Goal: Task Accomplishment & Management: Manage account settings

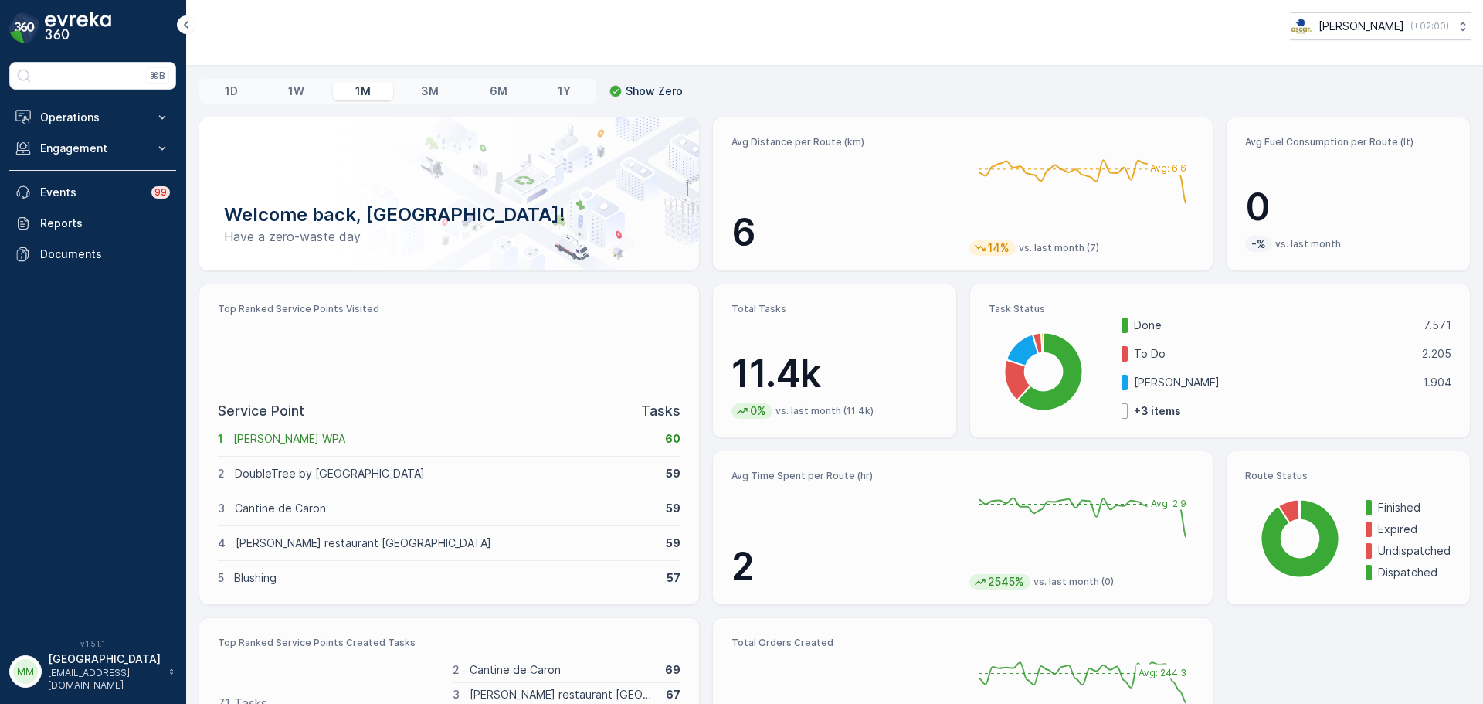
click at [91, 100] on div "⌘B Operations Insights Planning Routes & Tasks Cockpit Settings Engagement Insi…" at bounding box center [92, 341] width 167 height 559
click at [86, 114] on p "Operations" at bounding box center [92, 117] width 105 height 15
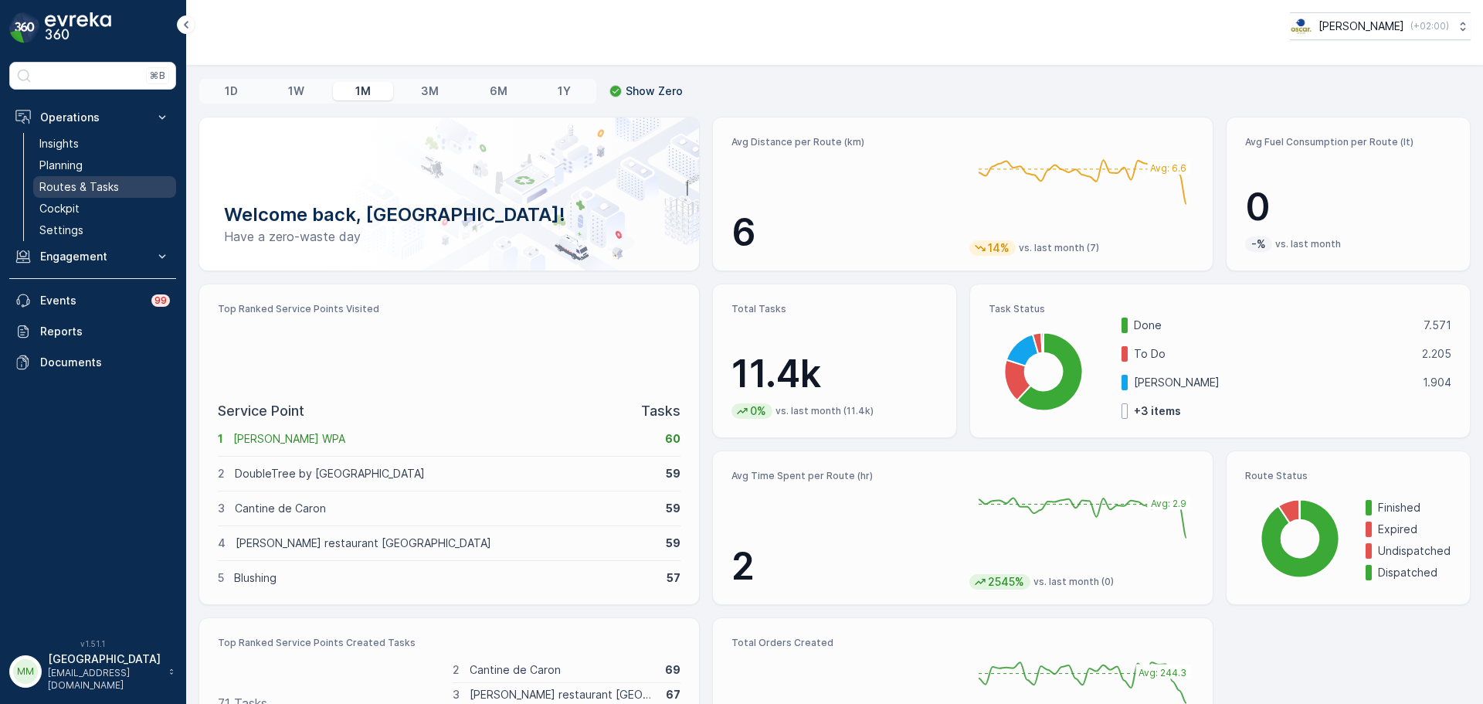
click at [97, 183] on p "Routes & Tasks" at bounding box center [79, 186] width 80 height 15
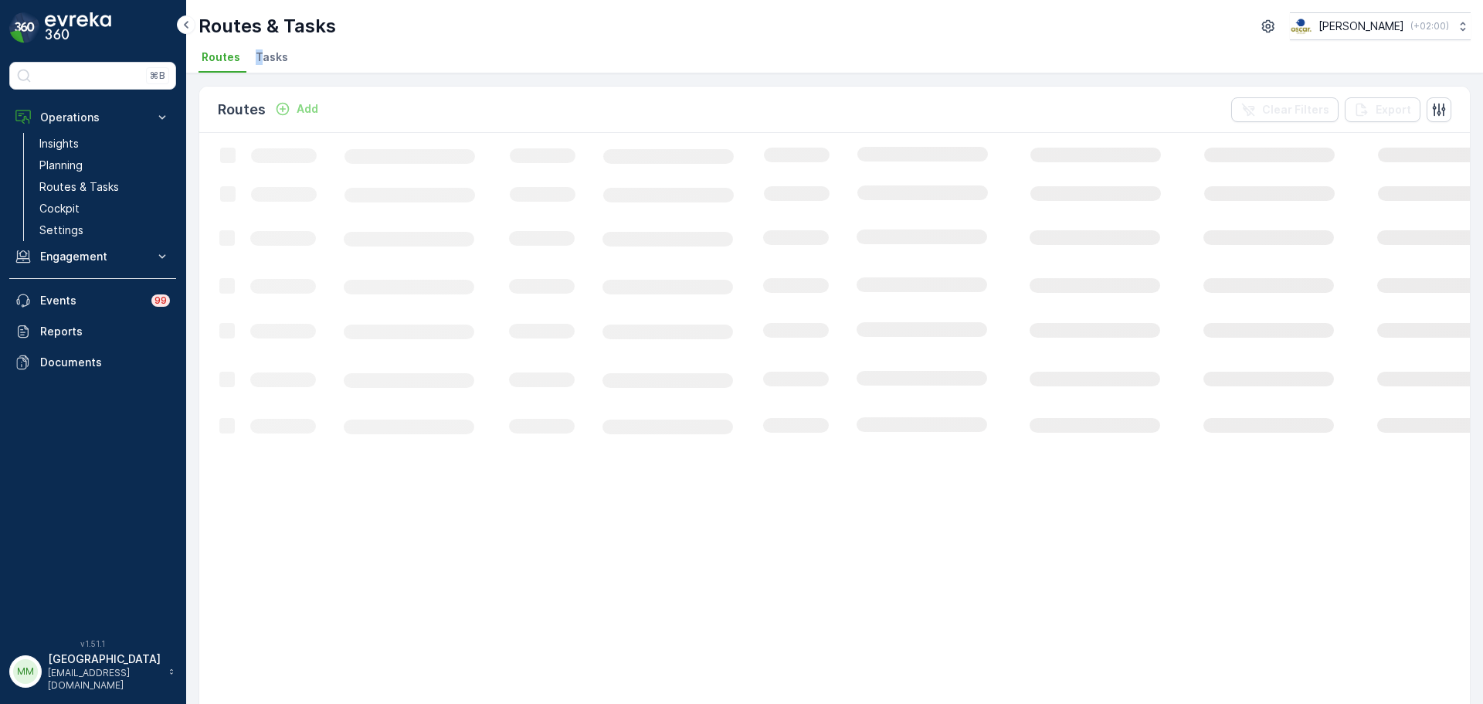
click at [257, 55] on span "Tasks" at bounding box center [272, 56] width 32 height 15
click at [355, 46] on ul "Routes Tasks" at bounding box center [829, 59] width 1260 height 26
click at [100, 180] on p "Routes & Tasks" at bounding box center [79, 186] width 80 height 15
click at [276, 37] on div "Routes & Tasks Oscar Circulair ( +02:00 ) Routes Tasks" at bounding box center [834, 36] width 1297 height 73
click at [285, 49] on li "Tasks" at bounding box center [274, 59] width 42 height 26
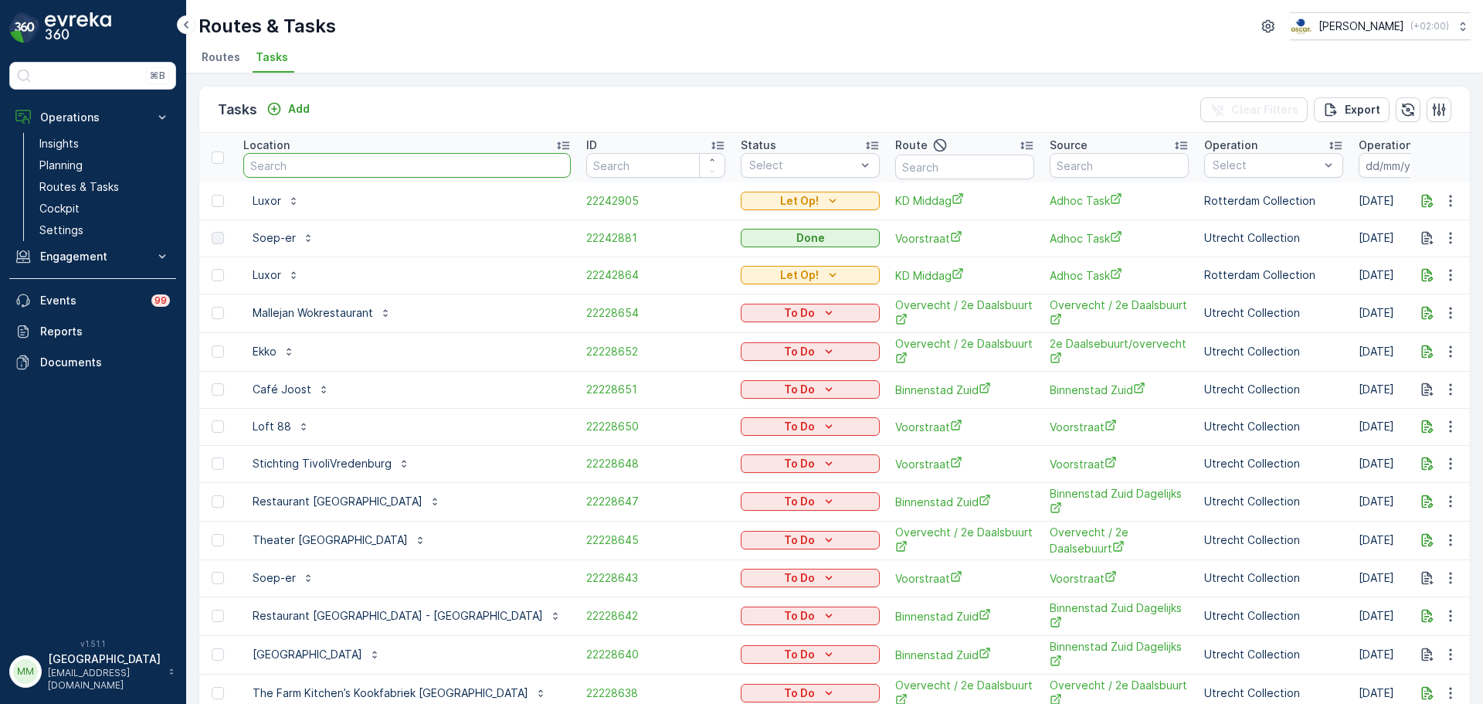
click at [355, 168] on input "text" at bounding box center [407, 165] width 328 height 25
type input "castell"
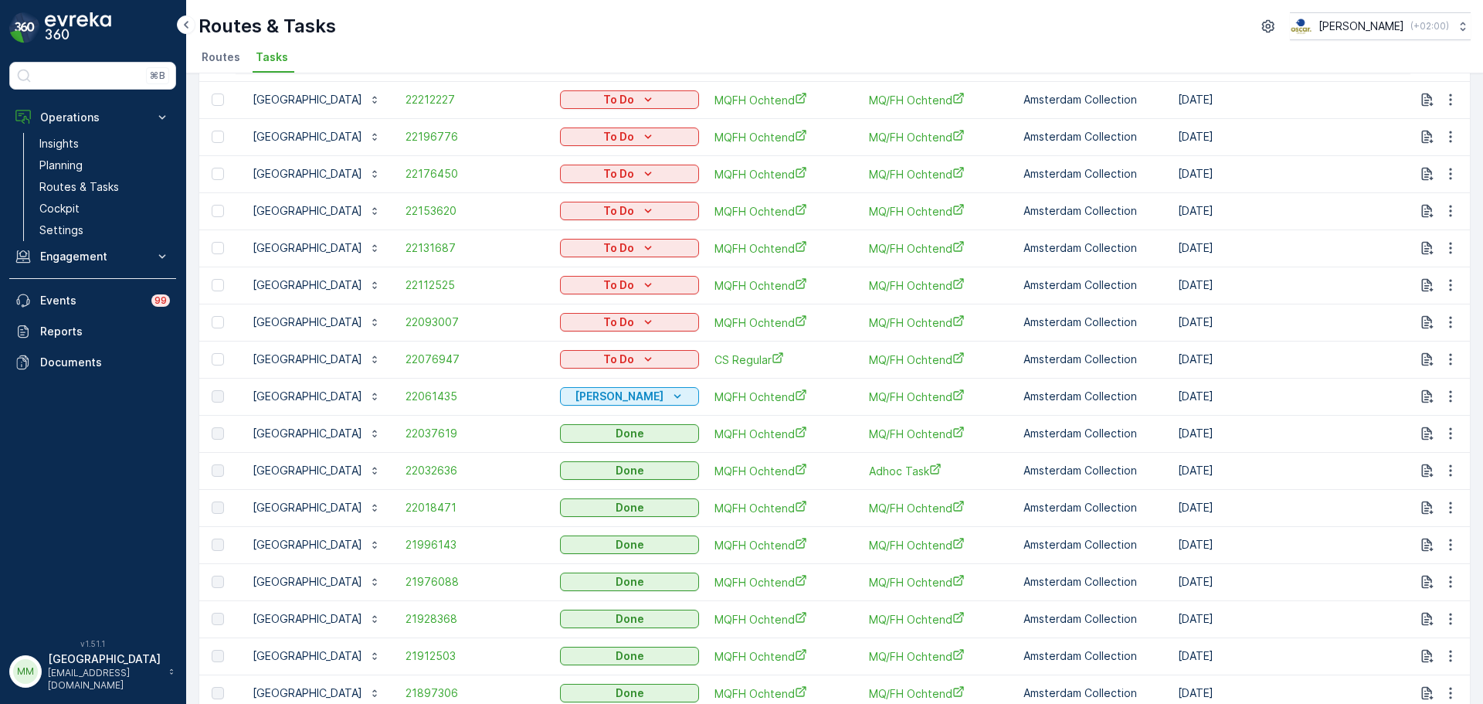
scroll to position [77, 0]
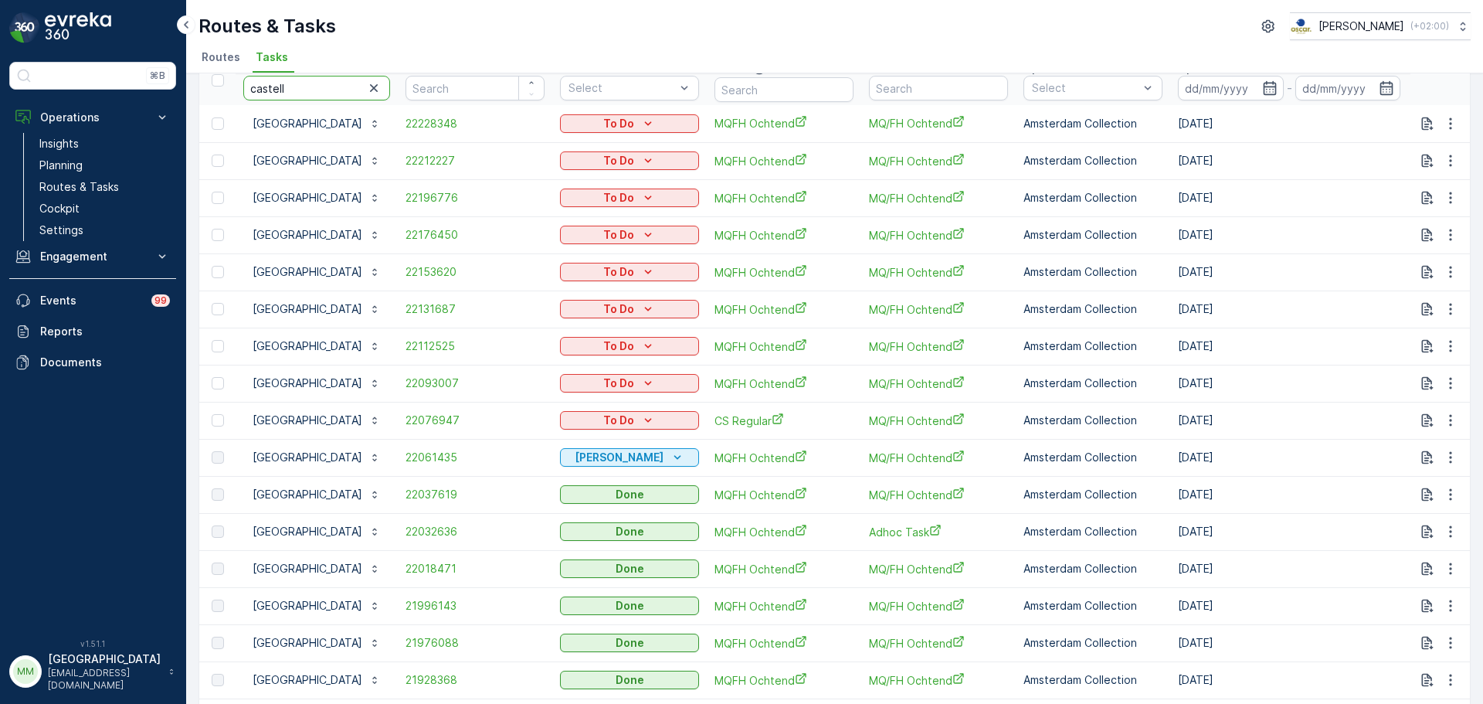
drag, startPoint x: 314, startPoint y: 86, endPoint x: 223, endPoint y: 91, distance: 92.1
click at [223, 91] on tr "Location castell ID Status Select Route Source Operation Select Operation Date …" at bounding box center [1394, 80] width 2391 height 49
type input "trans"
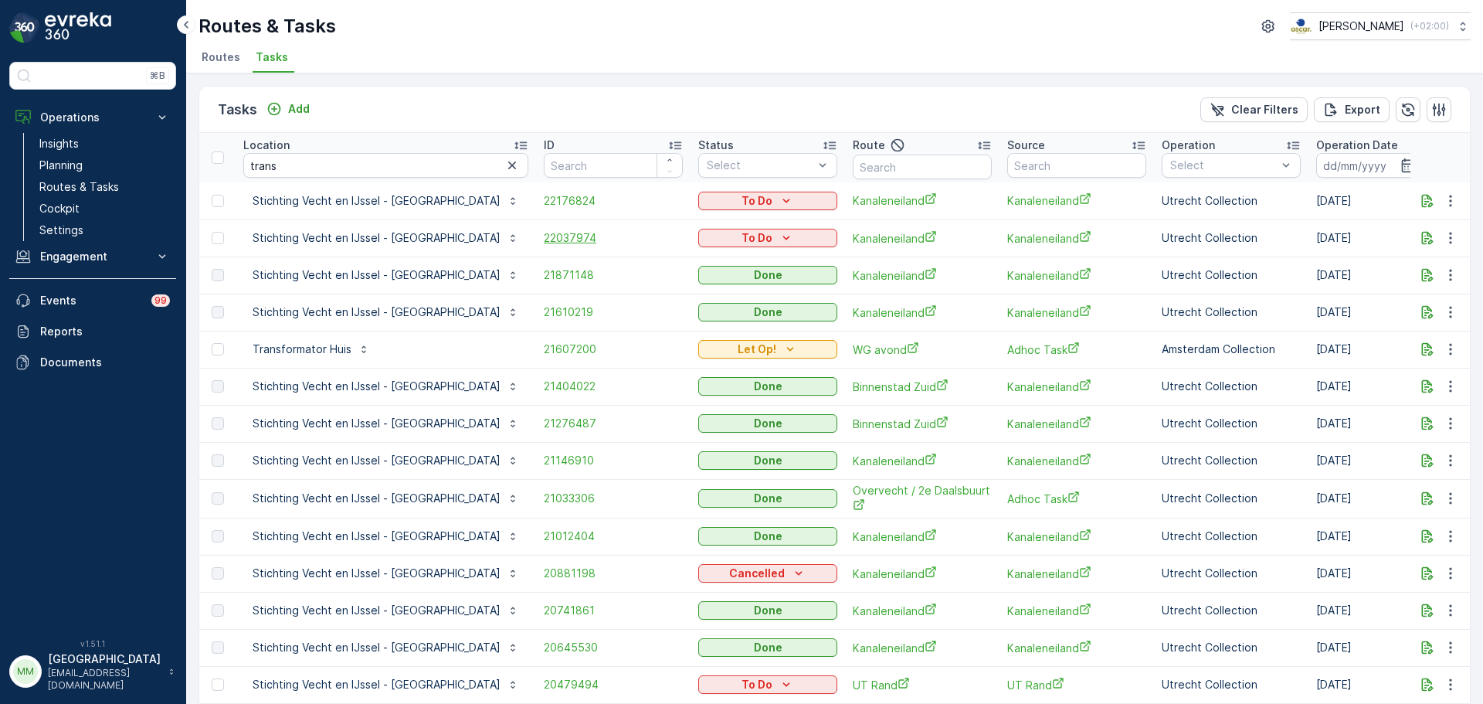
click at [544, 240] on span "22037974" at bounding box center [613, 237] width 139 height 15
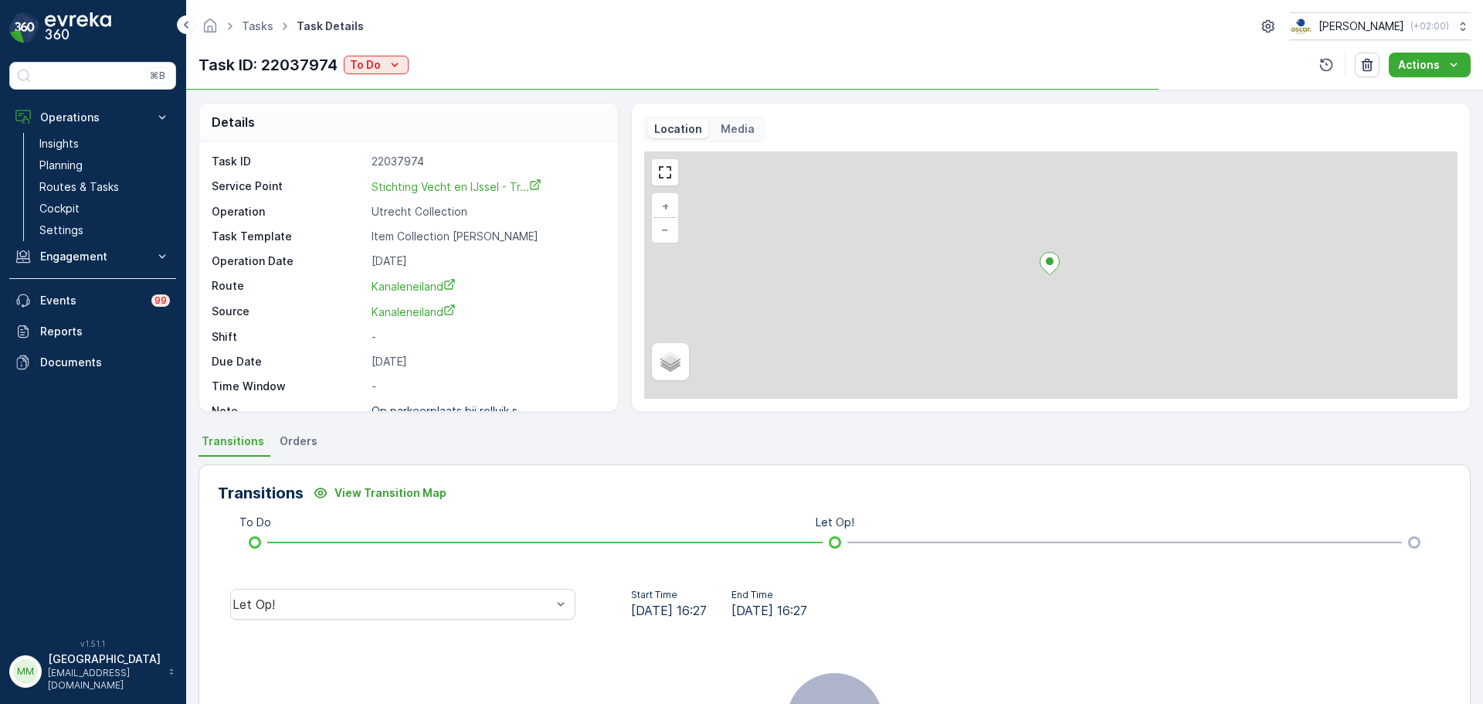
scroll to position [20, 0]
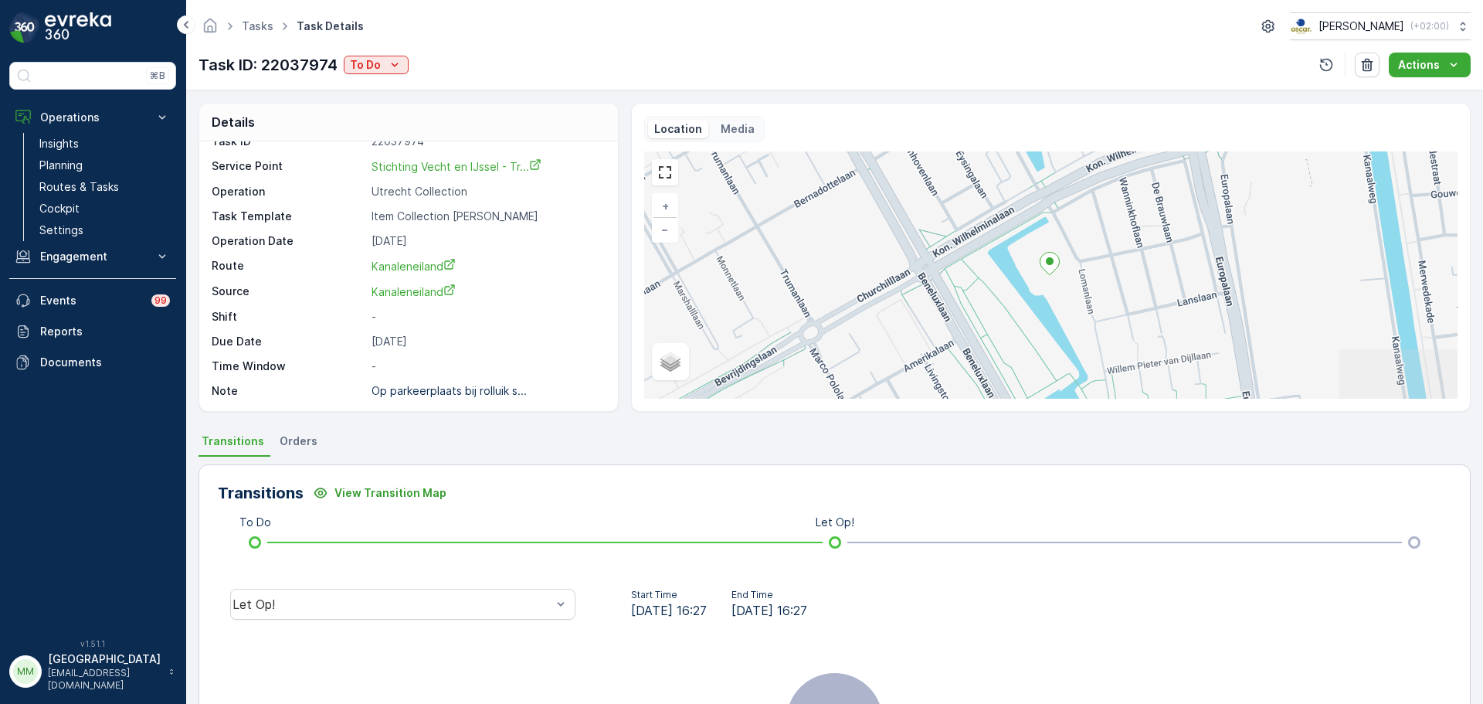
click at [287, 623] on div "Let Op!" at bounding box center [403, 603] width 370 height 49
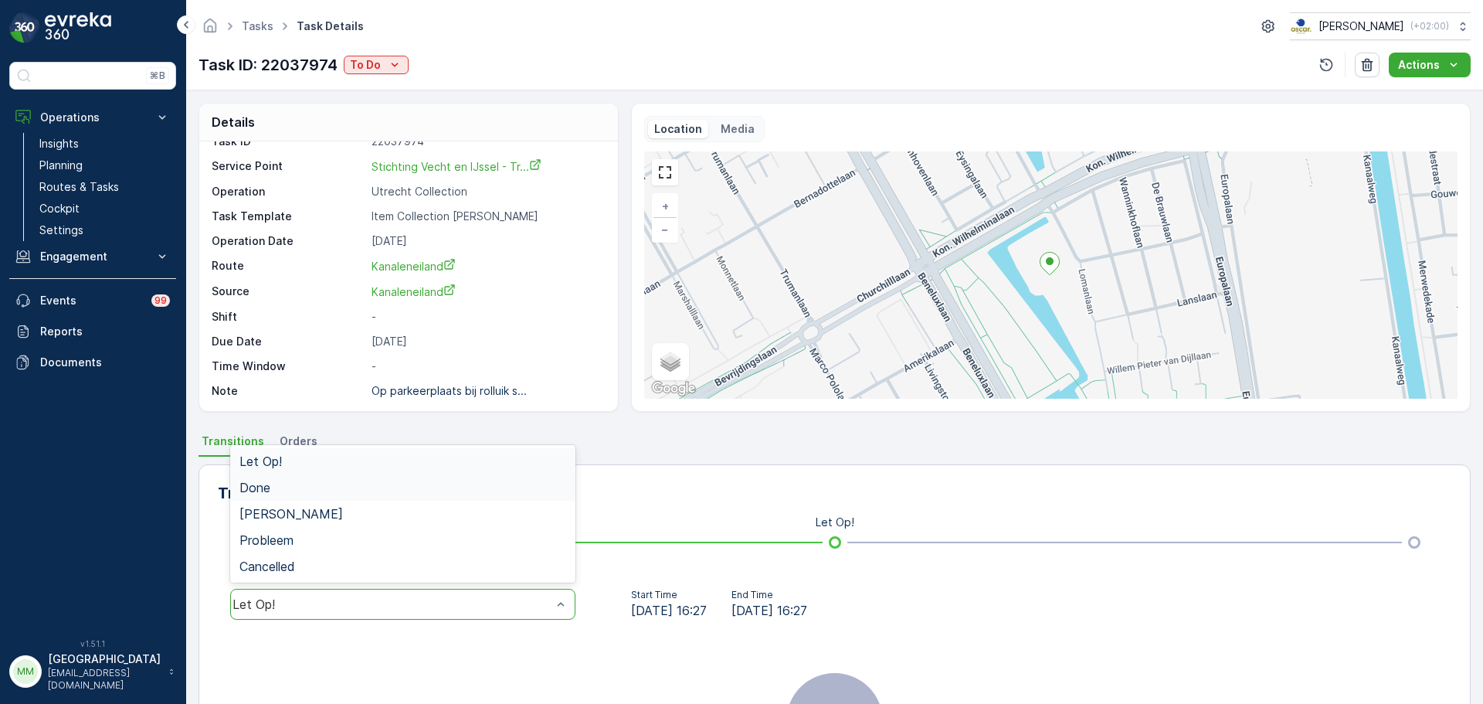
click at [272, 498] on div "Done" at bounding box center [402, 487] width 345 height 26
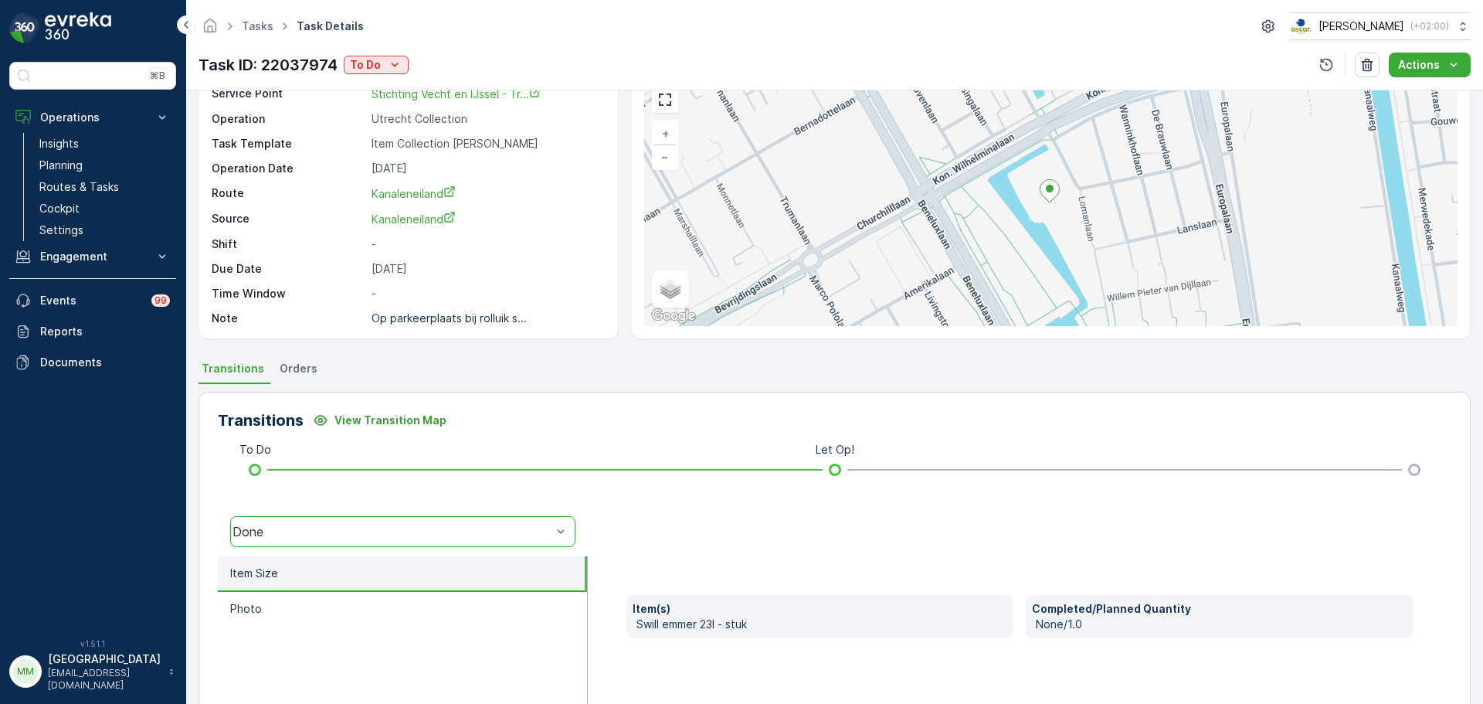
scroll to position [270, 0]
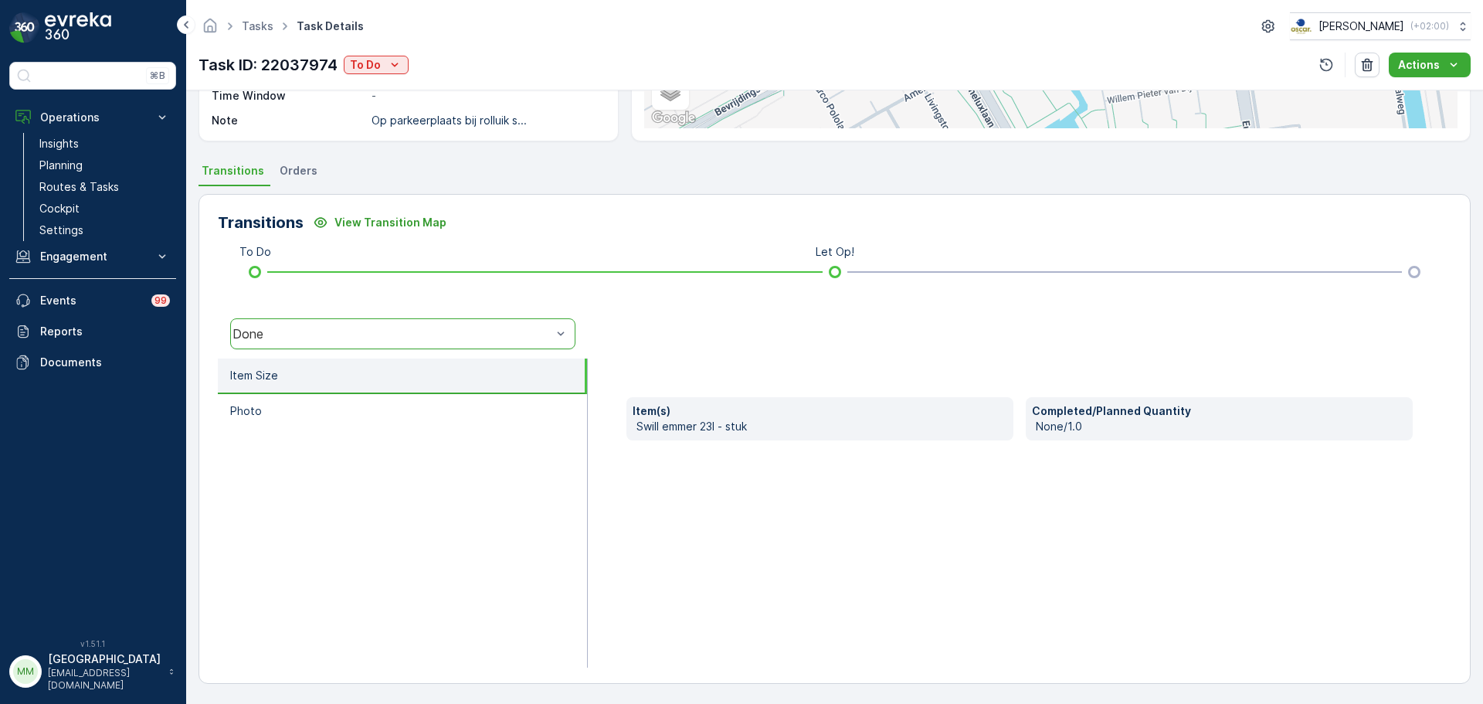
drag, startPoint x: 764, startPoint y: 434, endPoint x: 826, endPoint y: 492, distance: 84.7
click at [823, 494] on div "Item(s) Swill emmer 23l - stuk Completed/Planned Quantity None/1.0" at bounding box center [1020, 513] width 864 height 309
drag, startPoint x: 811, startPoint y: 410, endPoint x: 796, endPoint y: 395, distance: 20.8
click at [811, 410] on p "Item(s)" at bounding box center [820, 410] width 375 height 15
drag, startPoint x: 777, startPoint y: 423, endPoint x: 864, endPoint y: 416, distance: 86.8
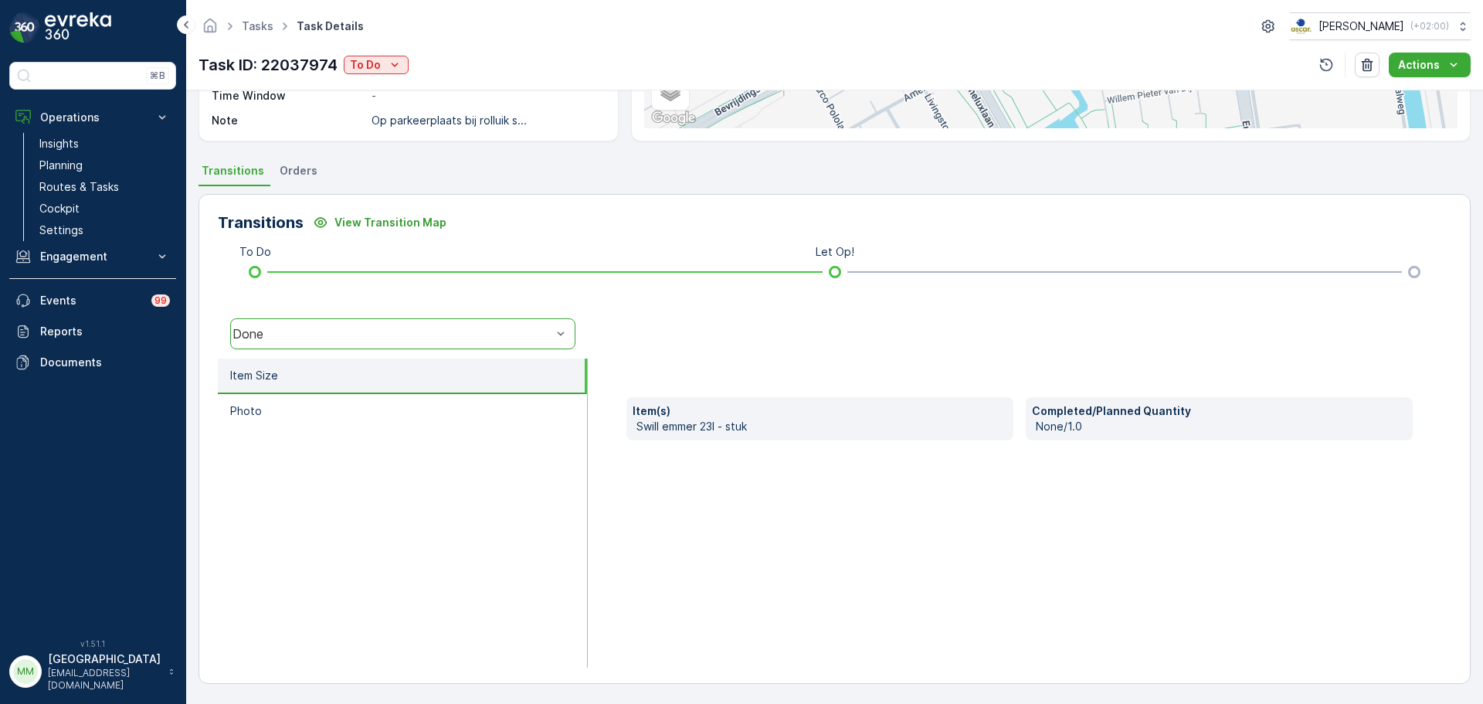
click at [864, 416] on div "Item(s) Swill emmer 23l - stuk" at bounding box center [820, 418] width 387 height 43
click at [76, 32] on img at bounding box center [78, 27] width 66 height 31
click at [95, 178] on link "Routes & Tasks" at bounding box center [104, 187] width 143 height 22
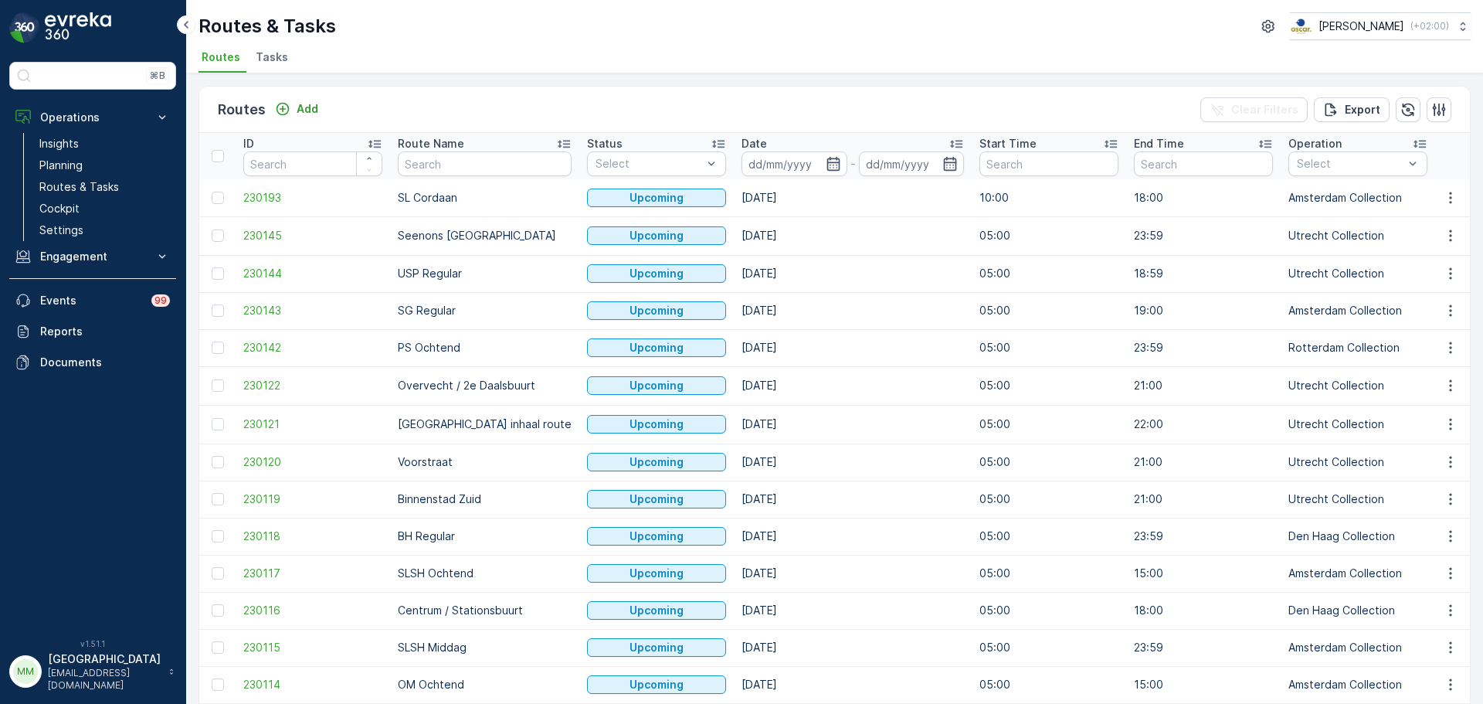
click at [268, 57] on span "Tasks" at bounding box center [272, 56] width 32 height 15
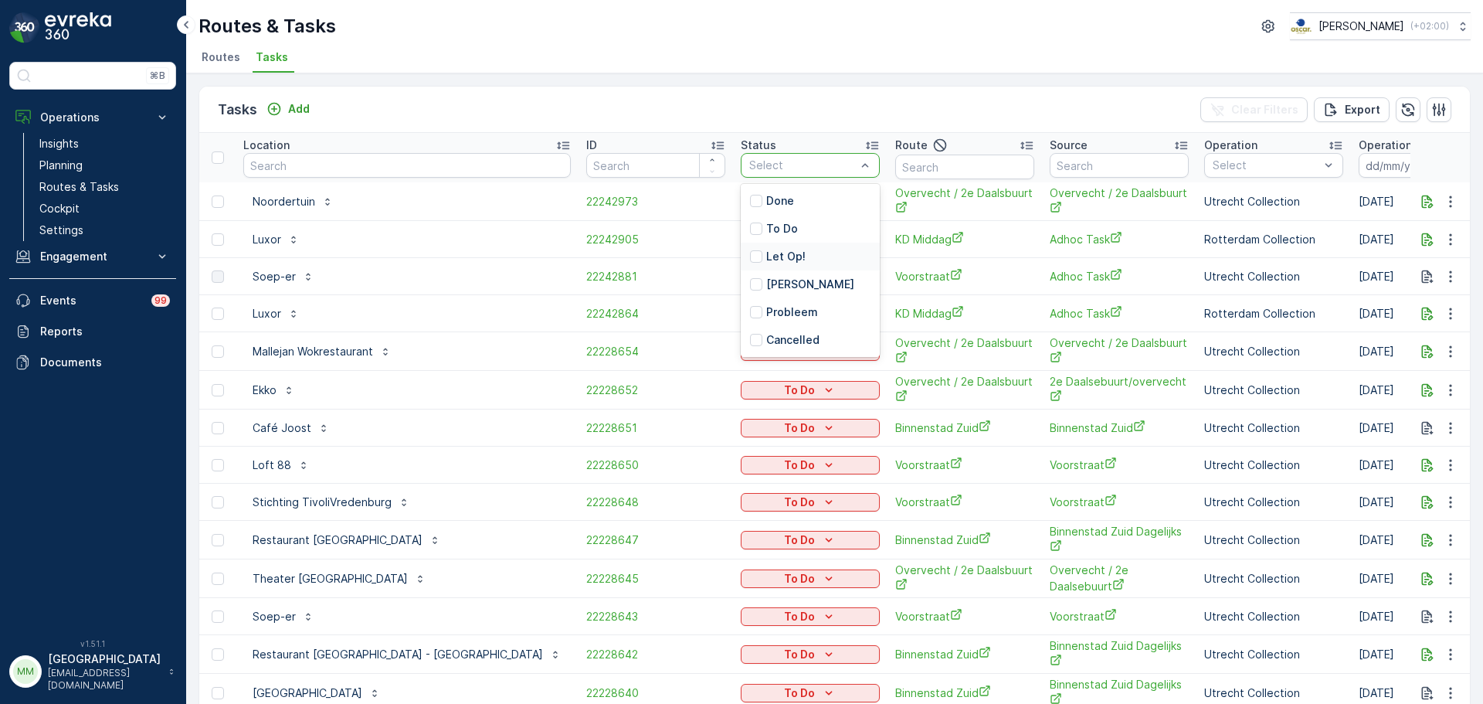
click at [766, 258] on p "Let Op!" at bounding box center [785, 256] width 39 height 15
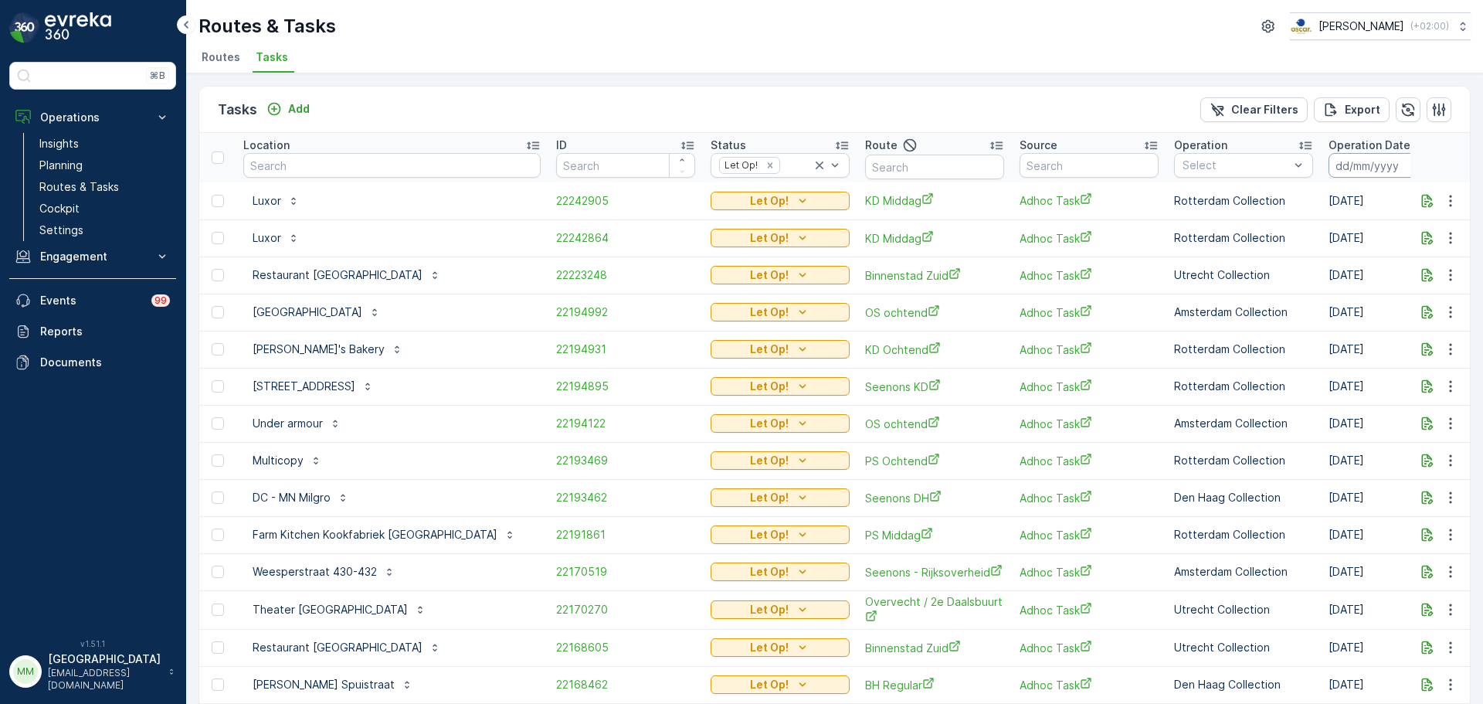
click at [1334, 161] on input at bounding box center [1382, 165] width 106 height 25
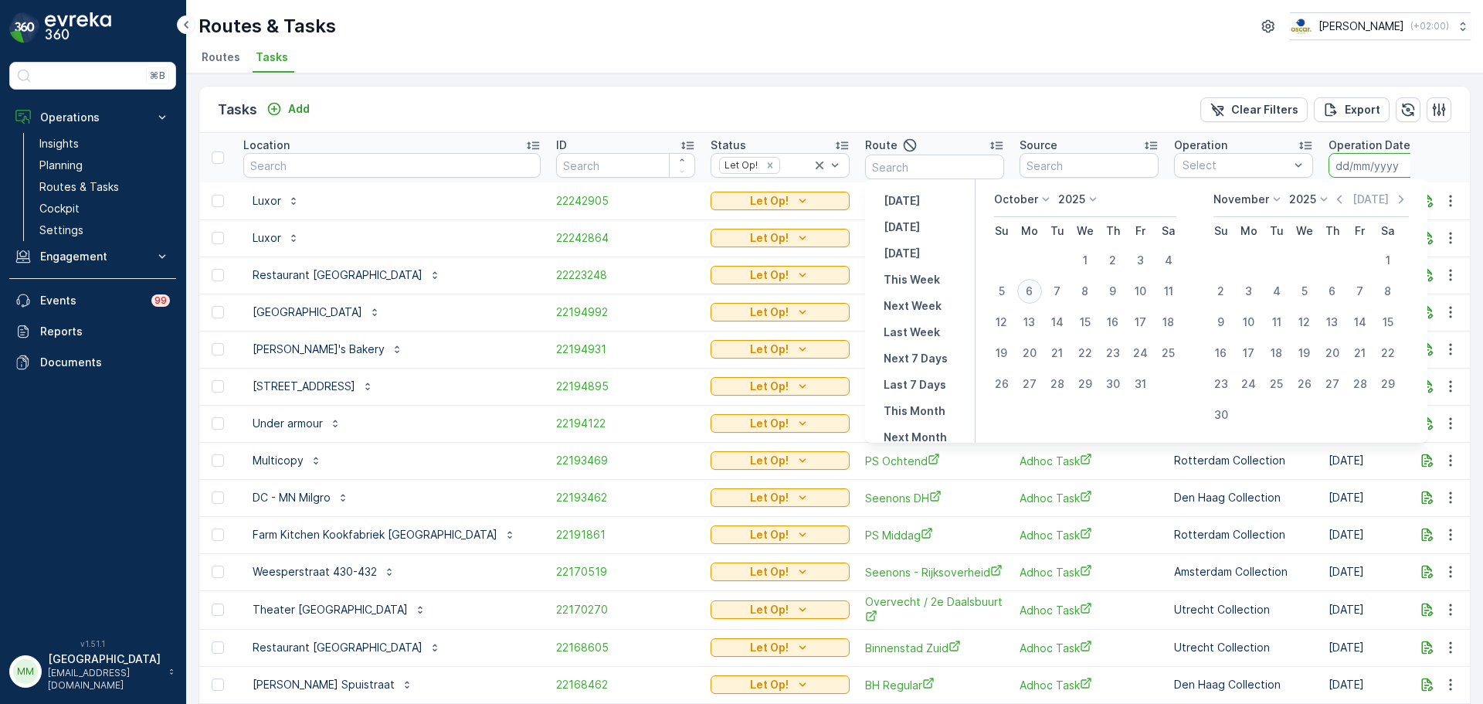
click at [1042, 294] on div "6" at bounding box center [1030, 291] width 25 height 25
type input "[DATE]"
click at [1042, 294] on div "6" at bounding box center [1030, 291] width 25 height 25
type input "[DATE]"
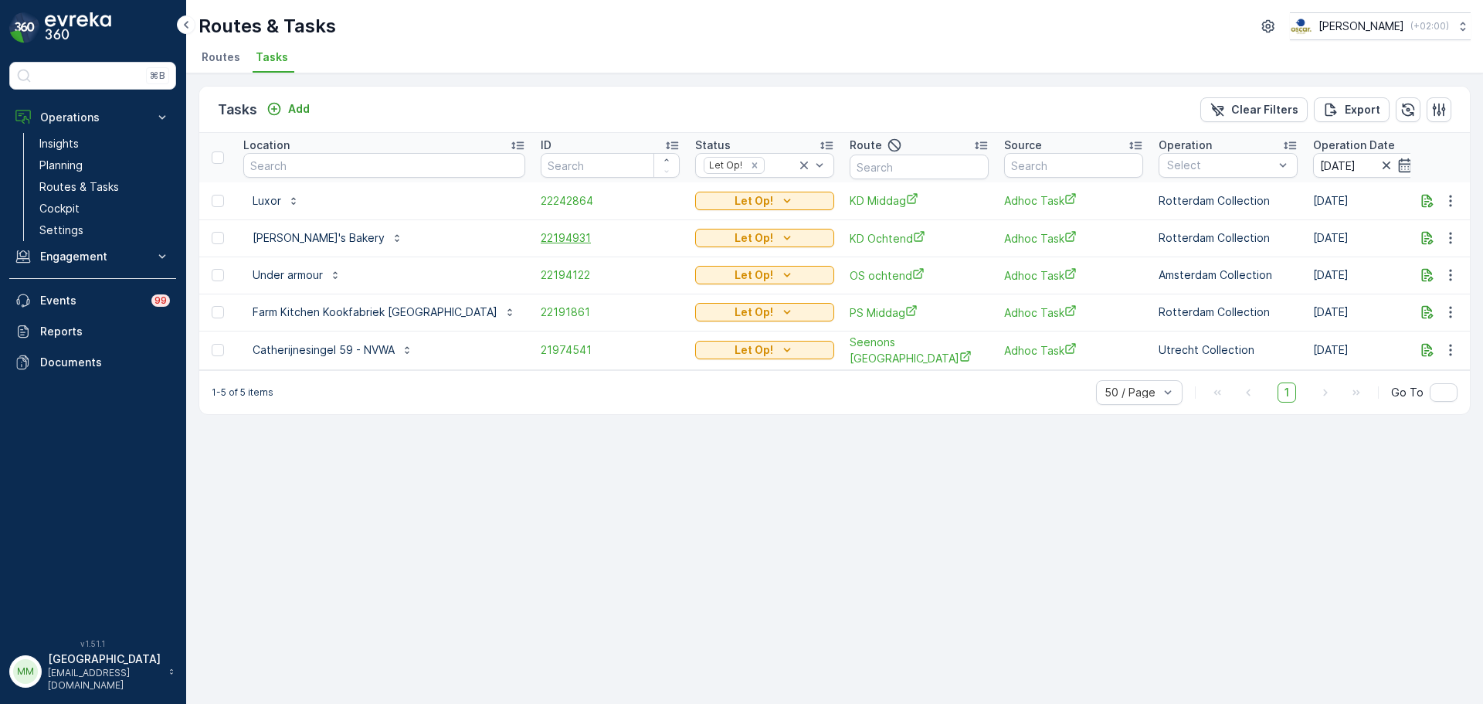
click at [541, 236] on span "22194931" at bounding box center [610, 237] width 139 height 15
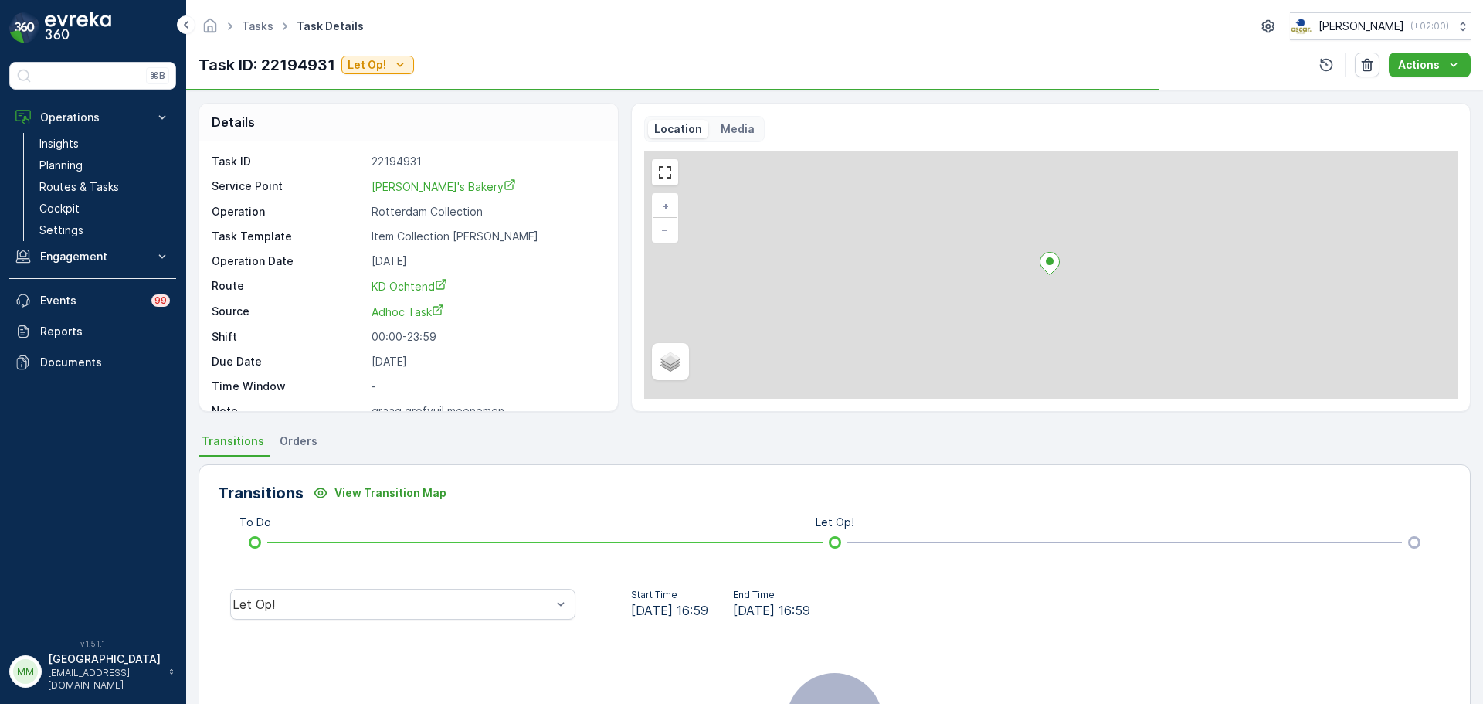
scroll to position [20, 0]
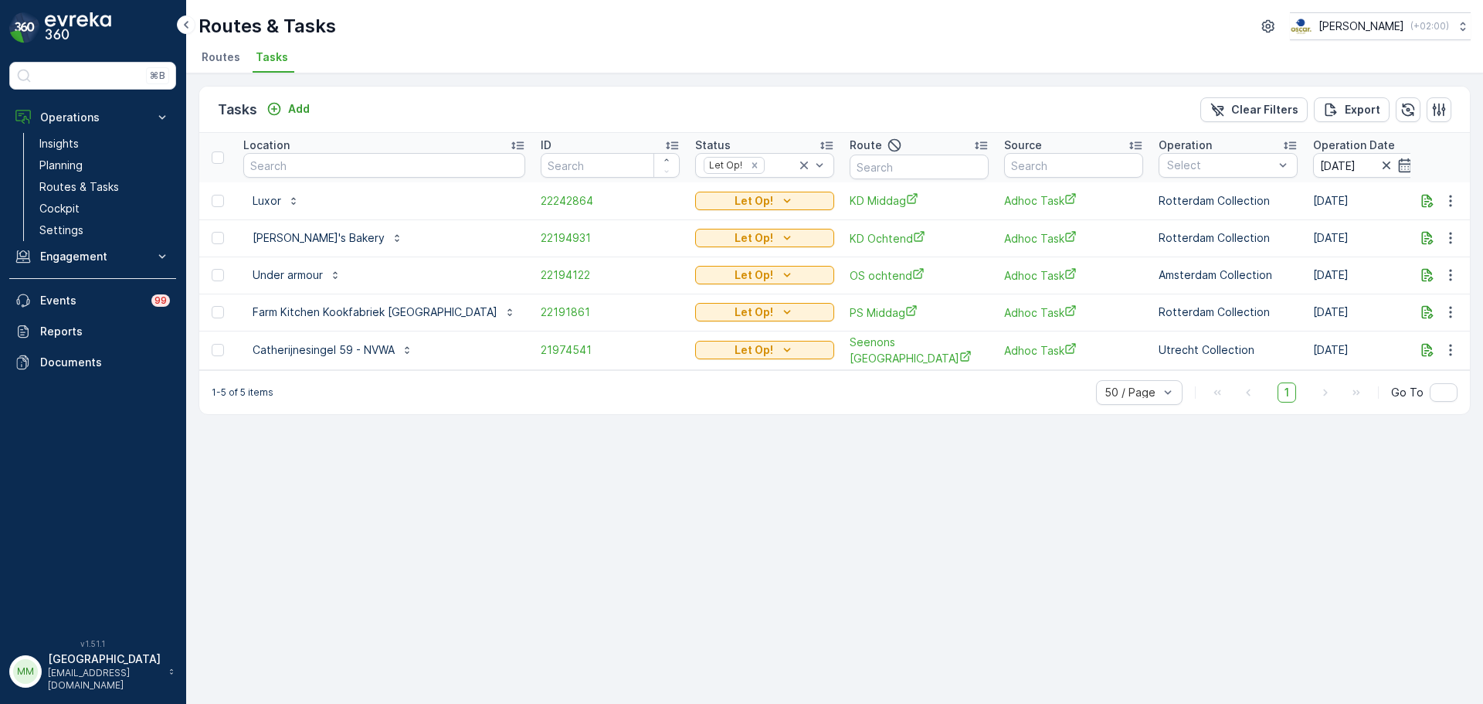
click at [71, 41] on img at bounding box center [78, 27] width 66 height 31
click at [97, 144] on link "Insights" at bounding box center [104, 144] width 143 height 22
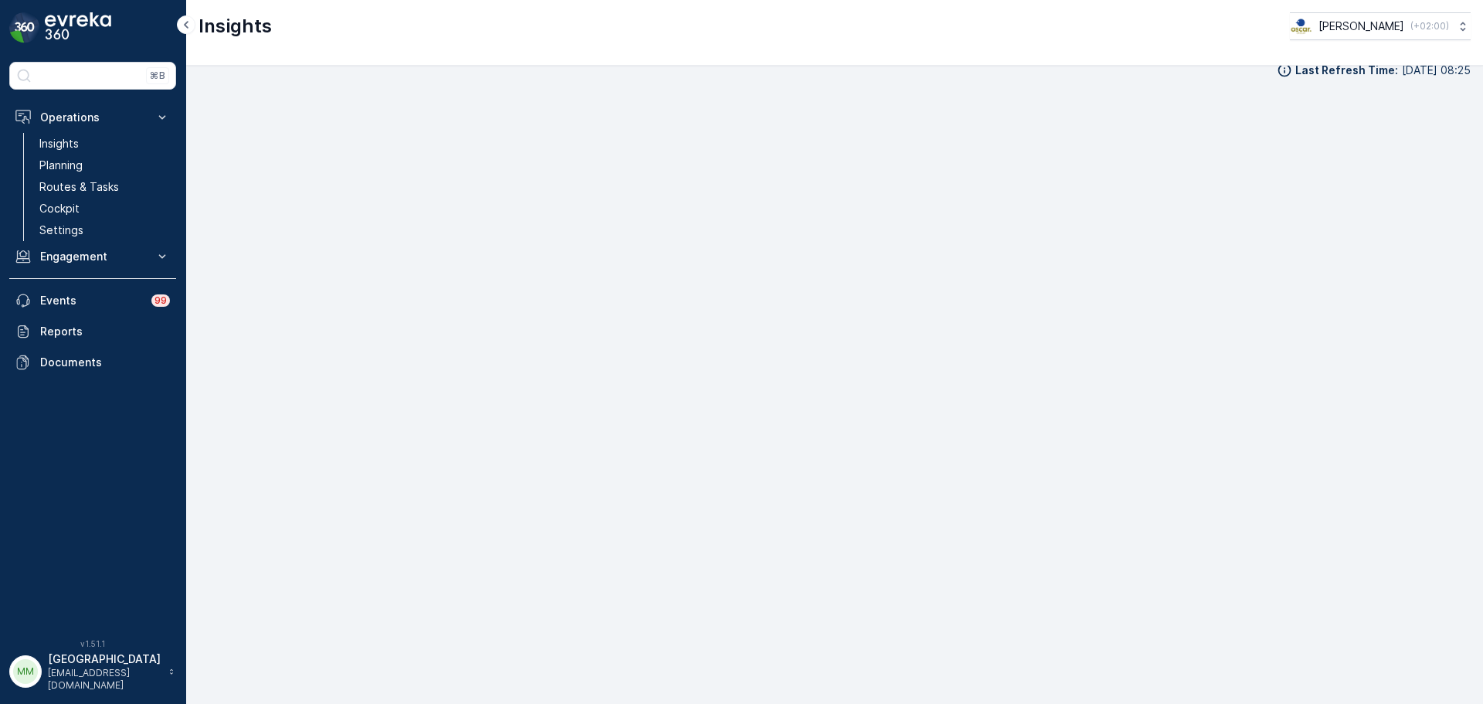
scroll to position [18, 0]
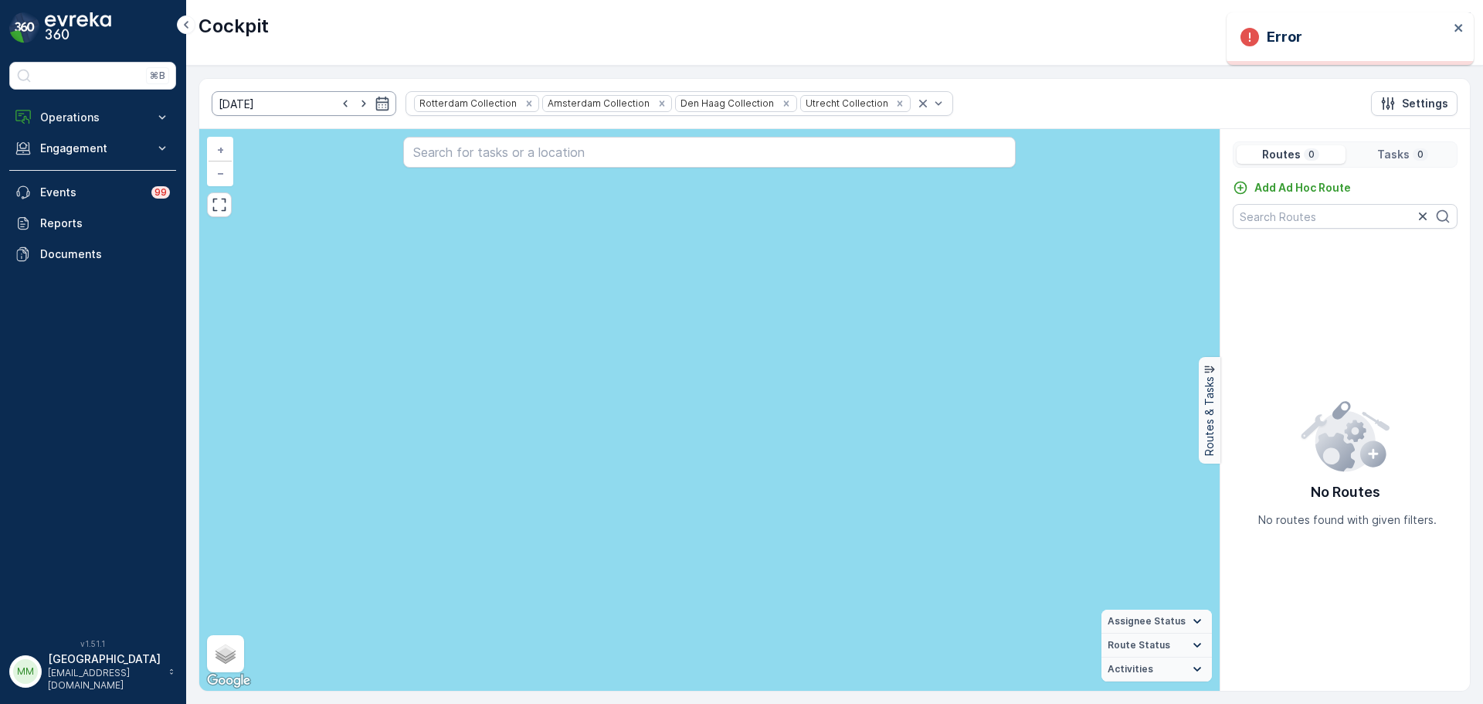
click at [314, 105] on input "[DATE]" at bounding box center [304, 103] width 185 height 25
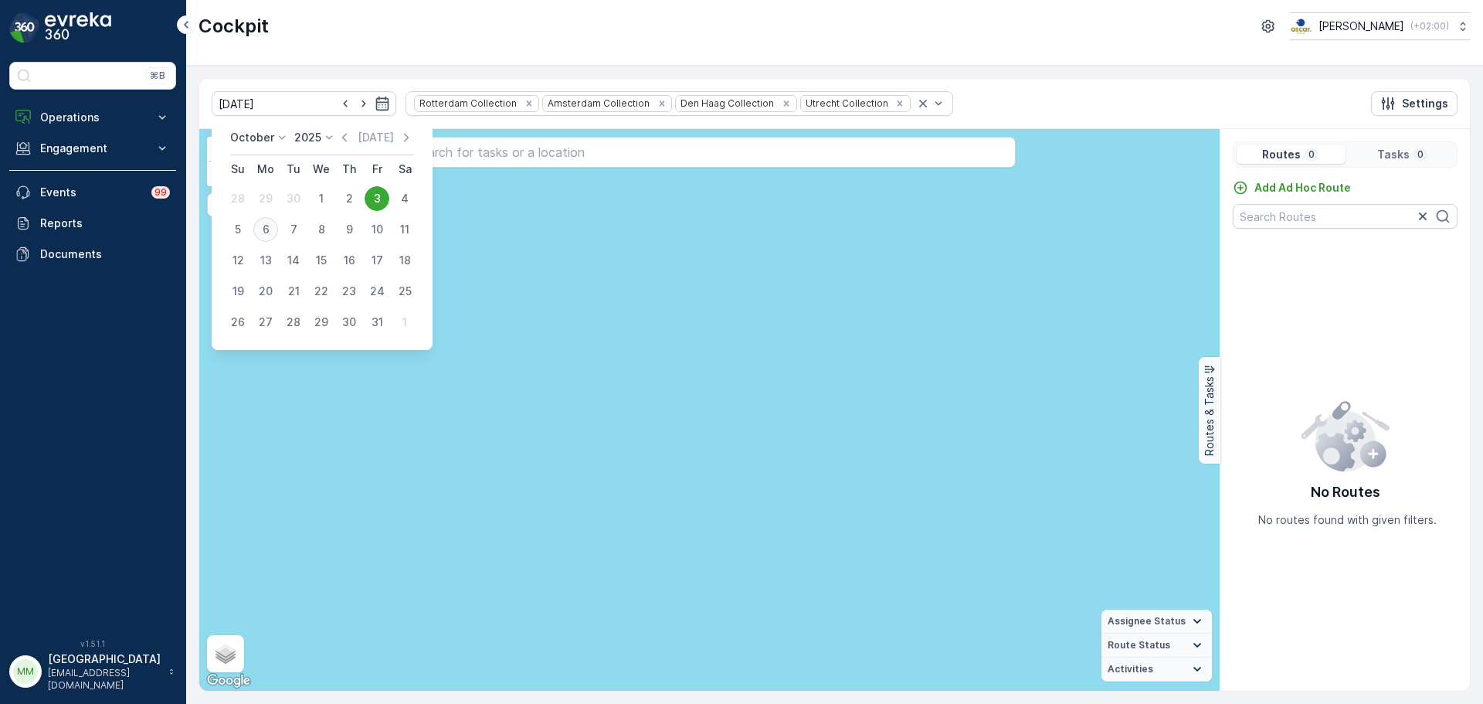
click at [252, 225] on button "6" at bounding box center [266, 230] width 28 height 28
type input "[DATE]"
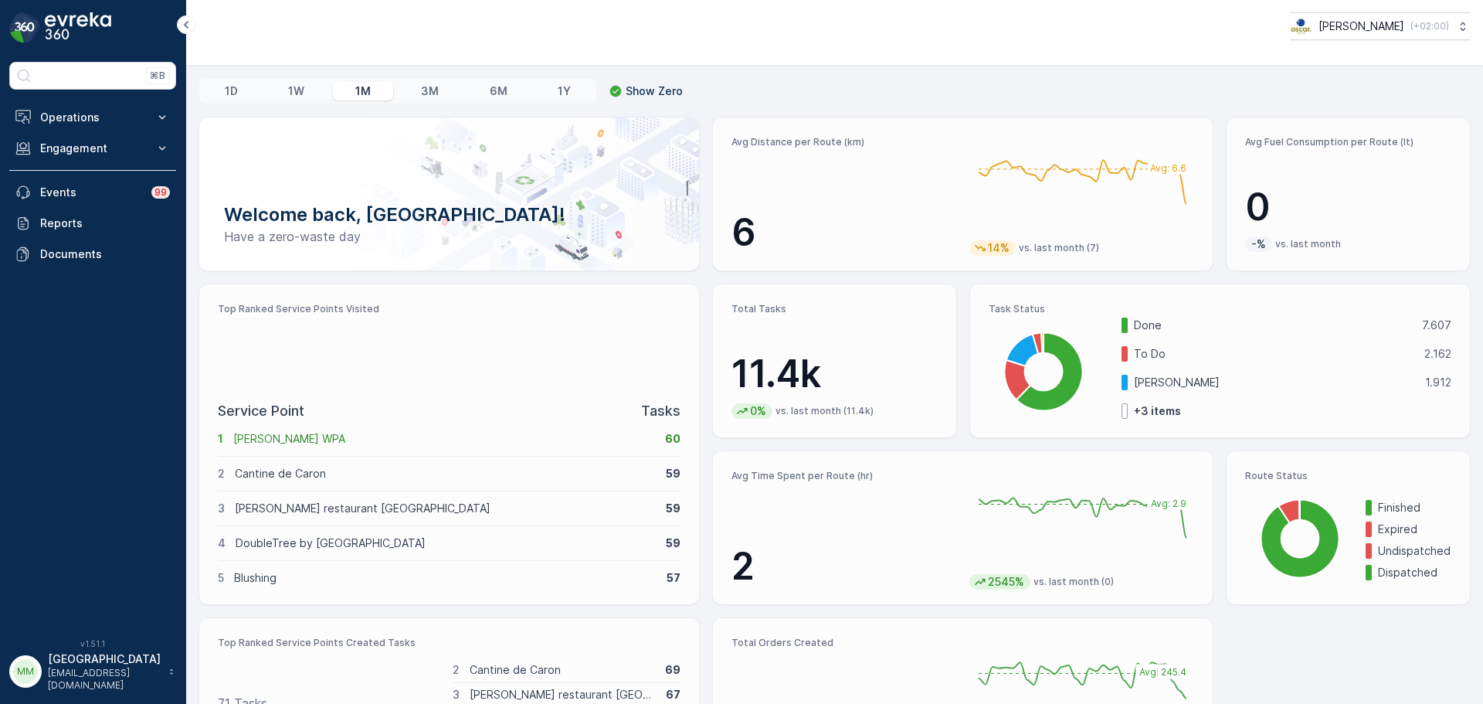
drag, startPoint x: 104, startPoint y: 115, endPoint x: 92, endPoint y: 145, distance: 32.6
click at [104, 117] on p "Operations" at bounding box center [92, 117] width 105 height 15
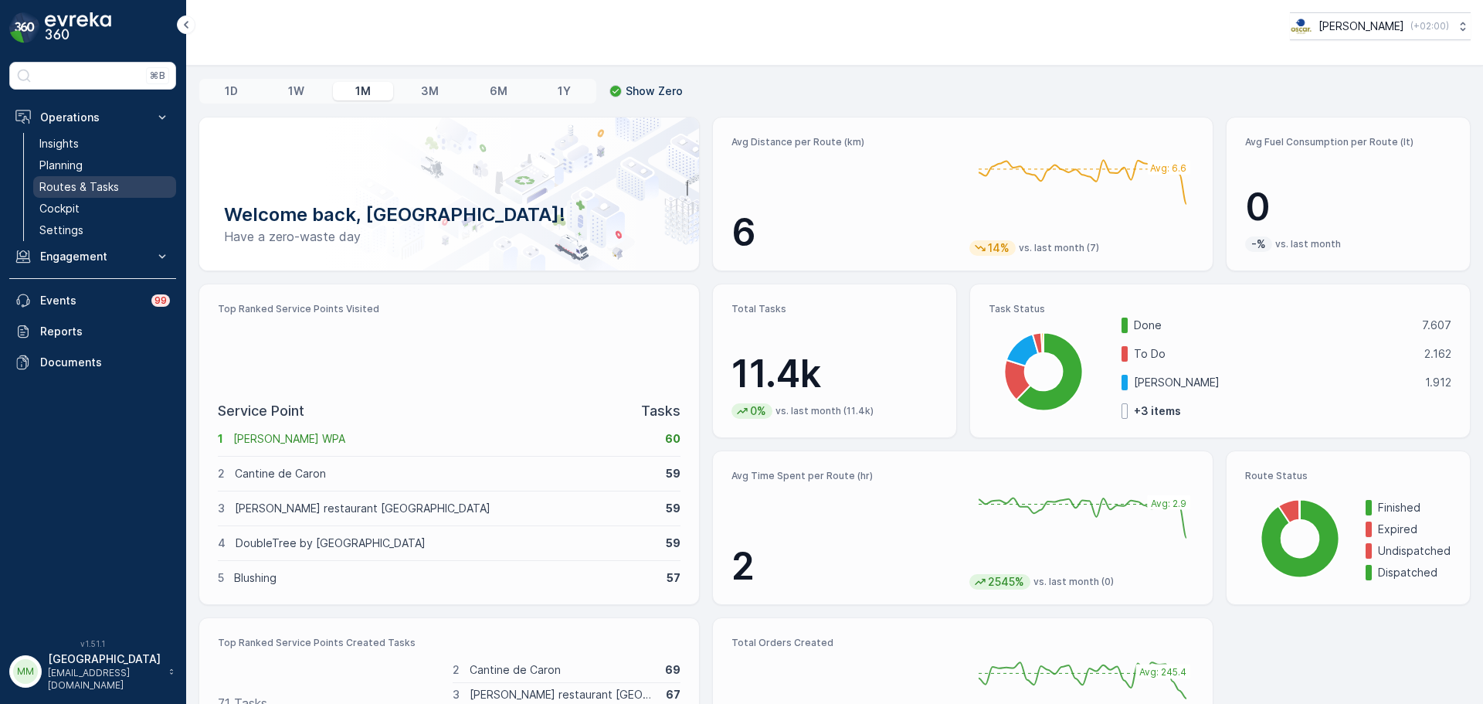
click at [77, 191] on p "Routes & Tasks" at bounding box center [79, 186] width 80 height 15
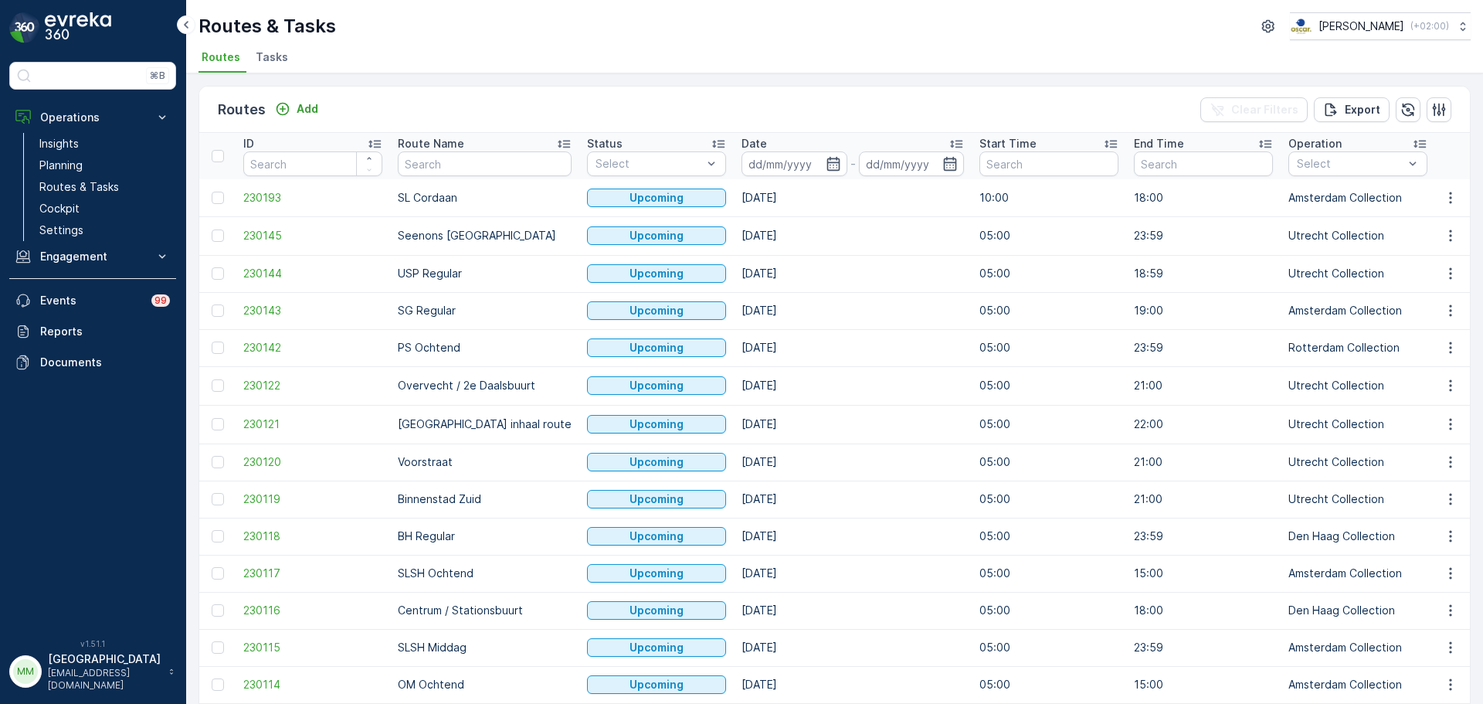
click at [276, 61] on span "Tasks" at bounding box center [272, 56] width 32 height 15
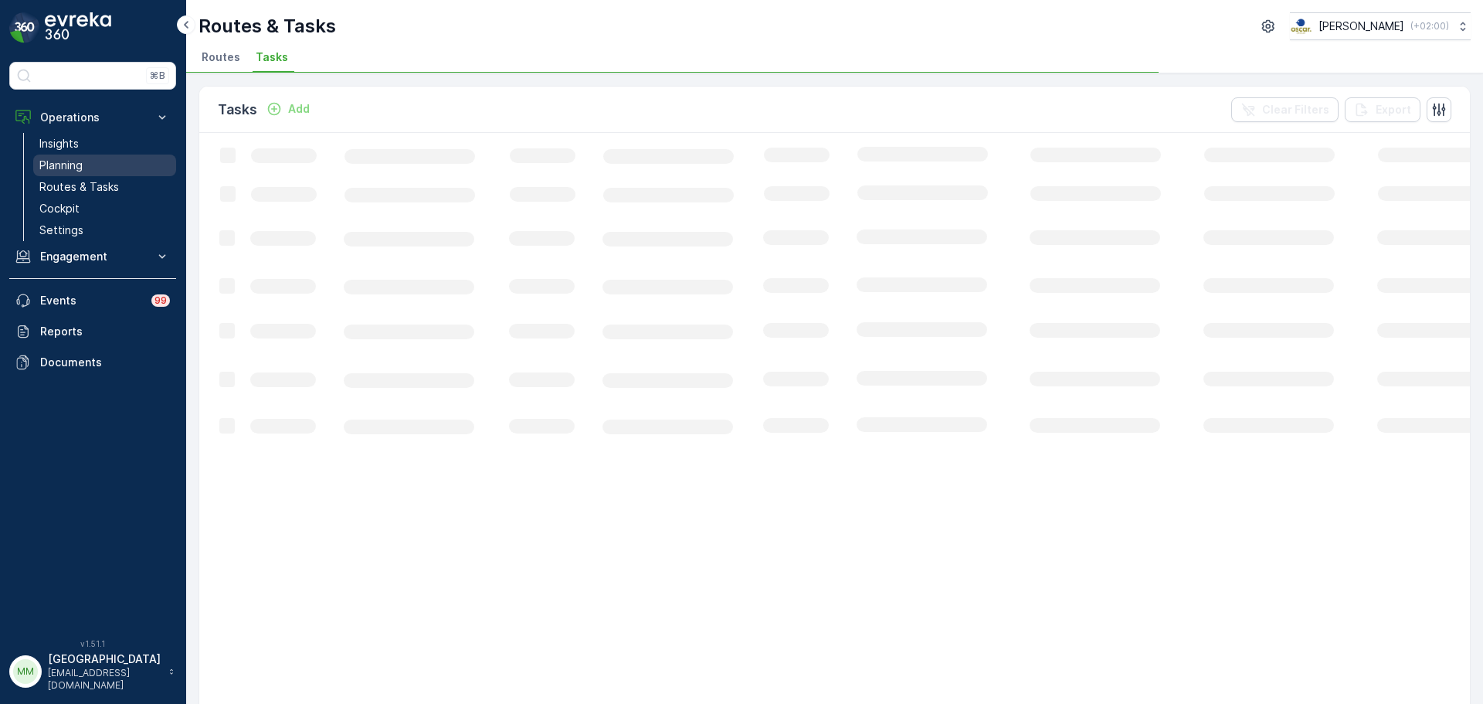
click at [100, 168] on link "Planning" at bounding box center [104, 166] width 143 height 22
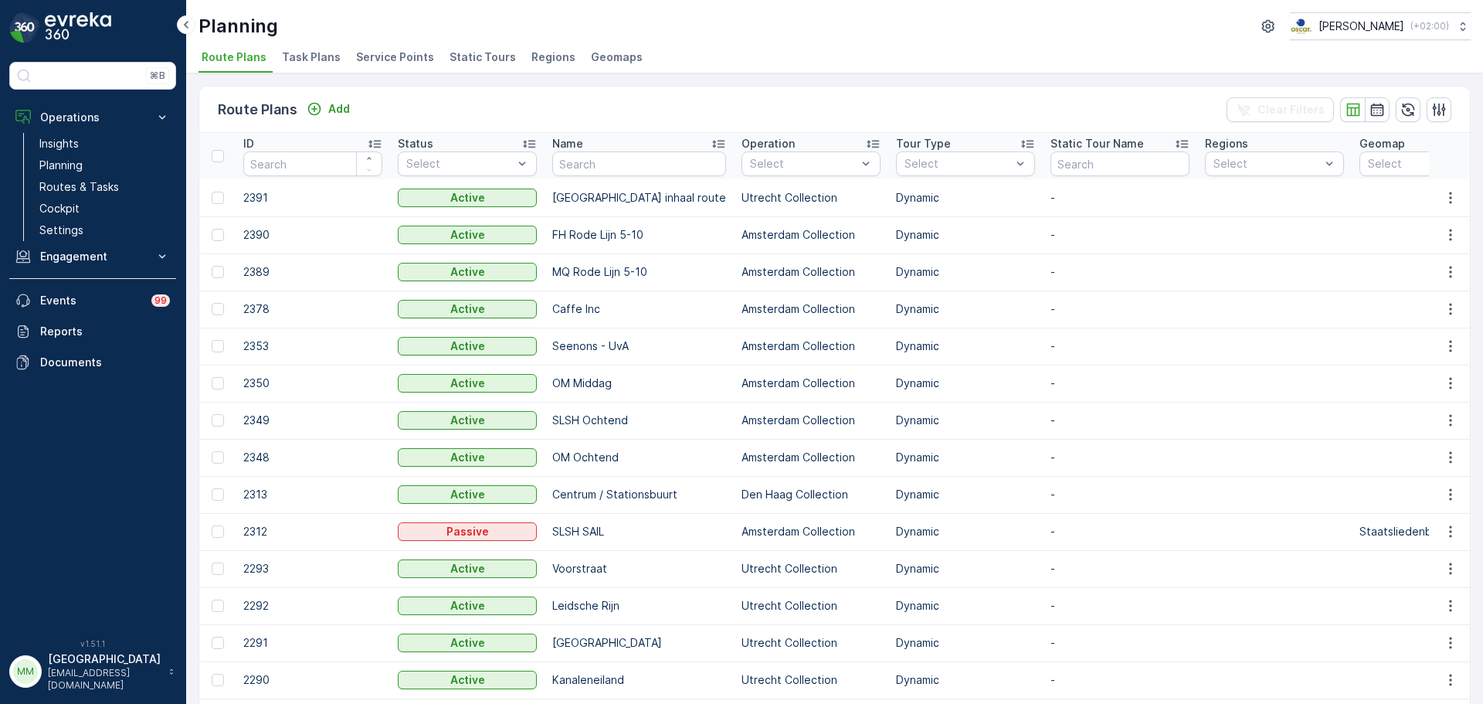
click at [305, 66] on li "Task Plans" at bounding box center [313, 59] width 68 height 26
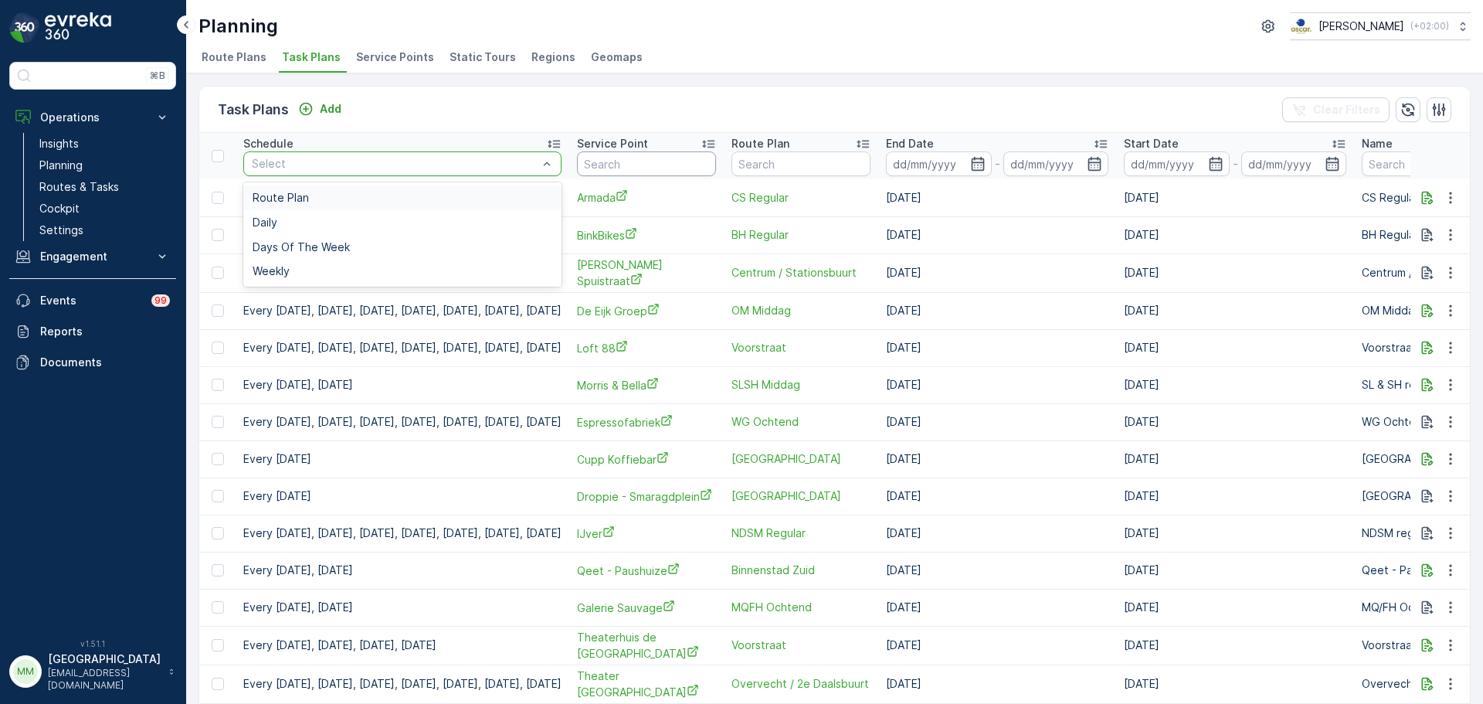
click at [716, 153] on input "text" at bounding box center [646, 163] width 139 height 25
type input "bendi"
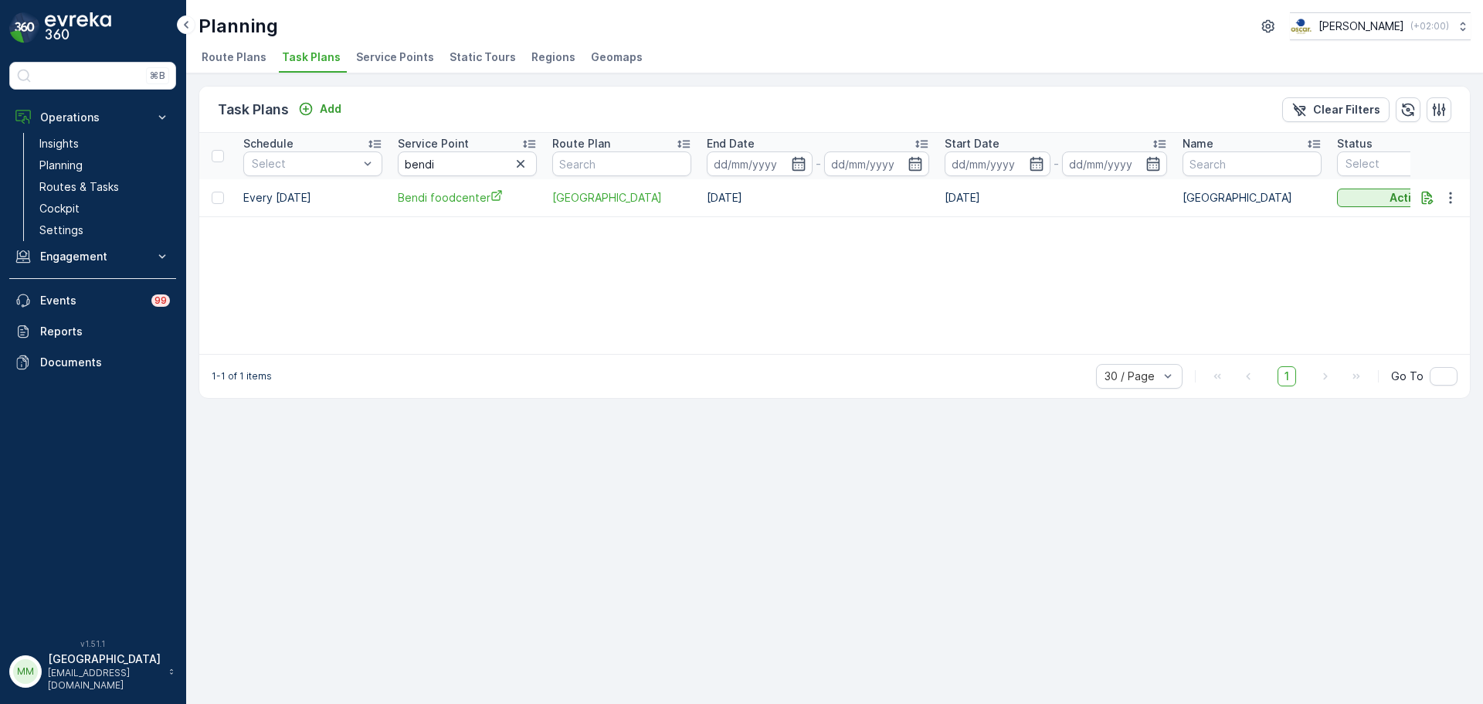
click at [66, 19] on img at bounding box center [78, 27] width 66 height 31
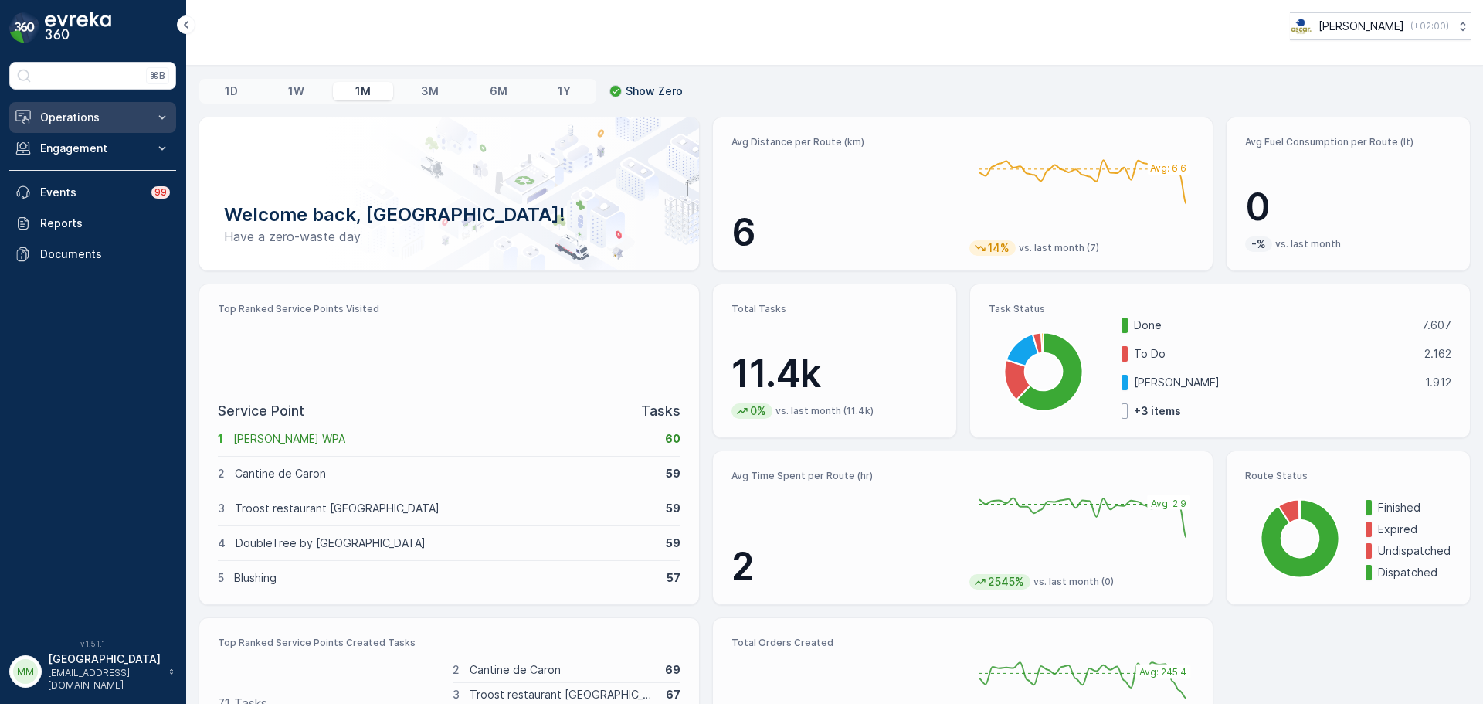
click at [119, 128] on button "Operations" at bounding box center [92, 117] width 167 height 31
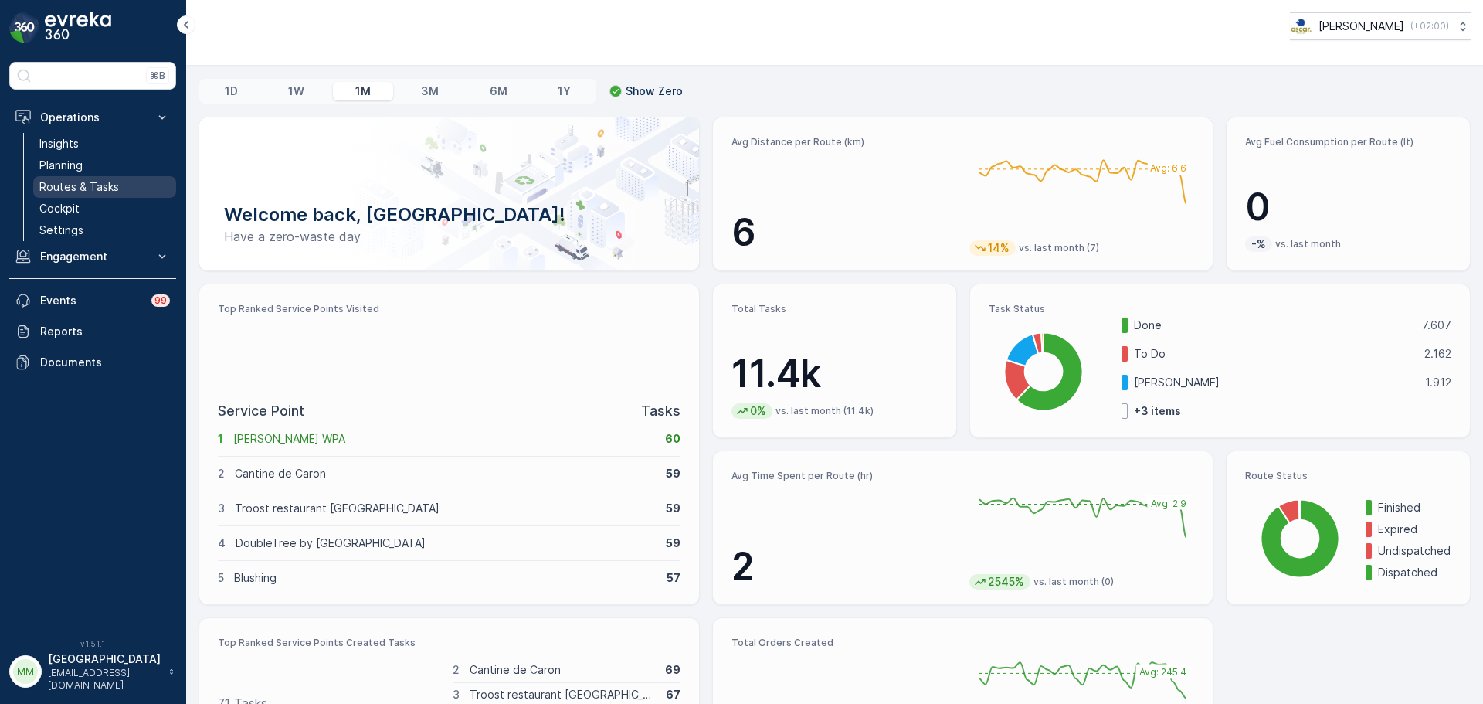
click at [104, 181] on p "Routes & Tasks" at bounding box center [79, 186] width 80 height 15
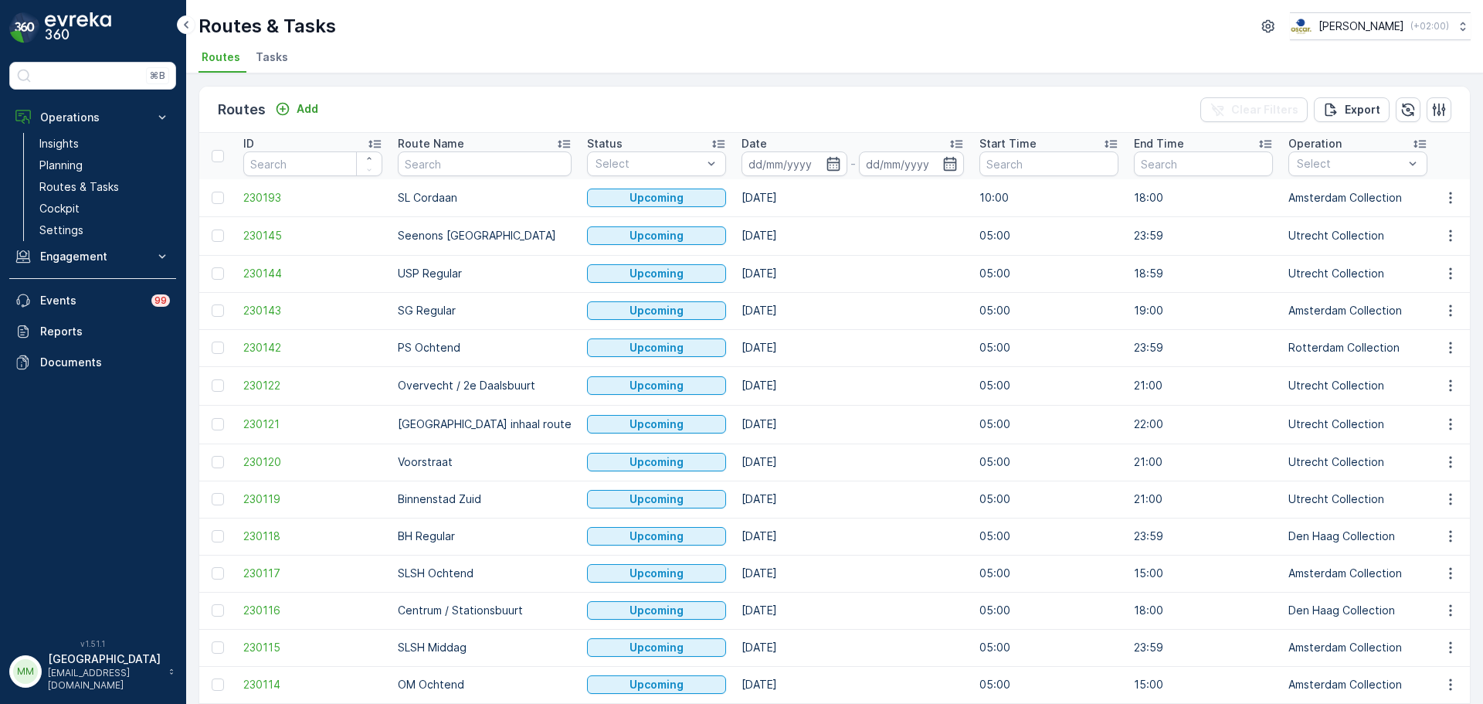
click at [264, 57] on span "Tasks" at bounding box center [272, 56] width 32 height 15
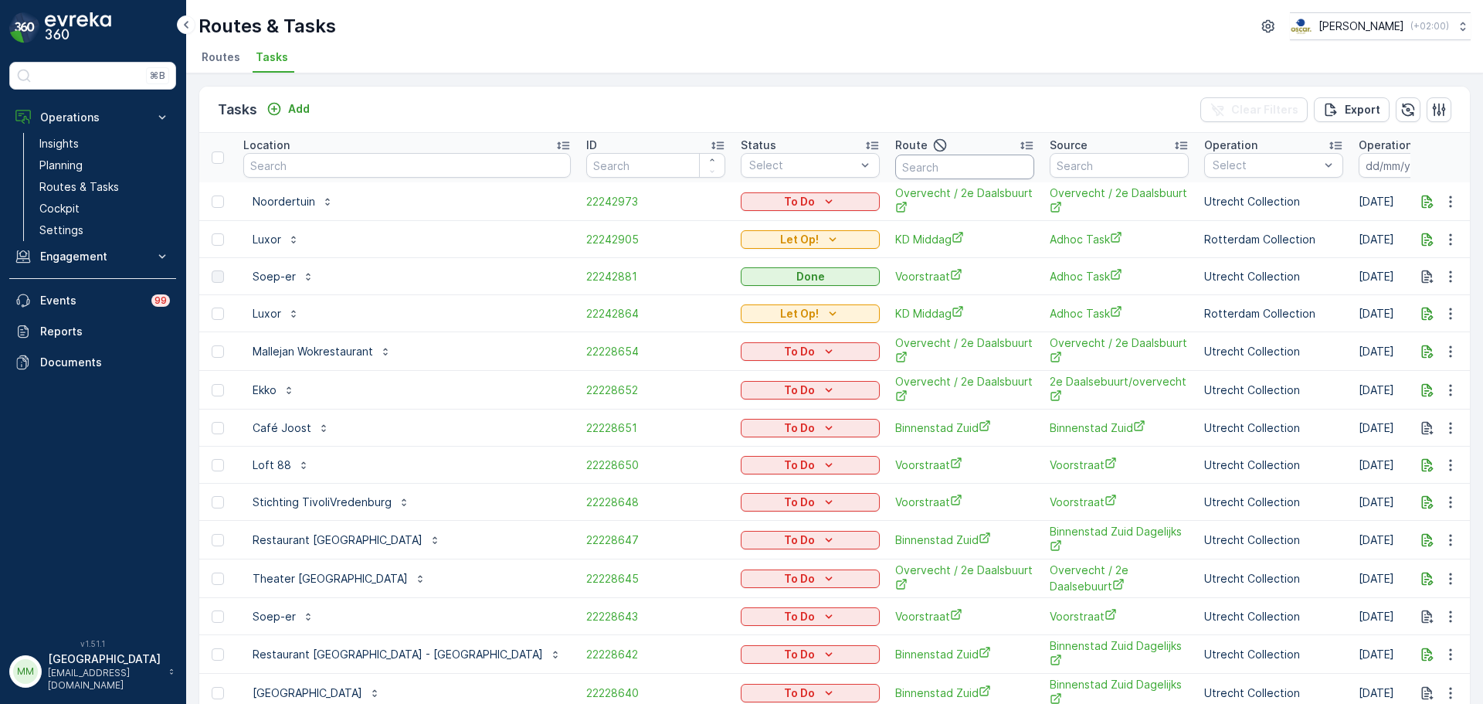
click at [895, 168] on input "text" at bounding box center [964, 167] width 139 height 25
type input "seenons"
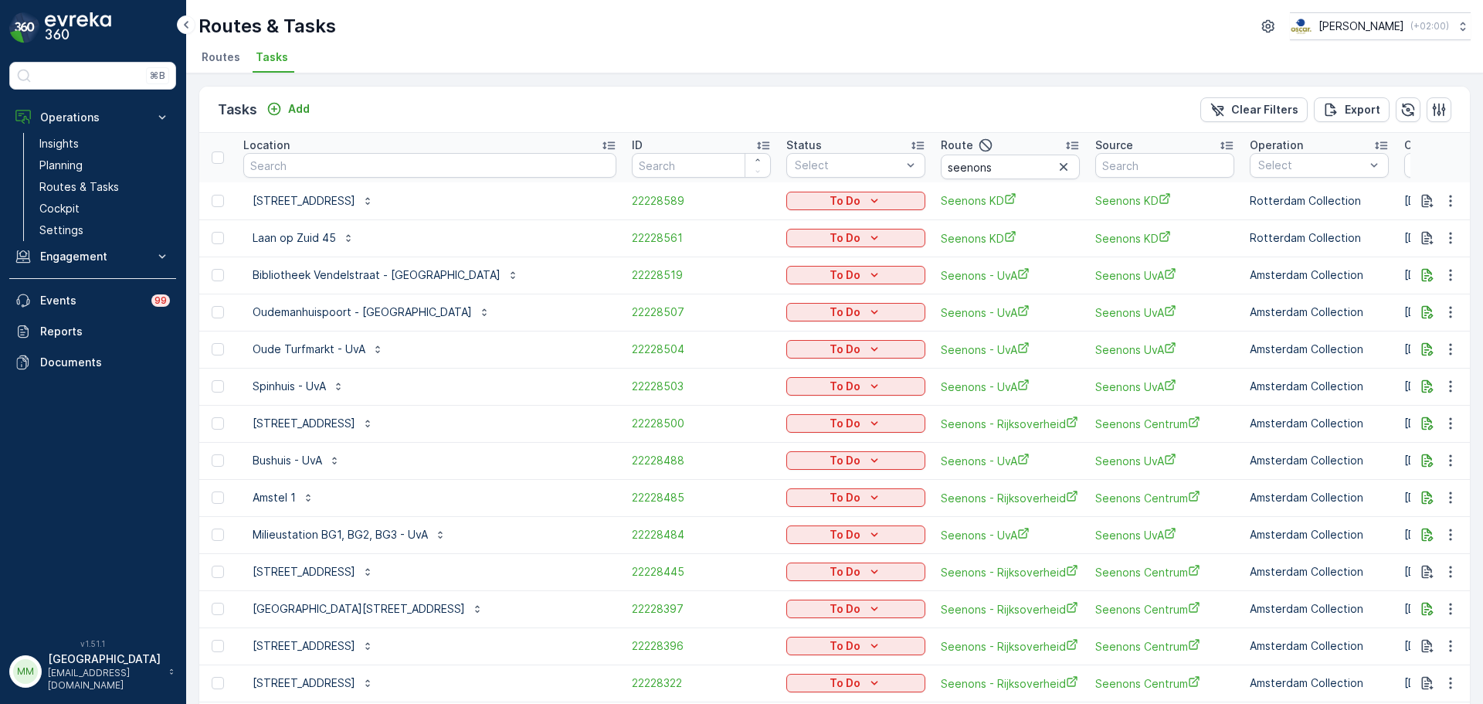
click at [1405, 172] on input at bounding box center [1458, 165] width 106 height 25
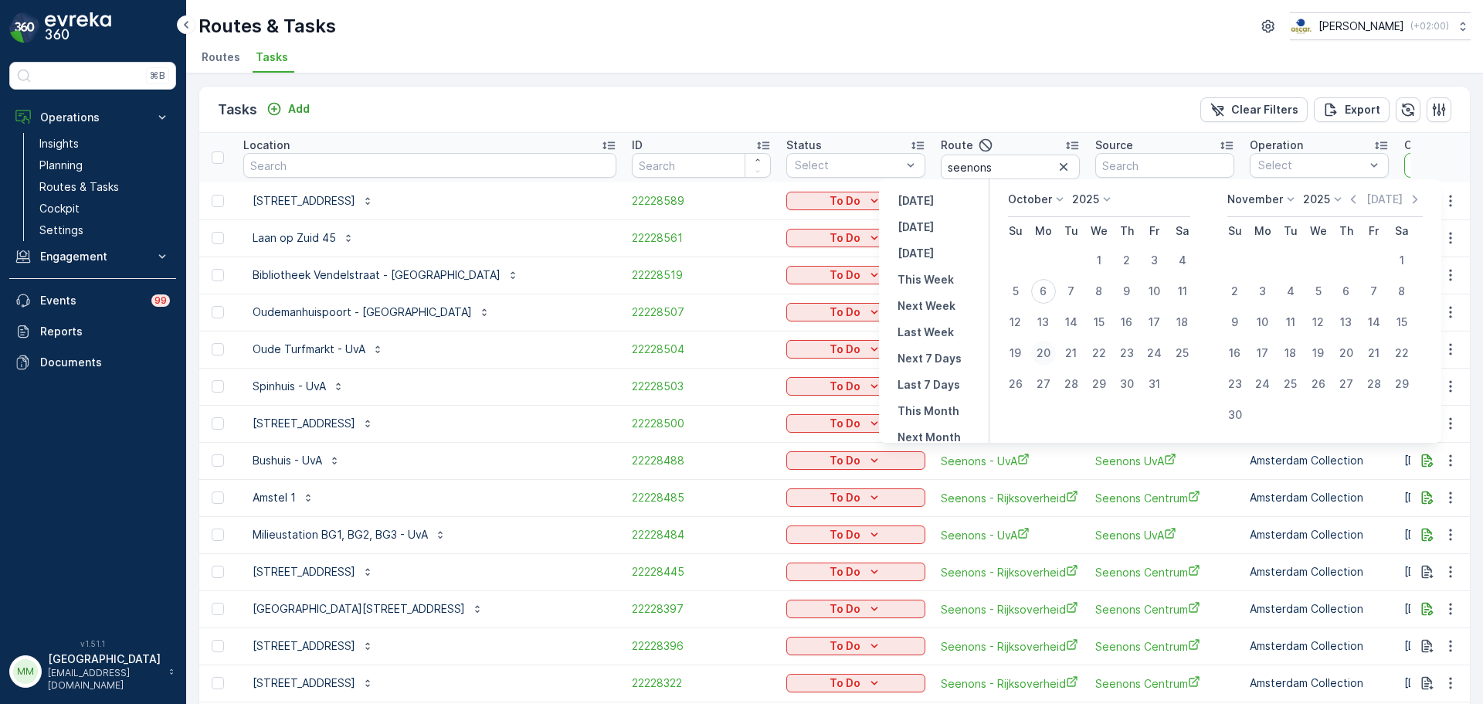
click at [1053, 352] on div "20" at bounding box center [1043, 353] width 25 height 25
type input "20.10.2025"
click at [1053, 352] on div "20" at bounding box center [1043, 353] width 25 height 25
type input "20.10.2025"
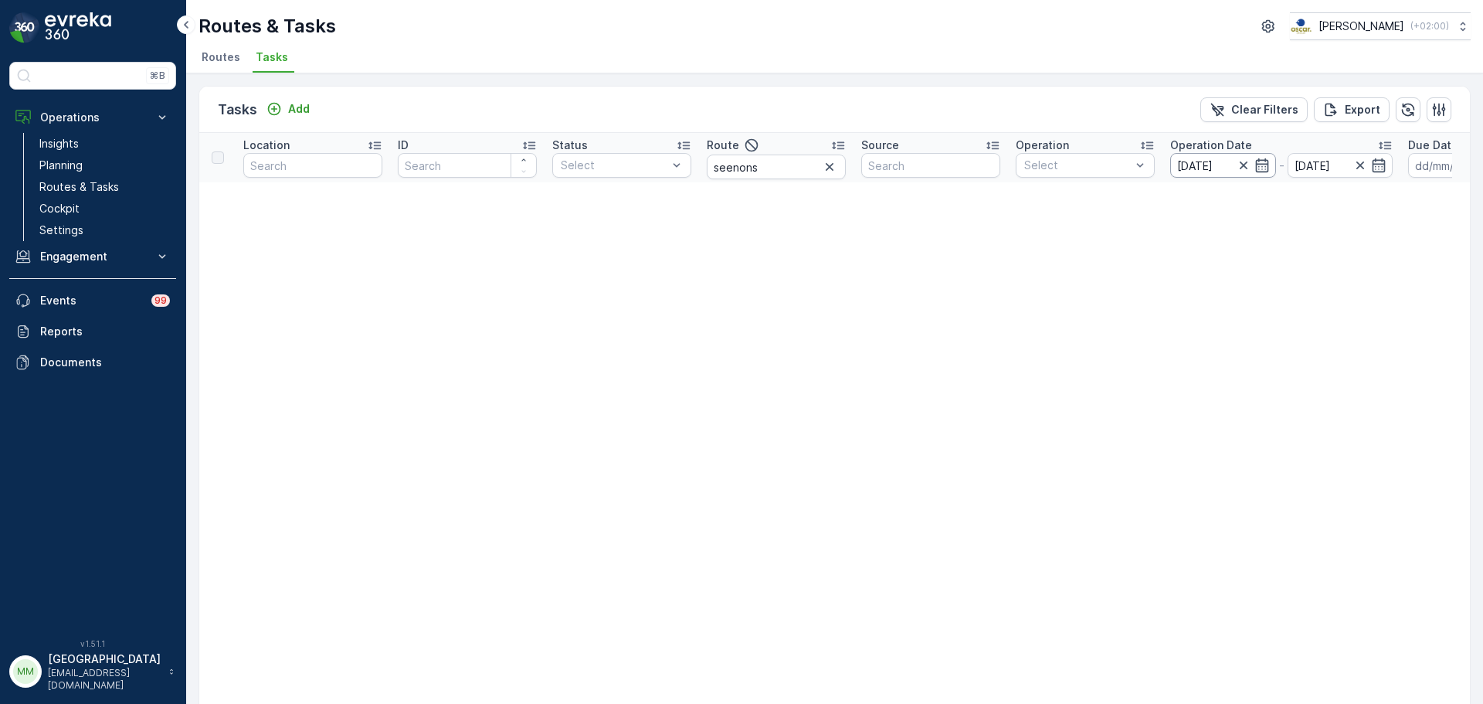
click at [1212, 156] on input "20.10.2025" at bounding box center [1224, 165] width 106 height 25
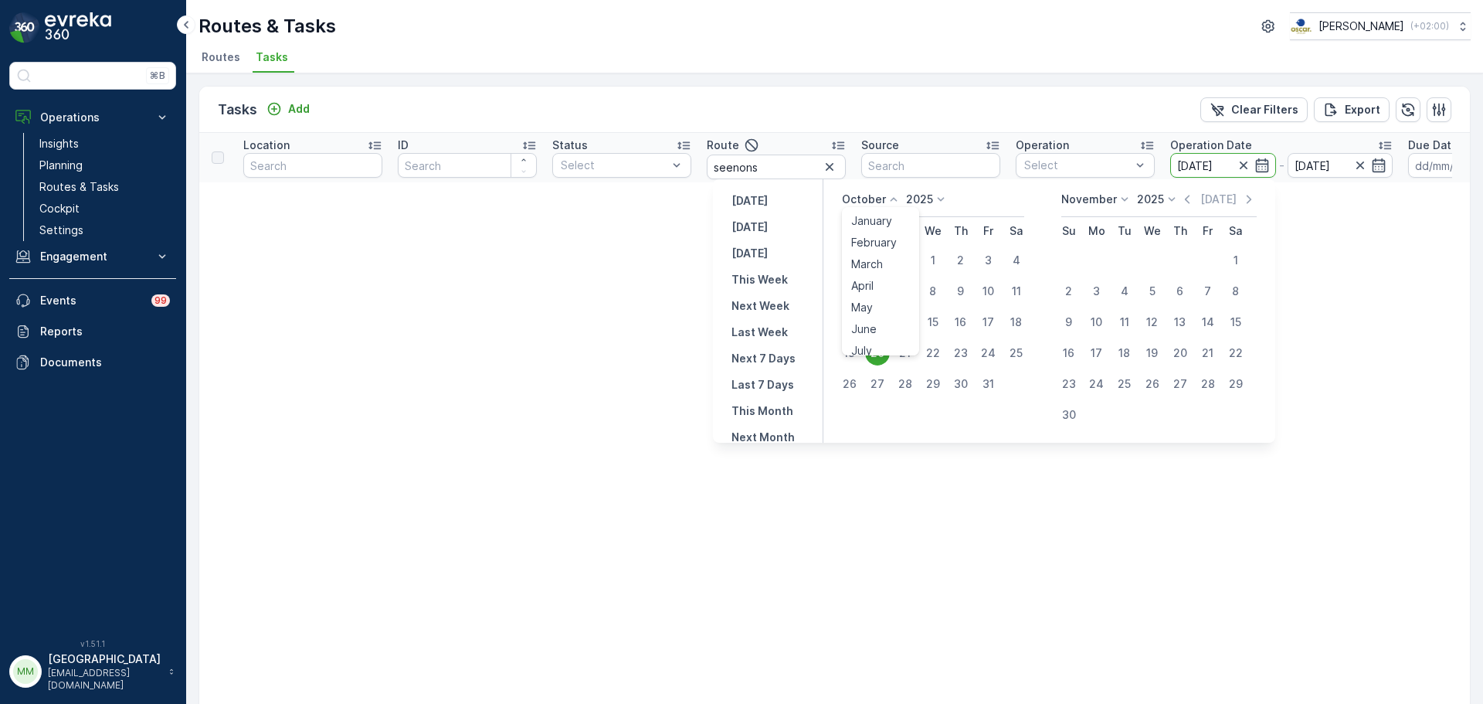
click at [886, 195] on p "October" at bounding box center [864, 199] width 44 height 15
click at [894, 278] on span "September" at bounding box center [880, 276] width 59 height 15
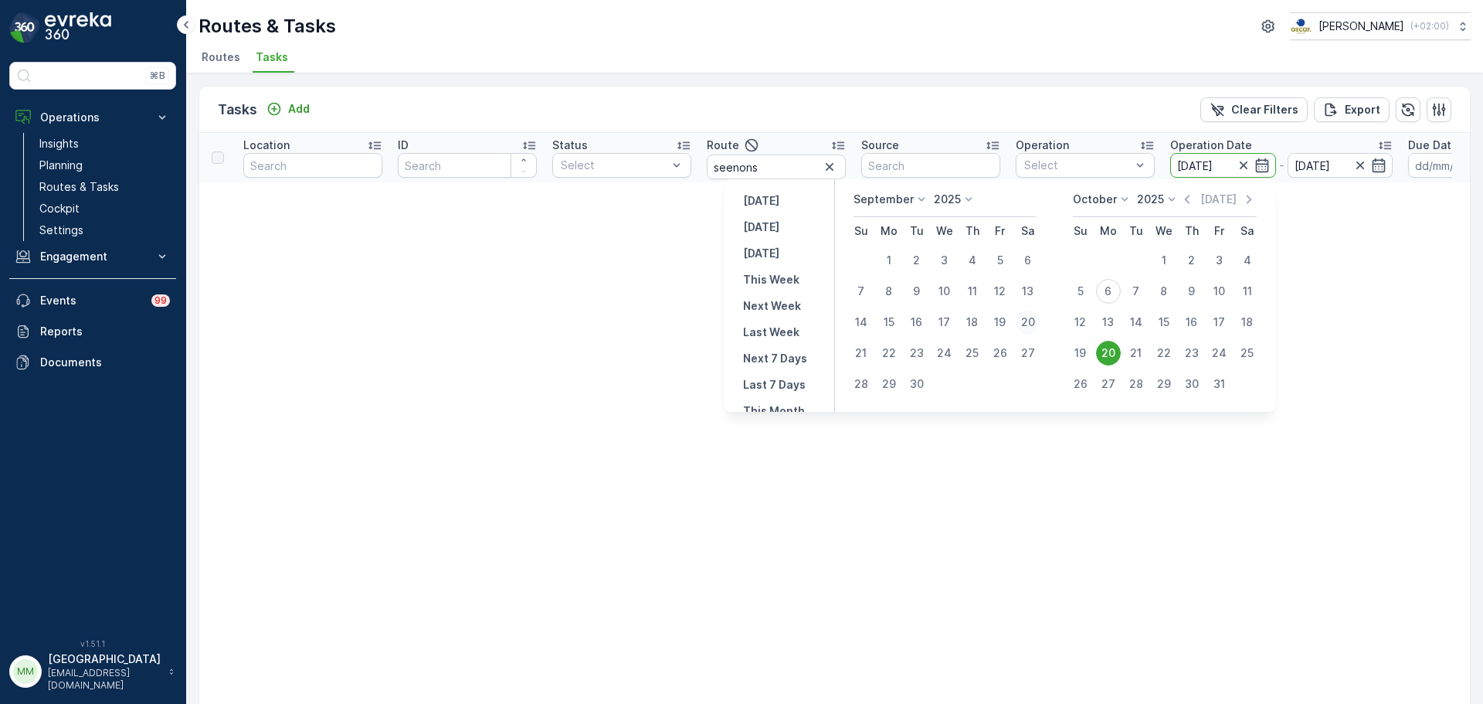
click at [1026, 324] on div "20" at bounding box center [1028, 322] width 25 height 25
type input "20.09.2025"
click at [1026, 324] on div "20" at bounding box center [1028, 322] width 25 height 25
type input "20.09.2025"
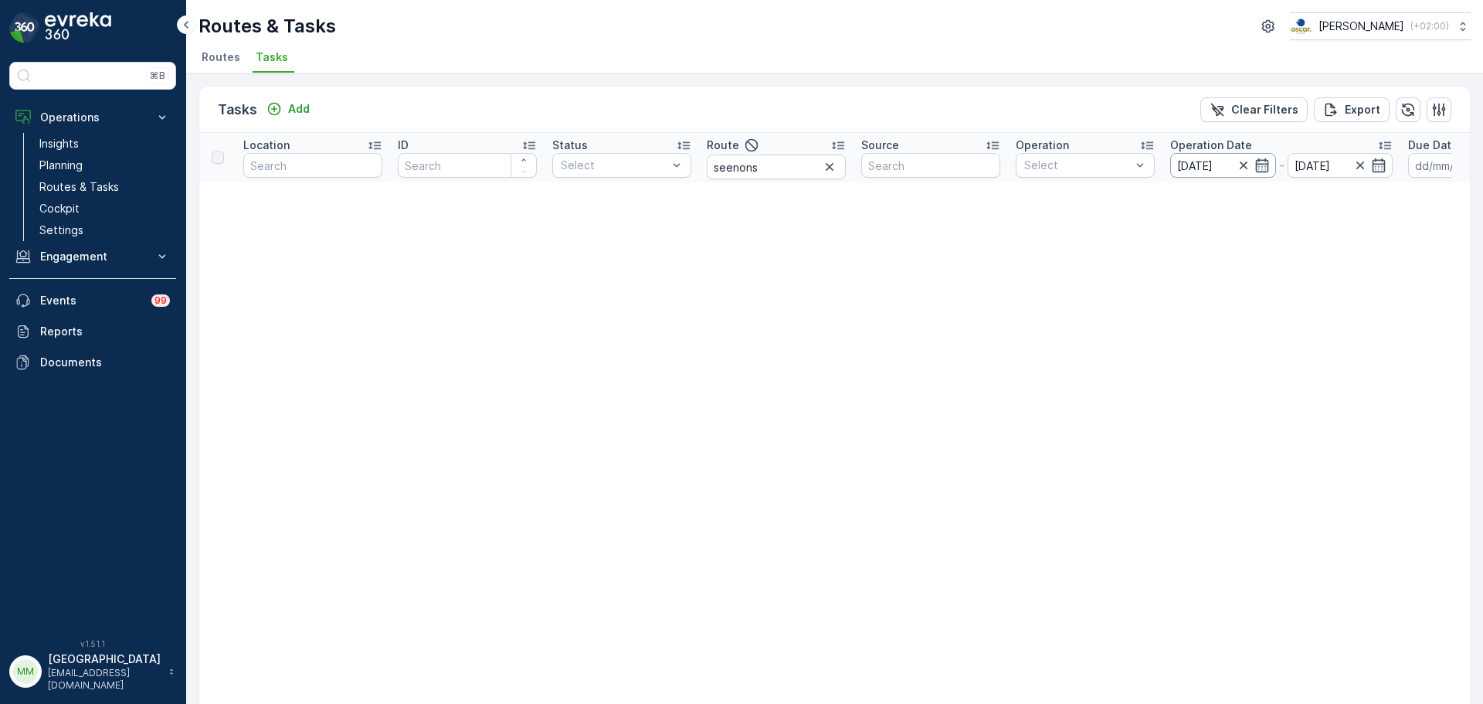
click at [1182, 171] on input "20.09.2025" at bounding box center [1224, 165] width 106 height 25
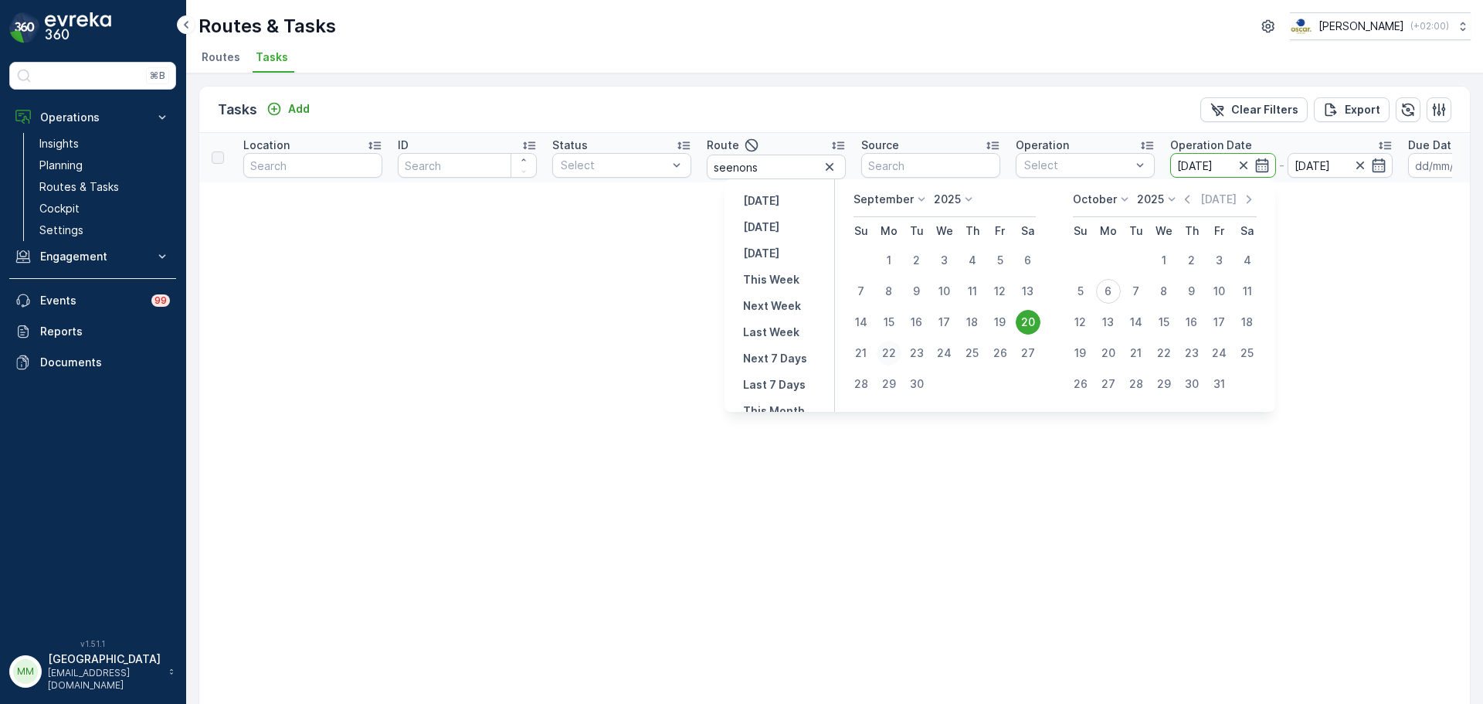
click at [888, 353] on div "22" at bounding box center [889, 353] width 25 height 25
type input "22.09.2025"
click at [888, 353] on div "22" at bounding box center [889, 353] width 25 height 25
type input "22.09.2025"
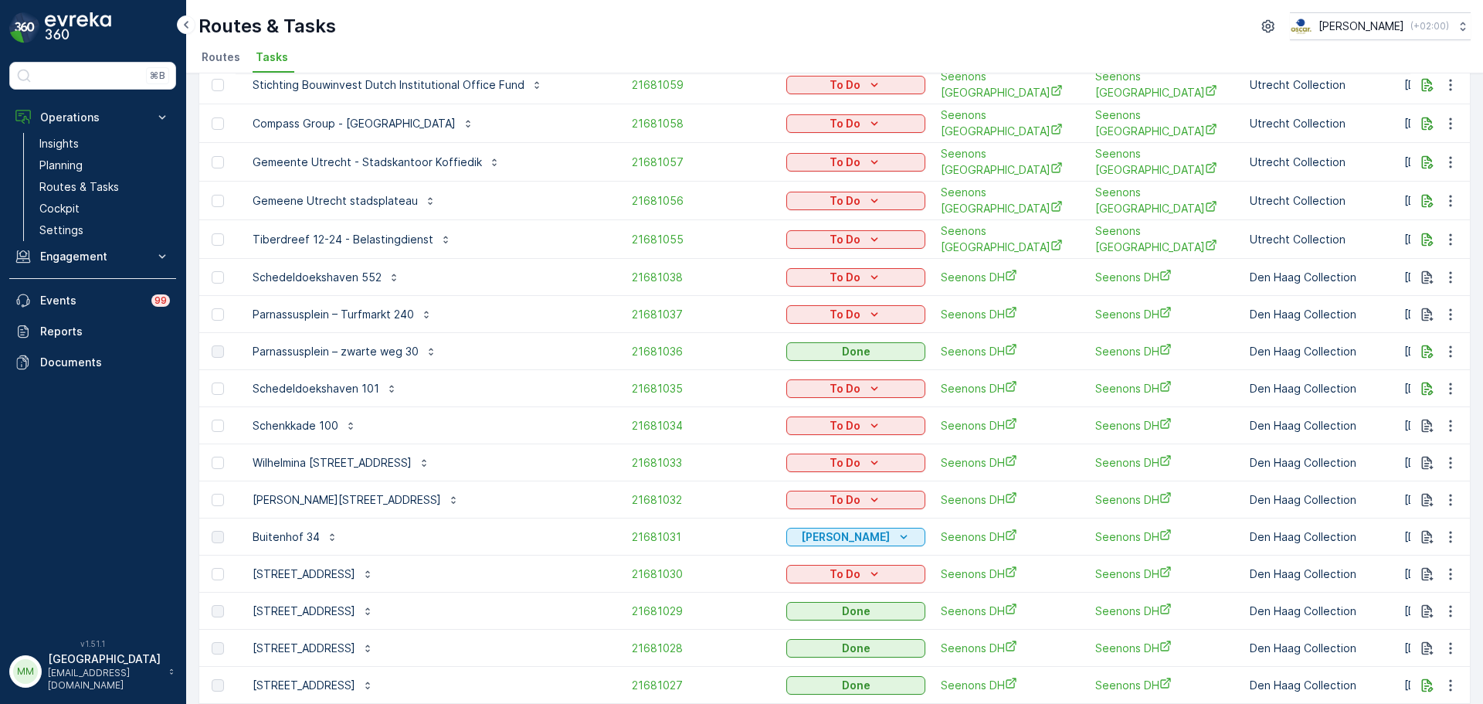
scroll to position [386, 0]
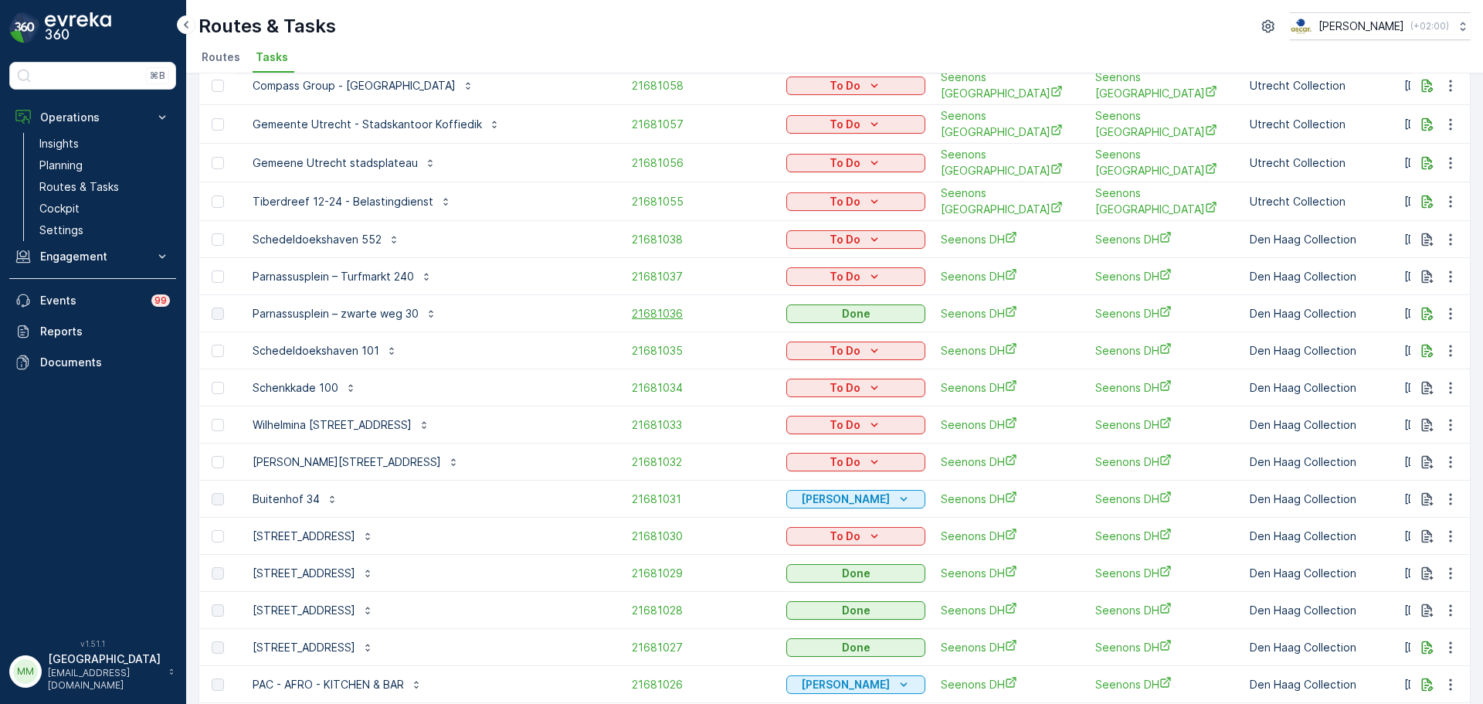
click at [632, 306] on span "21681036" at bounding box center [701, 313] width 139 height 15
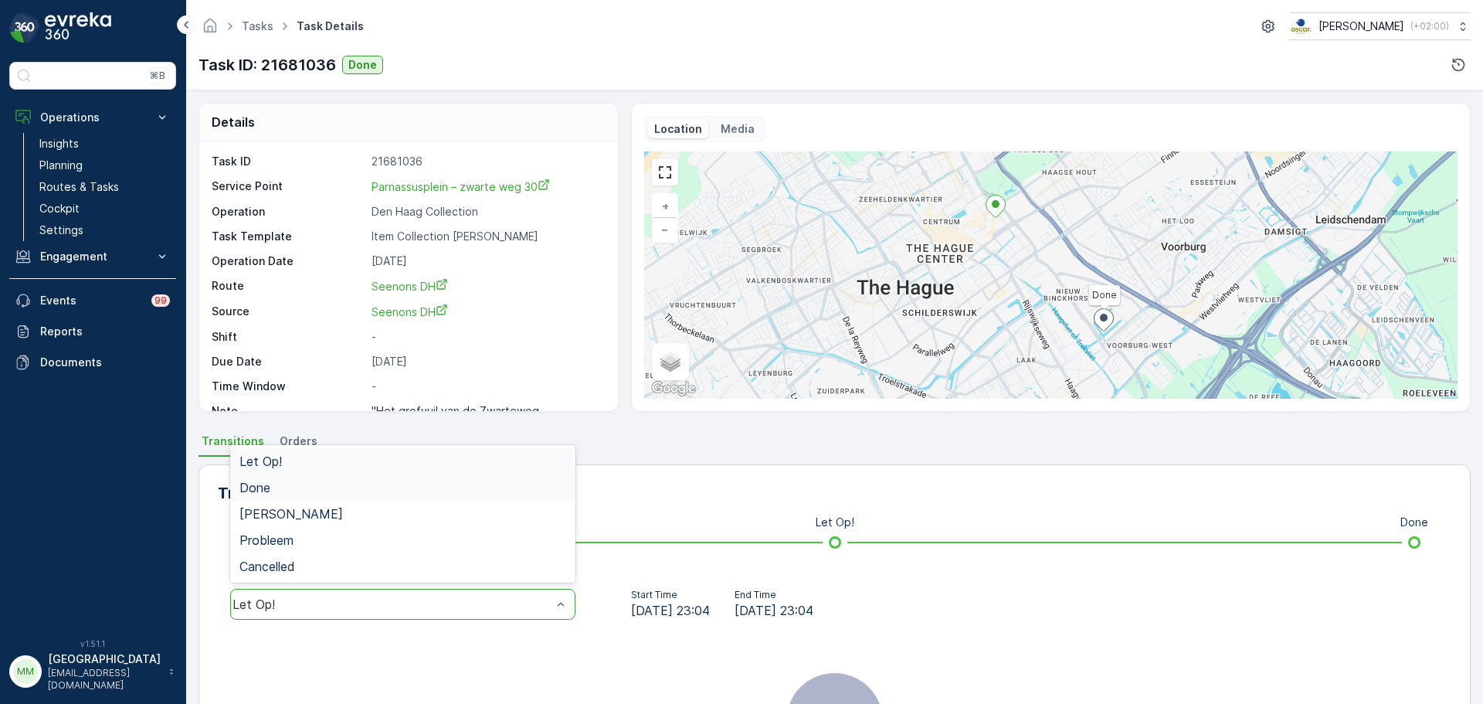
click at [298, 473] on div "Let Op!" at bounding box center [402, 461] width 345 height 26
click at [313, 592] on div "Let Op!" at bounding box center [402, 604] width 345 height 31
click at [285, 492] on div "Done" at bounding box center [403, 488] width 327 height 14
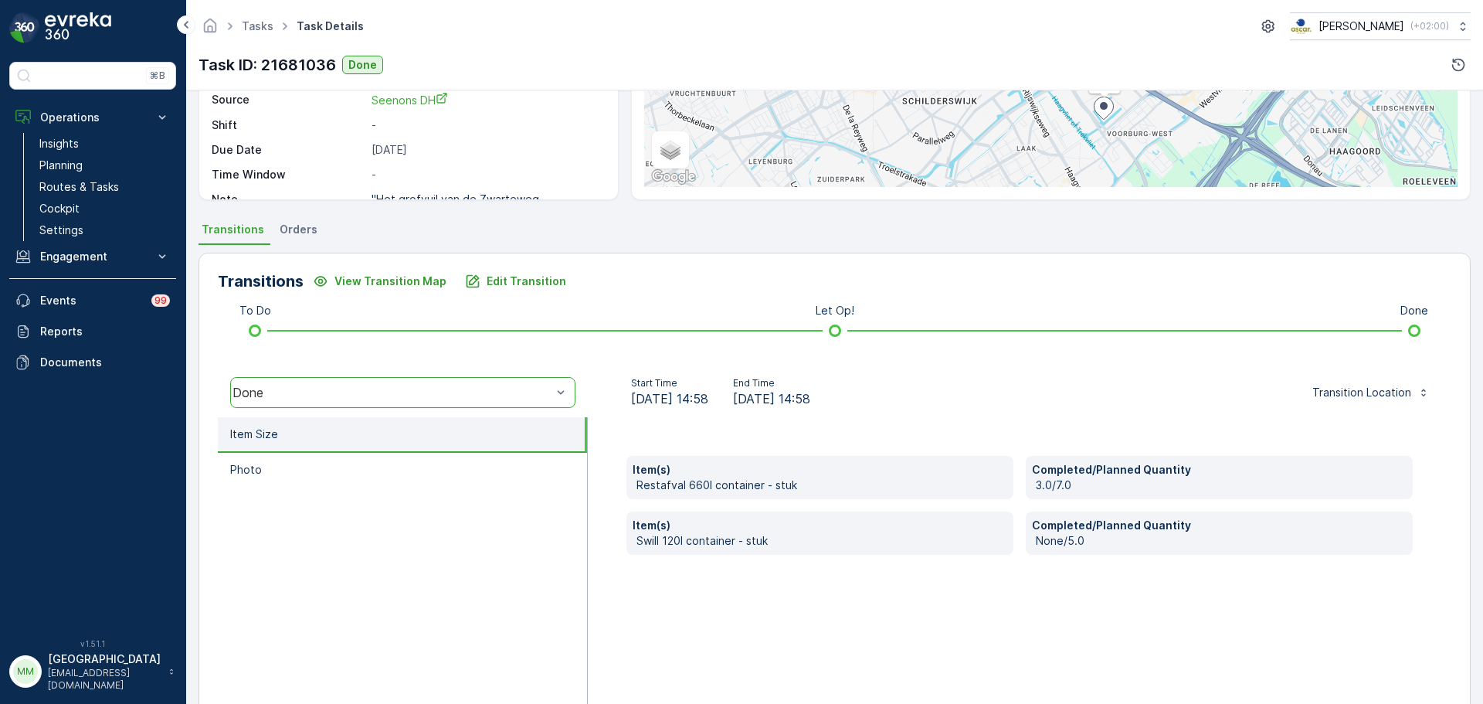
scroll to position [270, 0]
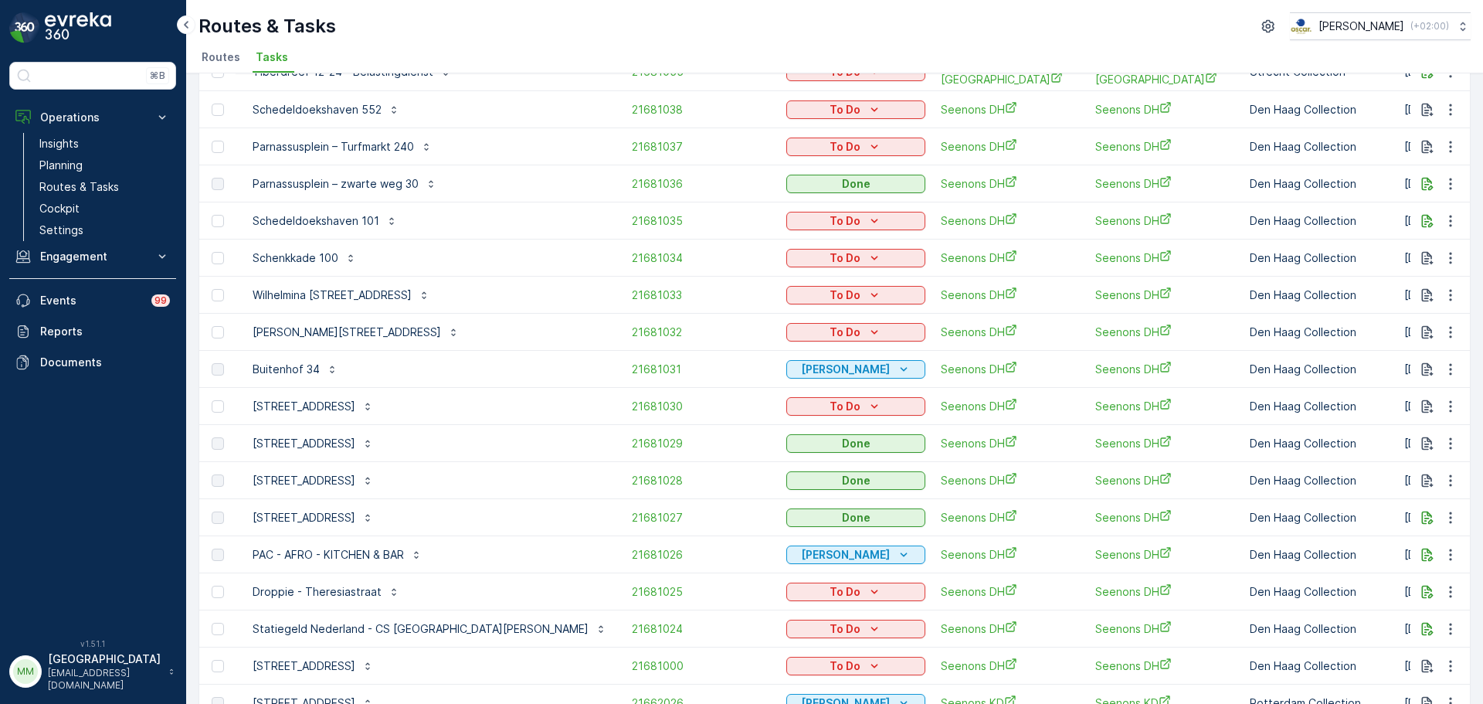
scroll to position [541, 0]
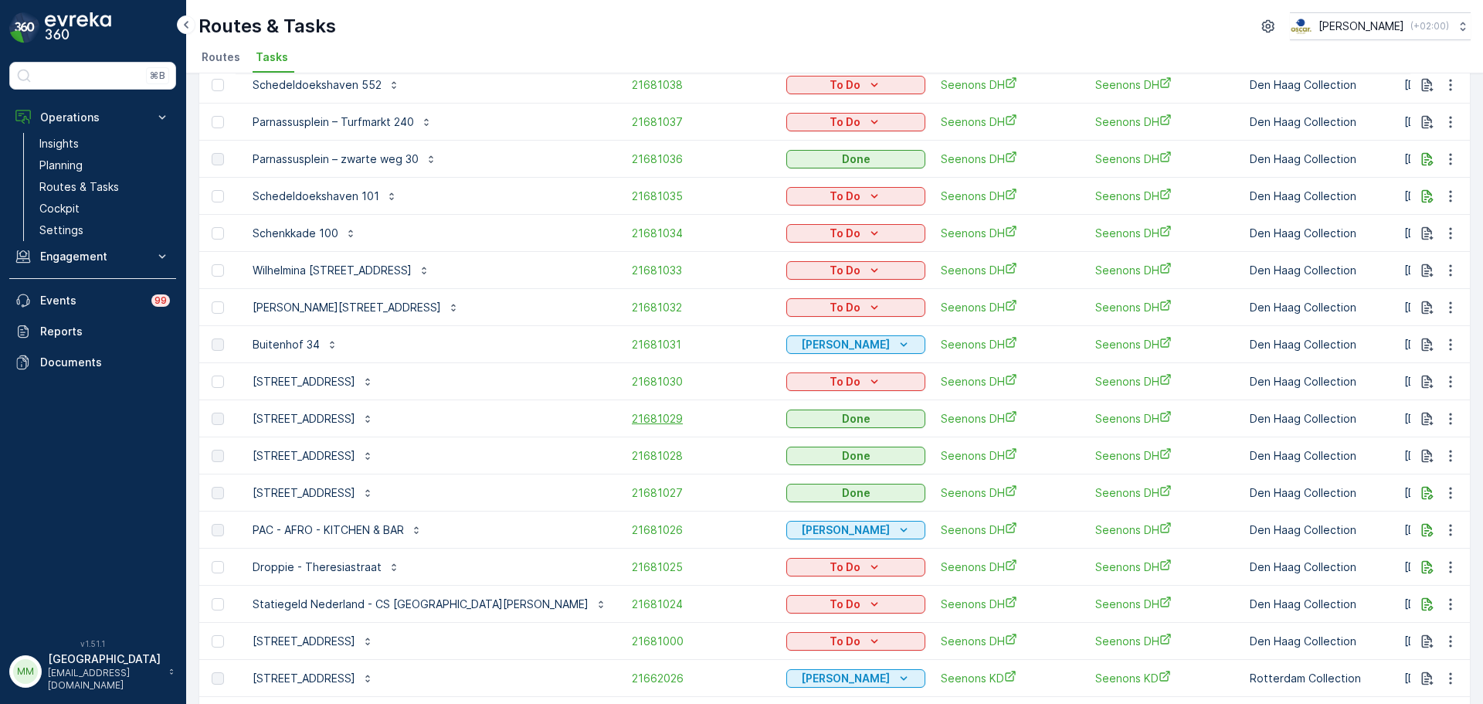
click at [632, 411] on span "21681029" at bounding box center [701, 418] width 139 height 15
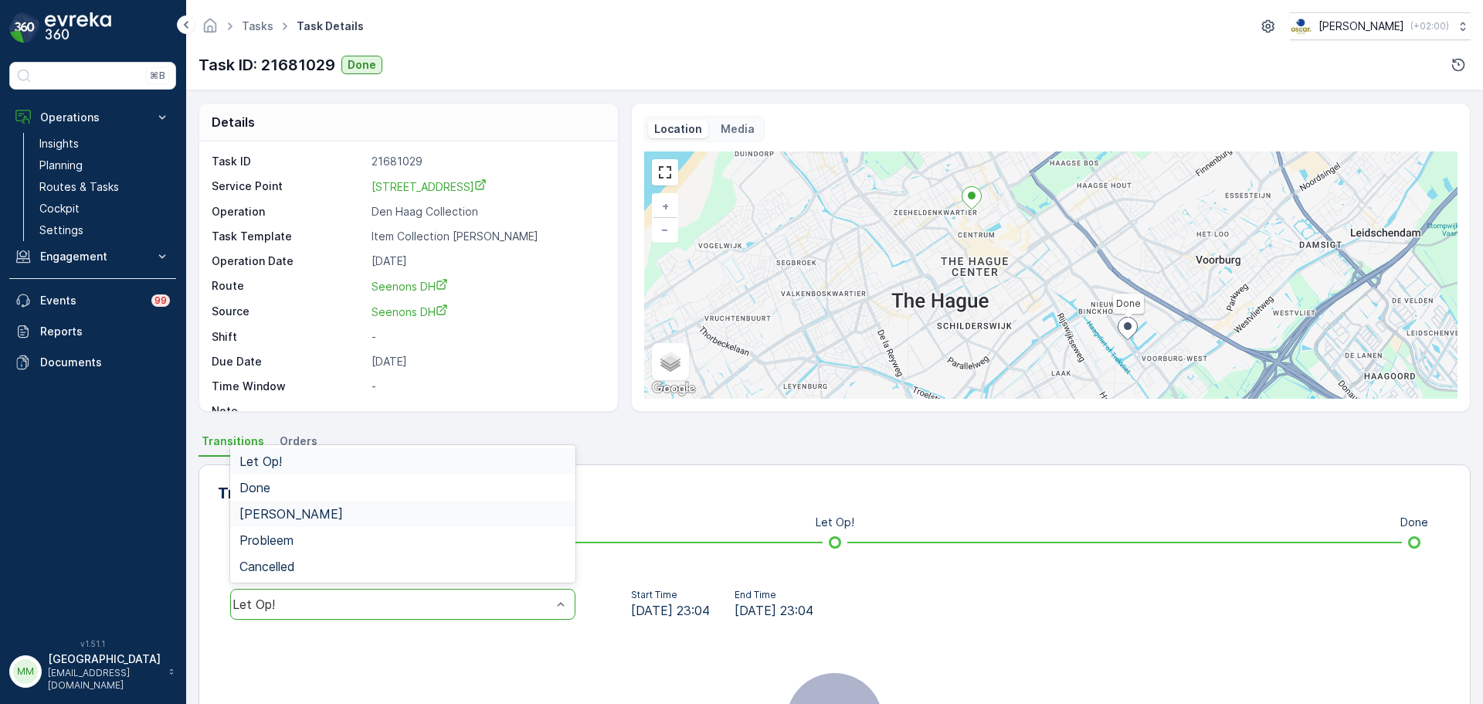
click at [317, 501] on div "Geen Afval" at bounding box center [402, 514] width 345 height 26
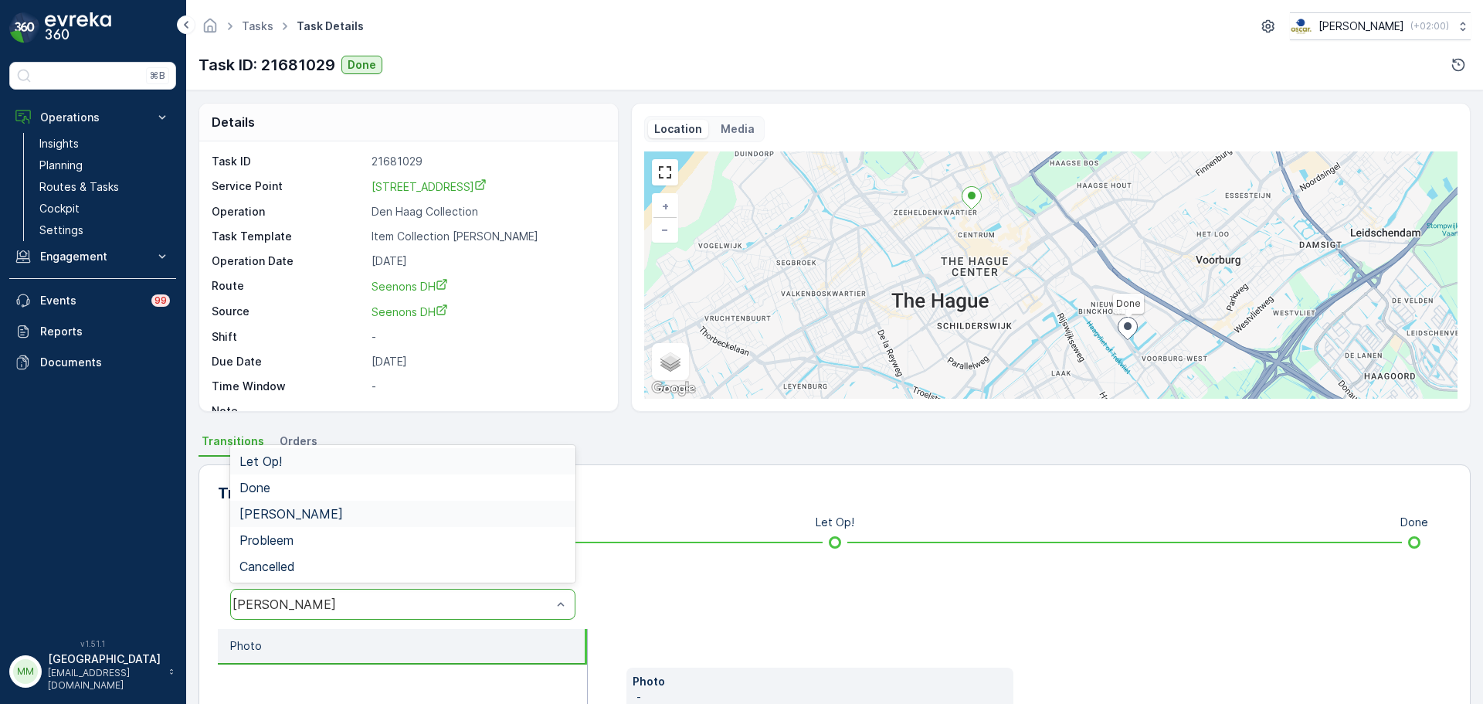
drag, startPoint x: 307, startPoint y: 618, endPoint x: 303, endPoint y: 609, distance: 10.0
click at [306, 618] on div "Geen Afval" at bounding box center [402, 604] width 345 height 31
click at [246, 493] on span "Done" at bounding box center [255, 488] width 31 height 14
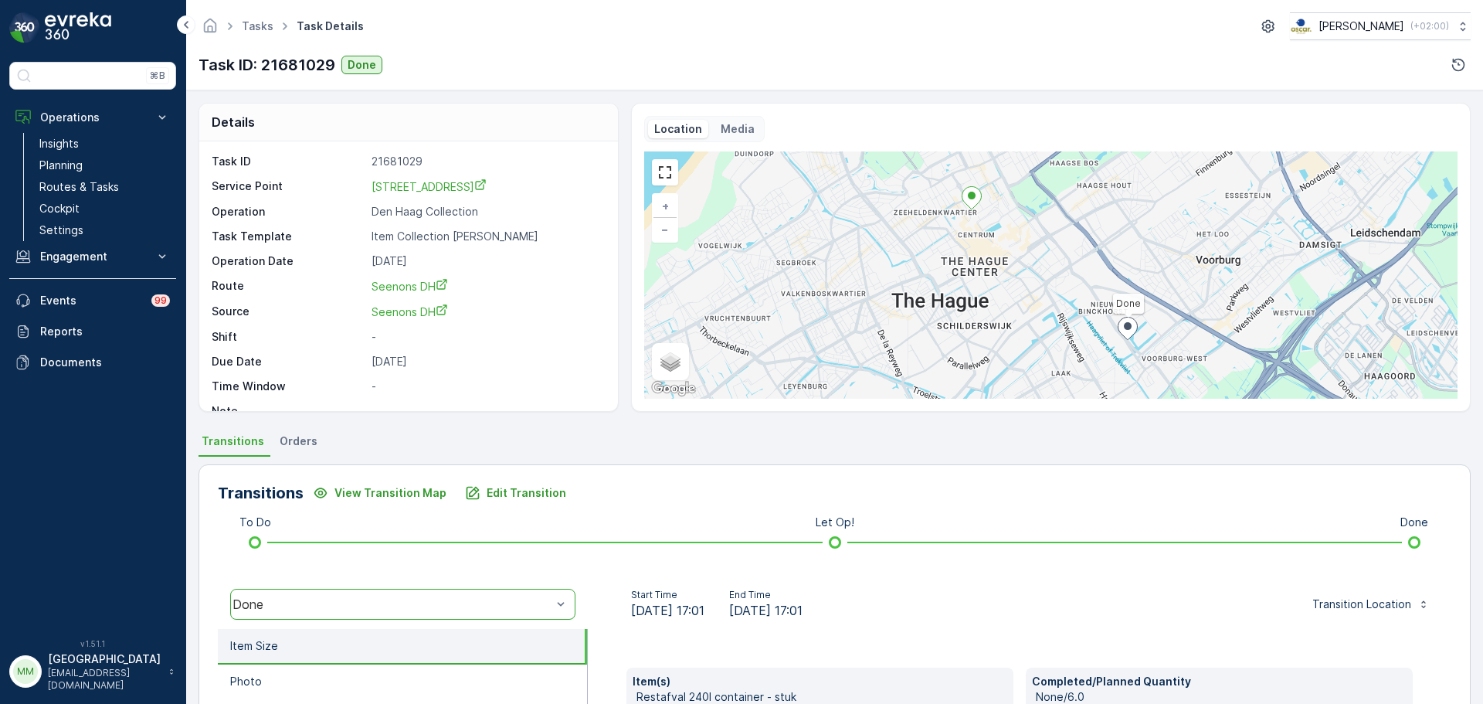
scroll to position [232, 0]
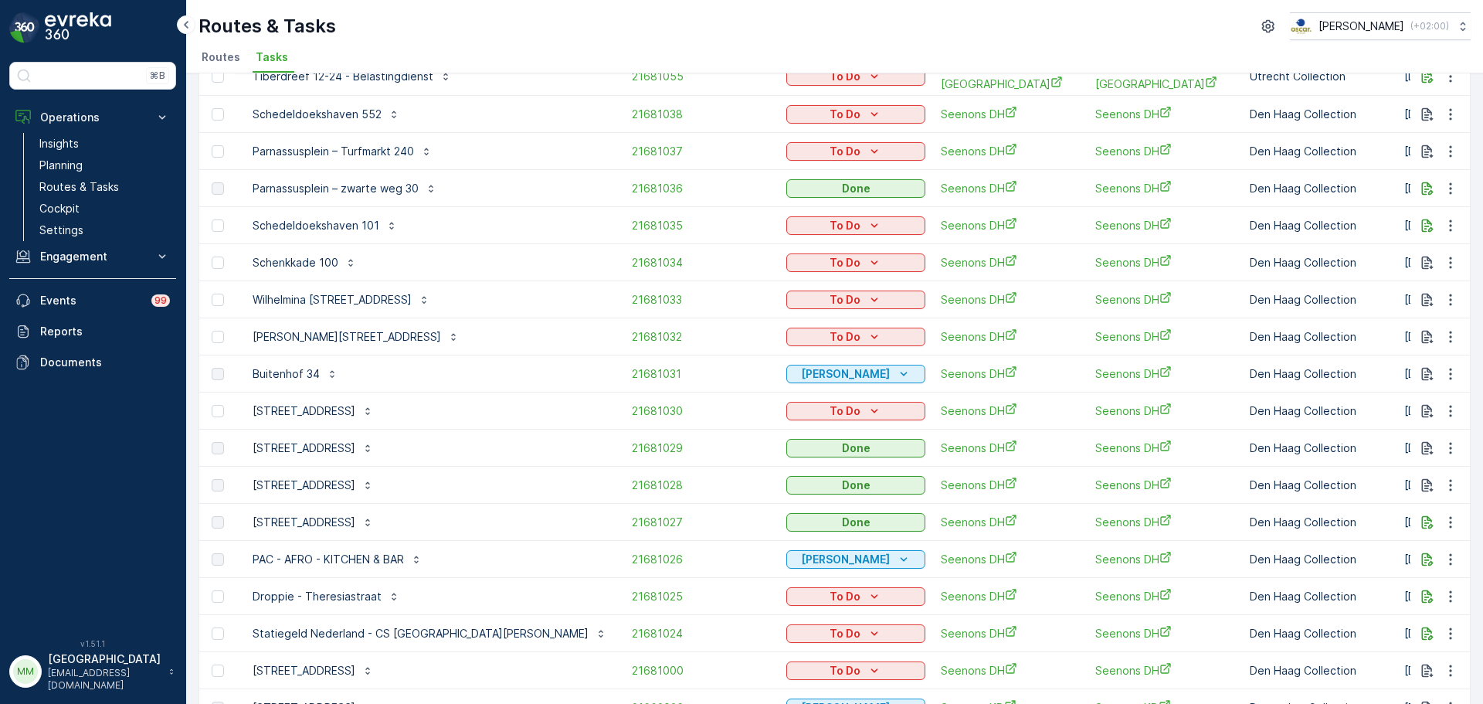
scroll to position [541, 0]
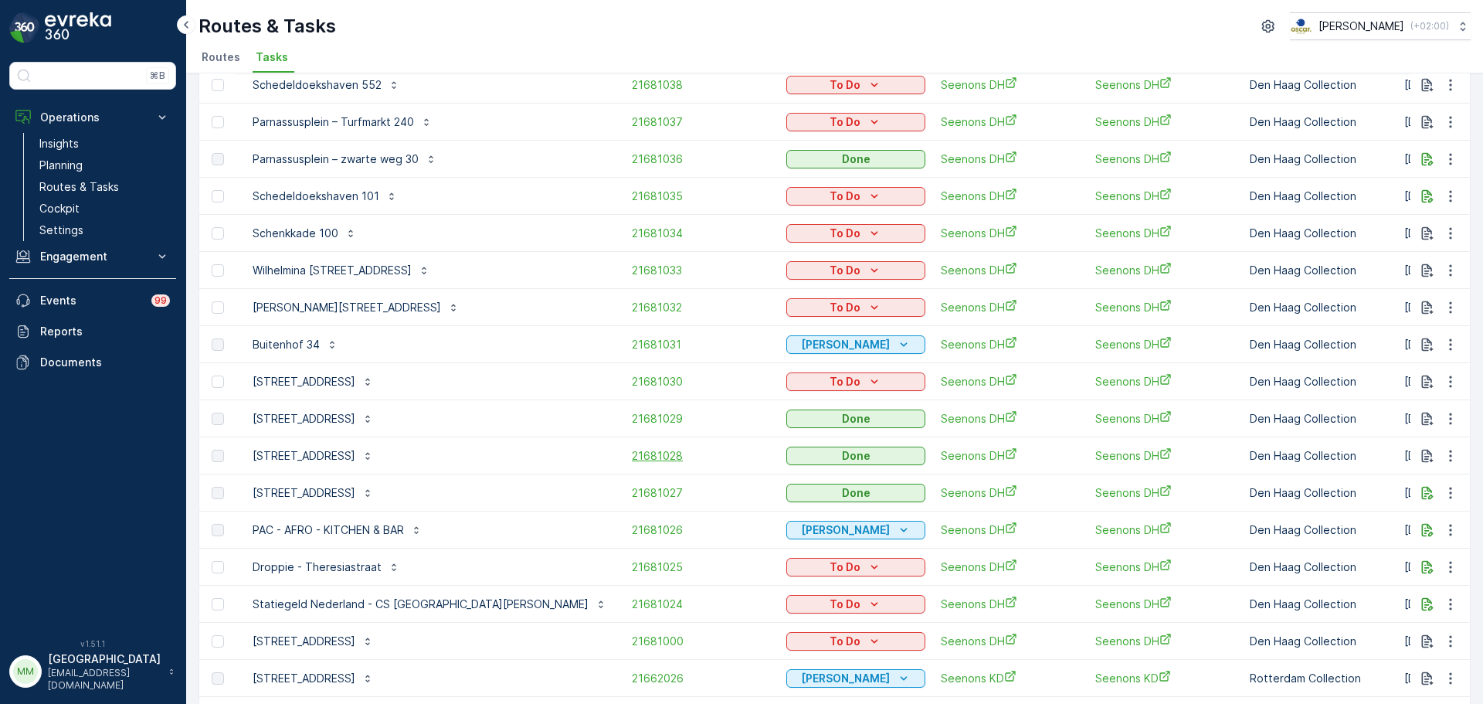
click at [632, 448] on span "21681028" at bounding box center [701, 455] width 139 height 15
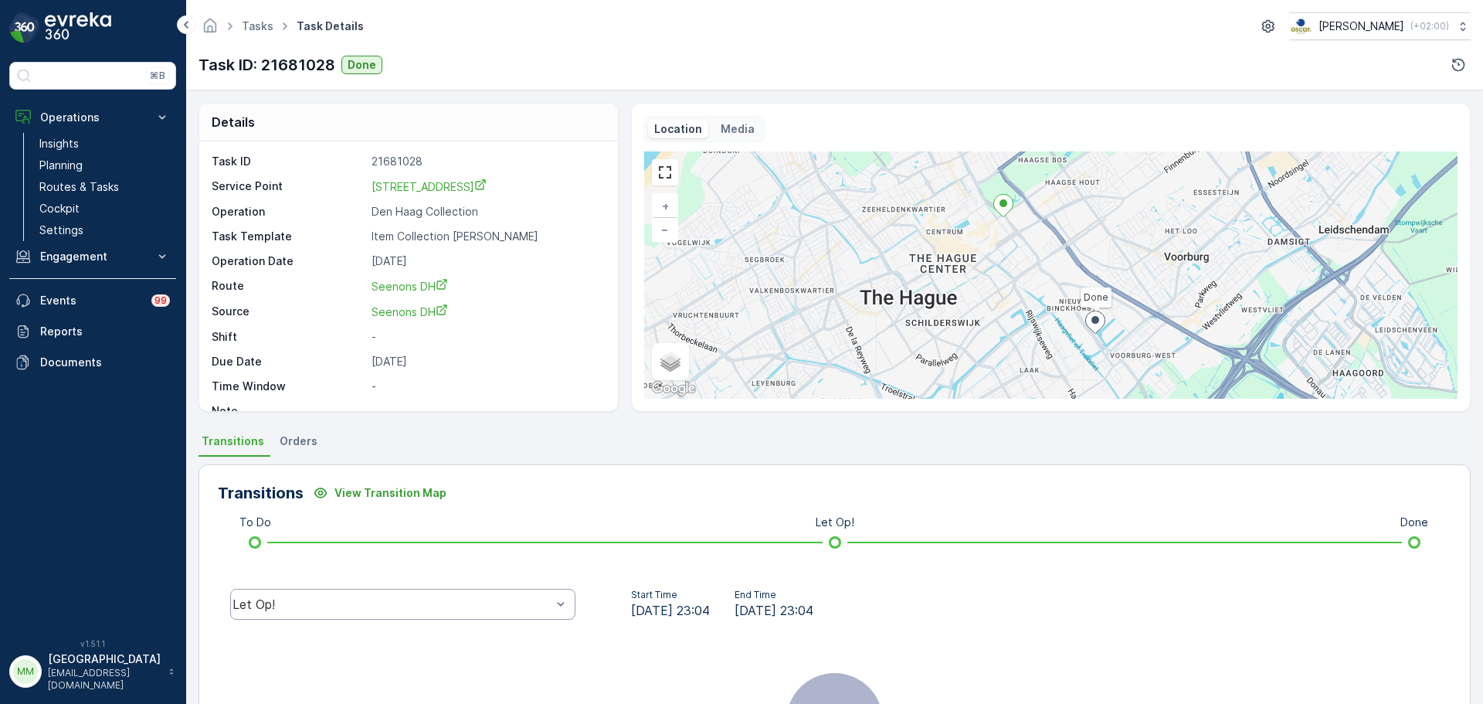
click at [464, 590] on div "Let Op!" at bounding box center [402, 604] width 345 height 31
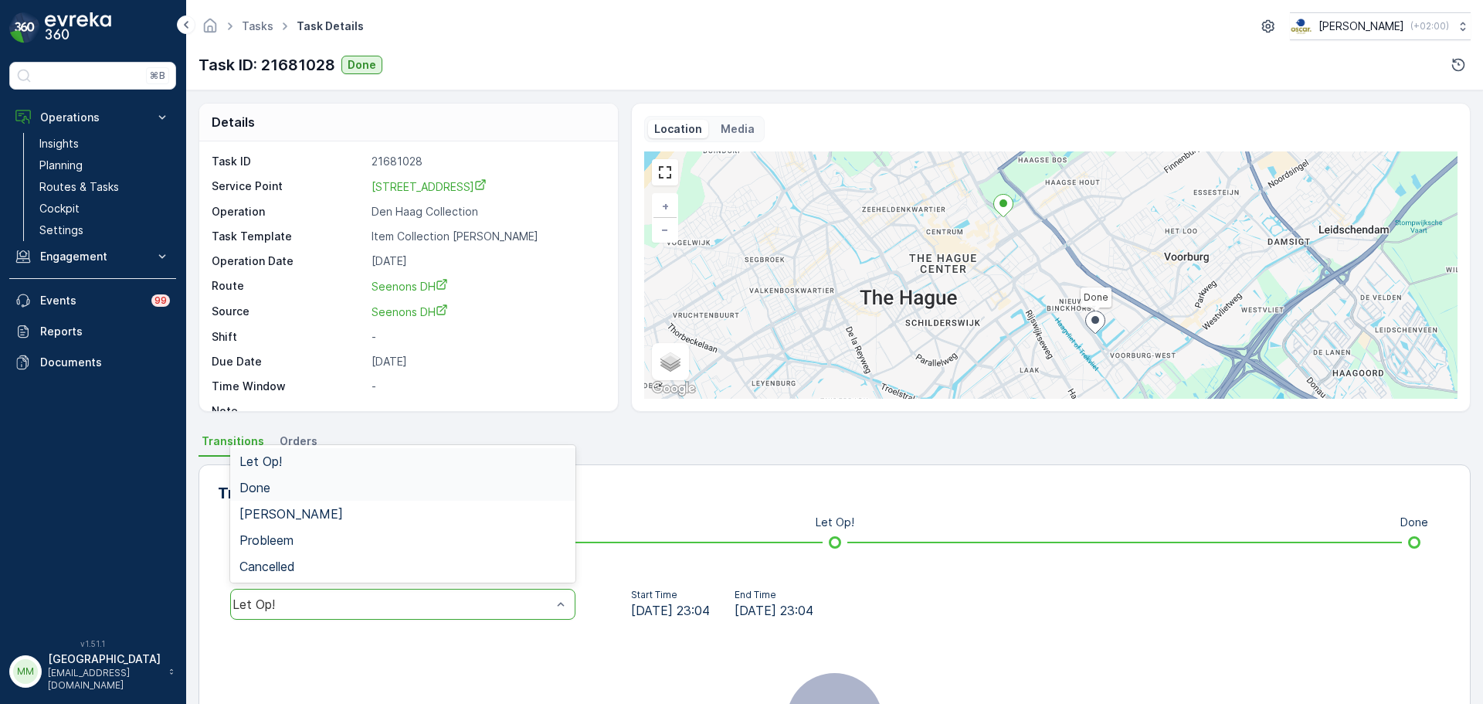
click at [314, 484] on div "Done" at bounding box center [403, 488] width 327 height 14
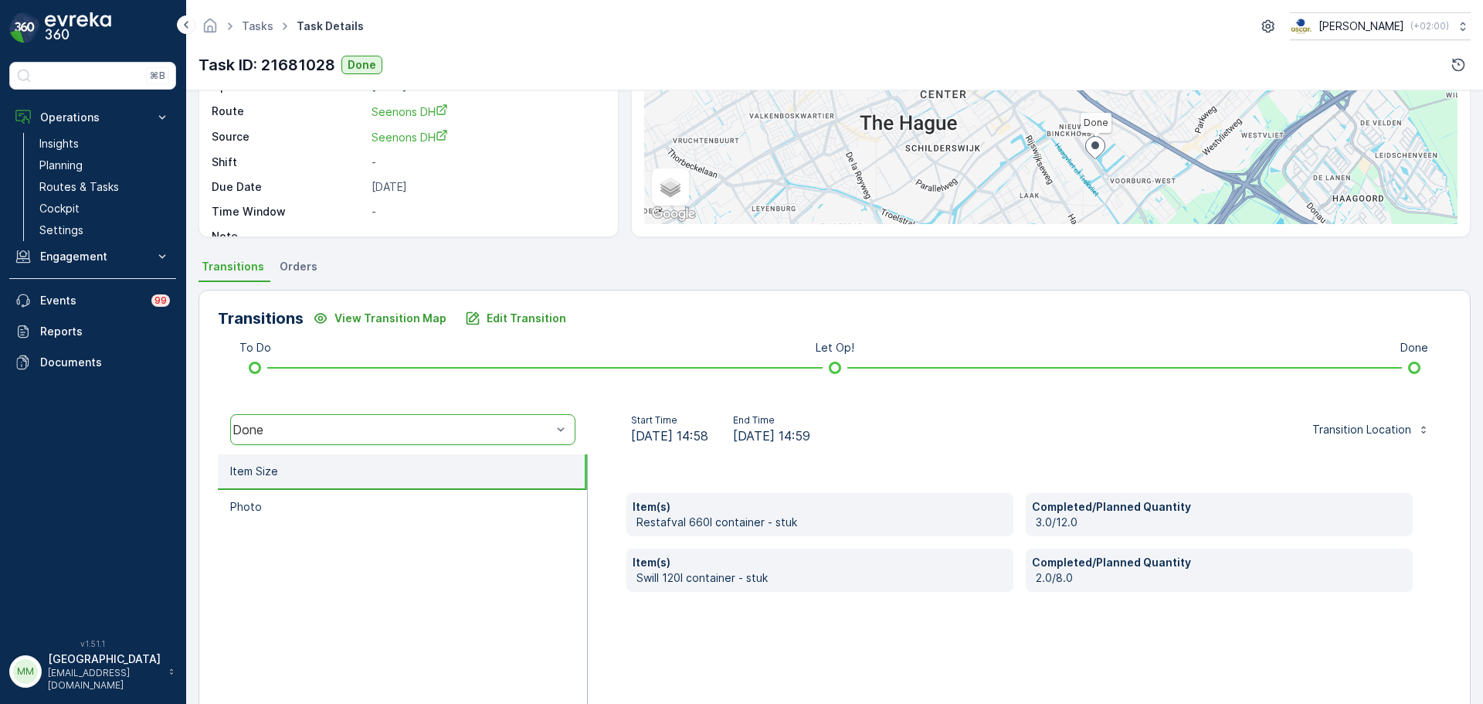
scroll to position [270, 0]
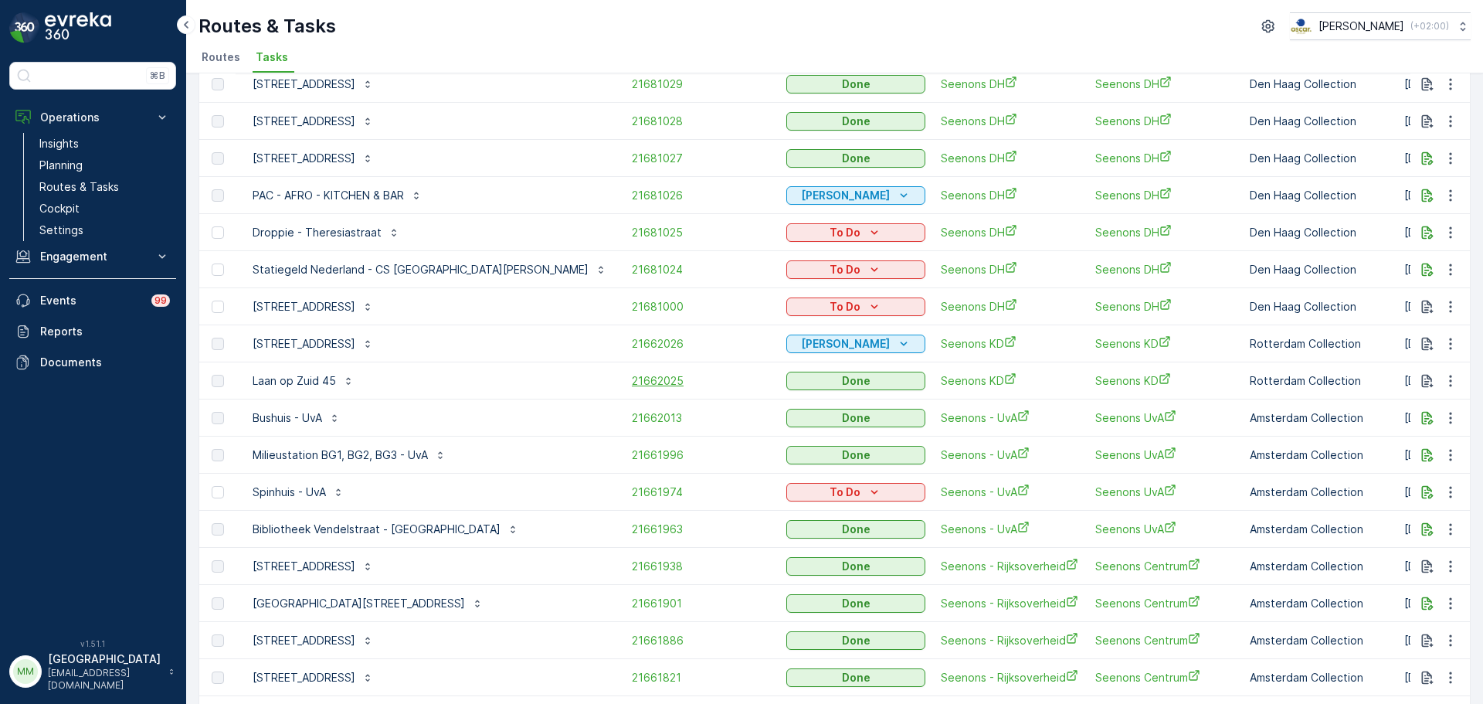
scroll to position [850, 0]
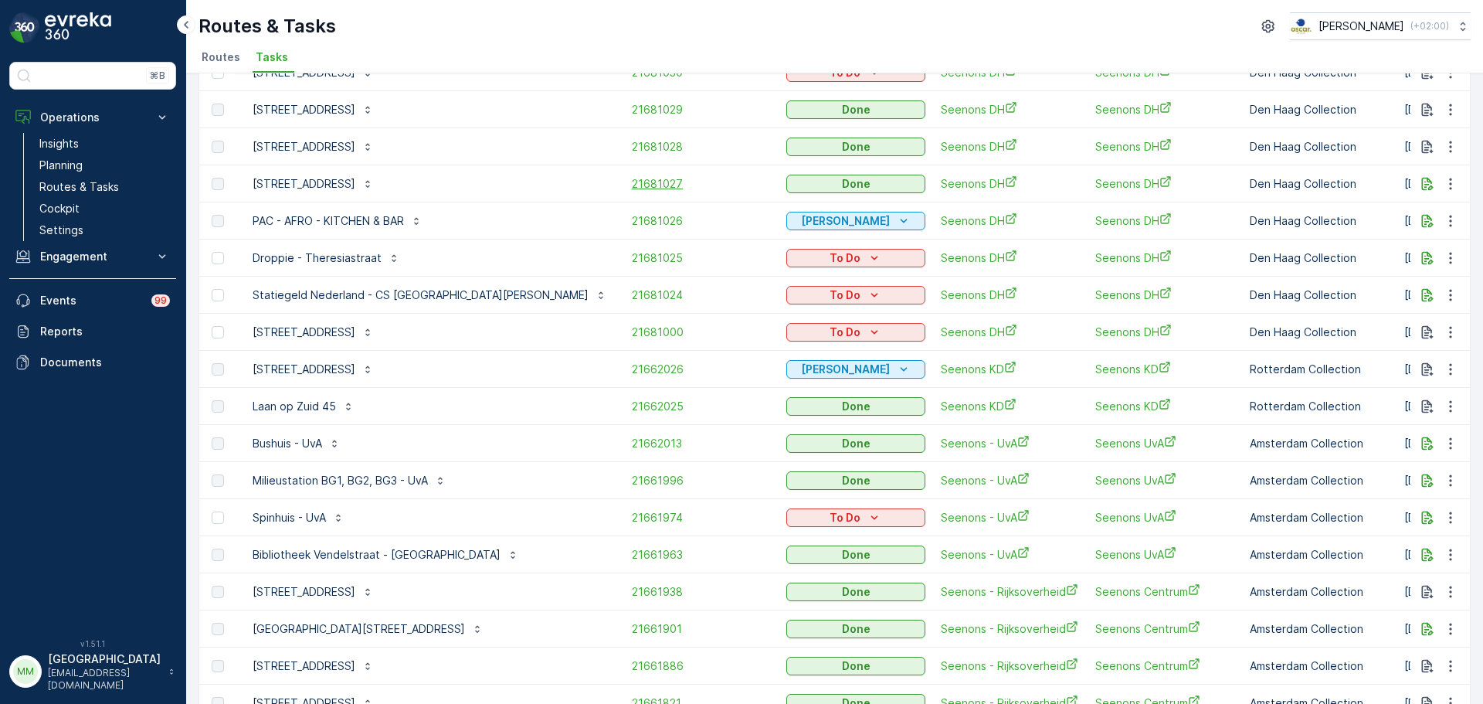
click at [632, 176] on span "21681027" at bounding box center [701, 183] width 139 height 15
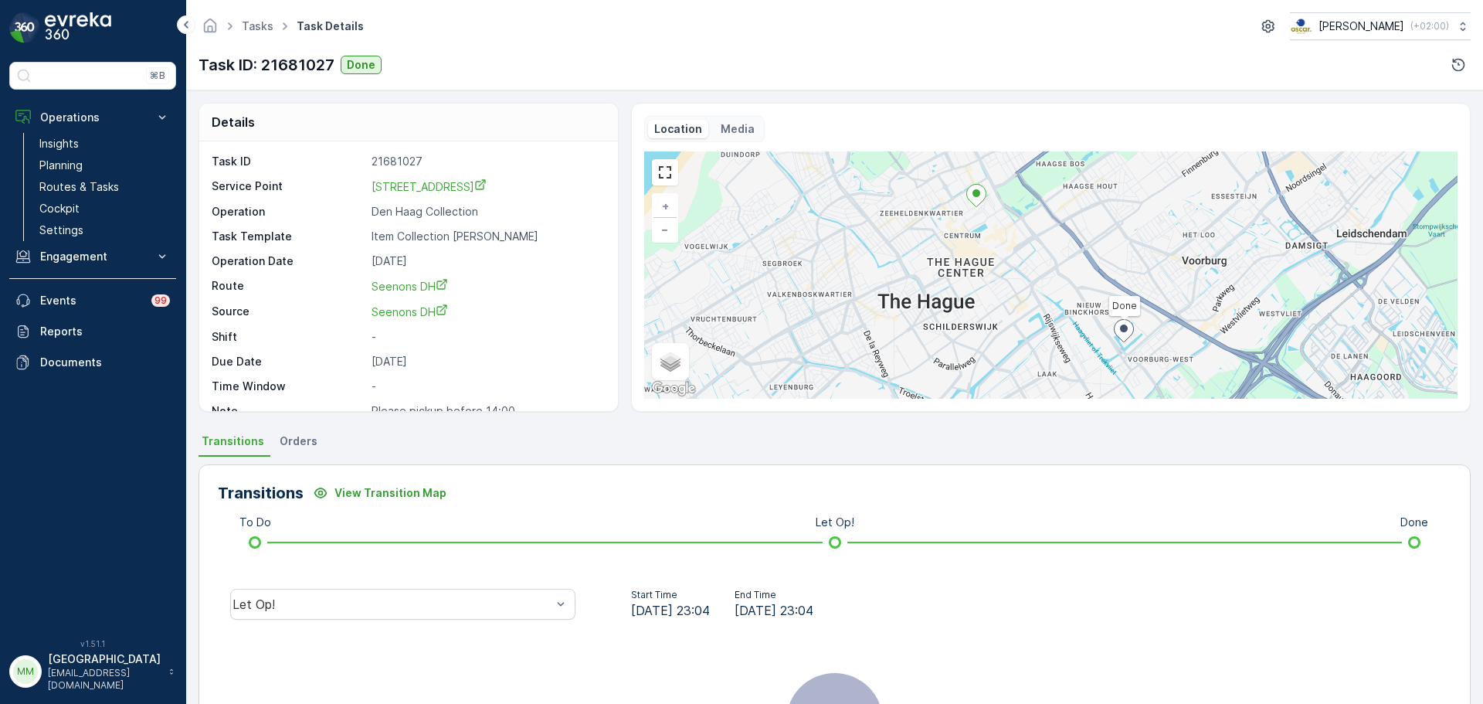
click at [278, 579] on div "Let Op!" at bounding box center [403, 603] width 370 height 49
click at [279, 594] on div "Let Op!" at bounding box center [402, 604] width 345 height 31
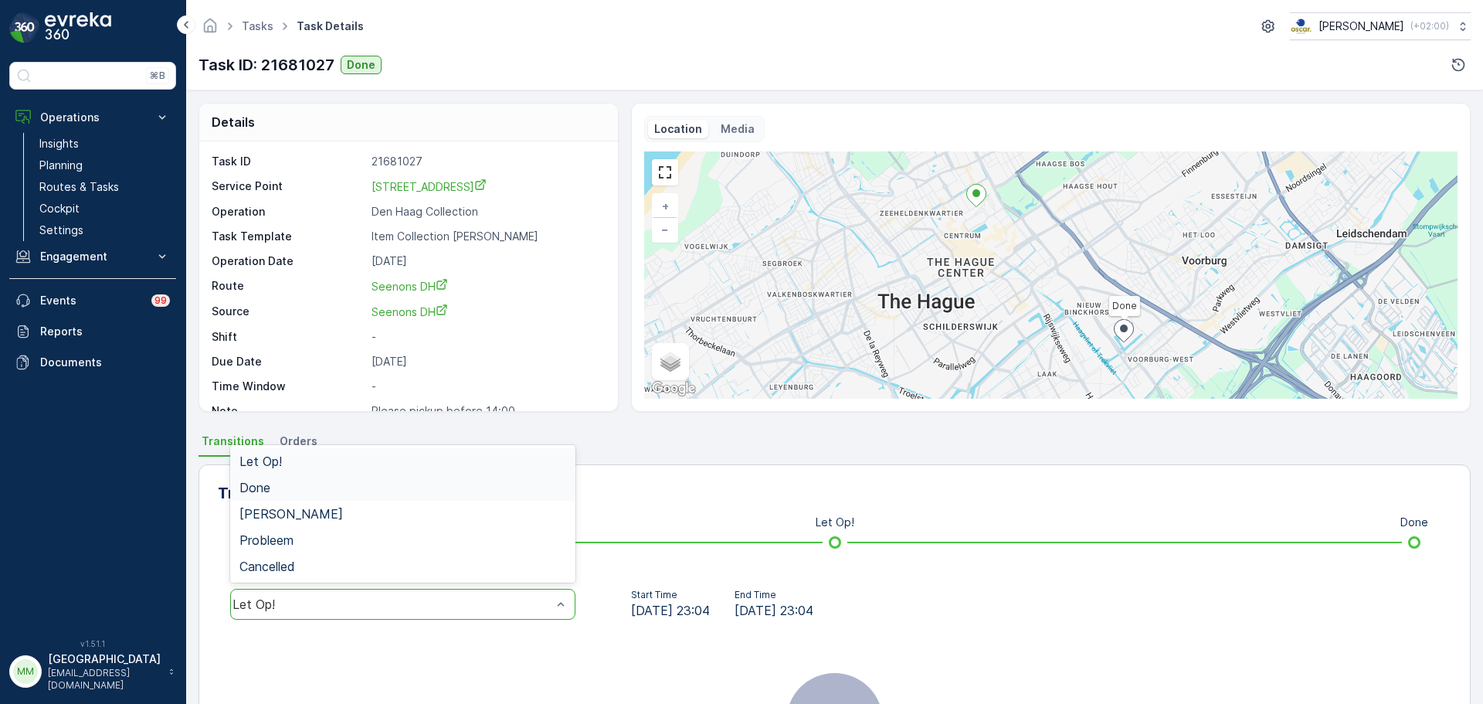
click at [267, 481] on span "Done" at bounding box center [255, 488] width 31 height 14
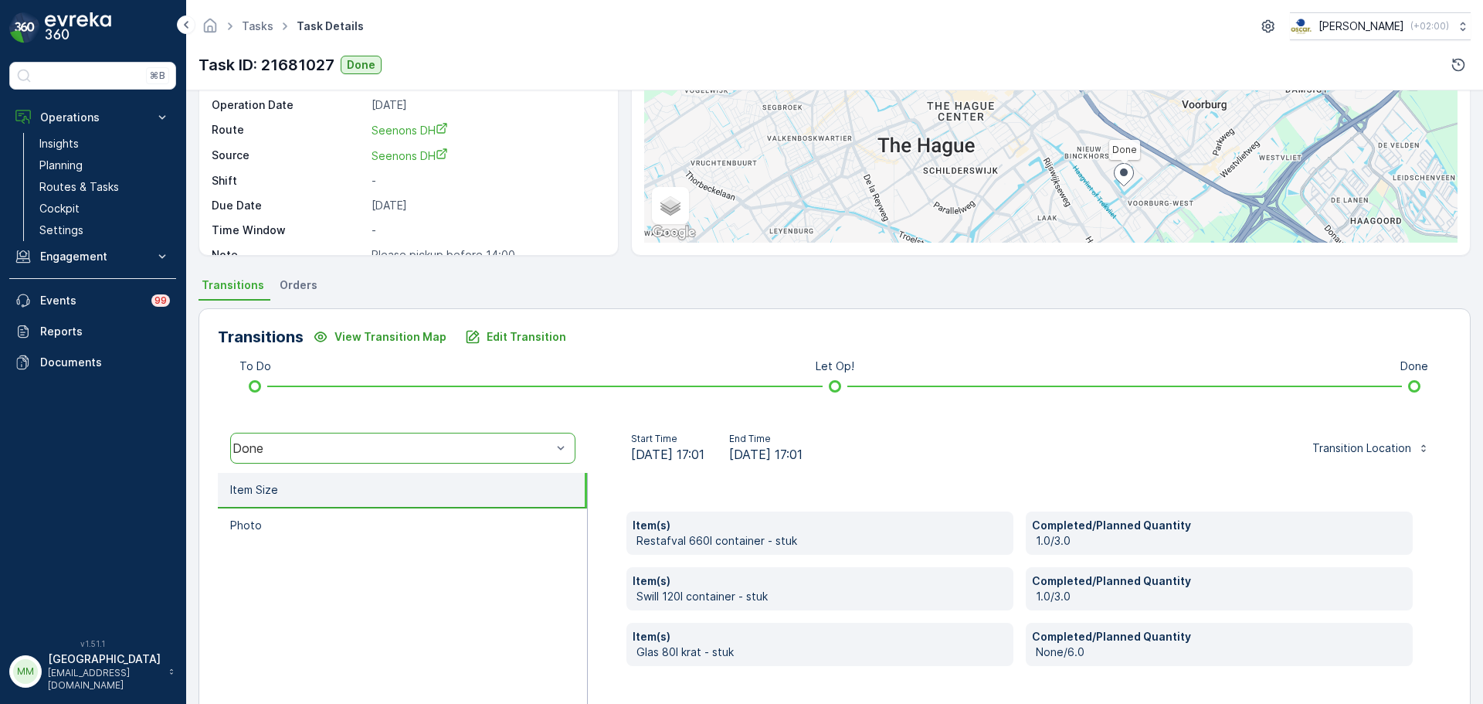
scroll to position [270, 0]
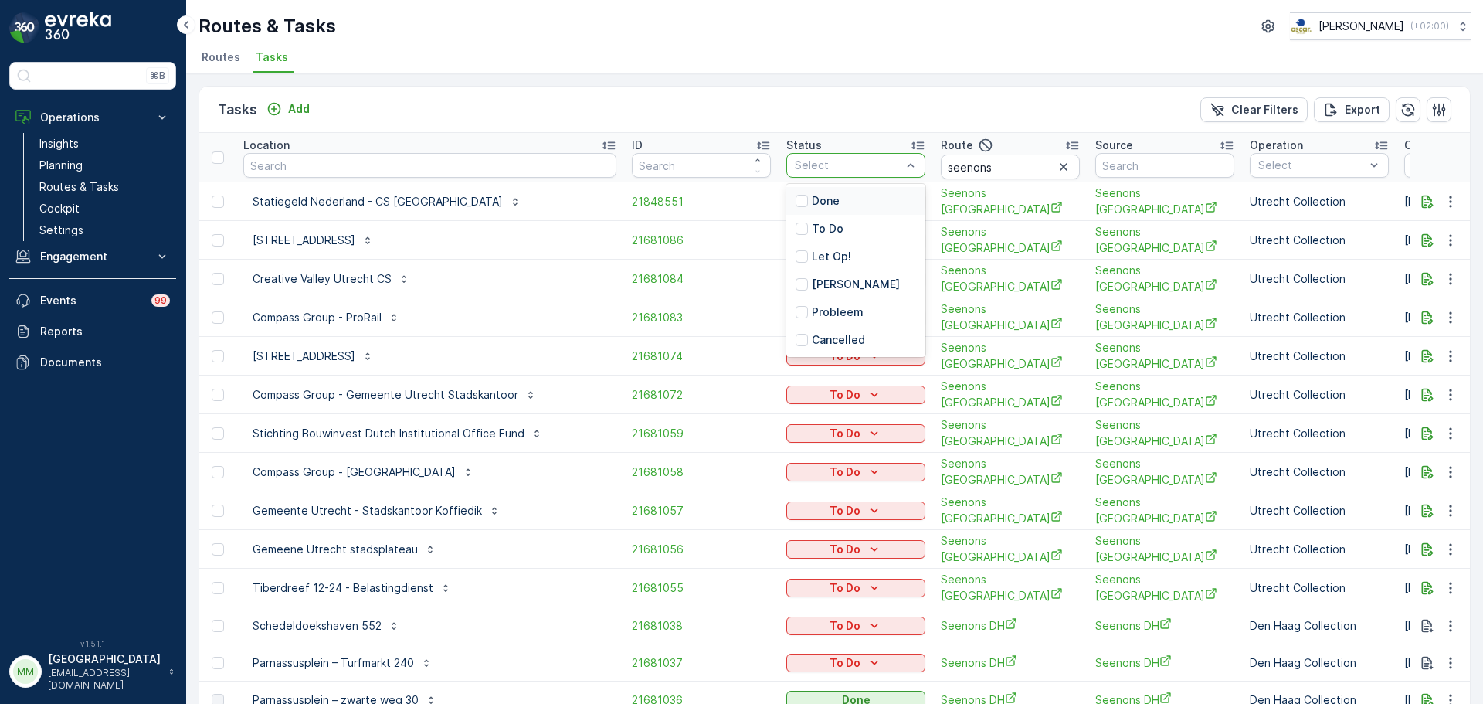
click at [787, 202] on div "Done" at bounding box center [856, 201] width 139 height 28
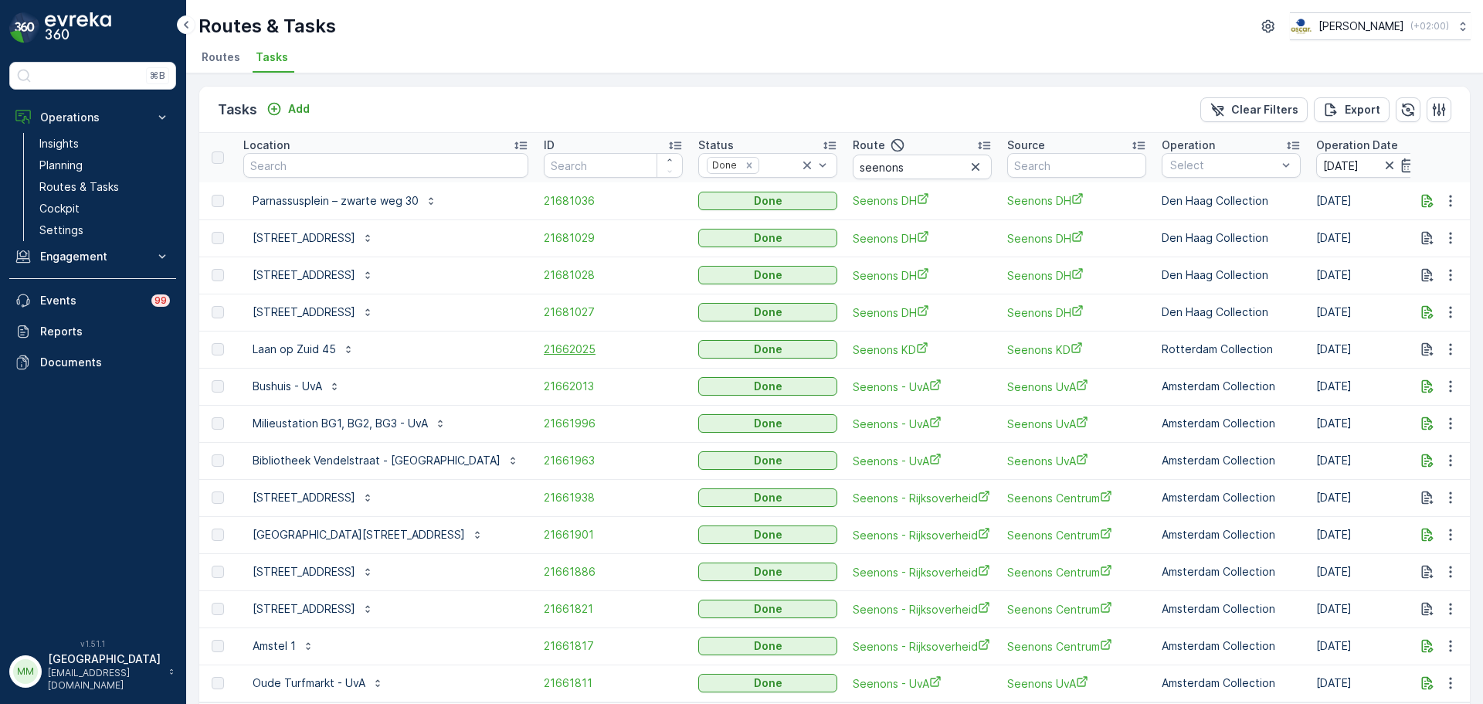
click at [544, 345] on span "21662025" at bounding box center [613, 349] width 139 height 15
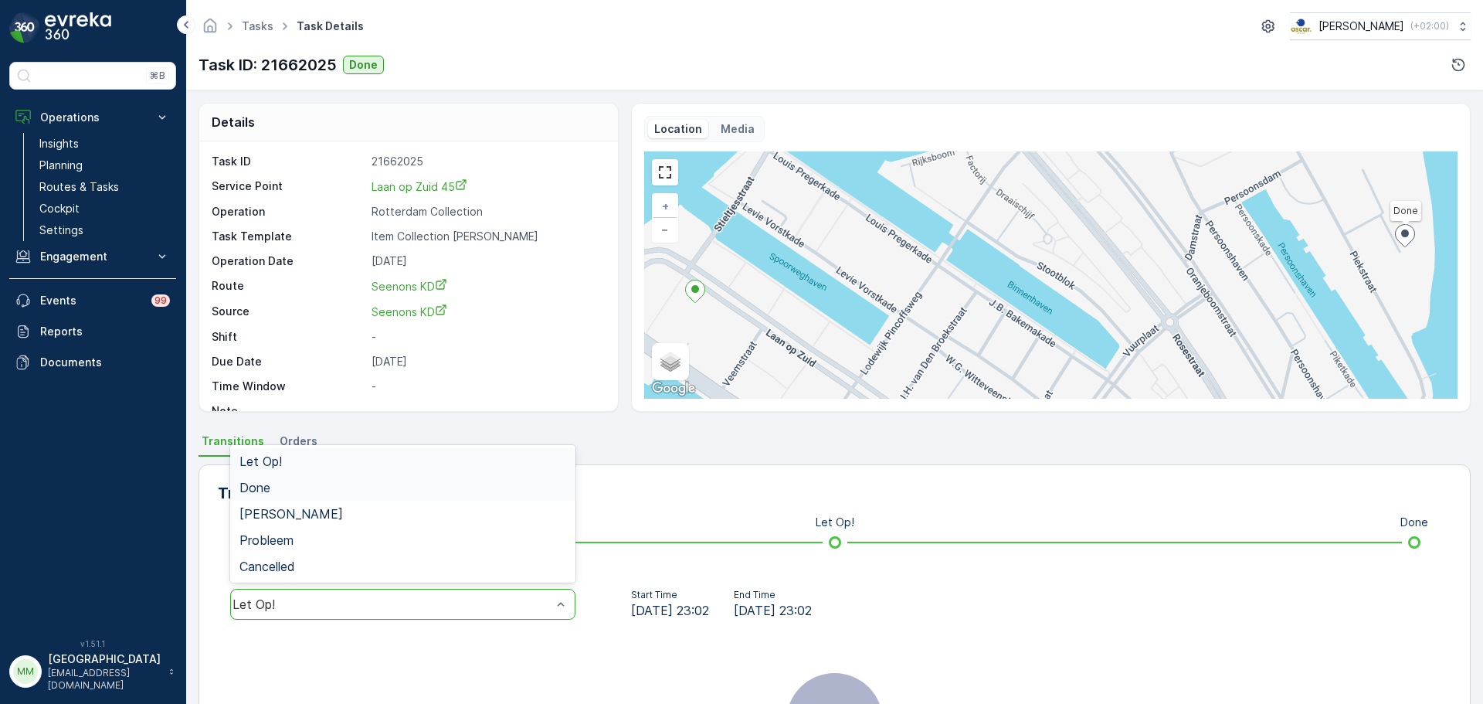
click at [280, 489] on div "Done" at bounding box center [403, 488] width 327 height 14
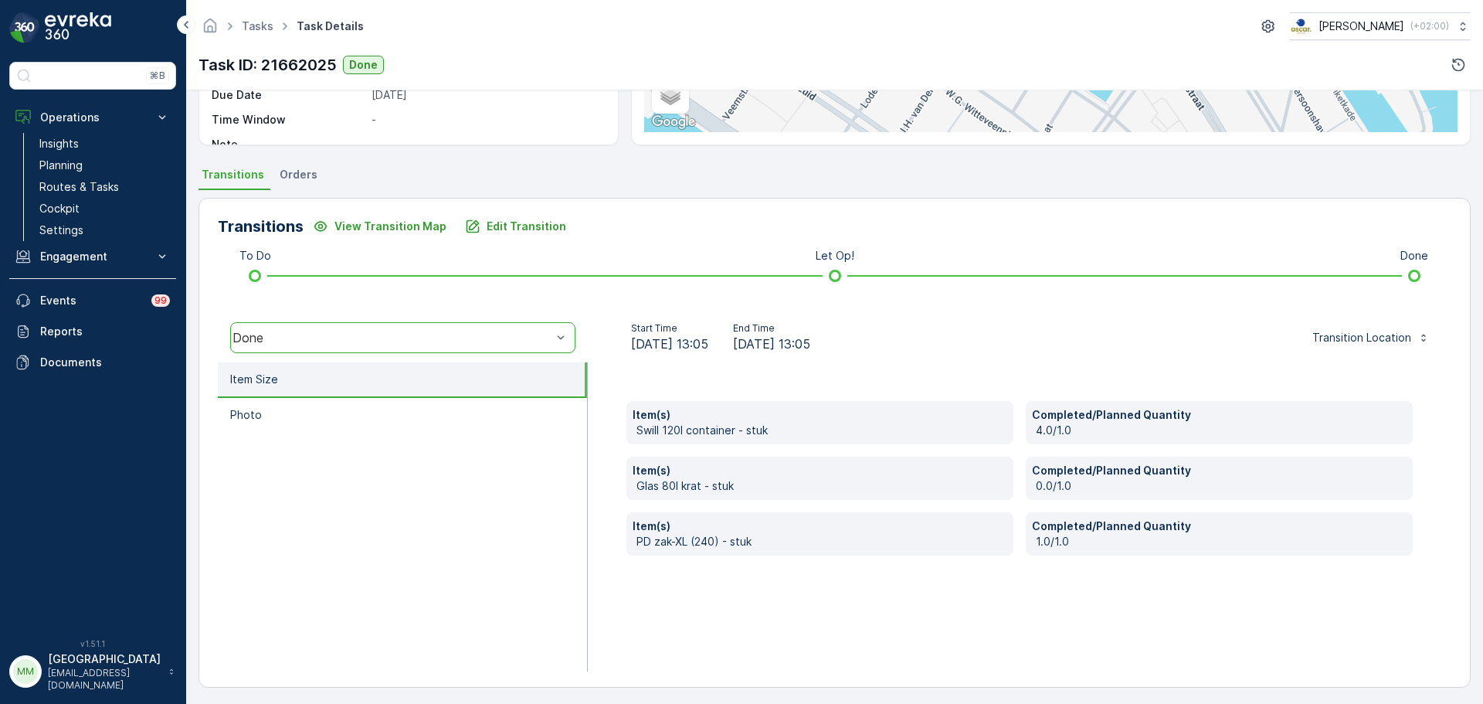
scroll to position [270, 0]
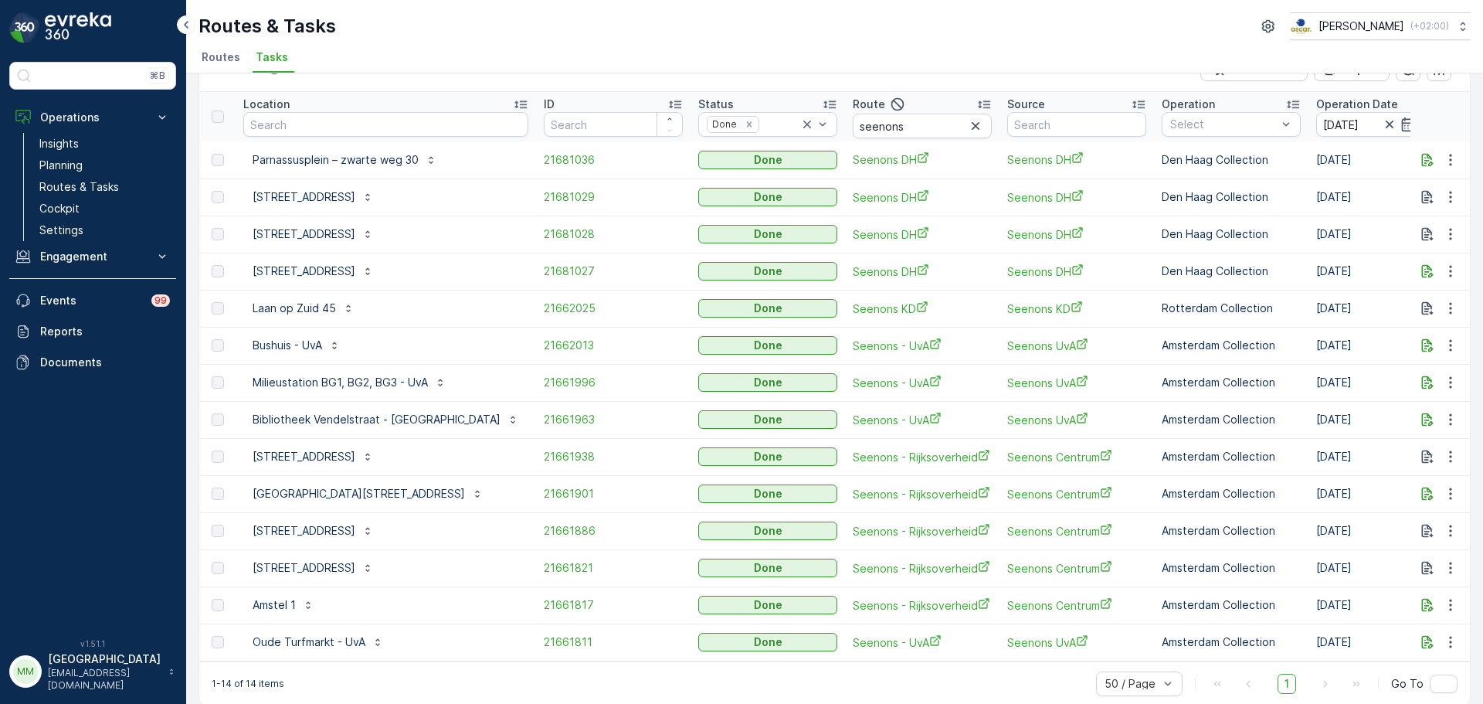
scroll to position [63, 0]
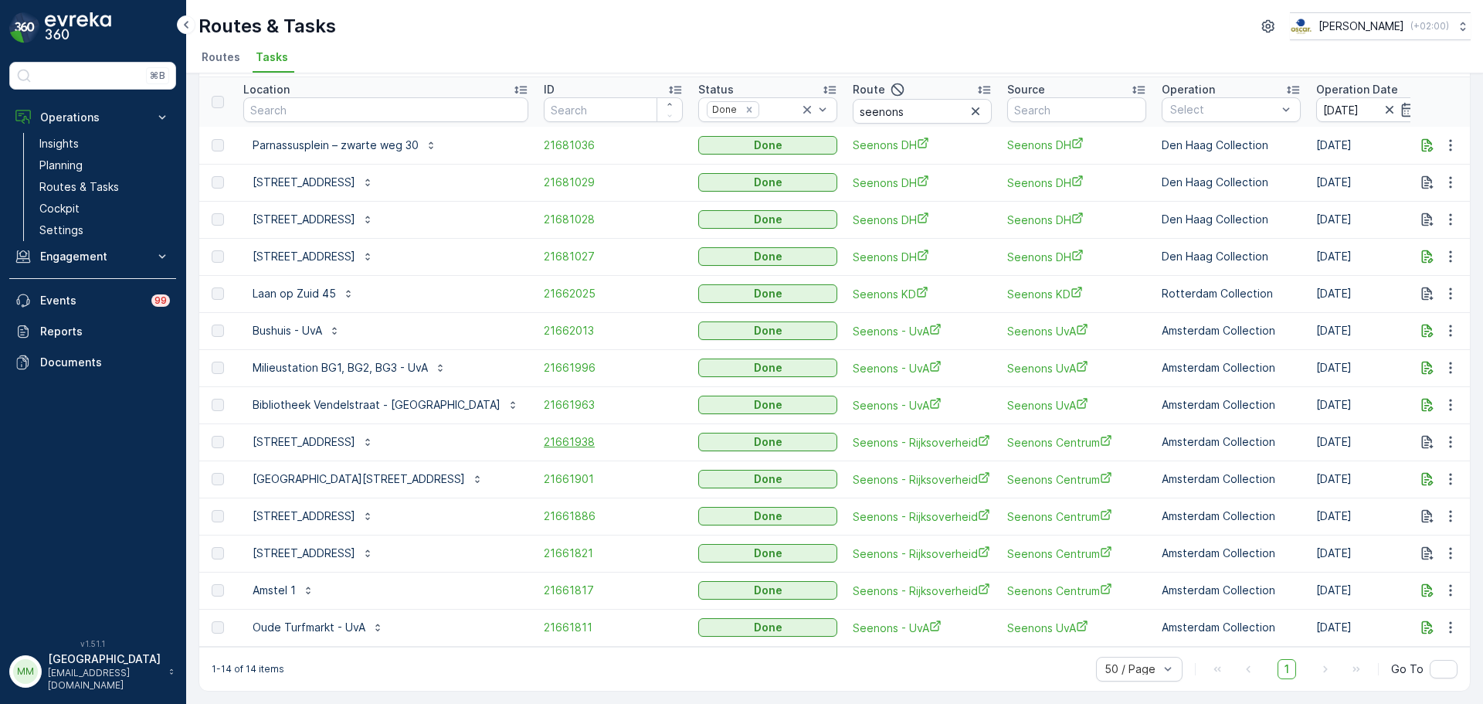
click at [544, 438] on span "21661938" at bounding box center [613, 441] width 139 height 15
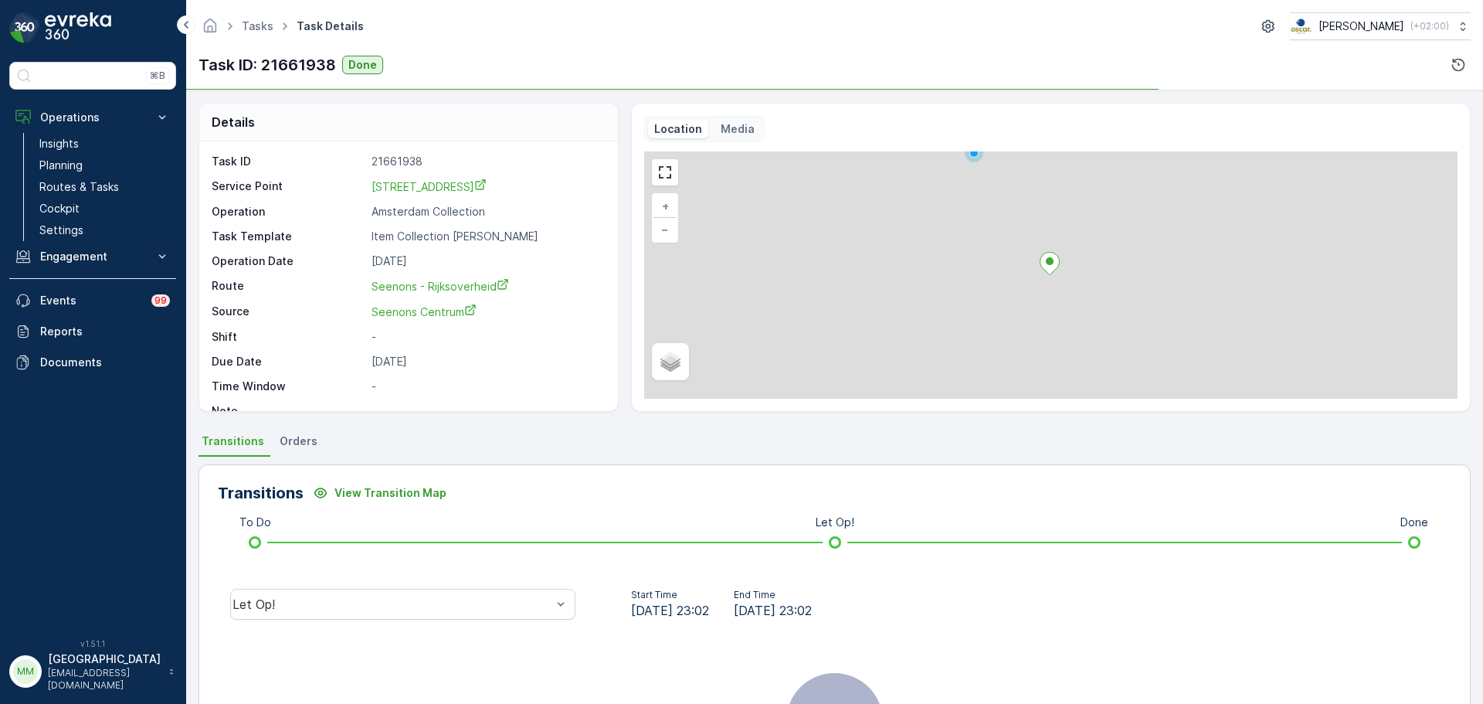
click at [345, 616] on div "Let Op!" at bounding box center [402, 604] width 345 height 31
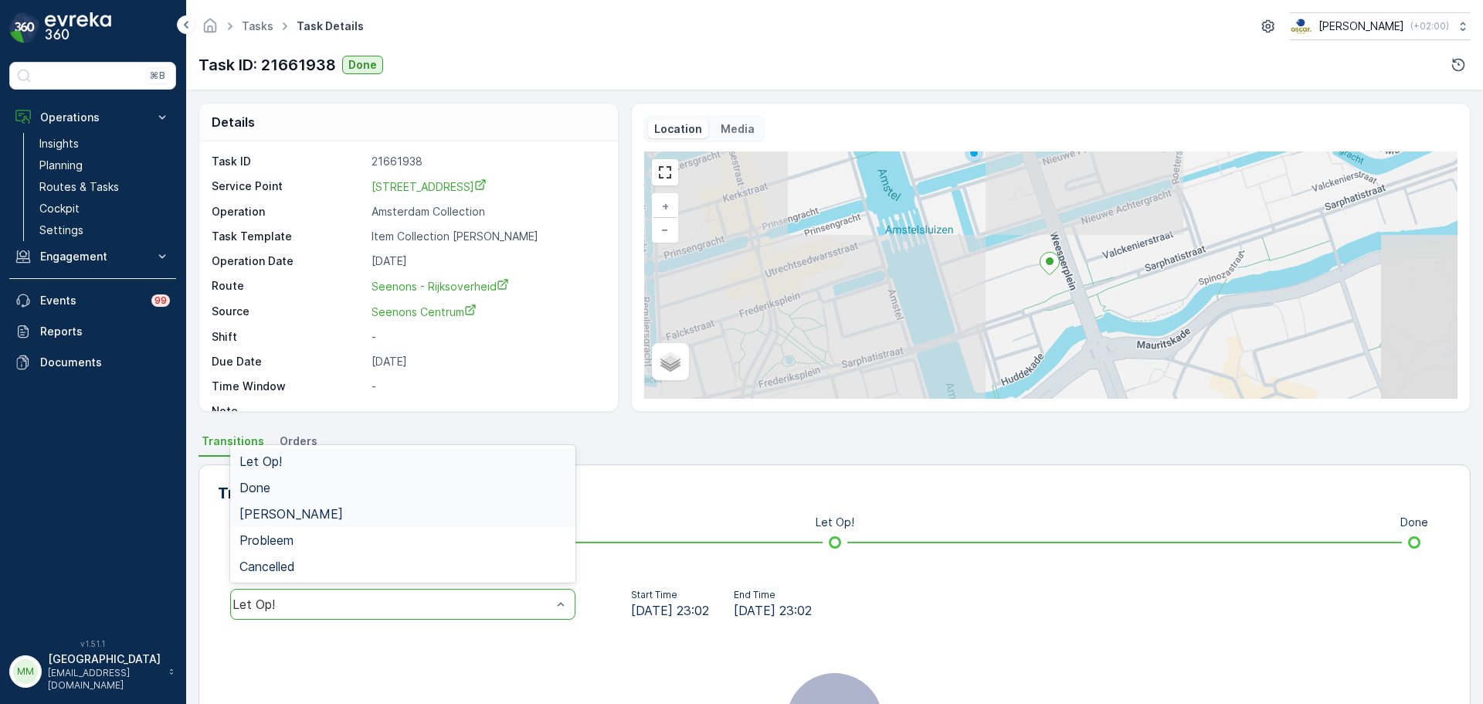
click at [315, 483] on div "Done" at bounding box center [403, 488] width 327 height 14
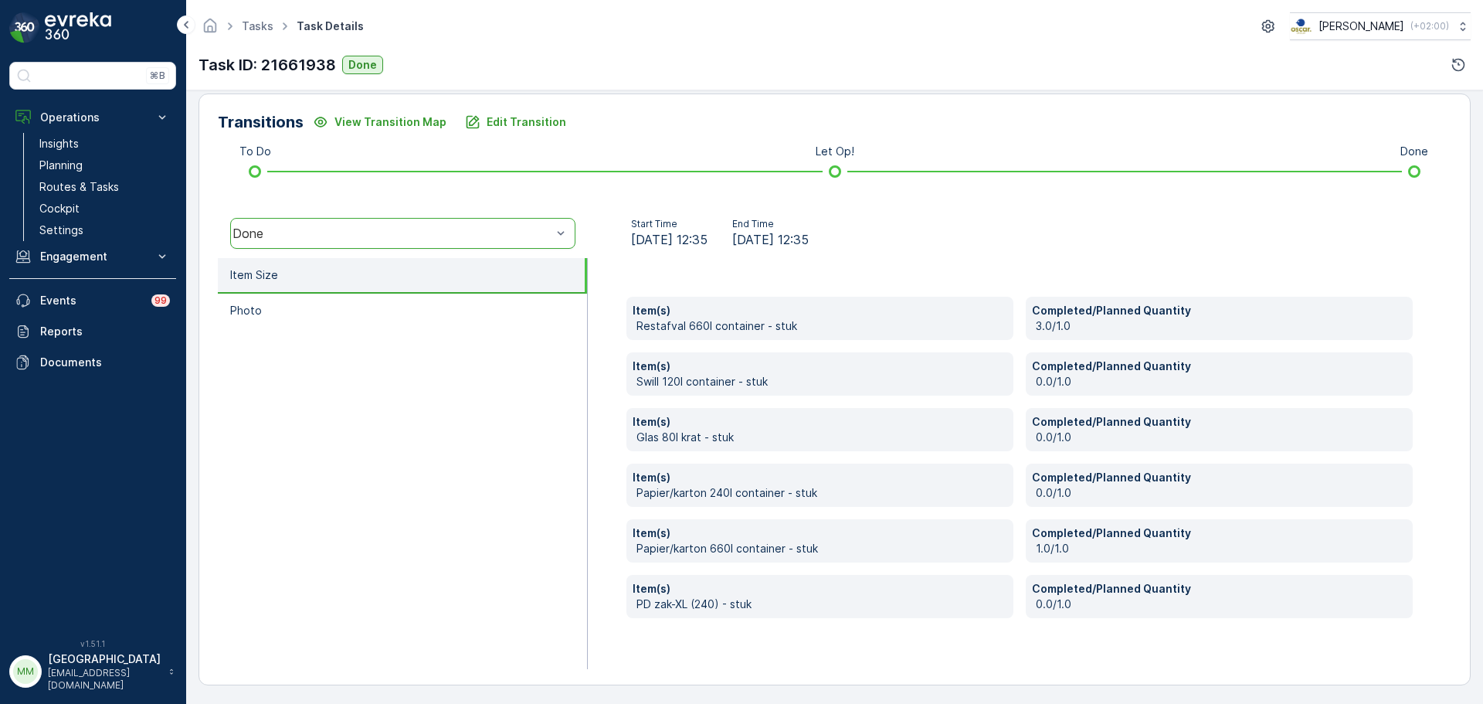
scroll to position [372, 0]
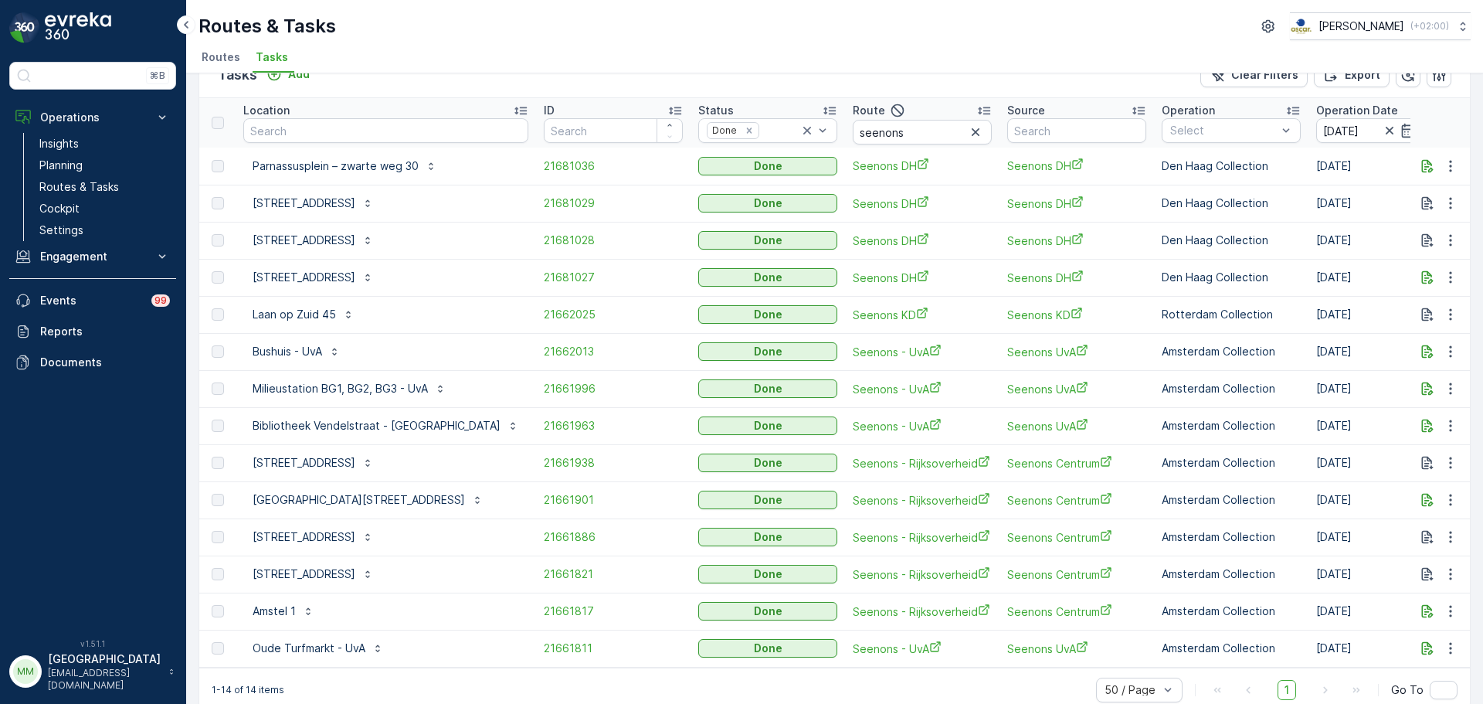
scroll to position [63, 0]
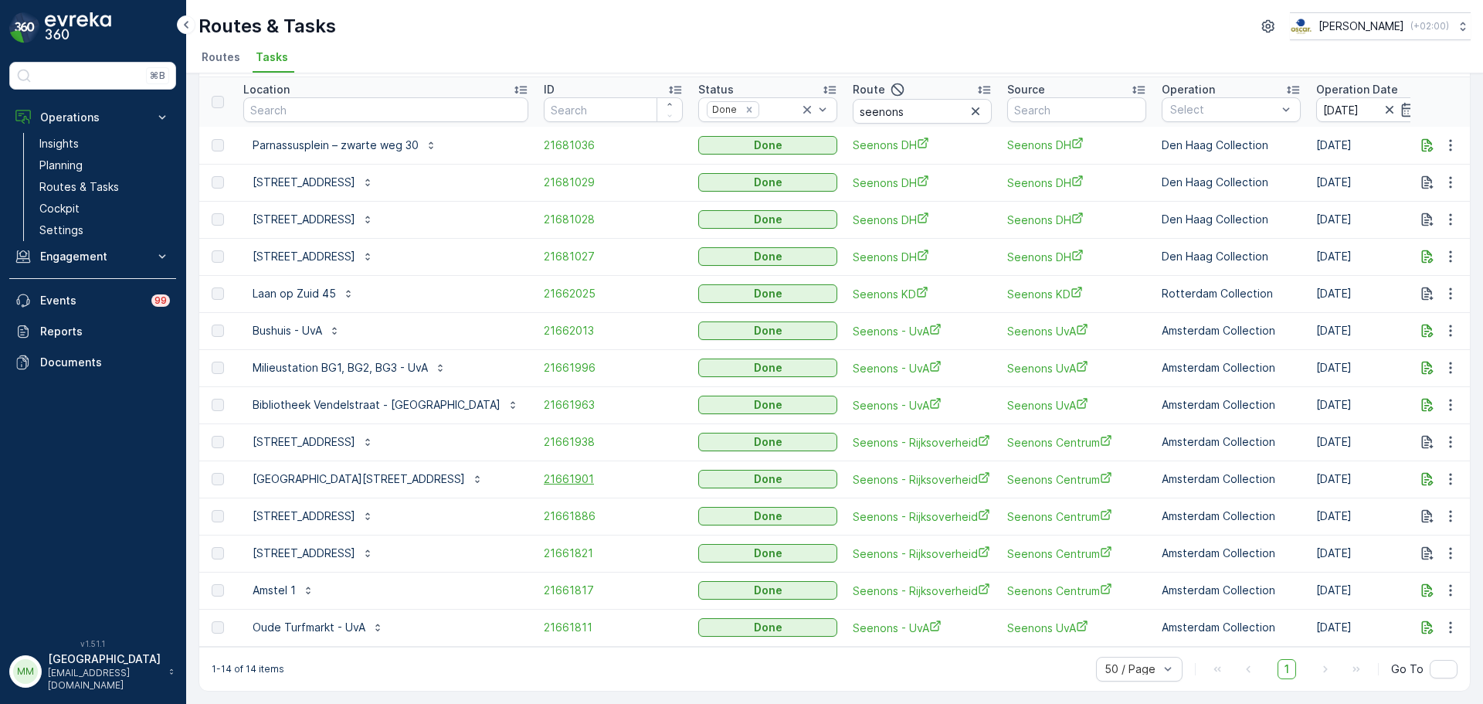
click at [544, 471] on span "21661901" at bounding box center [613, 478] width 139 height 15
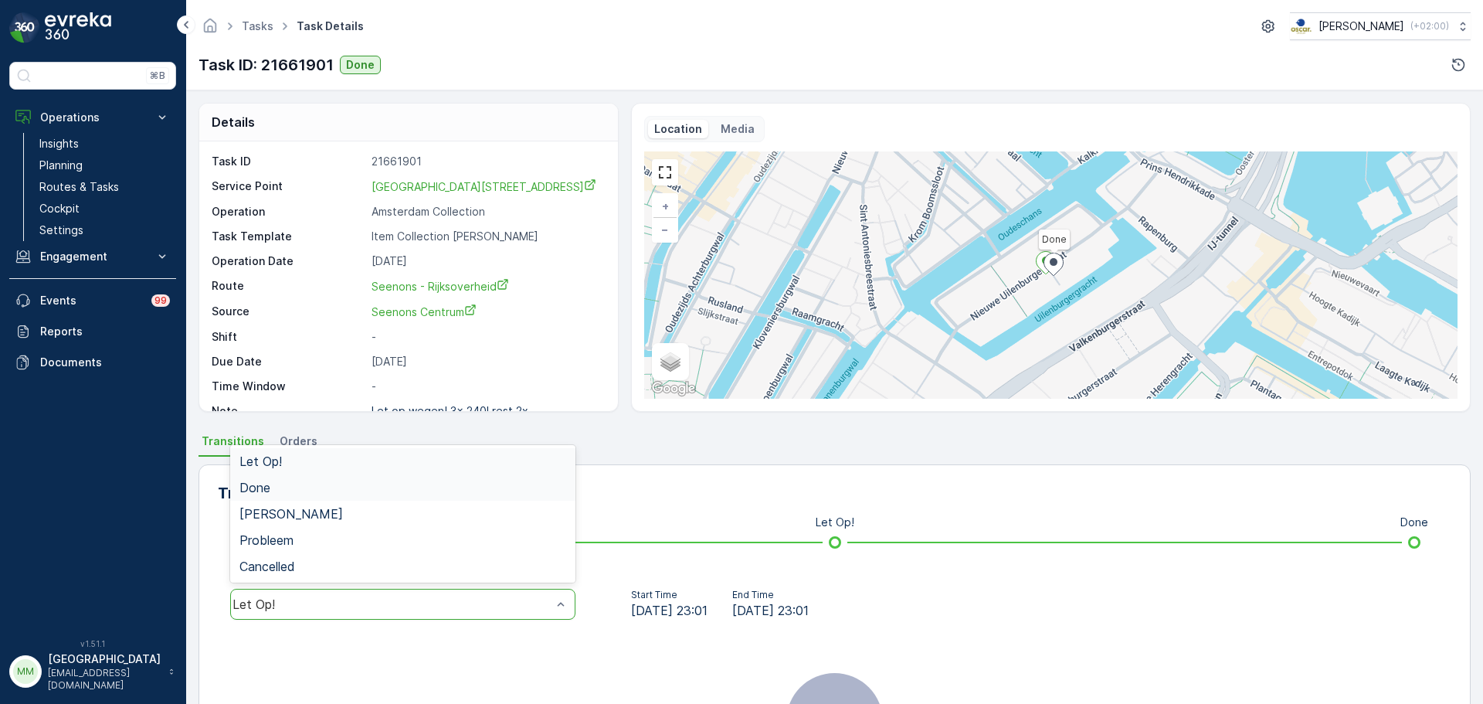
click at [327, 498] on div "Done" at bounding box center [402, 487] width 345 height 26
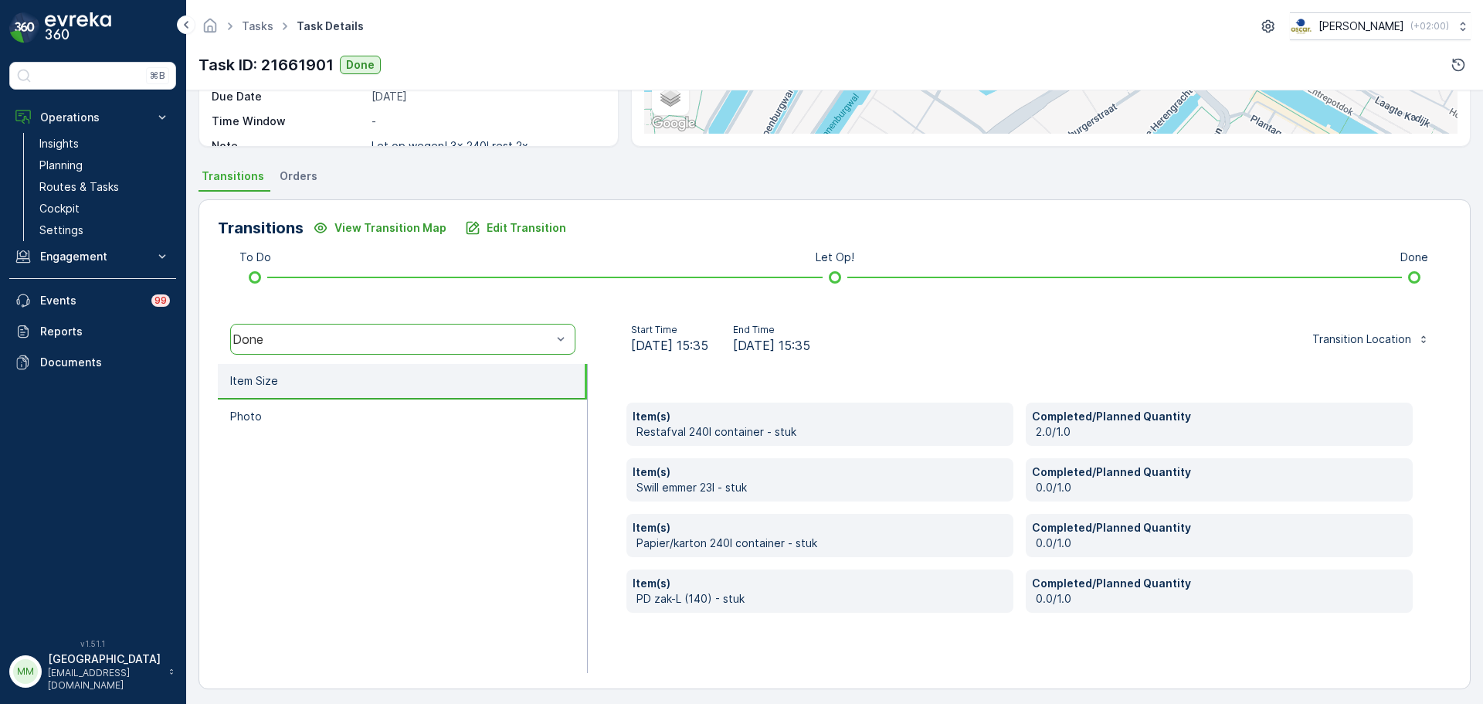
scroll to position [270, 0]
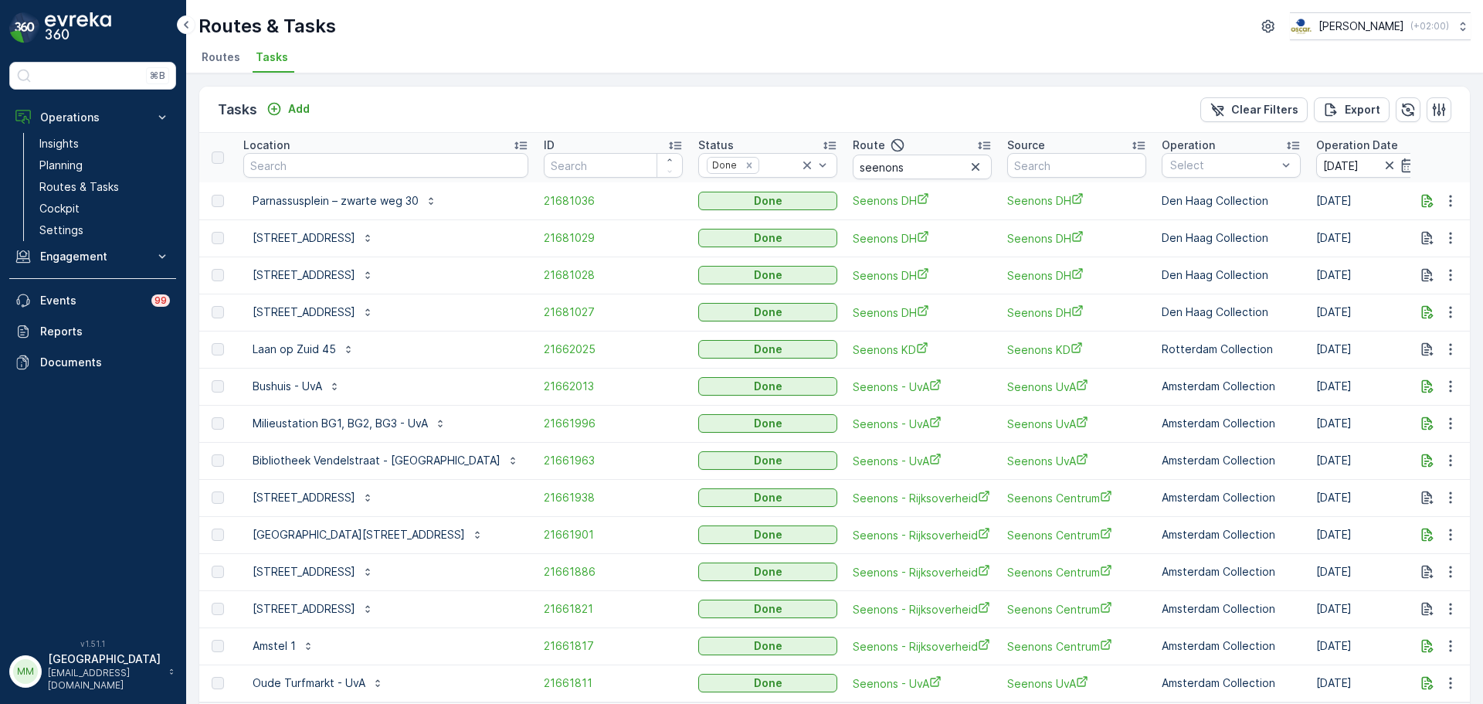
scroll to position [63, 0]
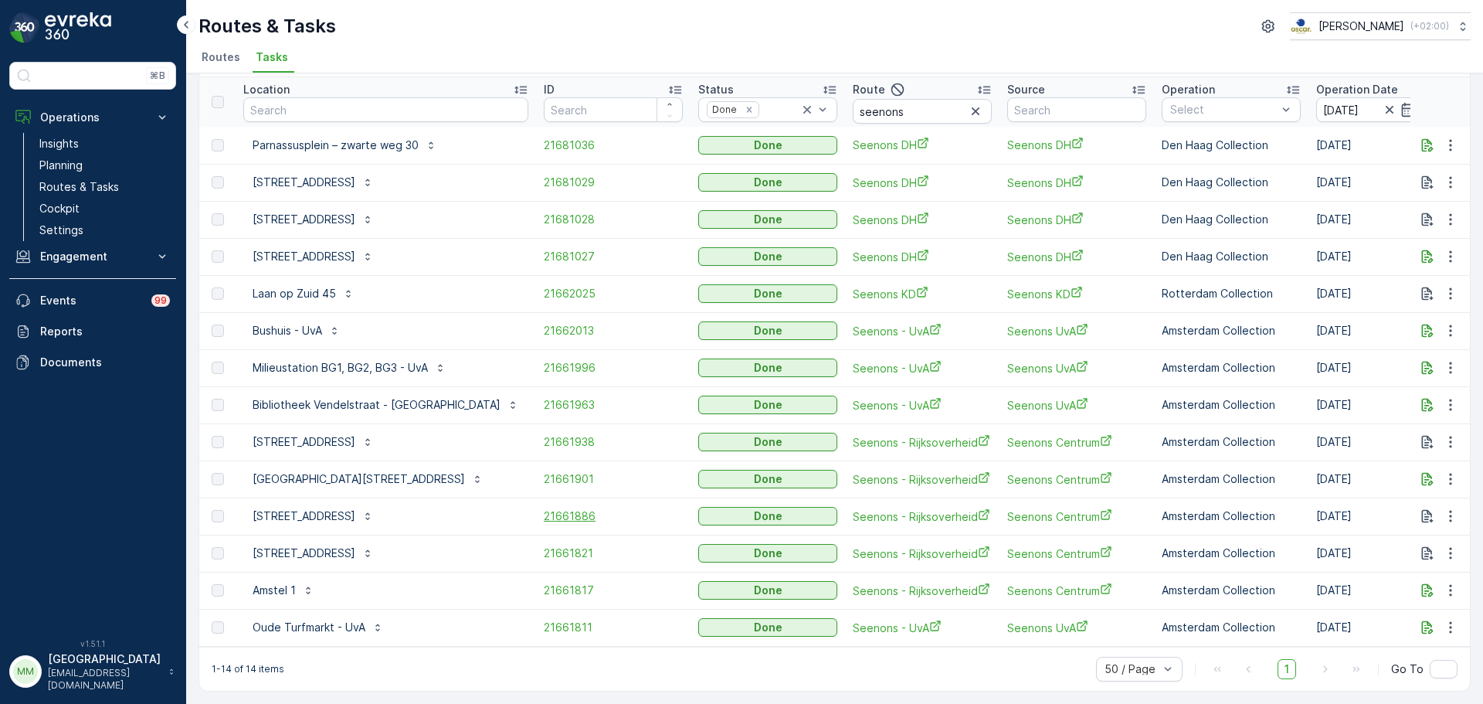
click at [544, 508] on span "21661886" at bounding box center [613, 515] width 139 height 15
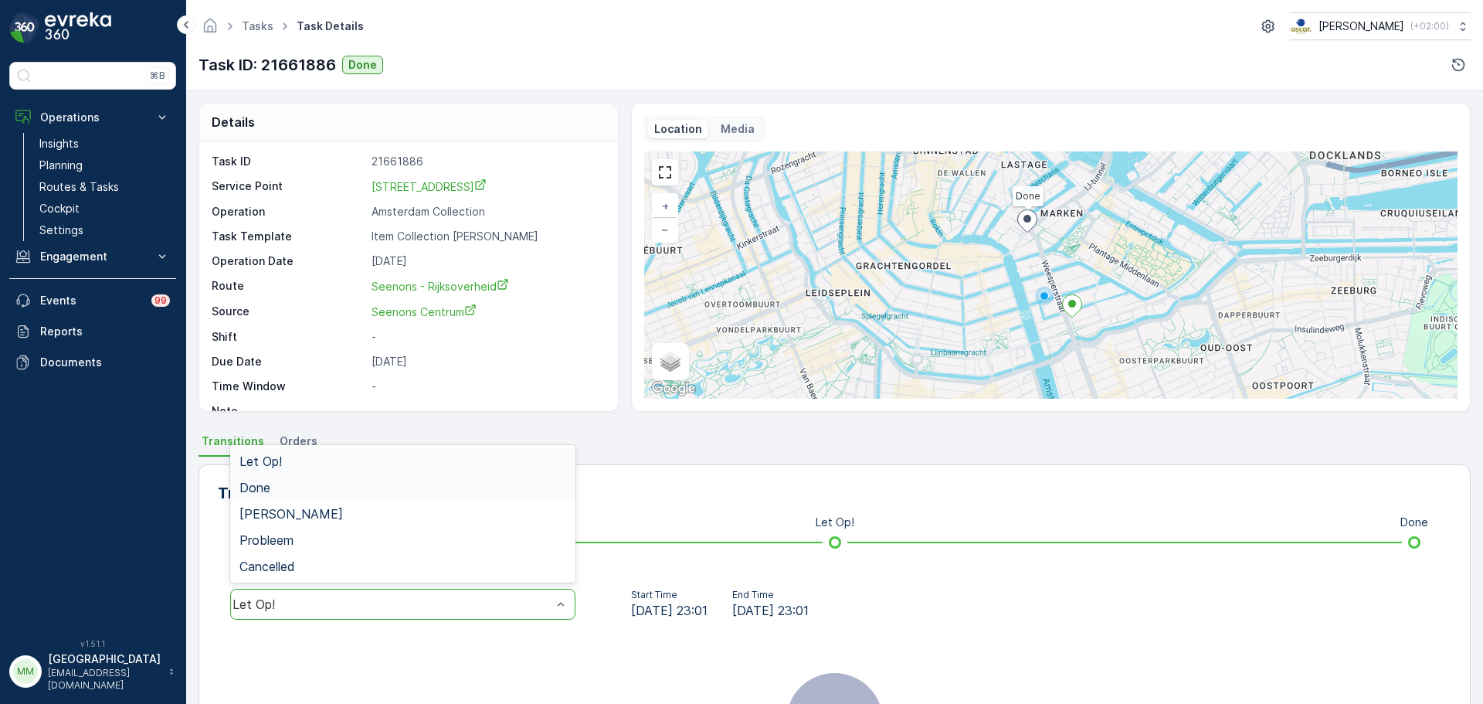
click at [274, 475] on div "Done" at bounding box center [402, 487] width 345 height 26
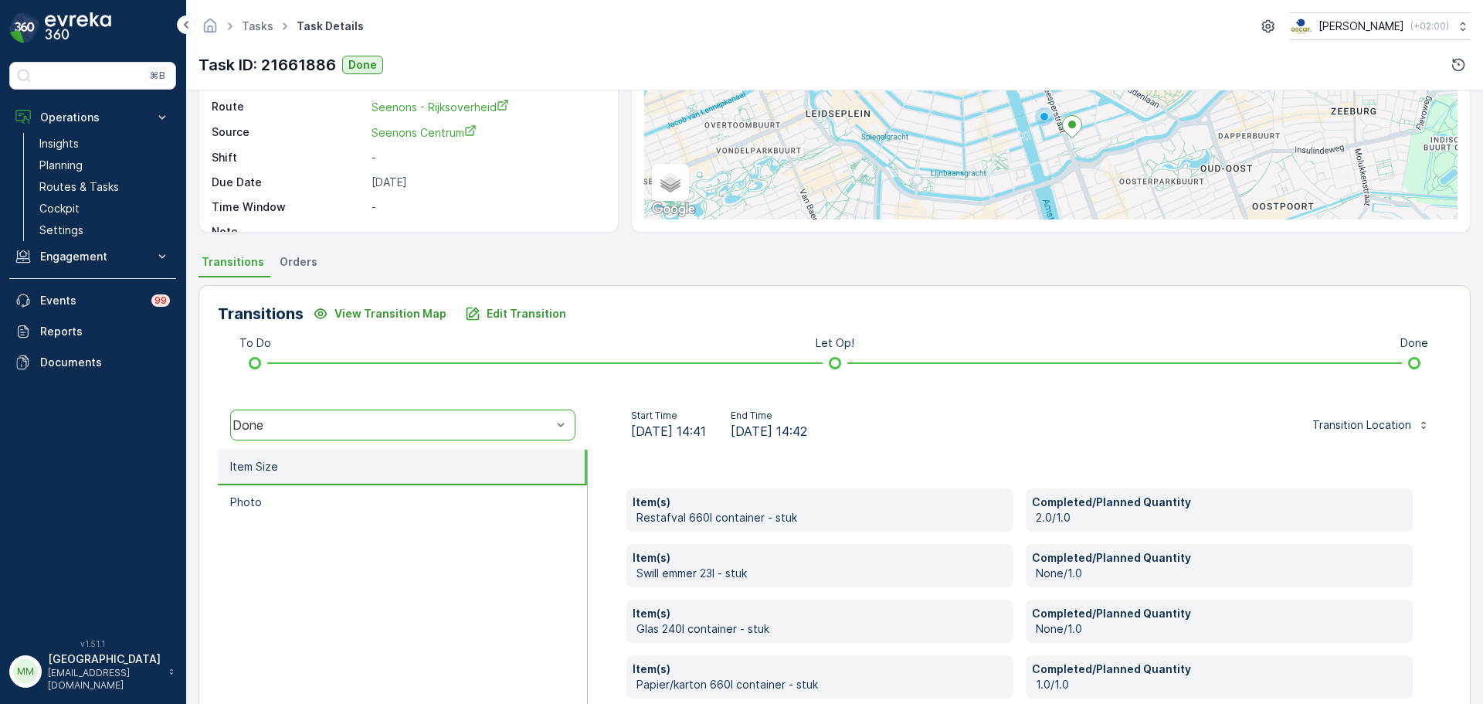
scroll to position [317, 0]
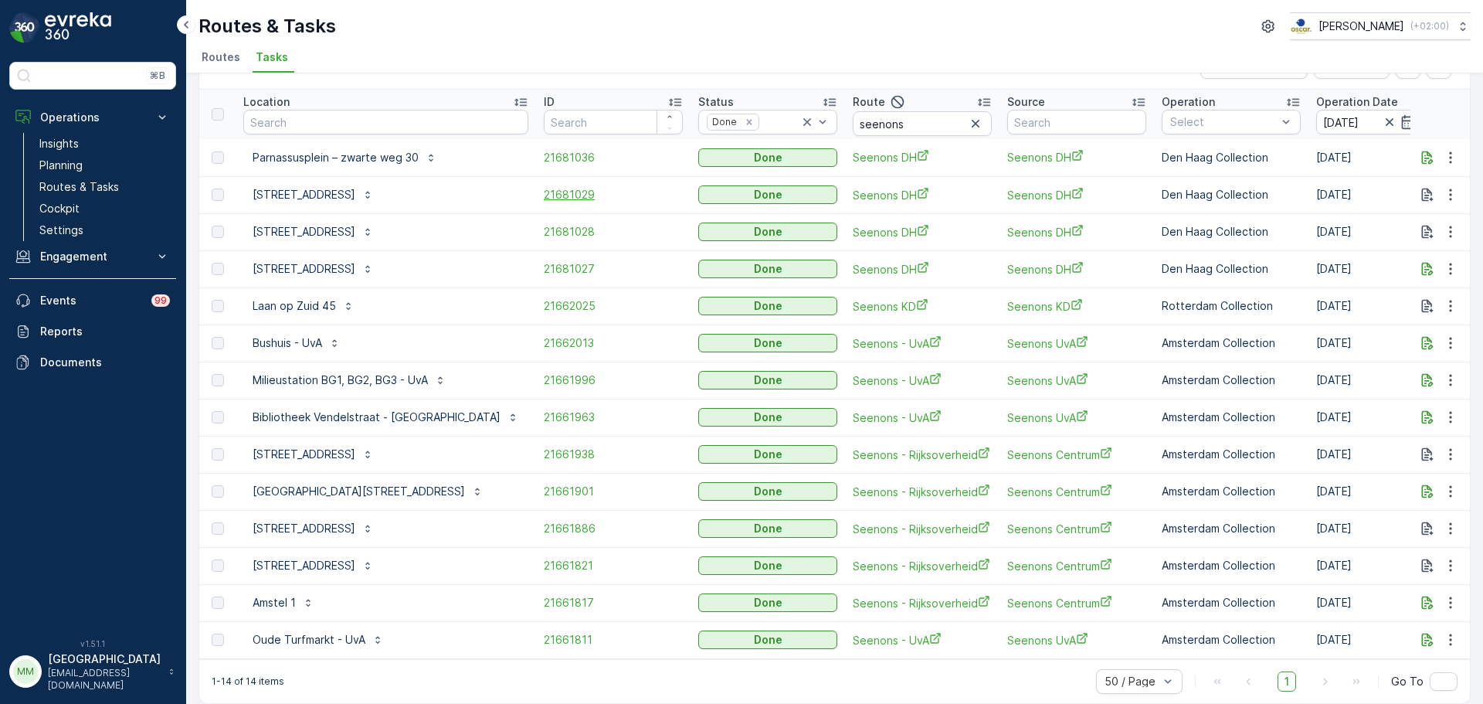
scroll to position [63, 0]
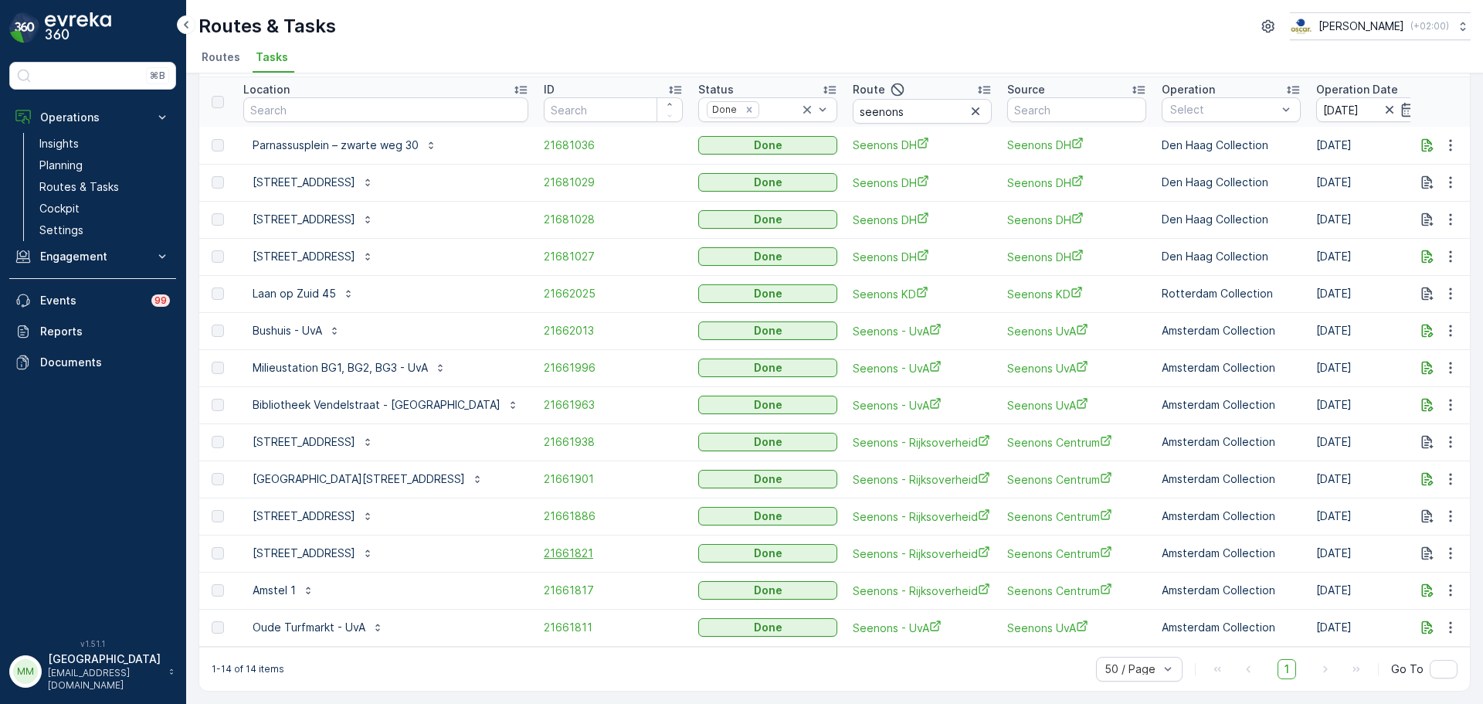
click at [544, 545] on span "21661821" at bounding box center [613, 552] width 139 height 15
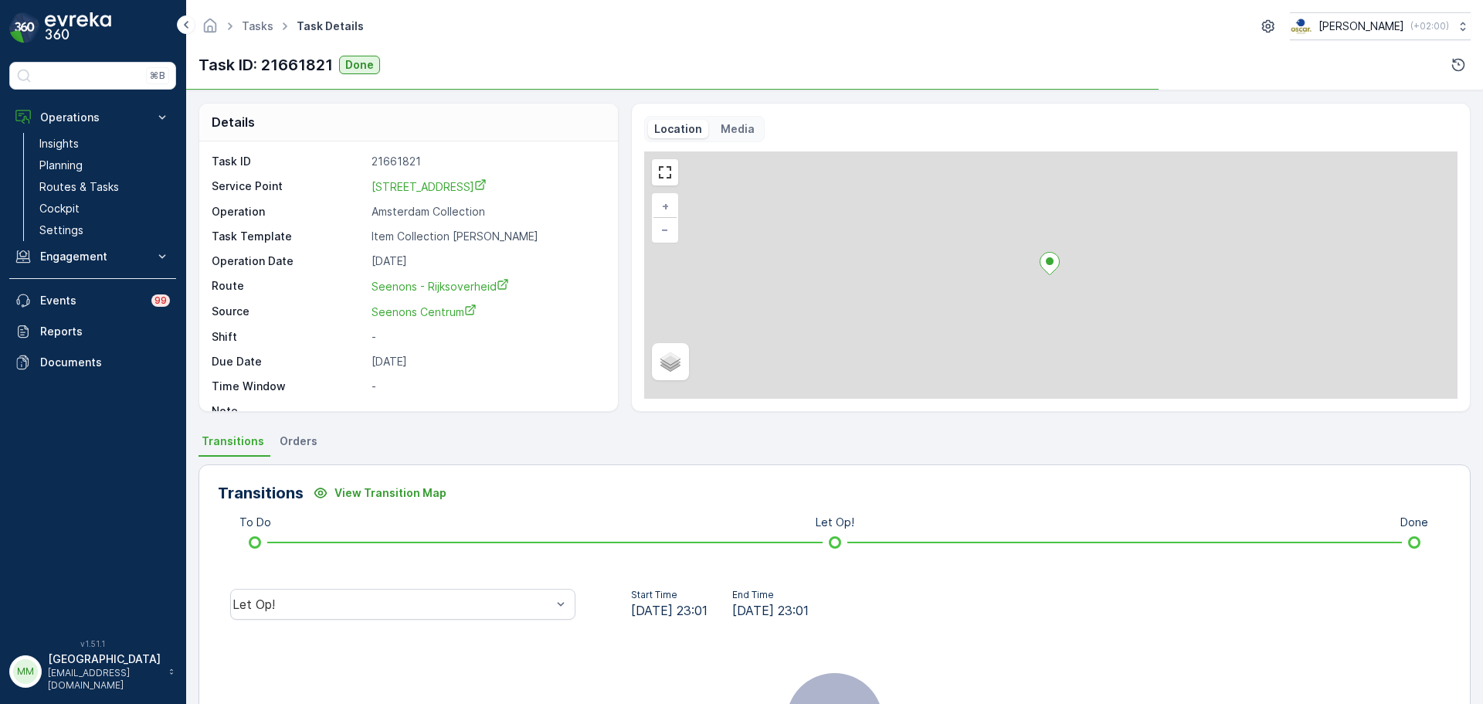
click at [337, 586] on div "Let Op!" at bounding box center [403, 603] width 370 height 49
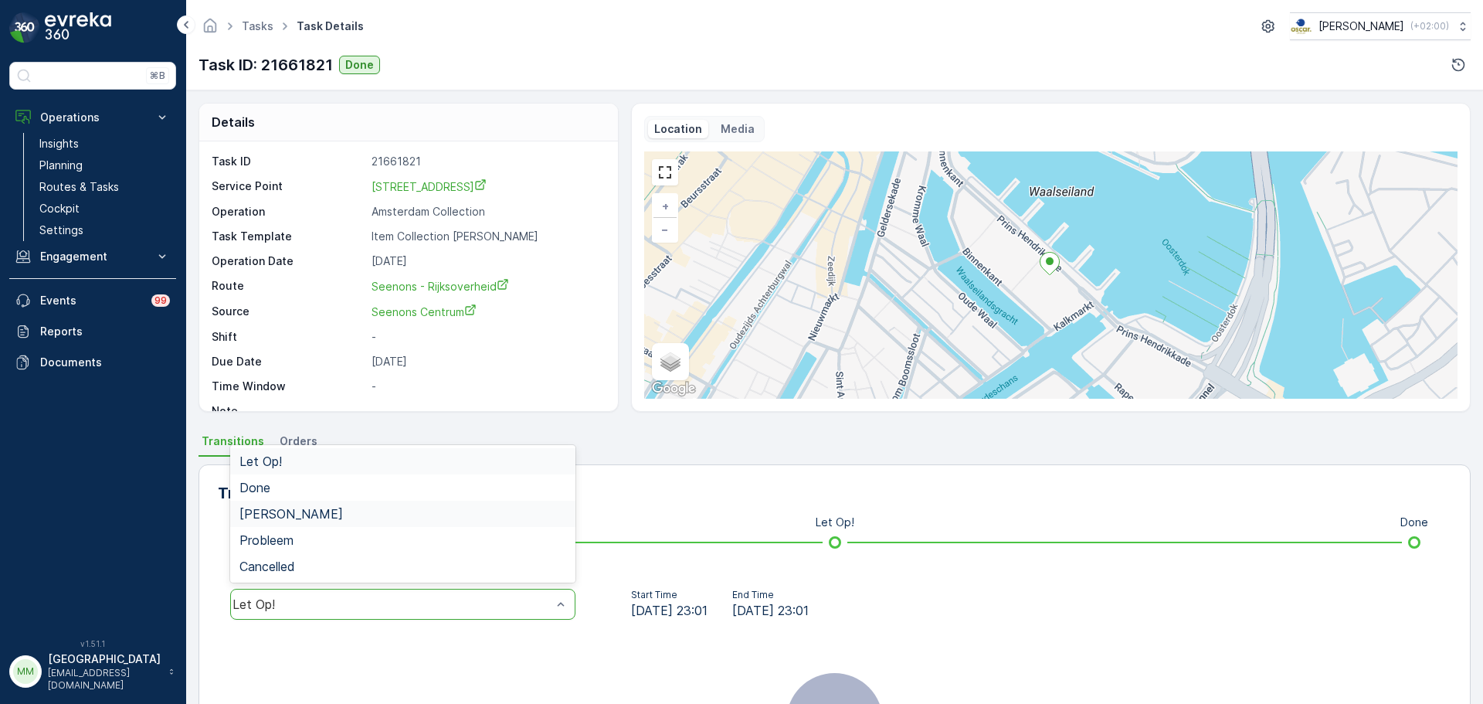
click at [270, 488] on div "Done" at bounding box center [403, 488] width 327 height 14
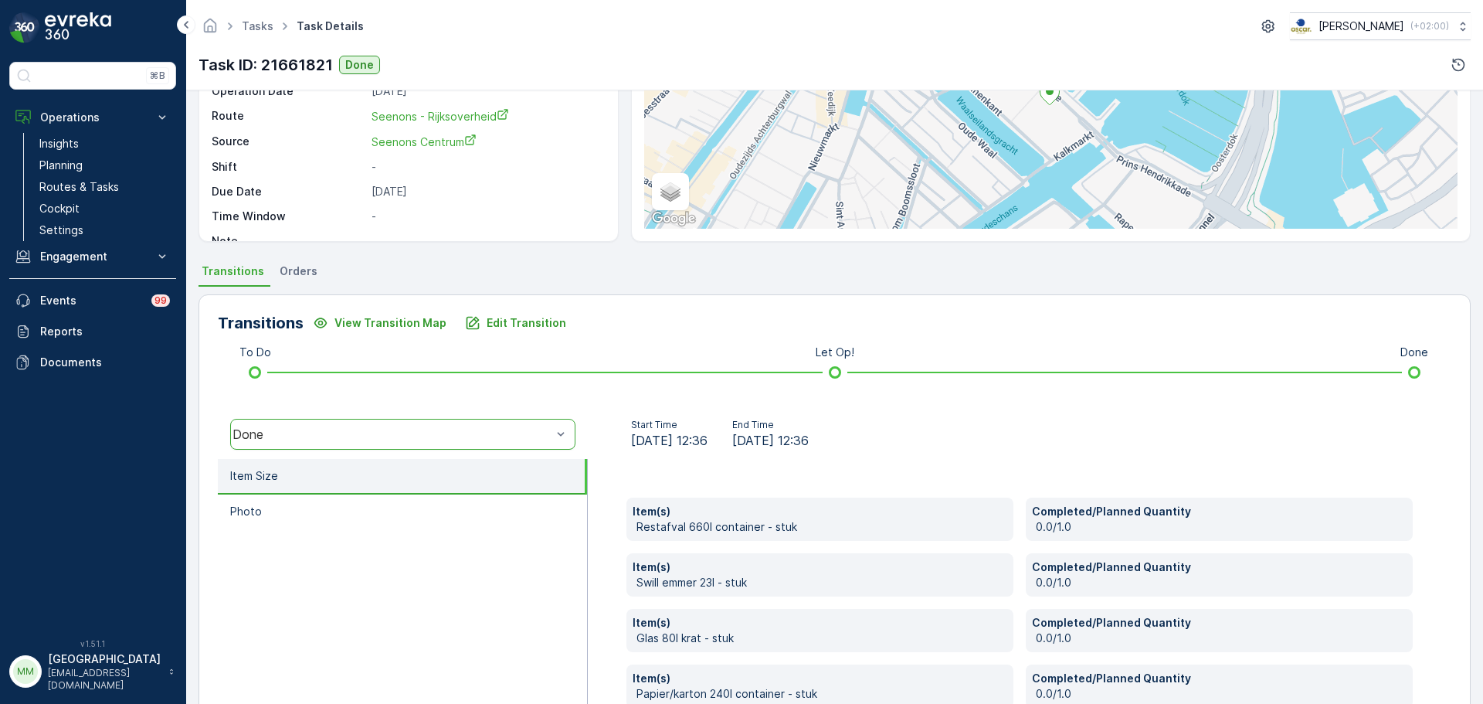
scroll to position [372, 0]
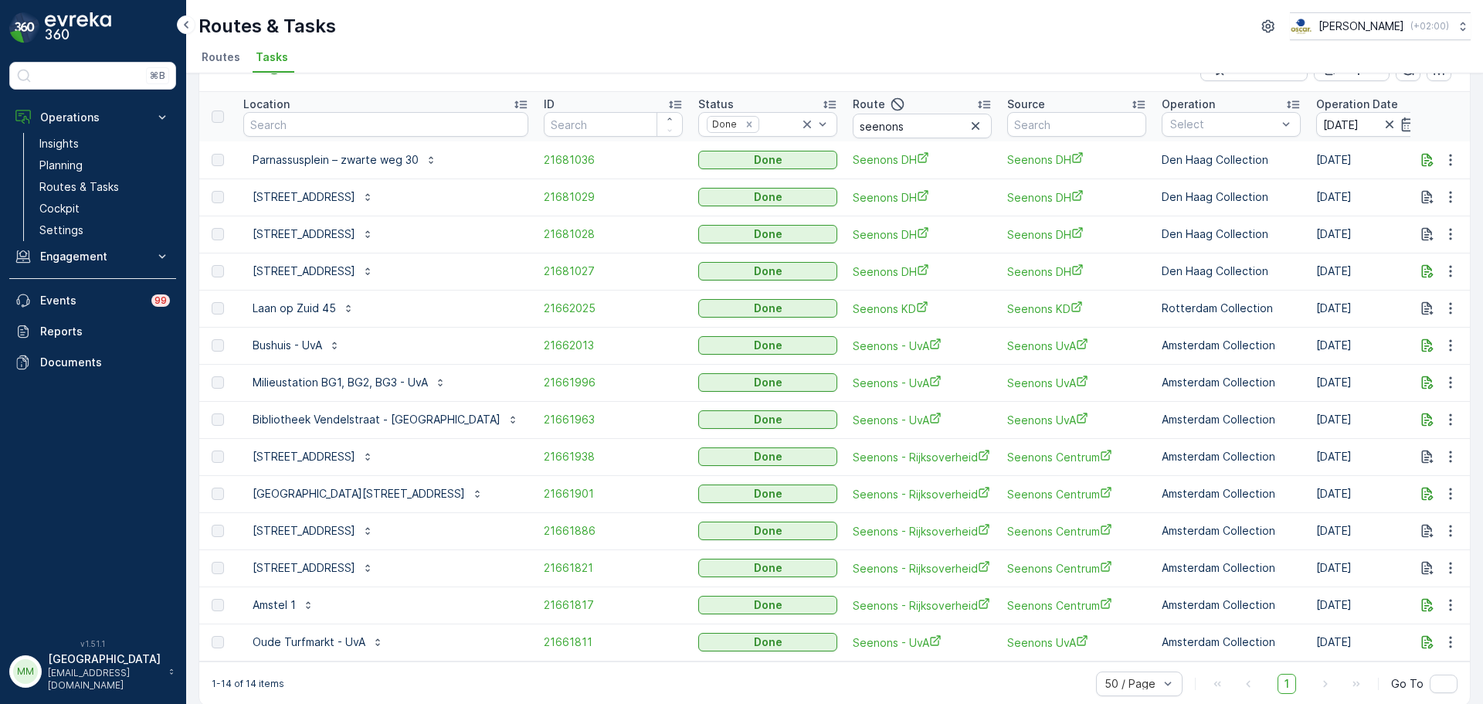
scroll to position [63, 0]
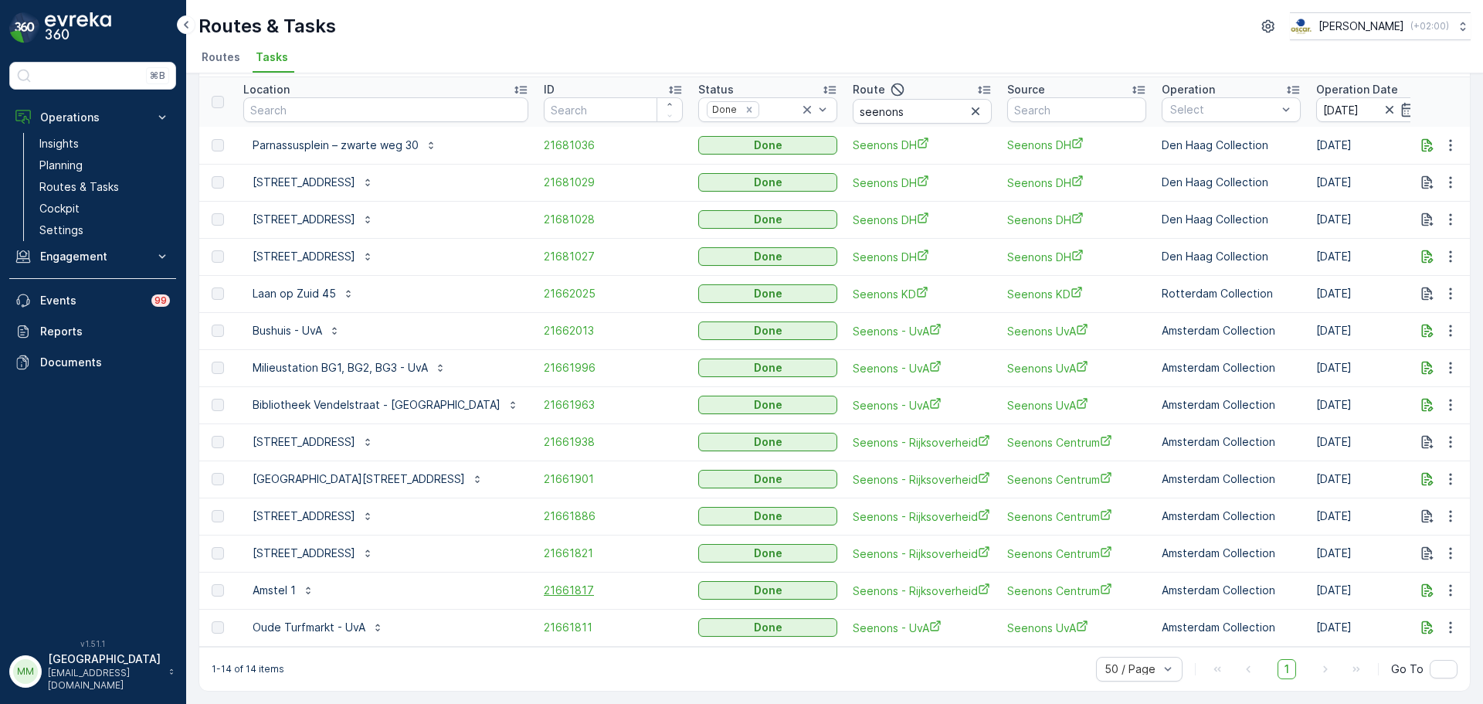
click at [544, 584] on span "21661817" at bounding box center [613, 590] width 139 height 15
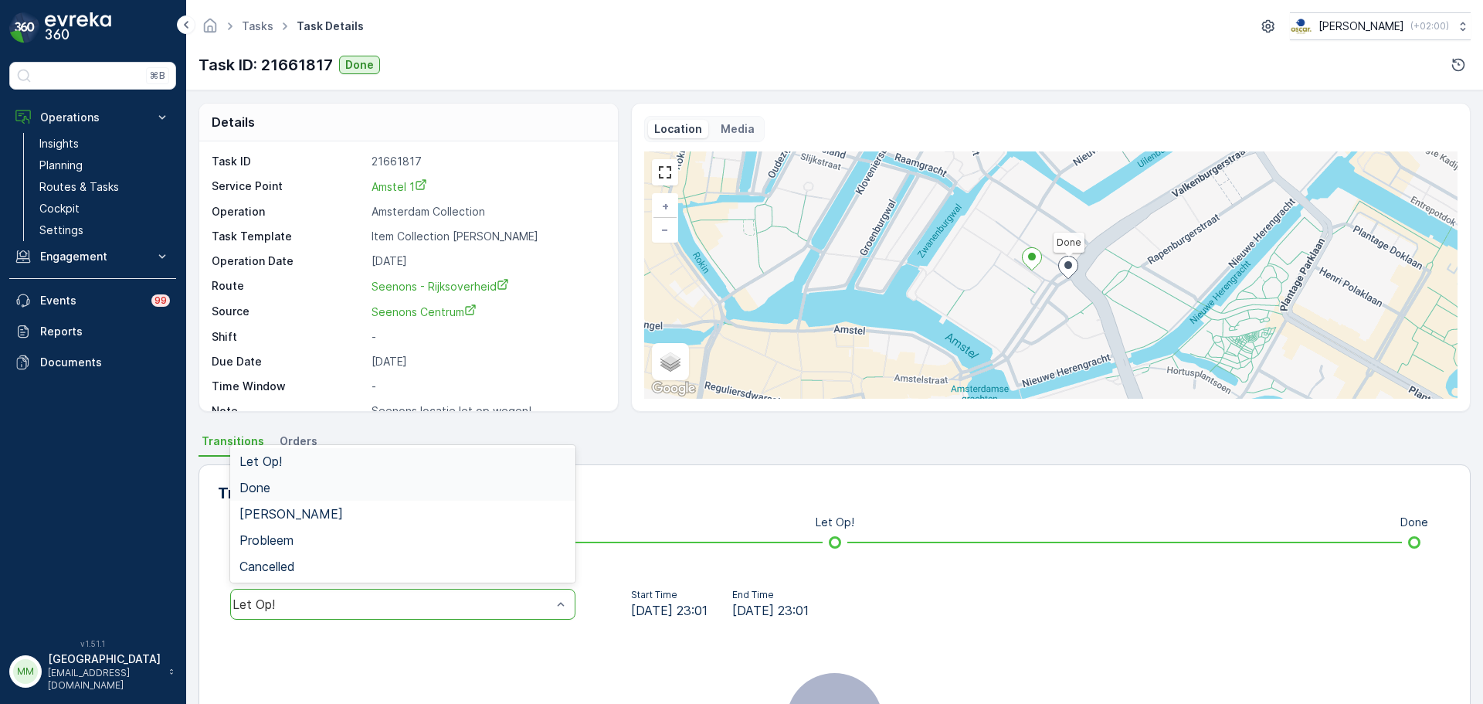
click at [277, 478] on div "Done" at bounding box center [402, 487] width 345 height 26
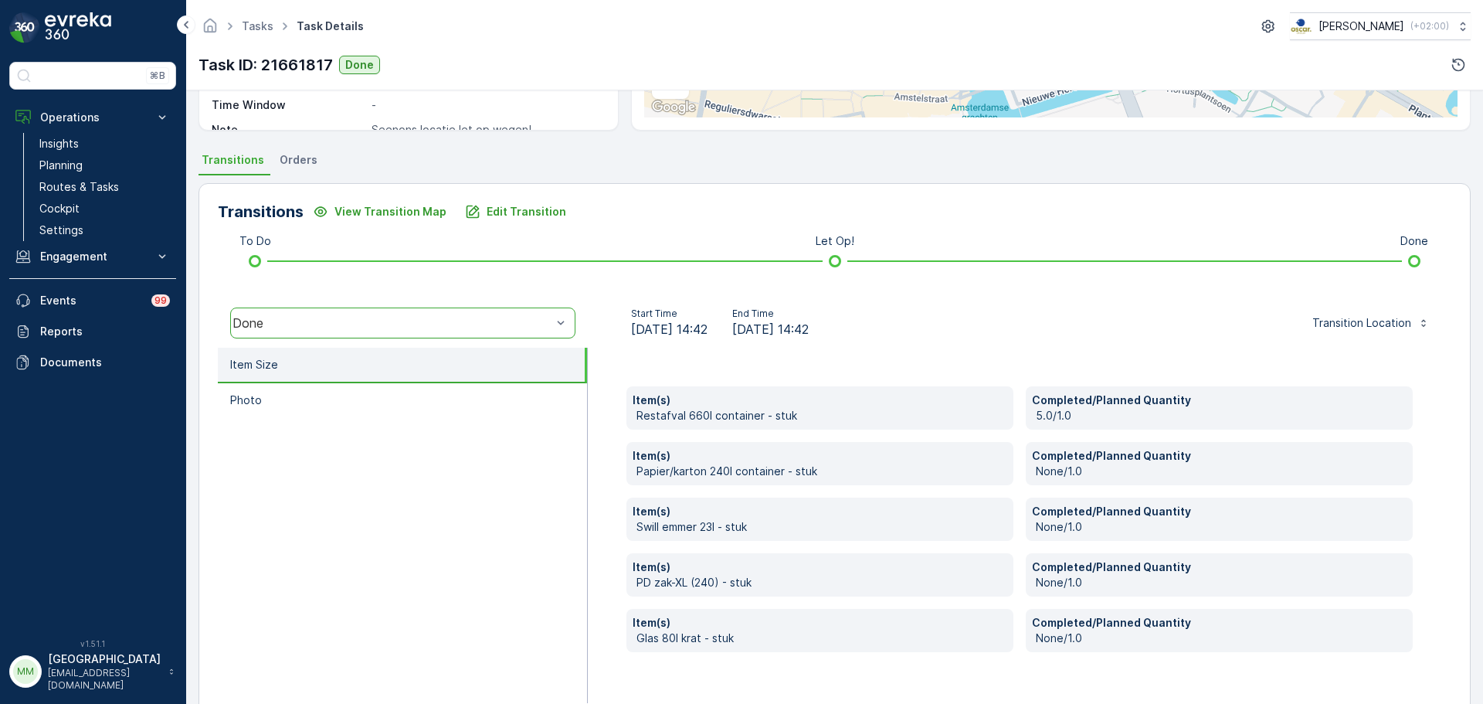
scroll to position [317, 0]
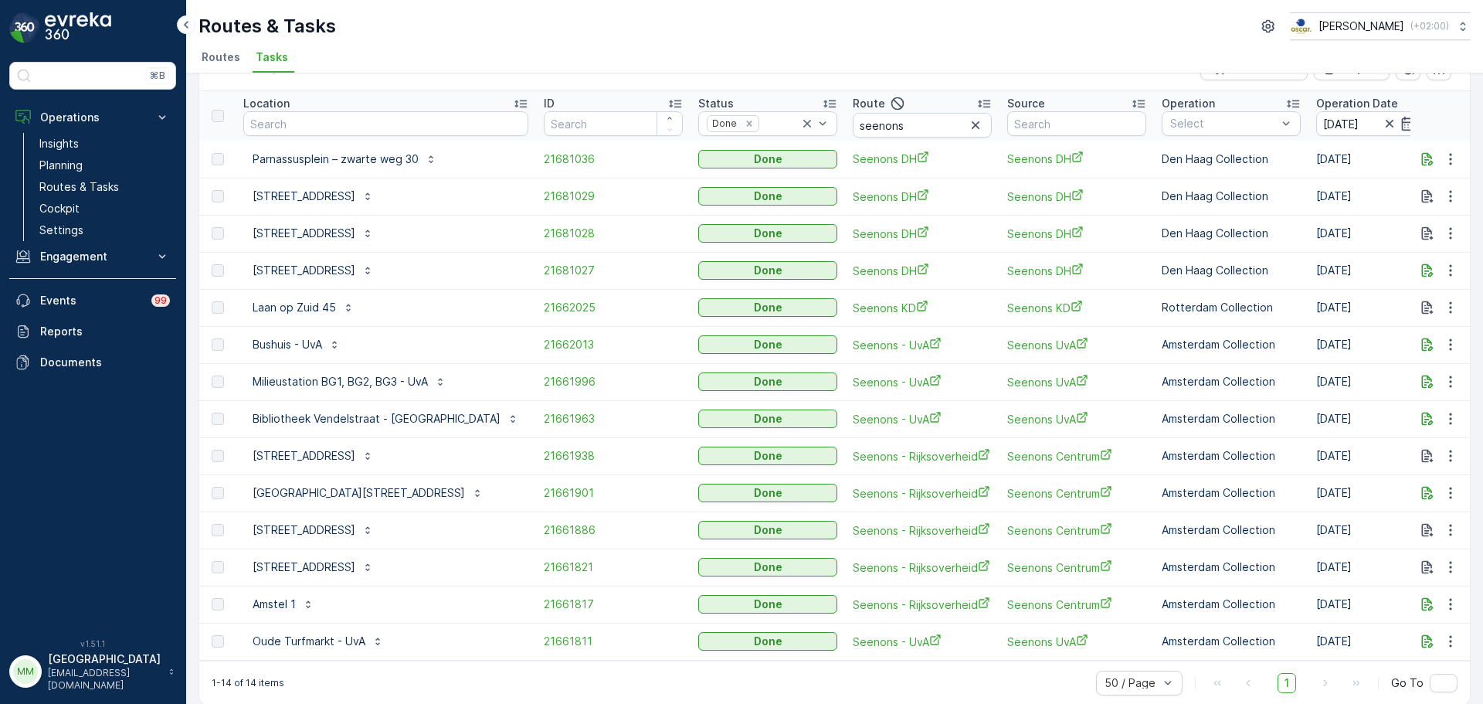
scroll to position [63, 0]
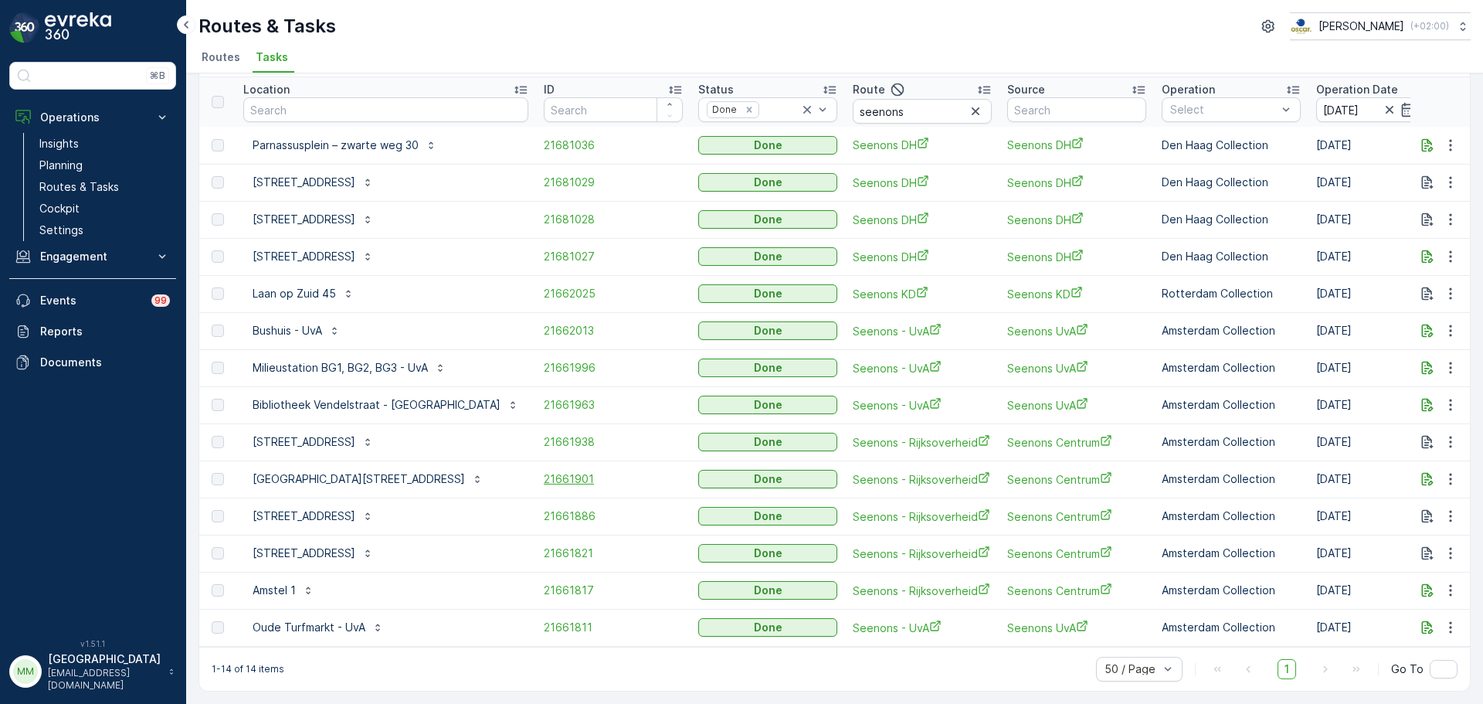
click at [544, 471] on span "21661901" at bounding box center [613, 478] width 139 height 15
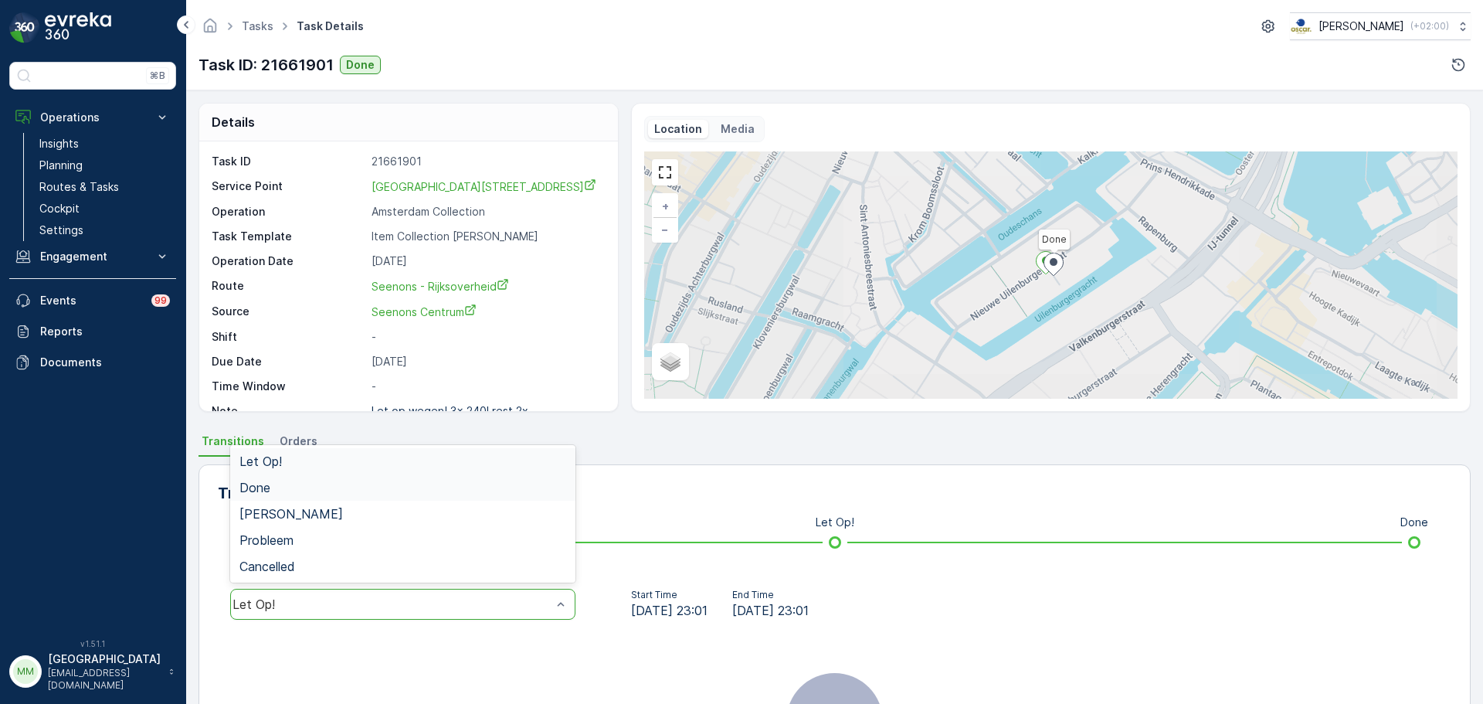
click at [263, 495] on div "Done" at bounding box center [402, 487] width 345 height 26
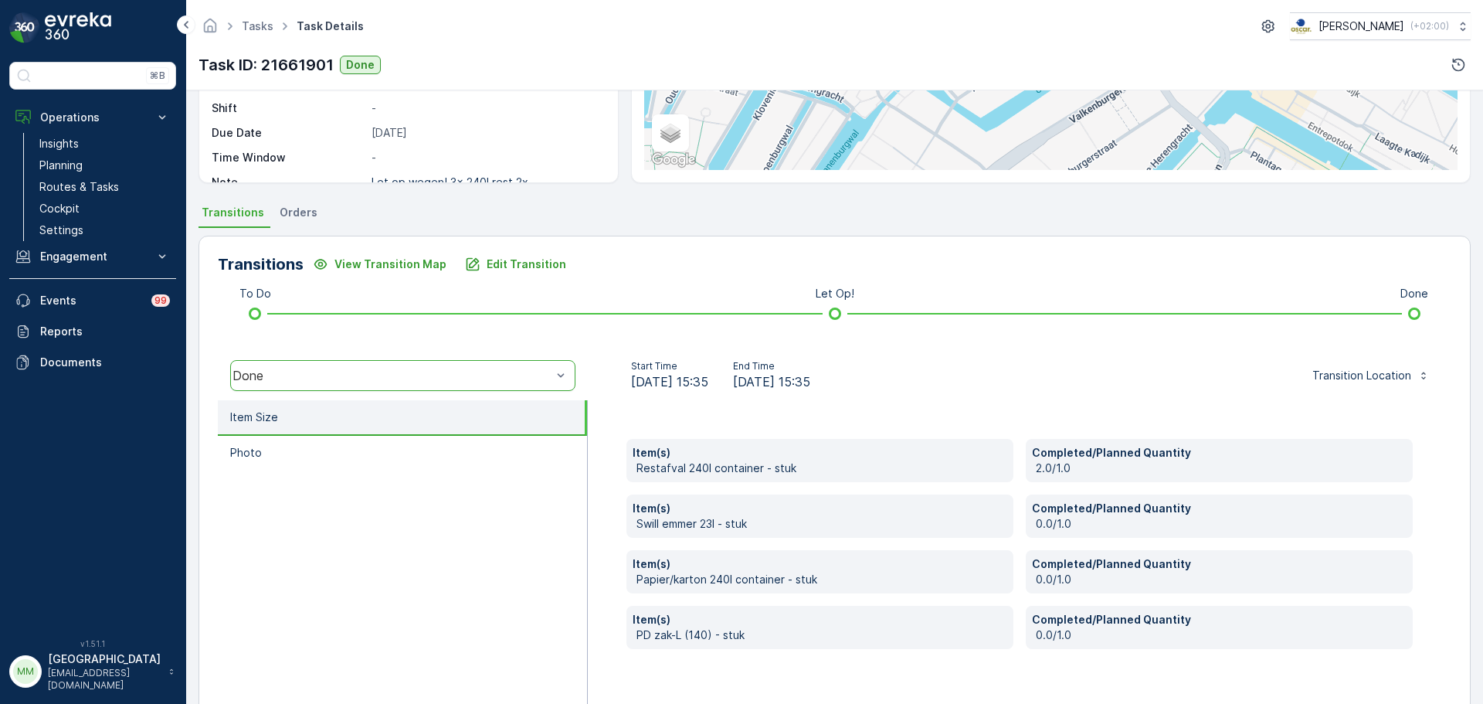
scroll to position [270, 0]
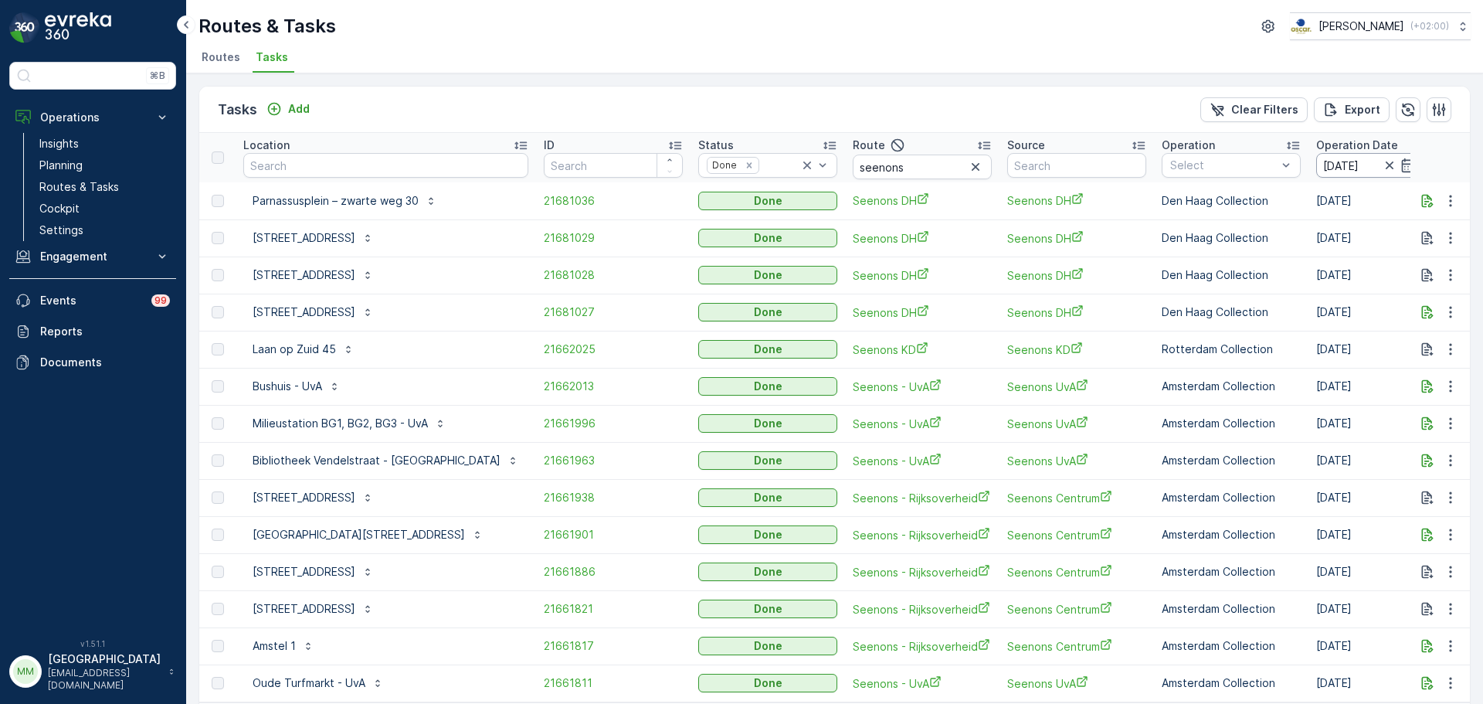
click at [1317, 158] on input "22.09.2025" at bounding box center [1370, 165] width 106 height 25
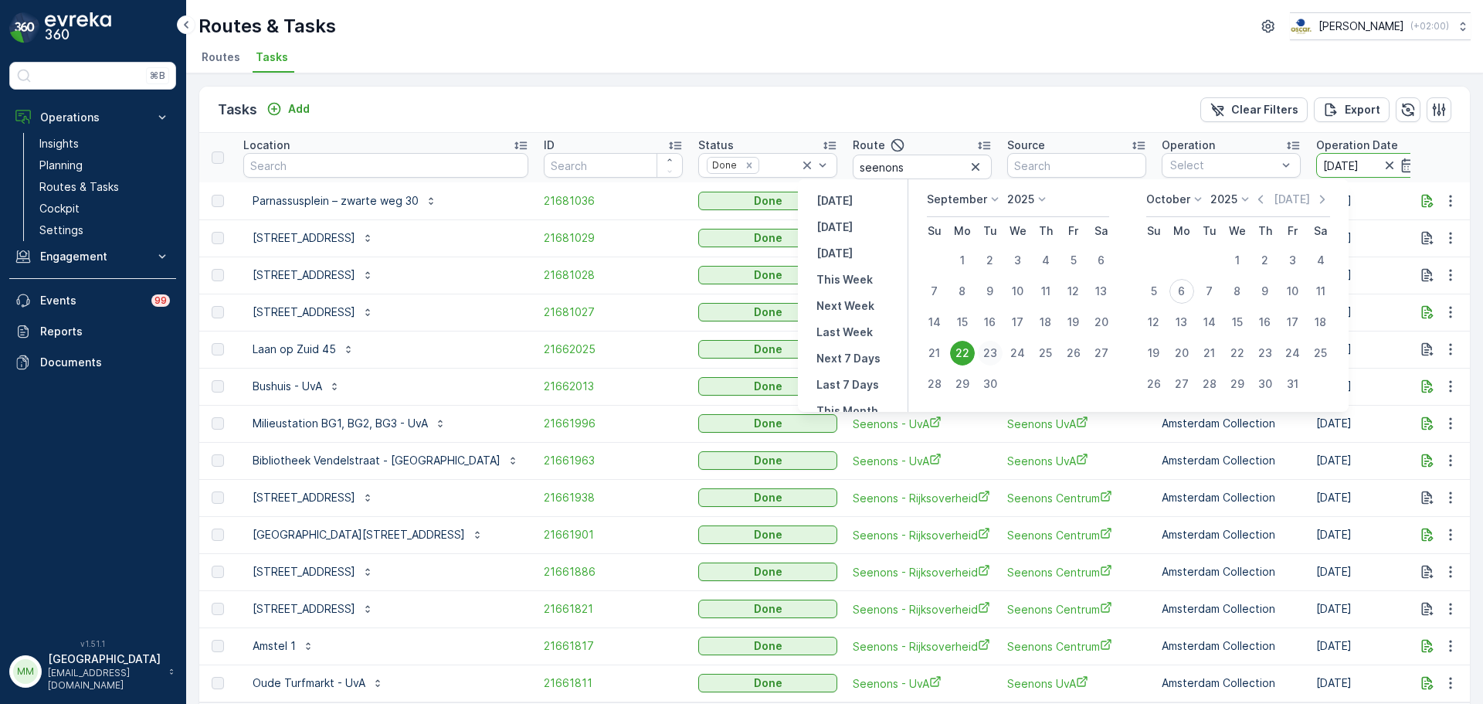
click at [991, 355] on div "23" at bounding box center [990, 353] width 25 height 25
type input "23.09.2025"
click at [991, 355] on div "23" at bounding box center [990, 353] width 25 height 25
type input "23.09.2025"
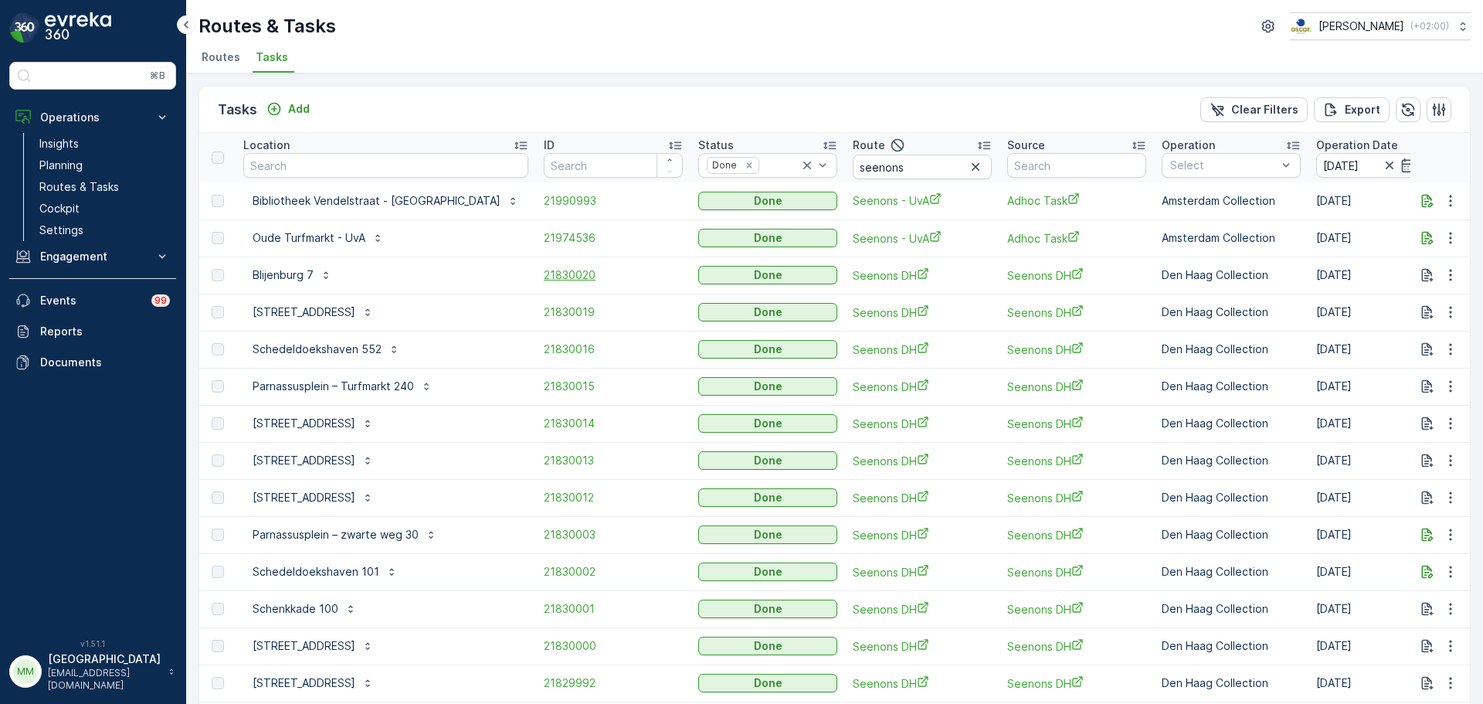
click at [544, 278] on span "21830020" at bounding box center [613, 274] width 139 height 15
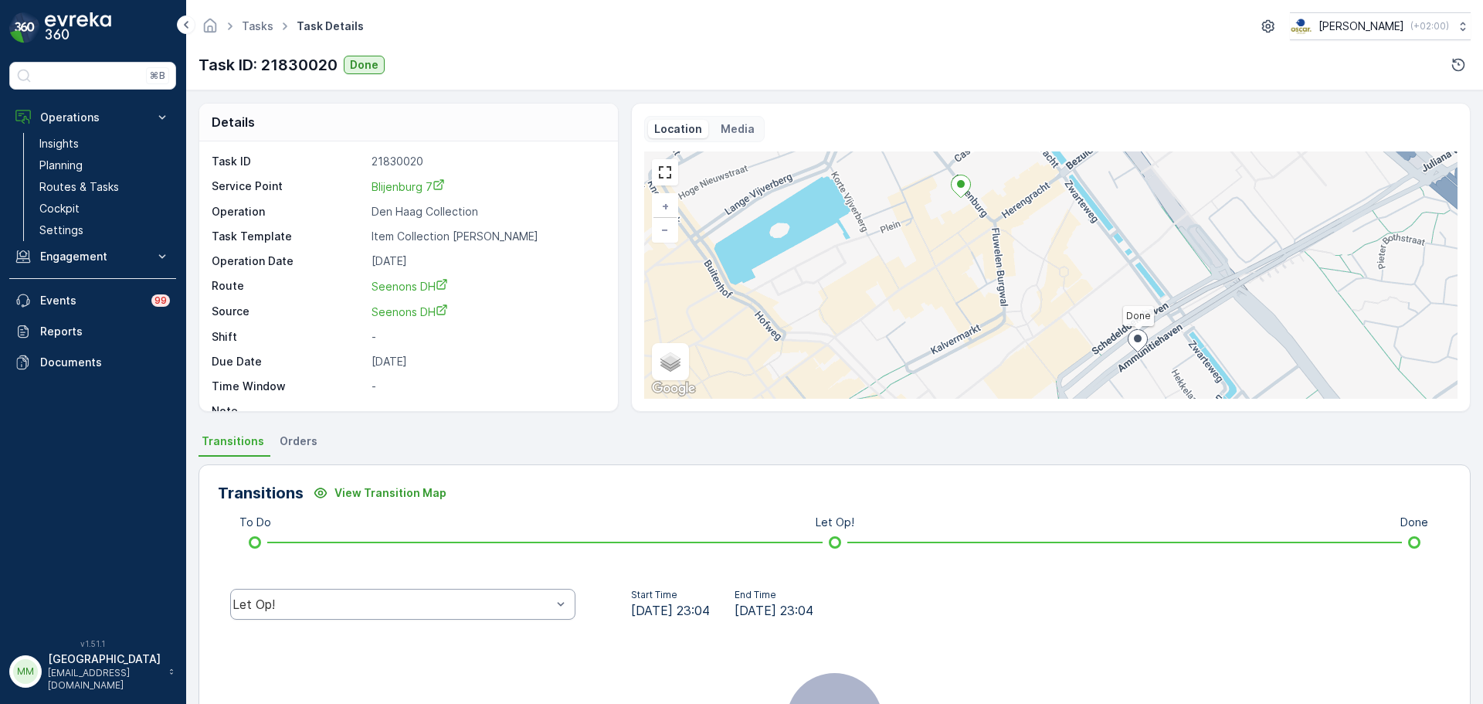
click at [393, 612] on div "Let Op!" at bounding box center [402, 604] width 345 height 31
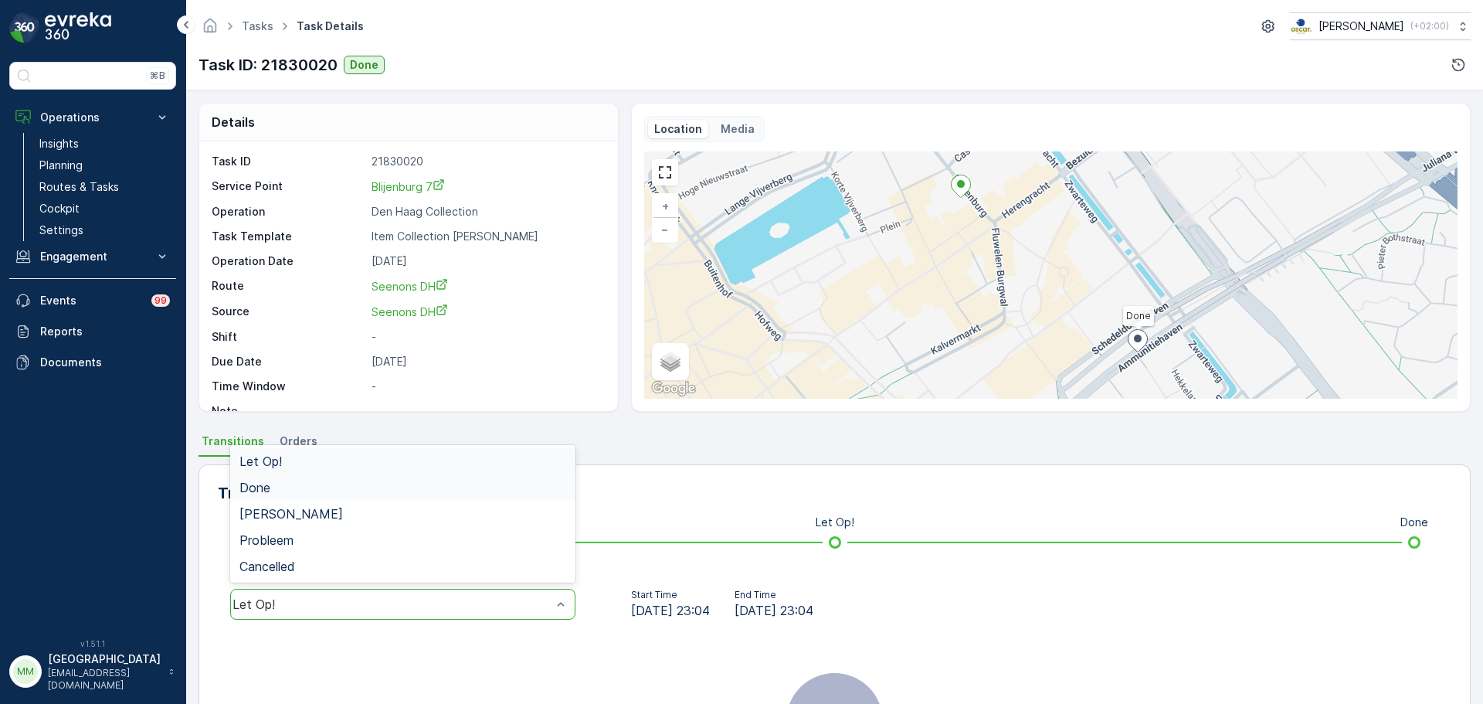
click at [292, 491] on div "Done" at bounding box center [403, 488] width 327 height 14
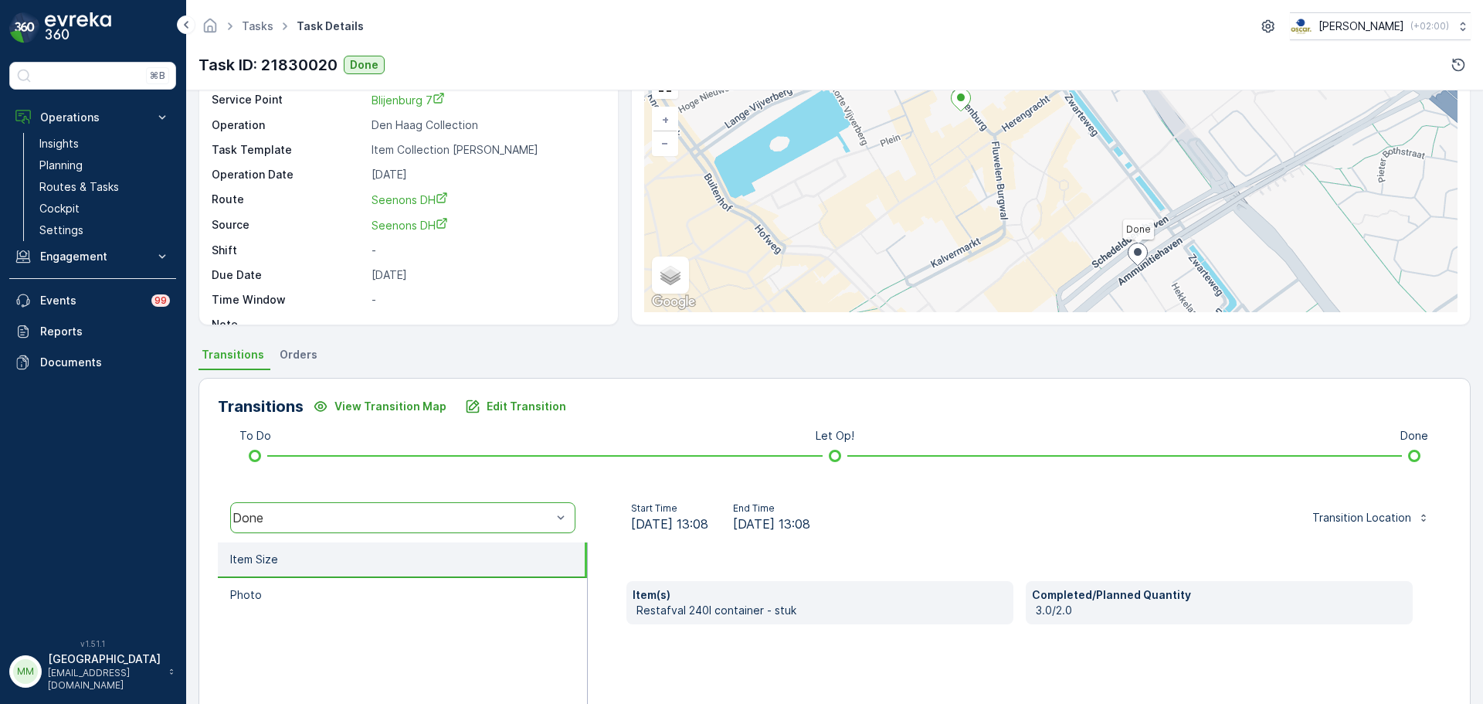
scroll to position [270, 0]
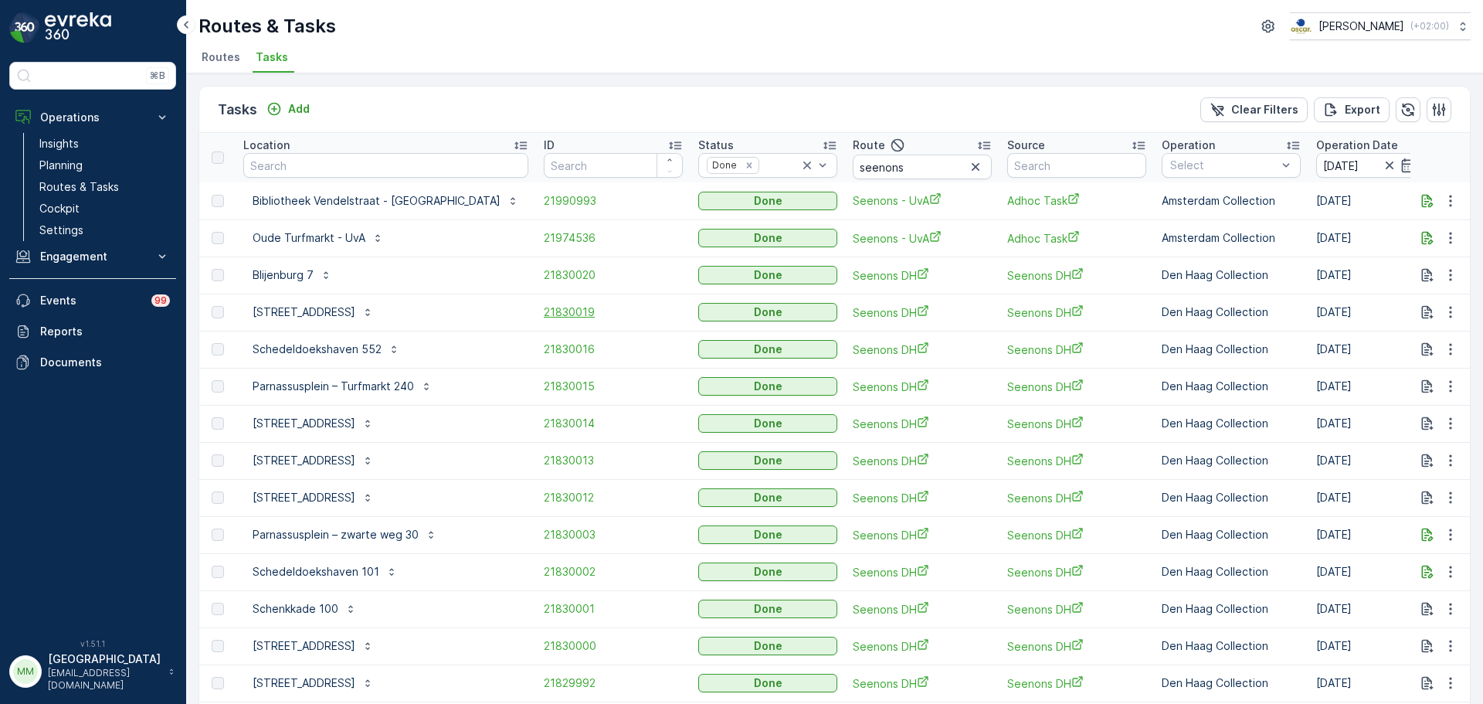
click at [544, 311] on span "21830019" at bounding box center [613, 311] width 139 height 15
click at [544, 318] on span "21830019" at bounding box center [613, 311] width 139 height 15
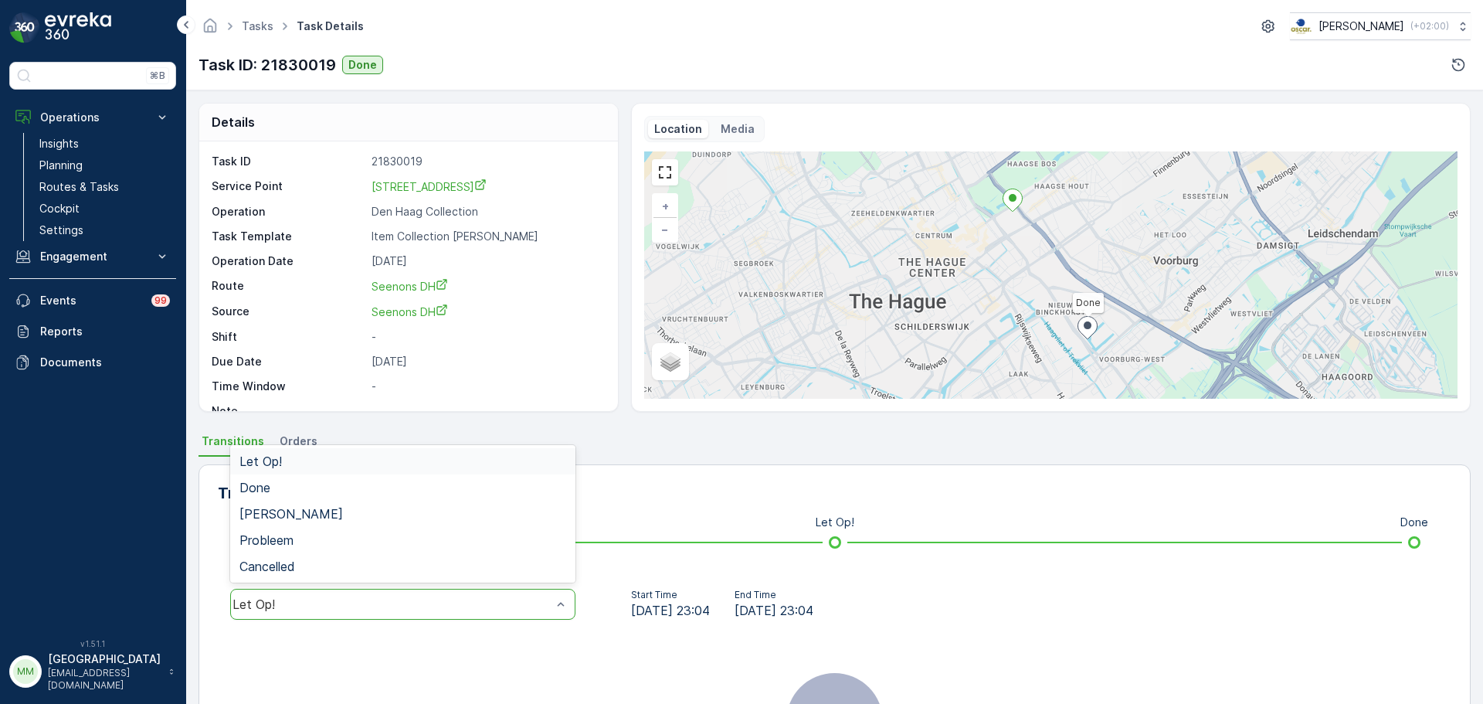
drag, startPoint x: 426, startPoint y: 600, endPoint x: 413, endPoint y: 582, distance: 21.6
click at [338, 494] on div "Done" at bounding box center [403, 488] width 327 height 14
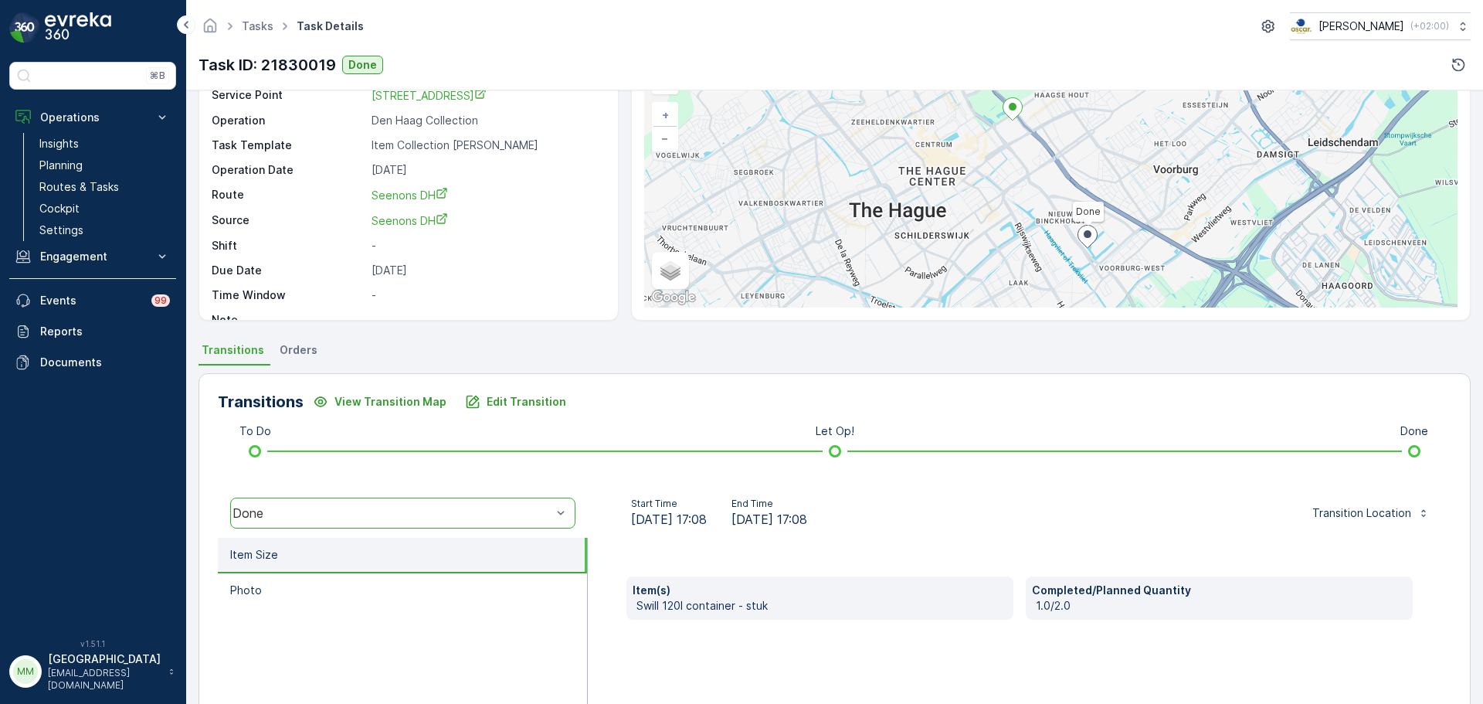
scroll to position [232, 0]
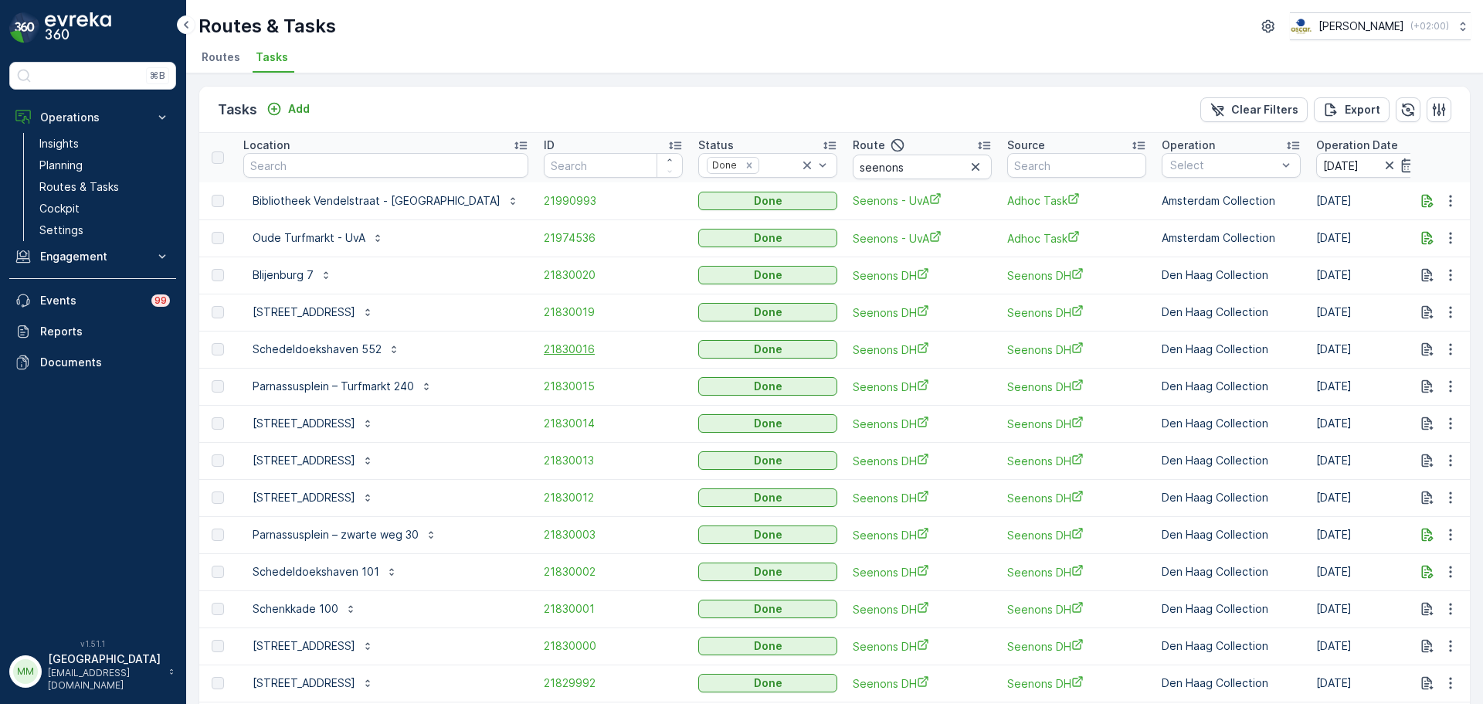
click at [544, 342] on span "21830016" at bounding box center [613, 349] width 139 height 15
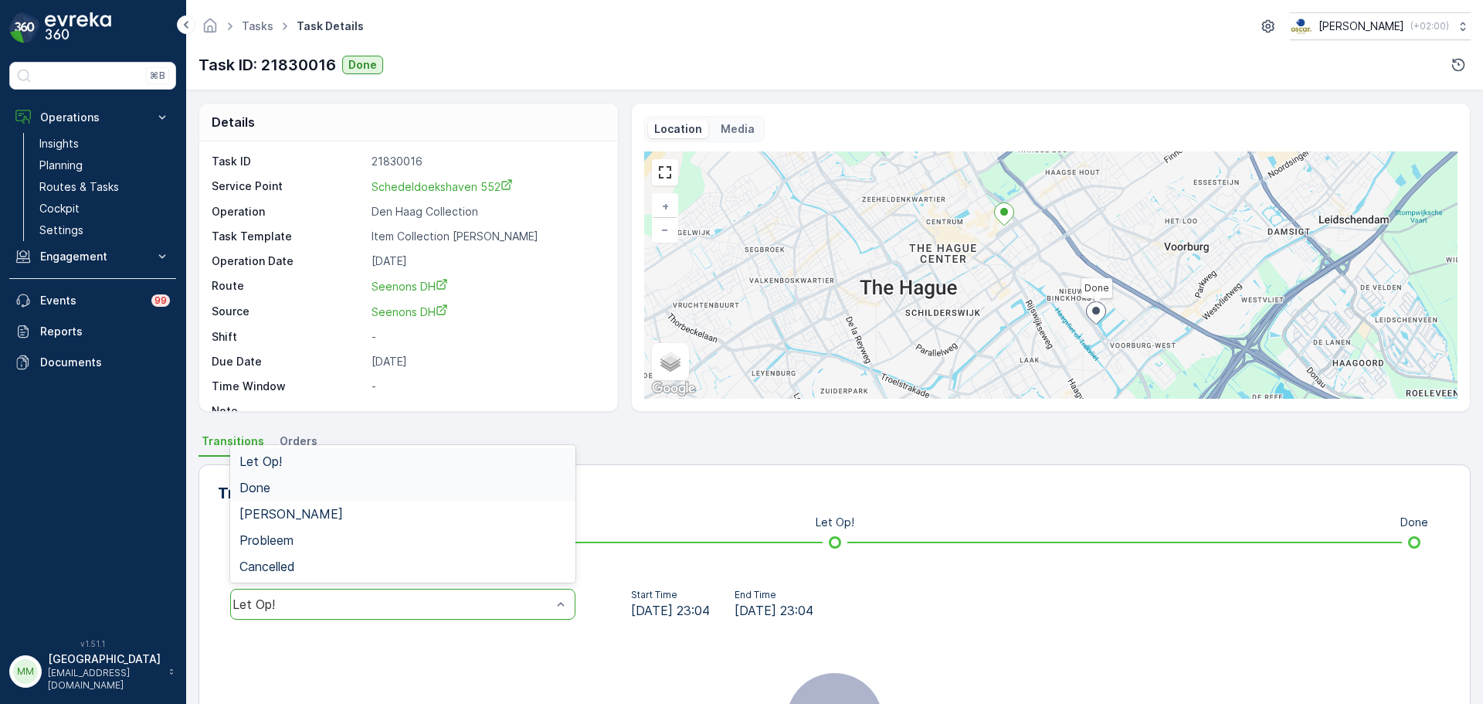
click at [285, 488] on div "Done" at bounding box center [403, 488] width 327 height 14
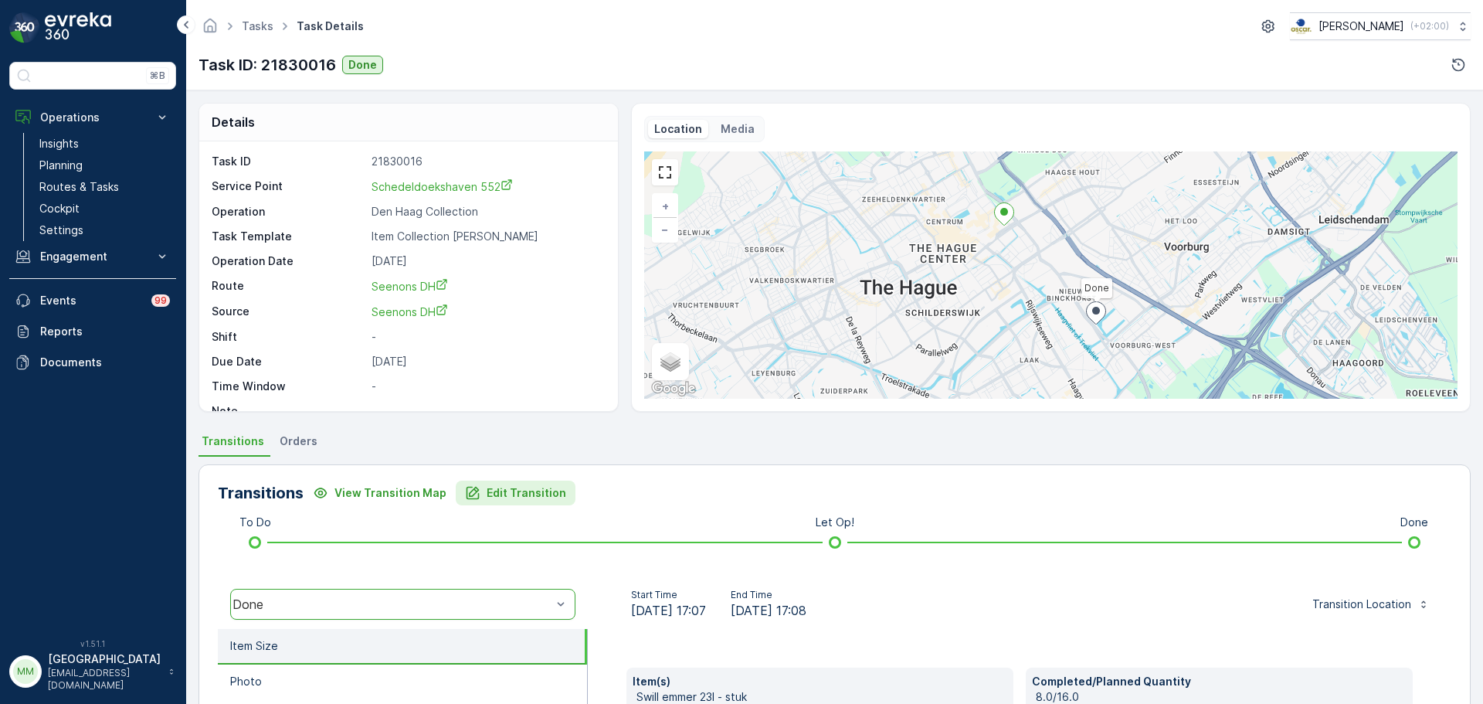
scroll to position [270, 0]
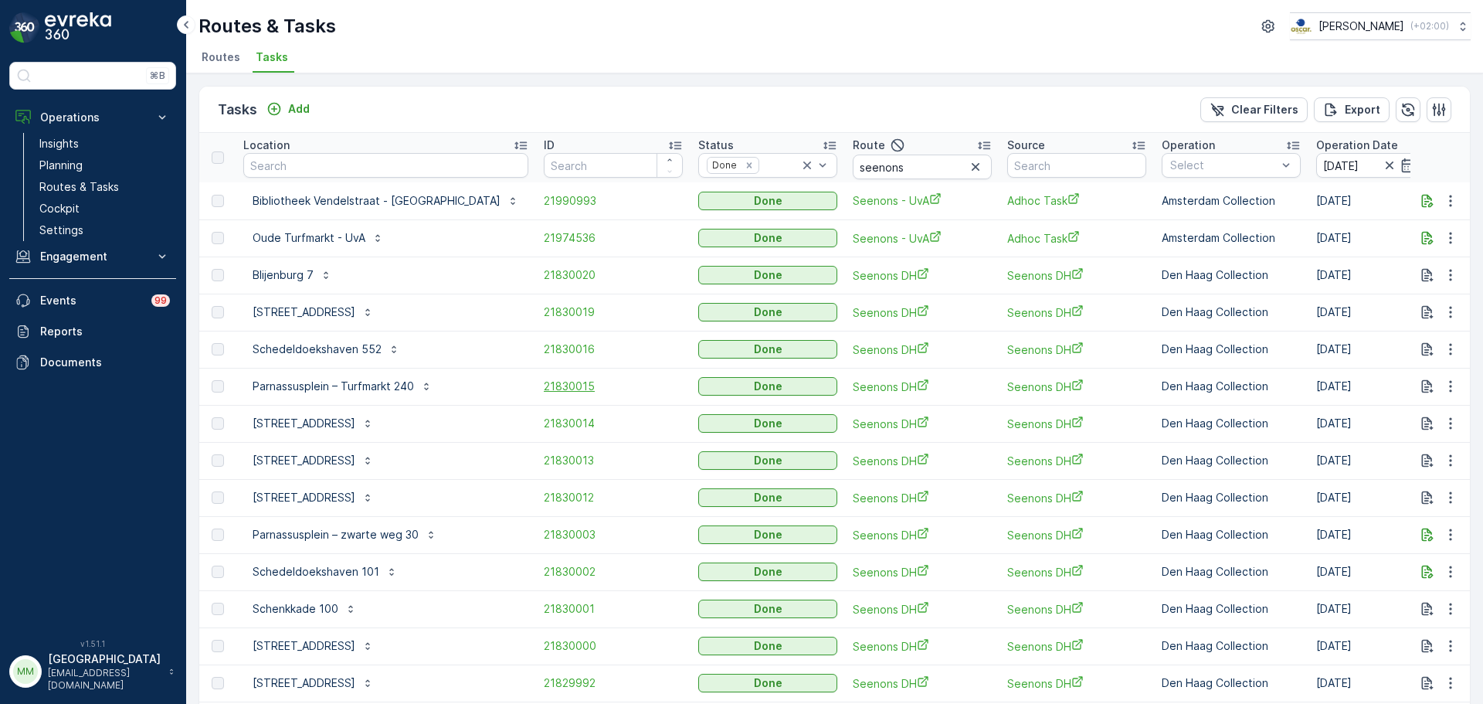
click at [544, 389] on span "21830015" at bounding box center [613, 386] width 139 height 15
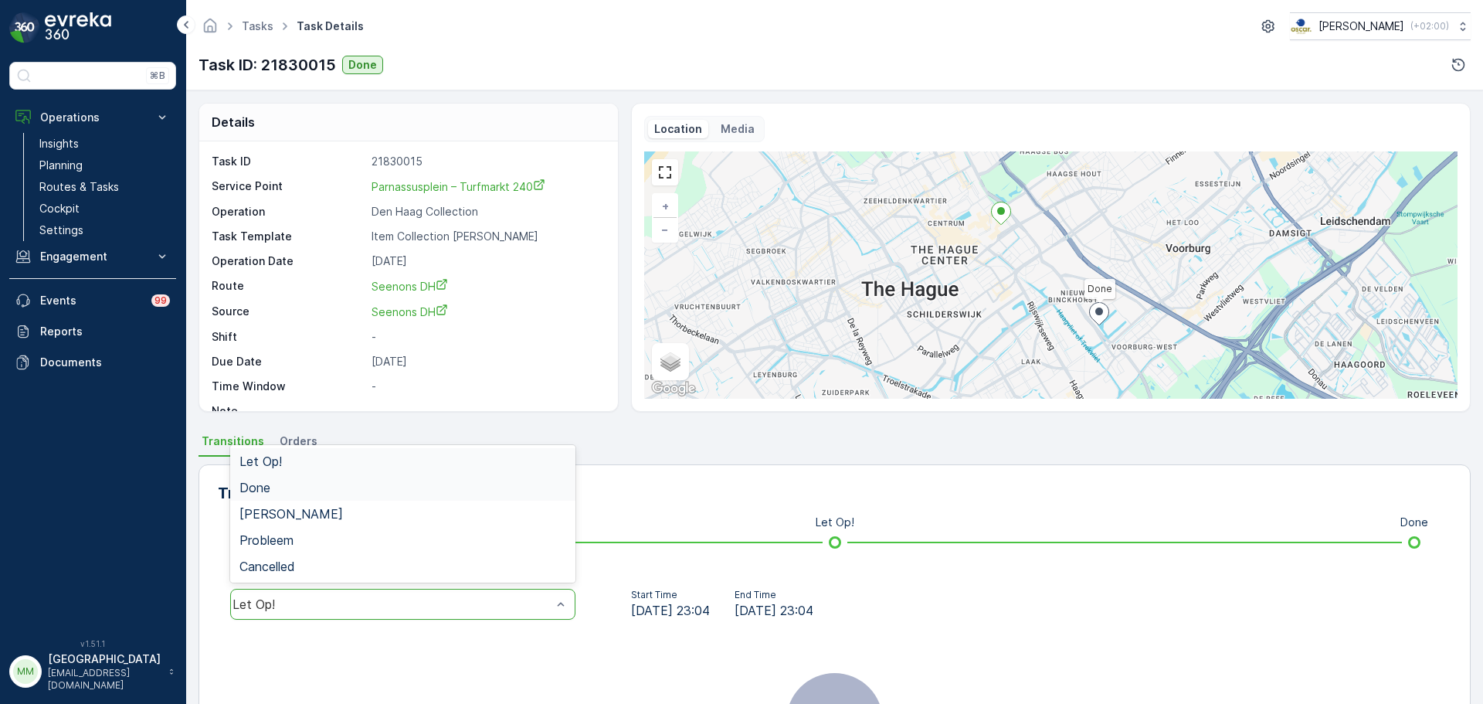
click at [342, 482] on div "Done" at bounding box center [403, 488] width 327 height 14
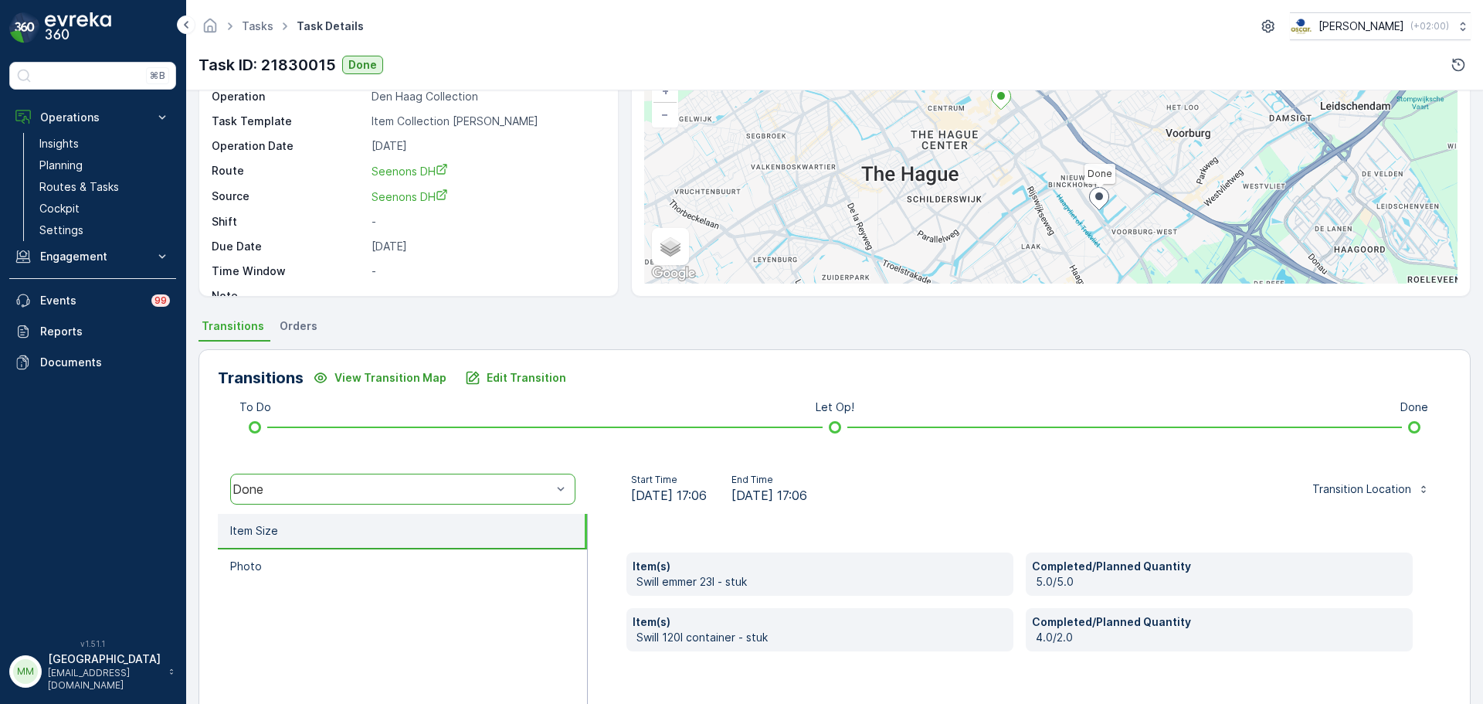
scroll to position [270, 0]
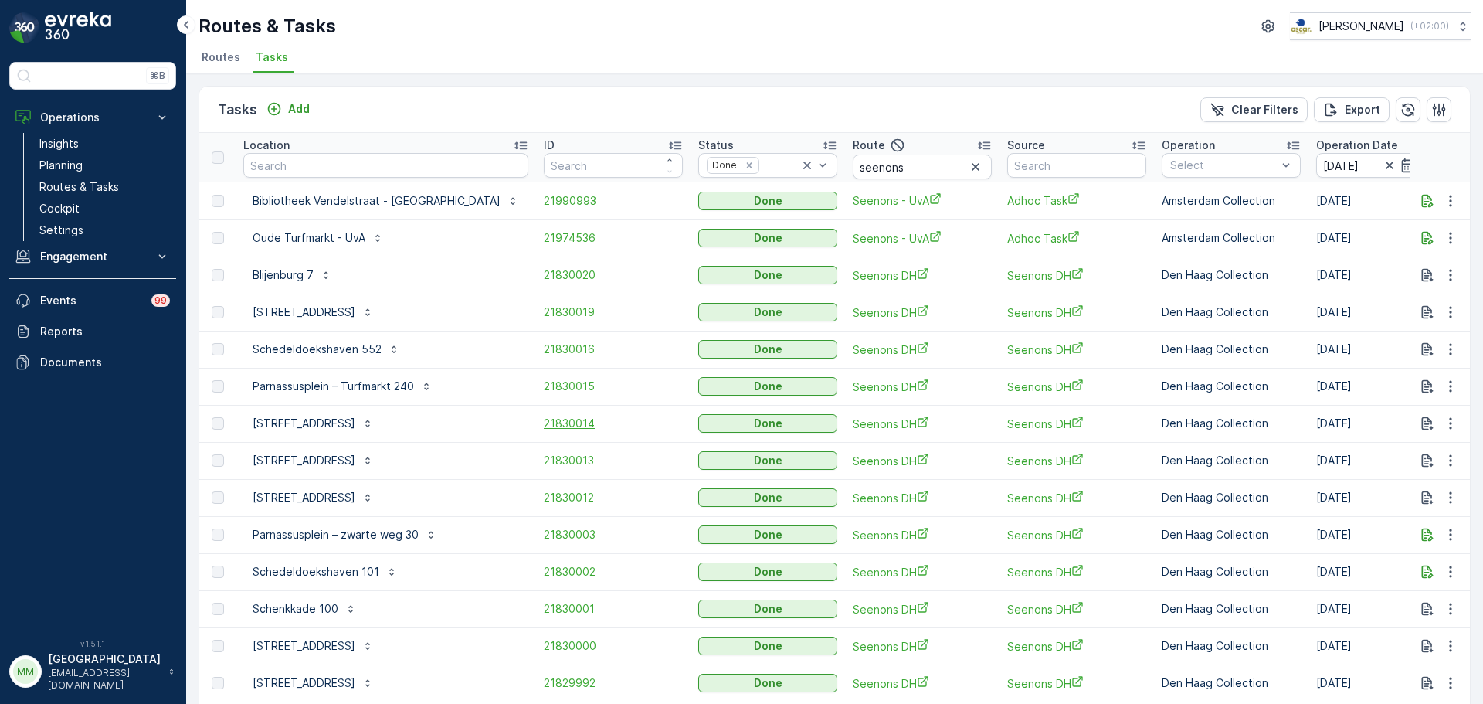
click at [544, 420] on span "21830014" at bounding box center [613, 423] width 139 height 15
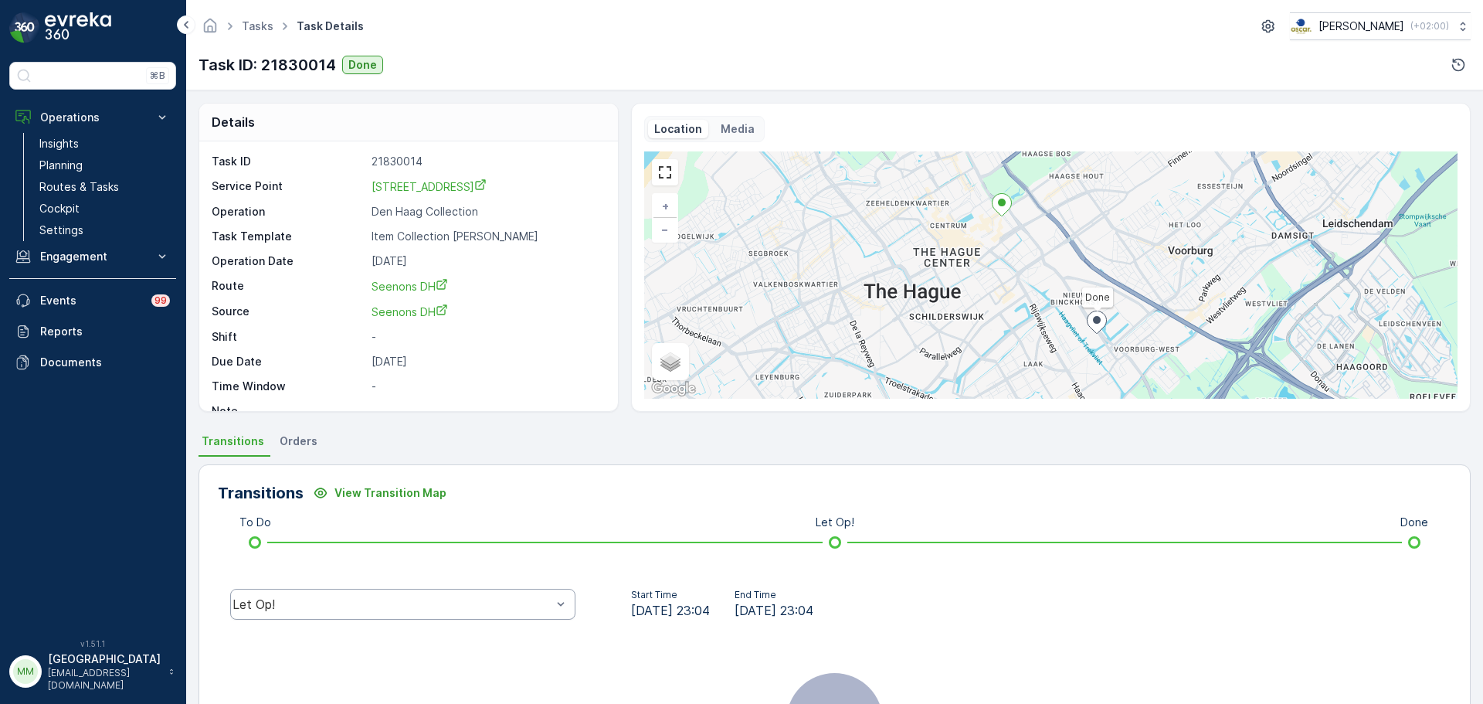
click at [381, 620] on div "Let Op!" at bounding box center [403, 603] width 370 height 49
click at [352, 613] on div "Let Op!" at bounding box center [402, 604] width 345 height 31
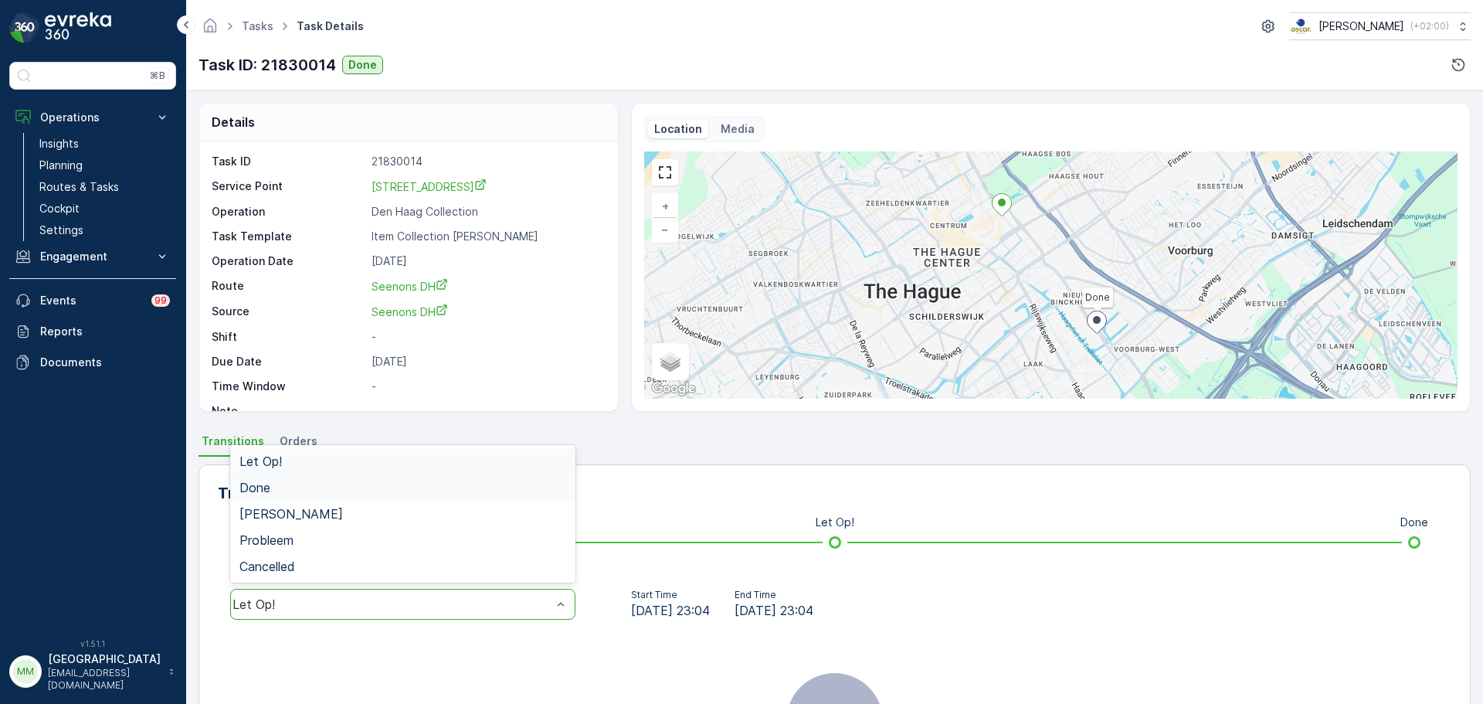
click at [291, 492] on div "Done" at bounding box center [403, 488] width 327 height 14
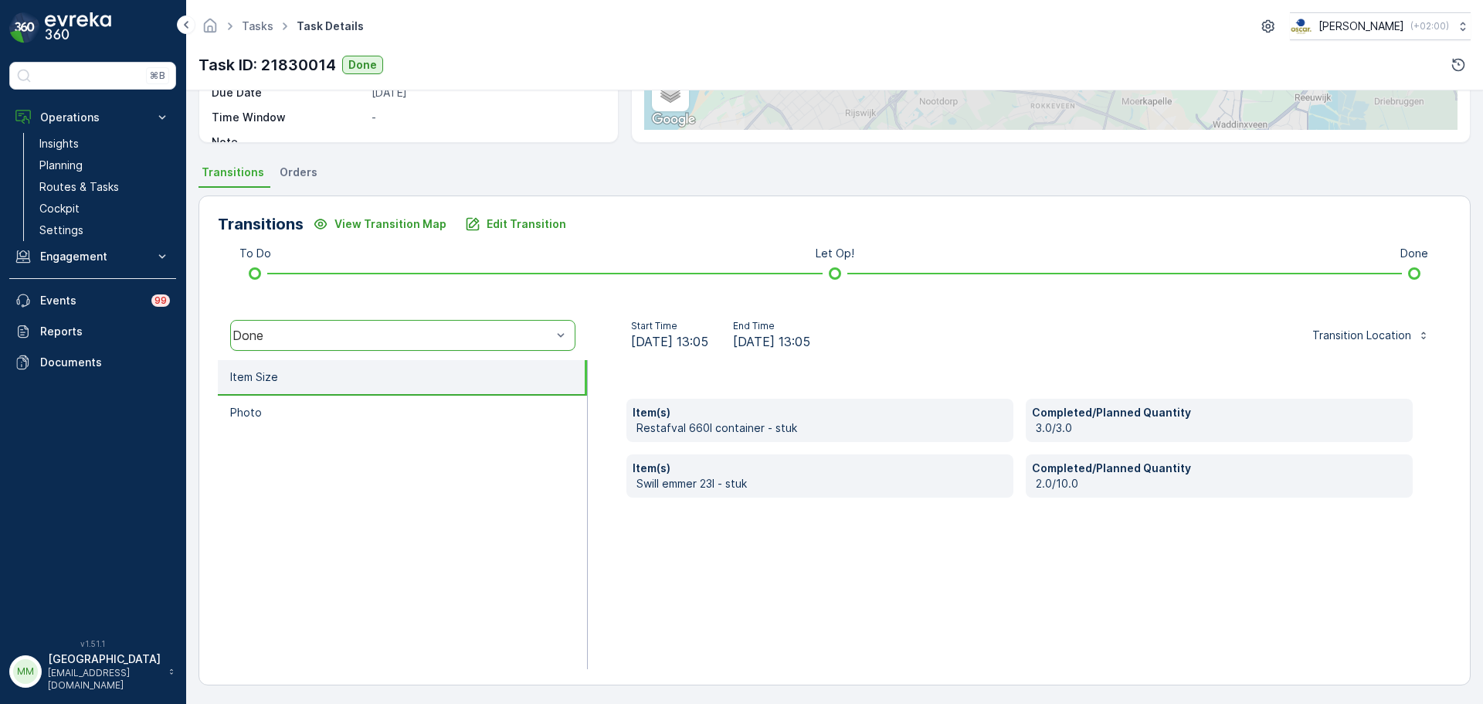
scroll to position [270, 0]
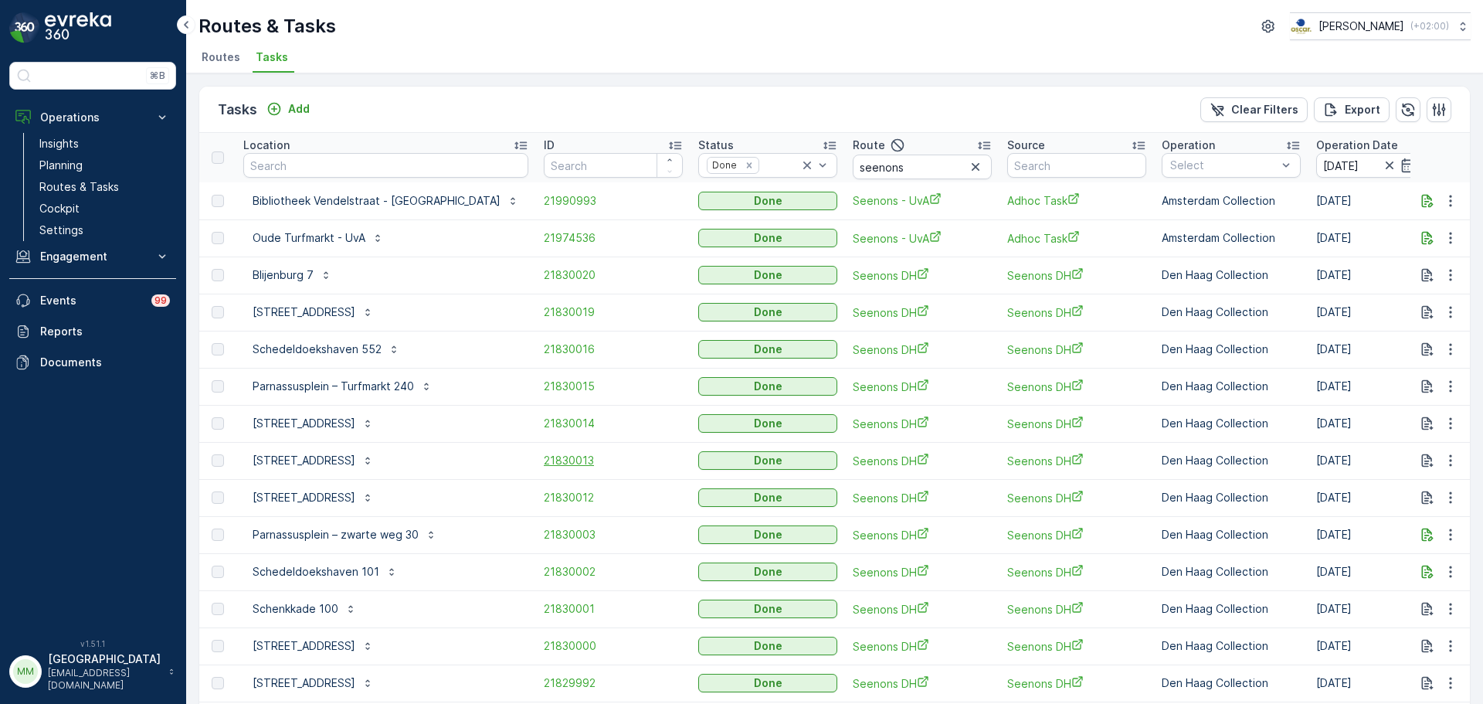
click at [544, 454] on span "21830013" at bounding box center [613, 460] width 139 height 15
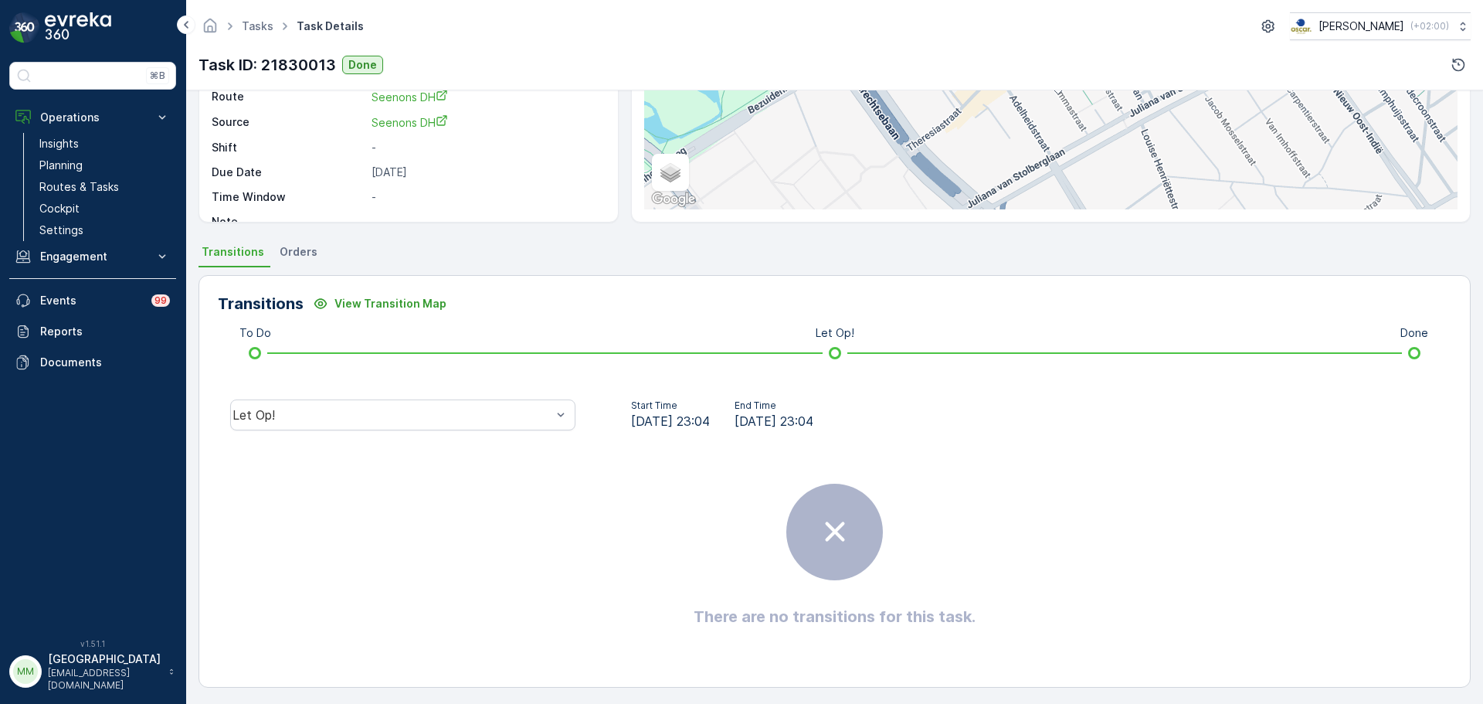
scroll to position [193, 0]
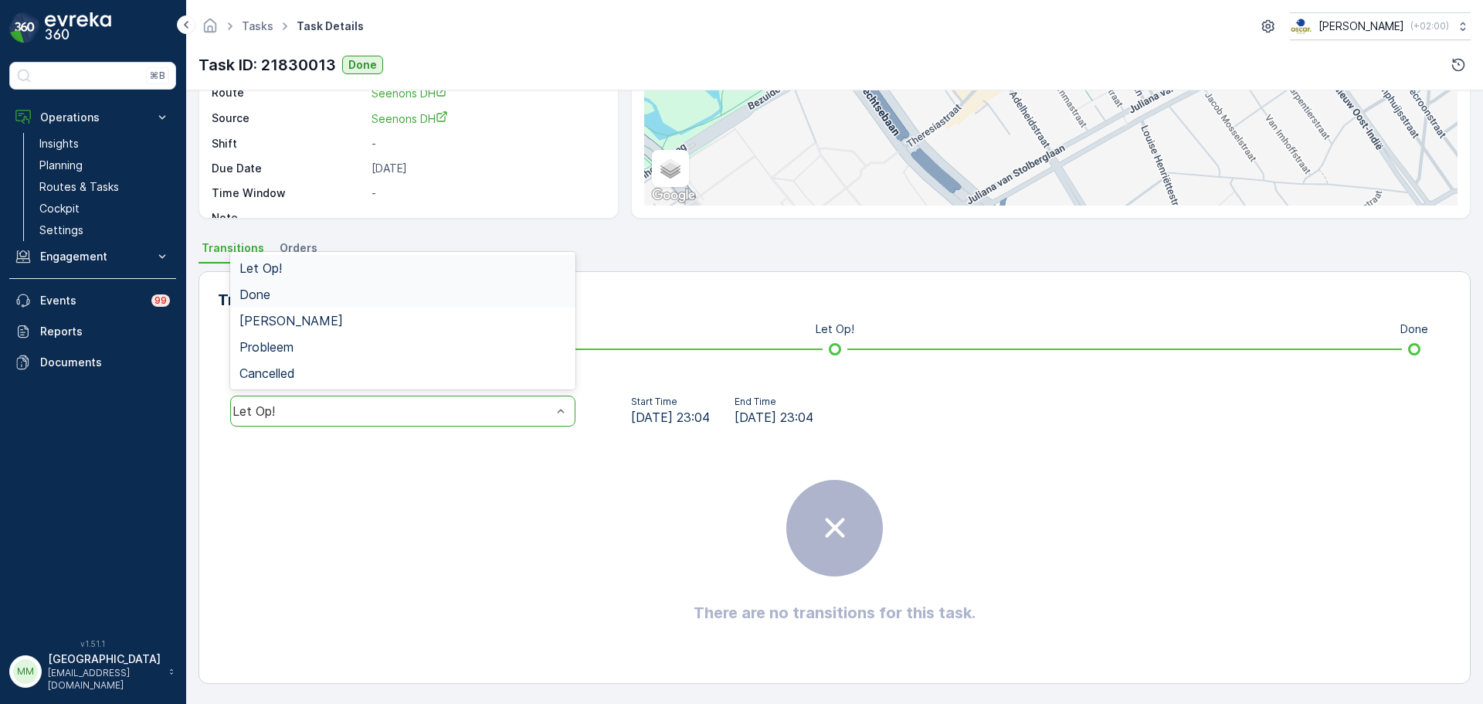
click at [291, 294] on div "Done" at bounding box center [403, 294] width 327 height 14
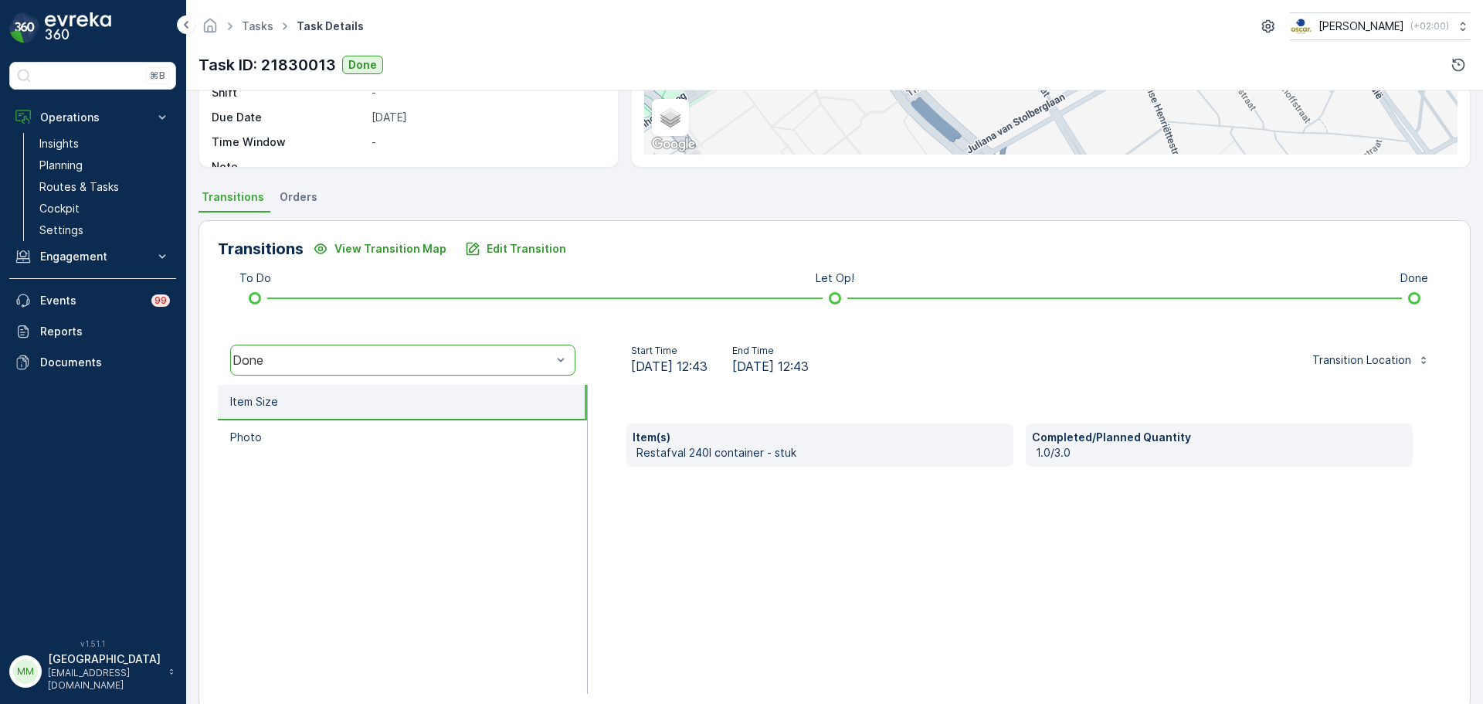
scroll to position [270, 0]
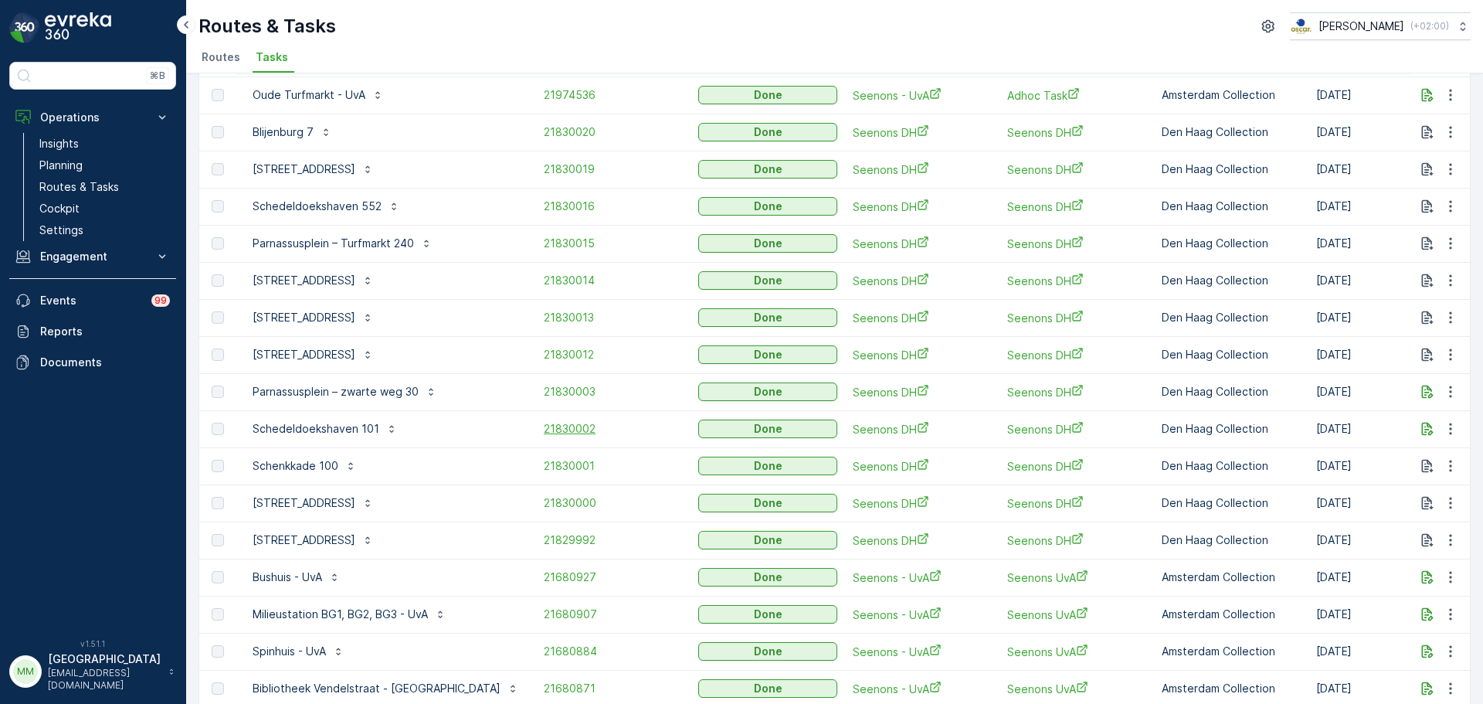
scroll to position [155, 0]
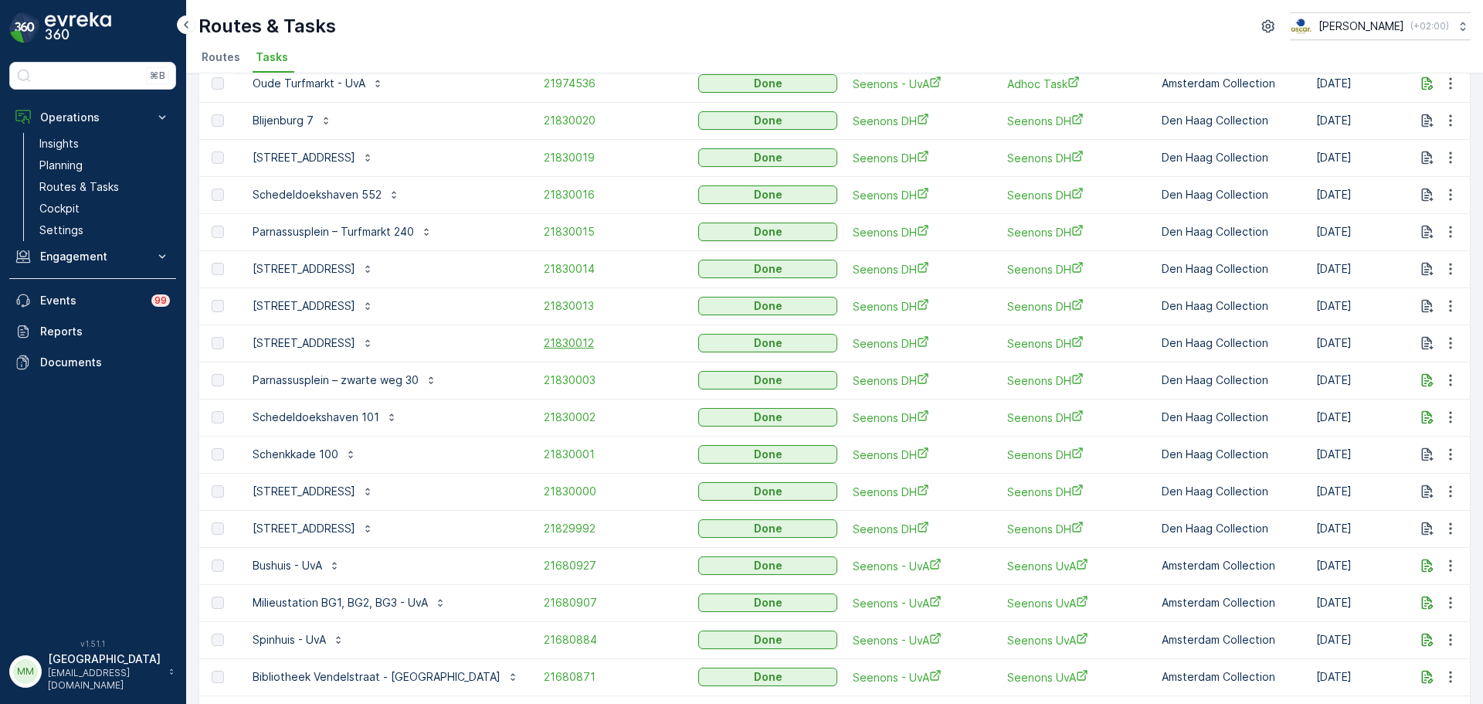
click at [544, 343] on span "21830012" at bounding box center [613, 342] width 139 height 15
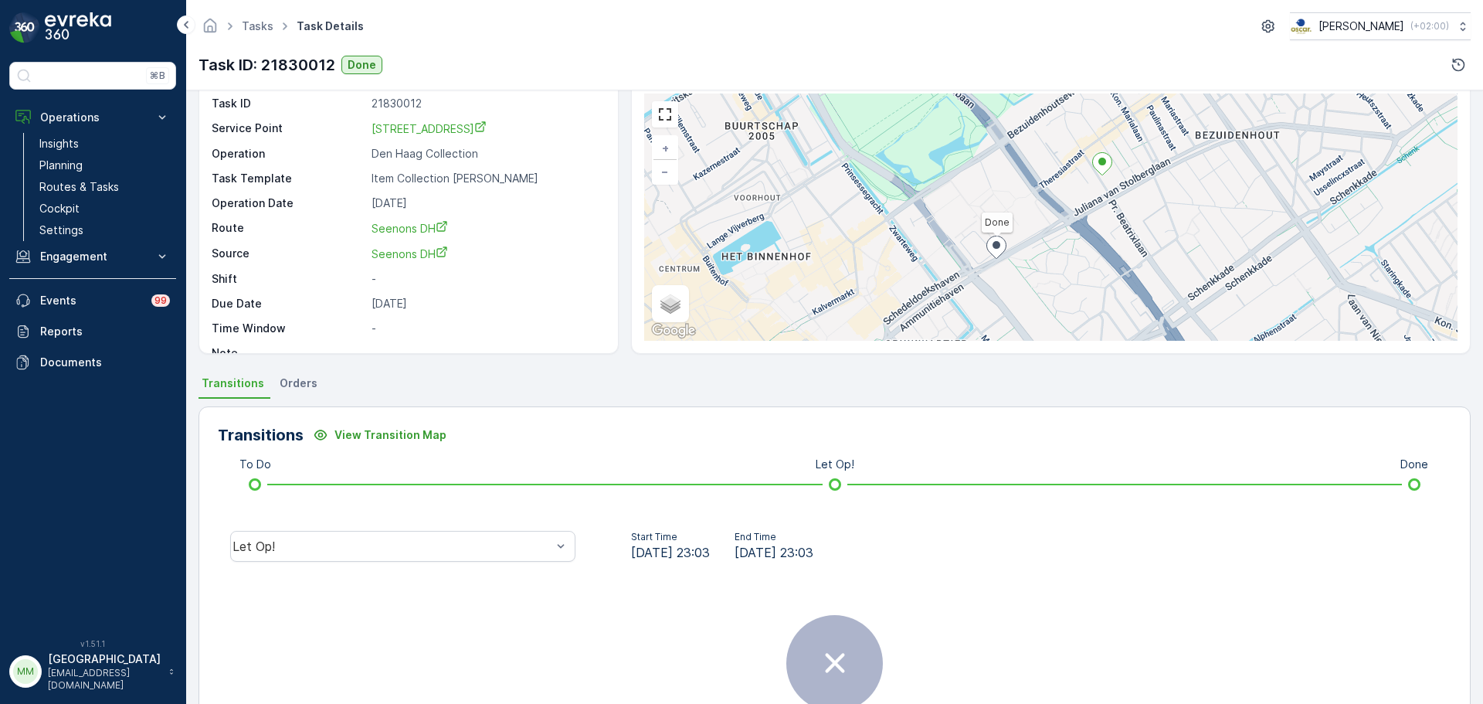
scroll to position [155, 0]
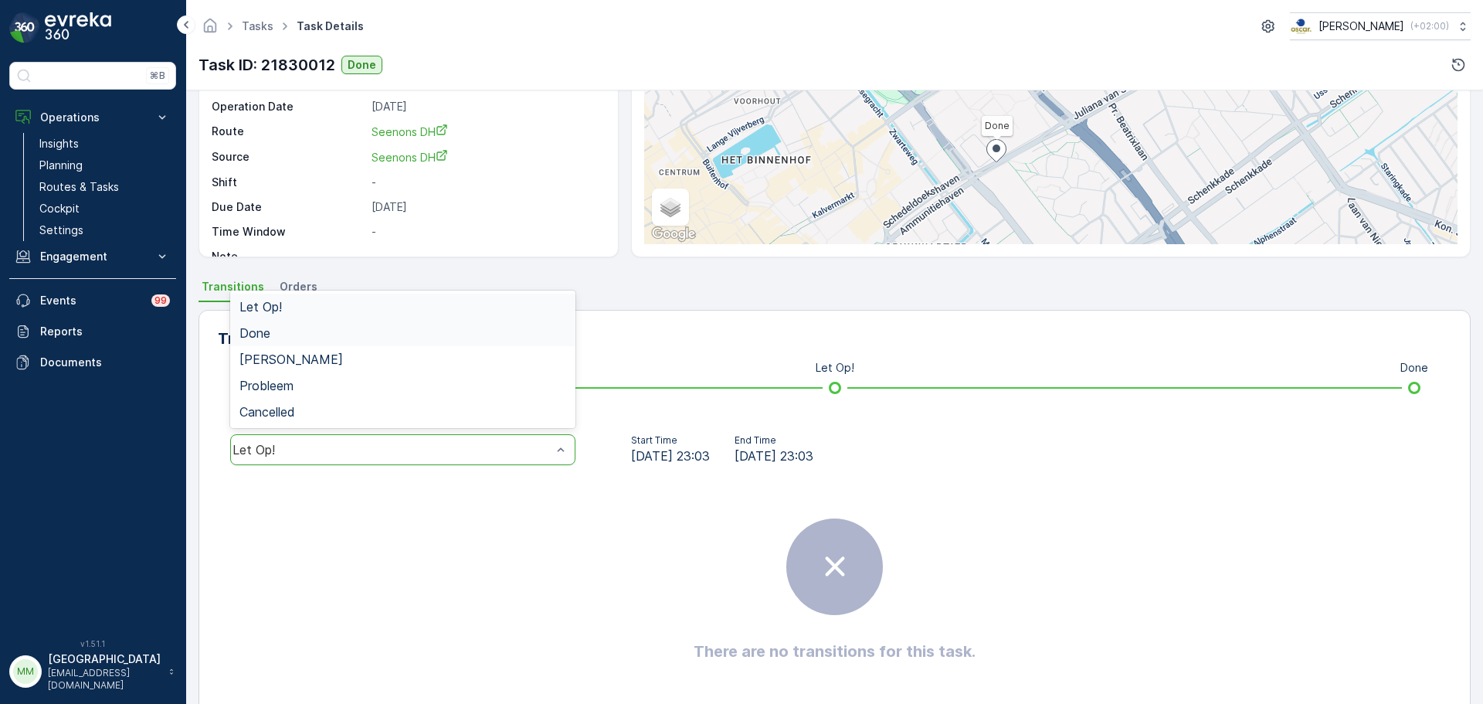
click at [270, 340] on div "Done" at bounding box center [402, 333] width 345 height 26
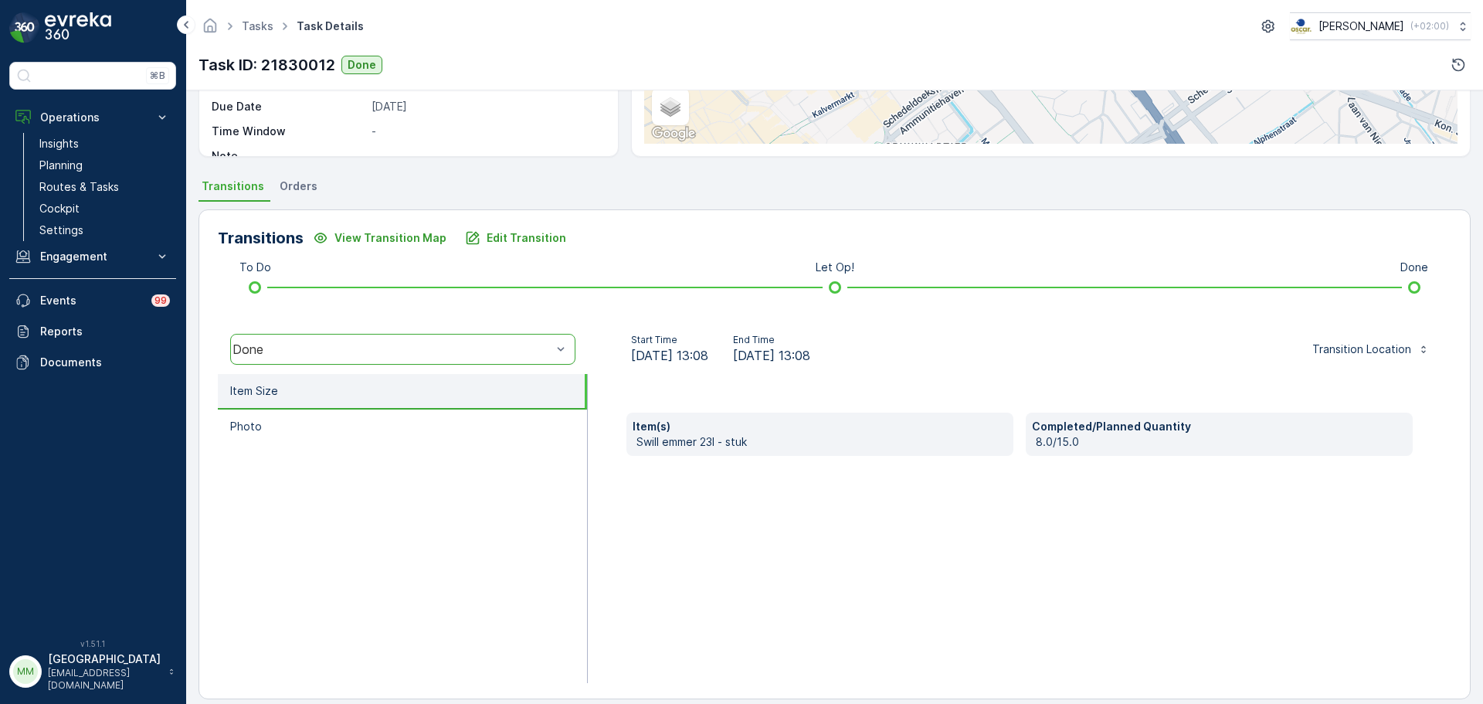
scroll to position [270, 0]
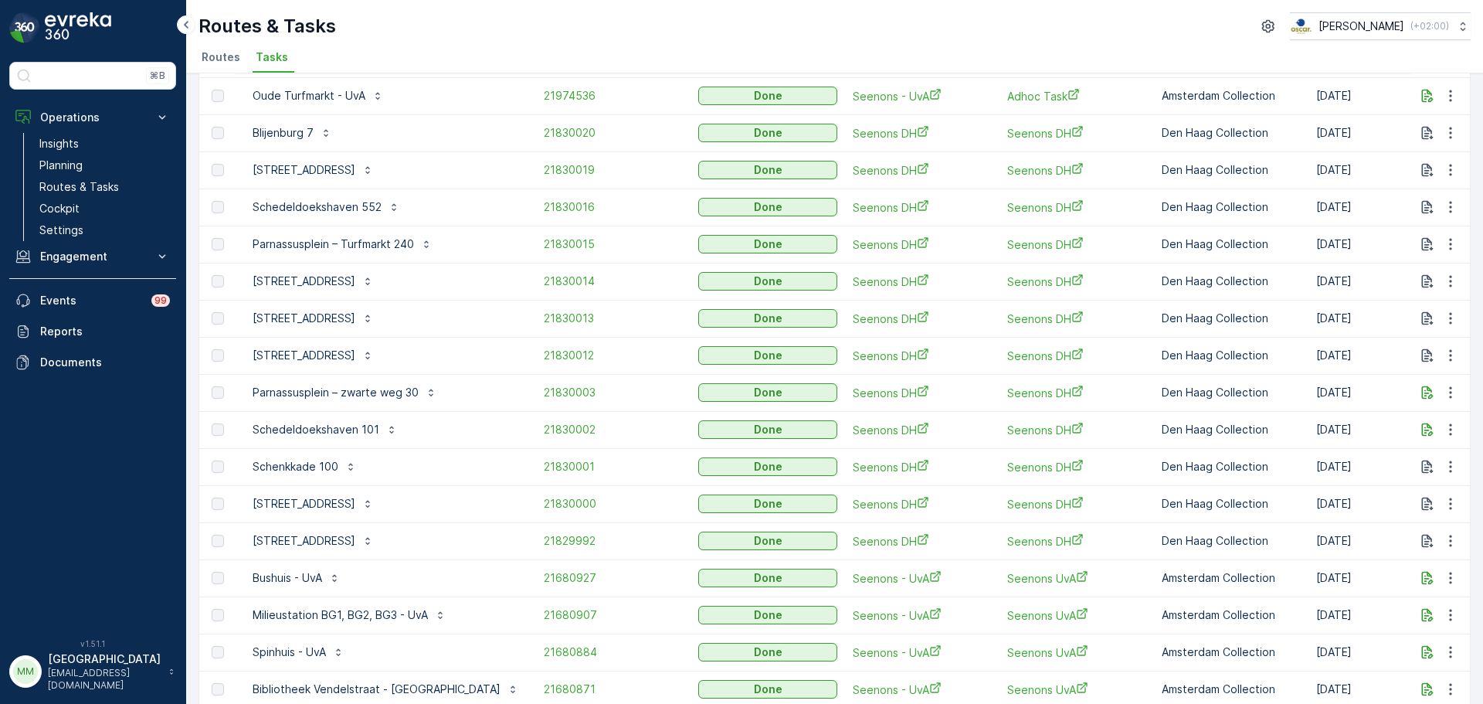
scroll to position [155, 0]
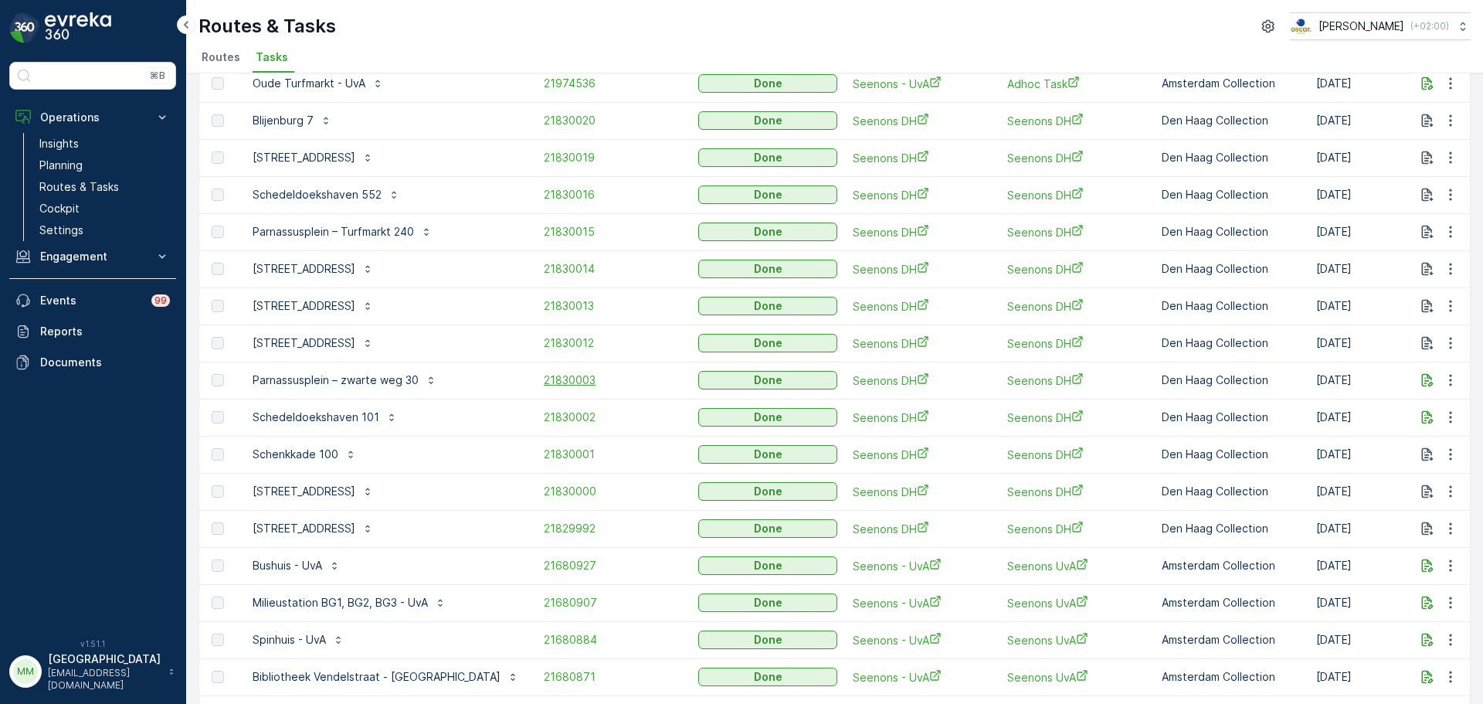
click at [544, 380] on span "21830003" at bounding box center [613, 379] width 139 height 15
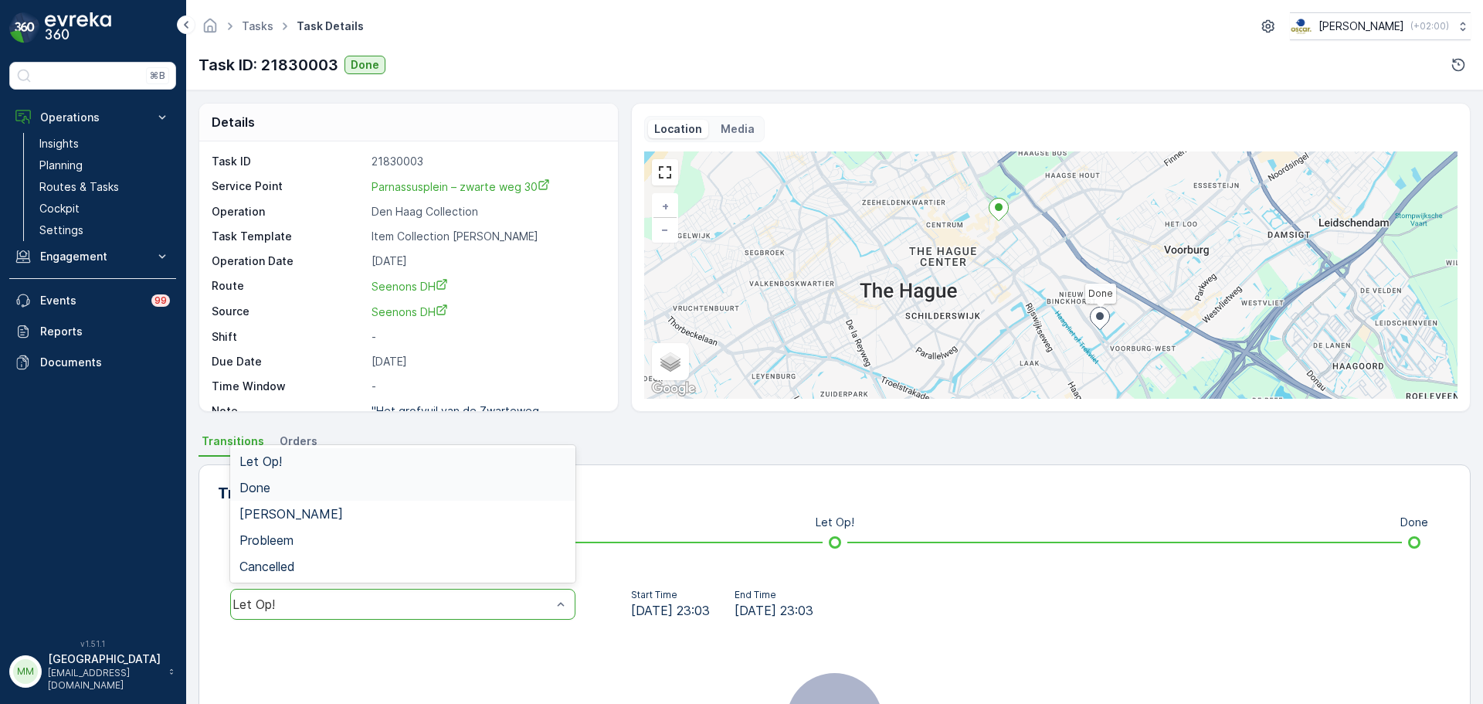
click at [267, 483] on span "Done" at bounding box center [255, 488] width 31 height 14
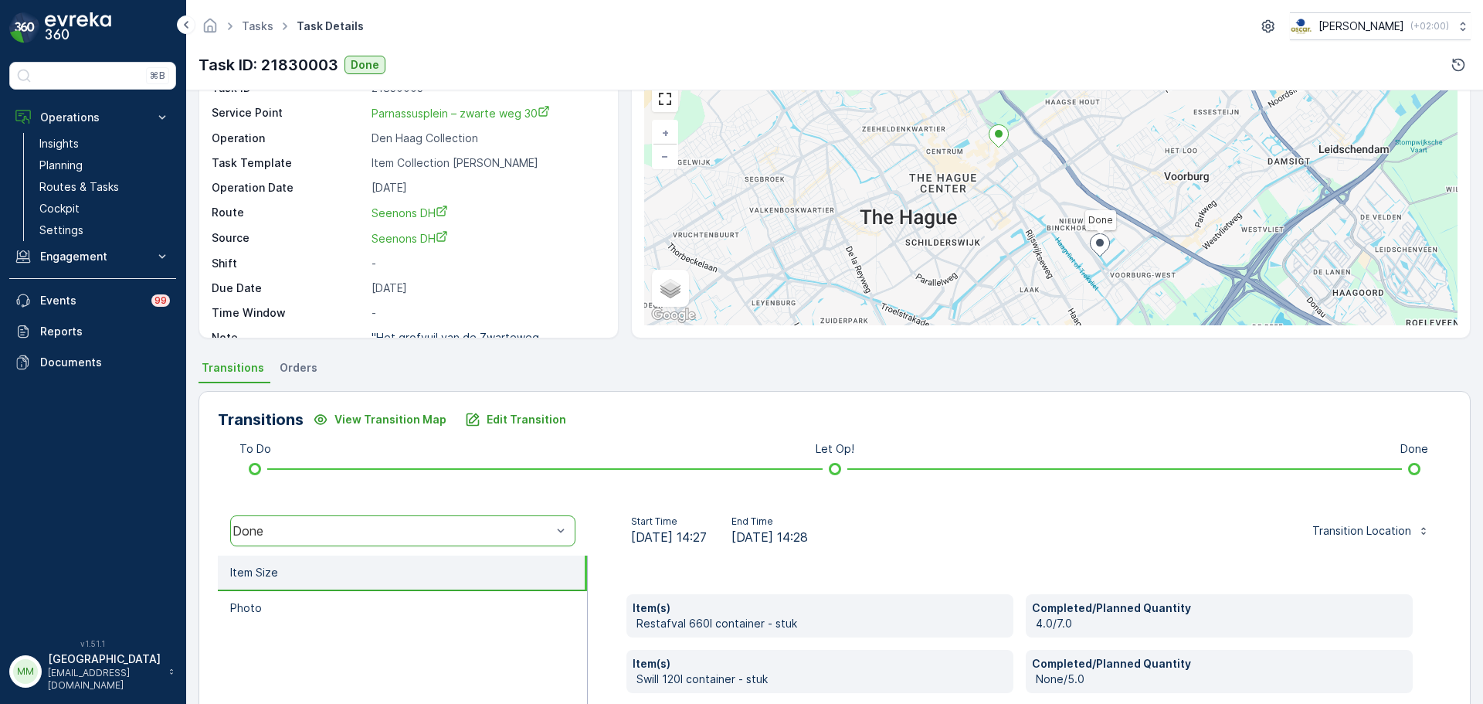
scroll to position [270, 0]
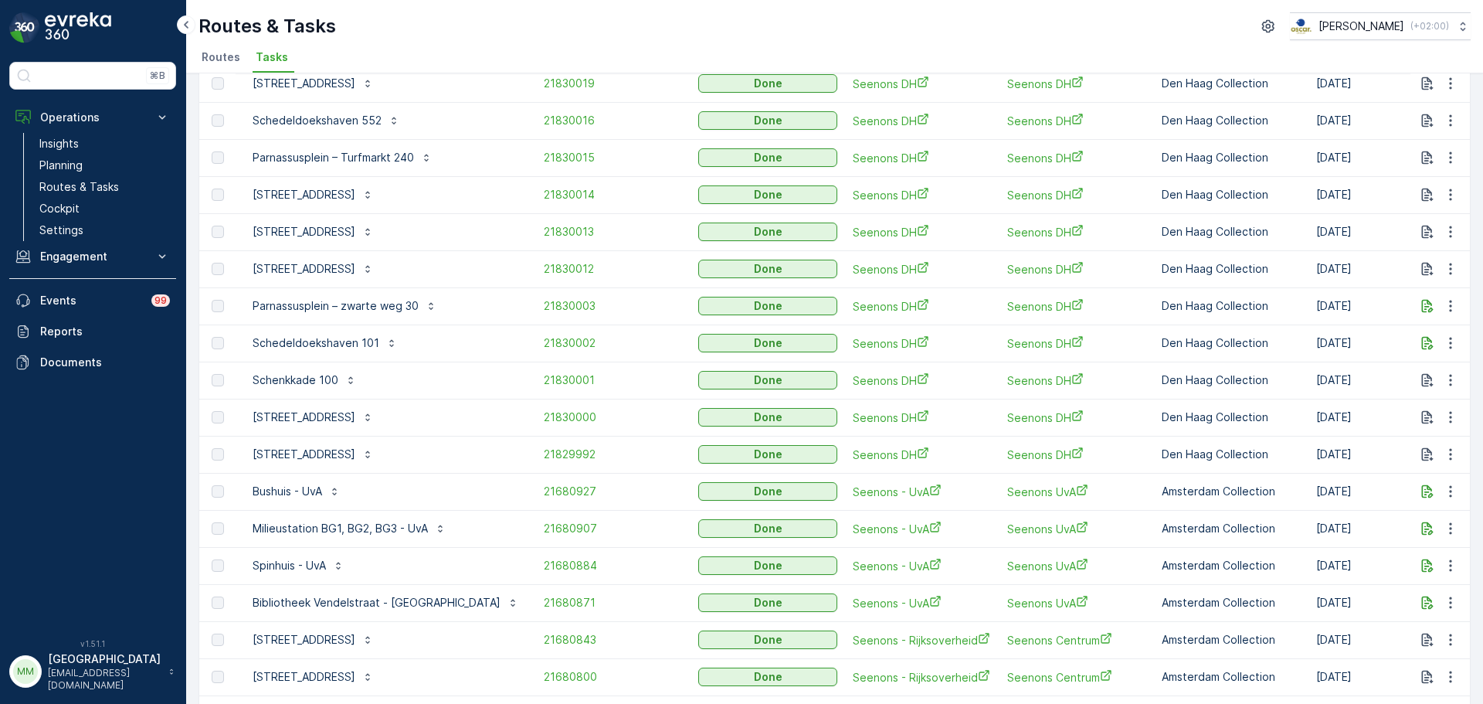
scroll to position [232, 0]
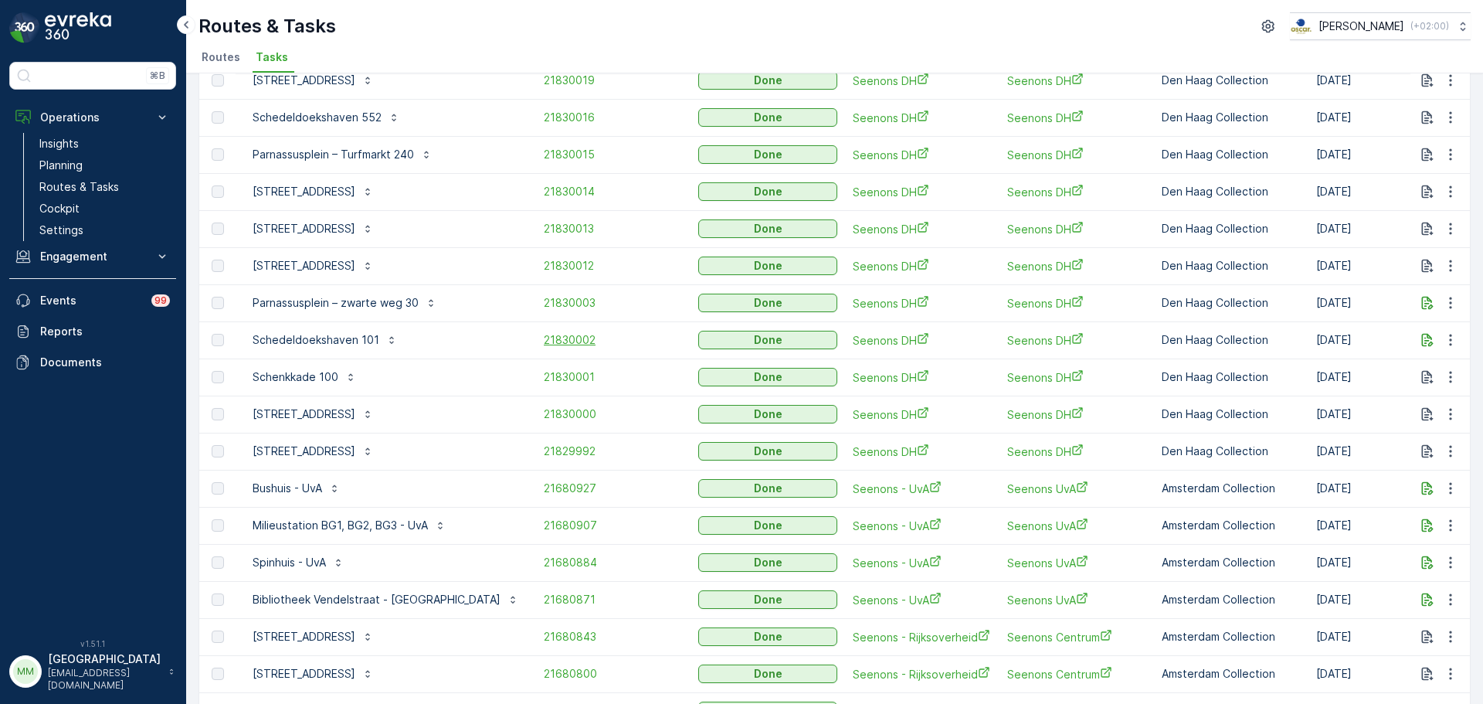
click at [544, 343] on span "21830002" at bounding box center [613, 339] width 139 height 15
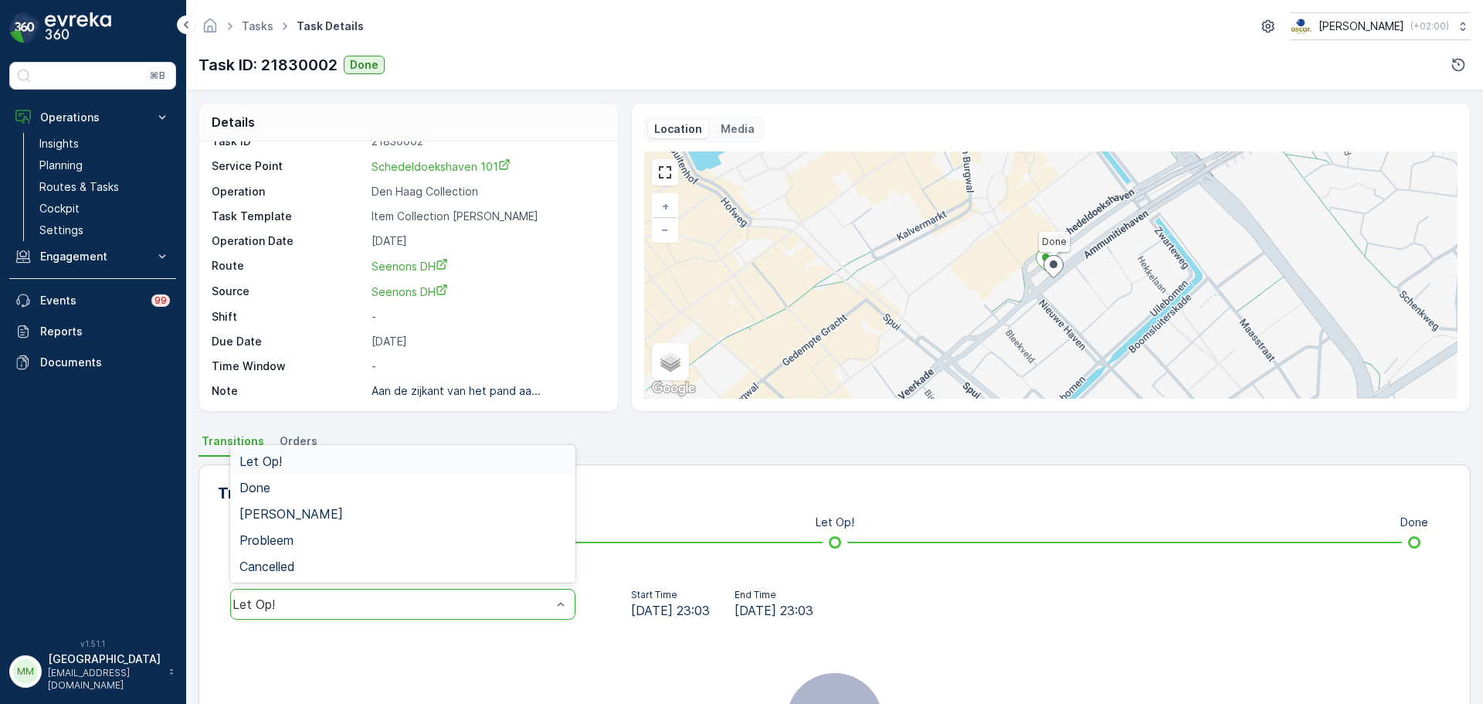
click at [452, 590] on div "Let Op!" at bounding box center [402, 604] width 345 height 31
click at [284, 494] on div "Done" at bounding box center [402, 487] width 345 height 26
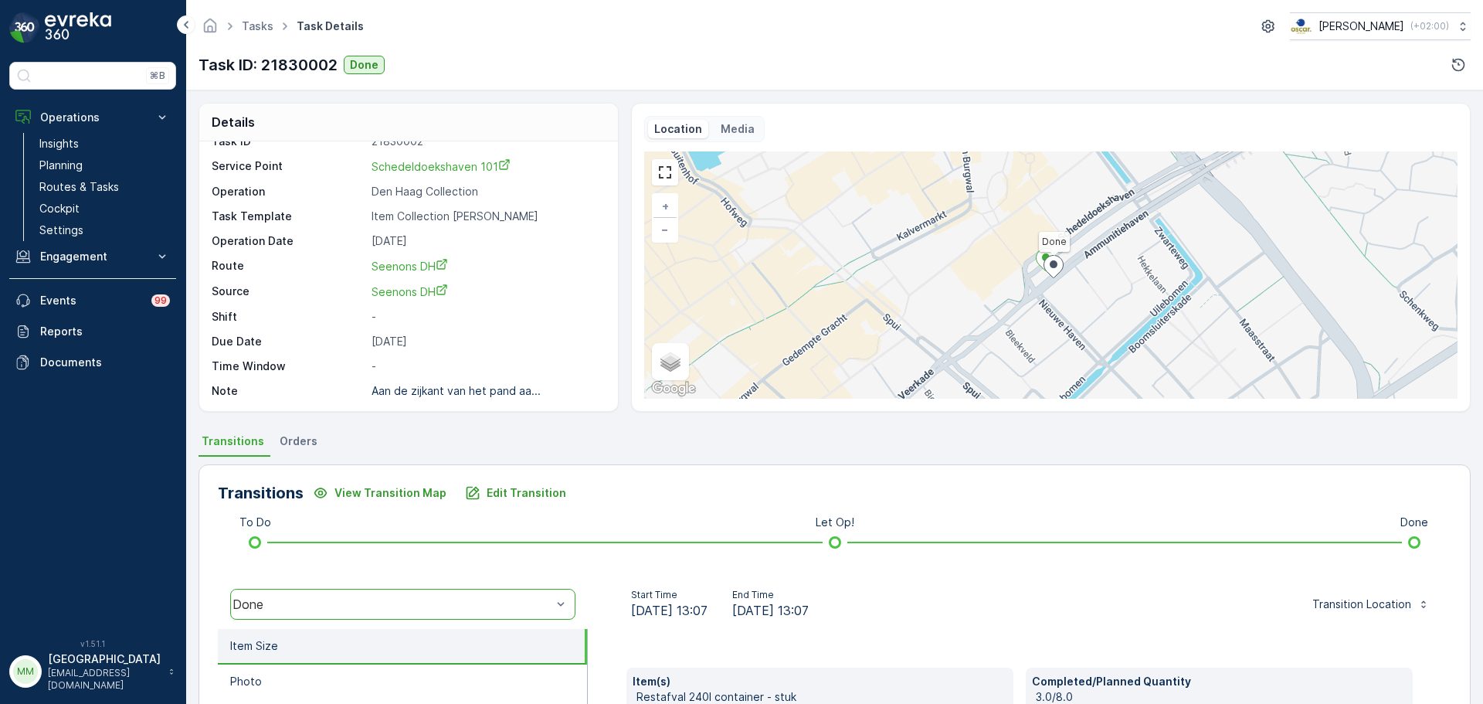
scroll to position [77, 0]
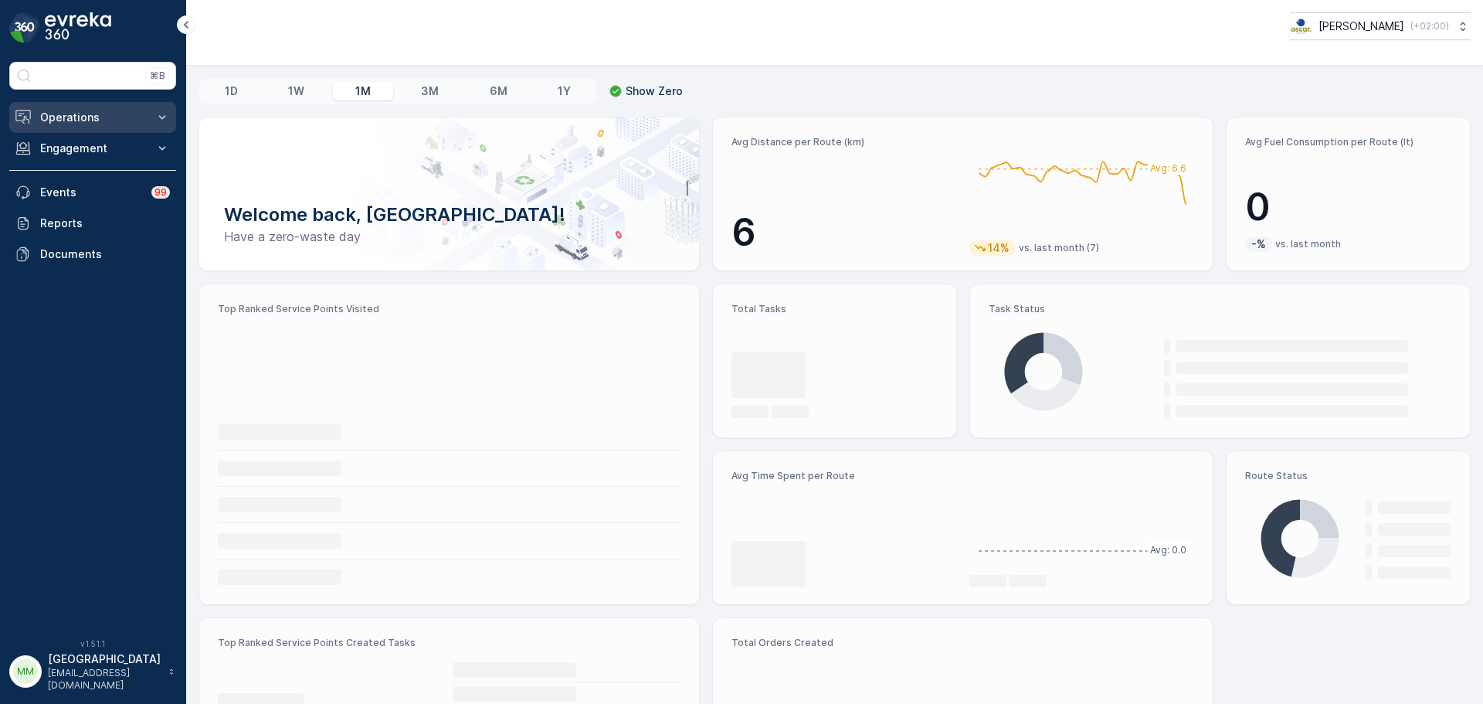
click at [63, 116] on p "Operations" at bounding box center [92, 117] width 105 height 15
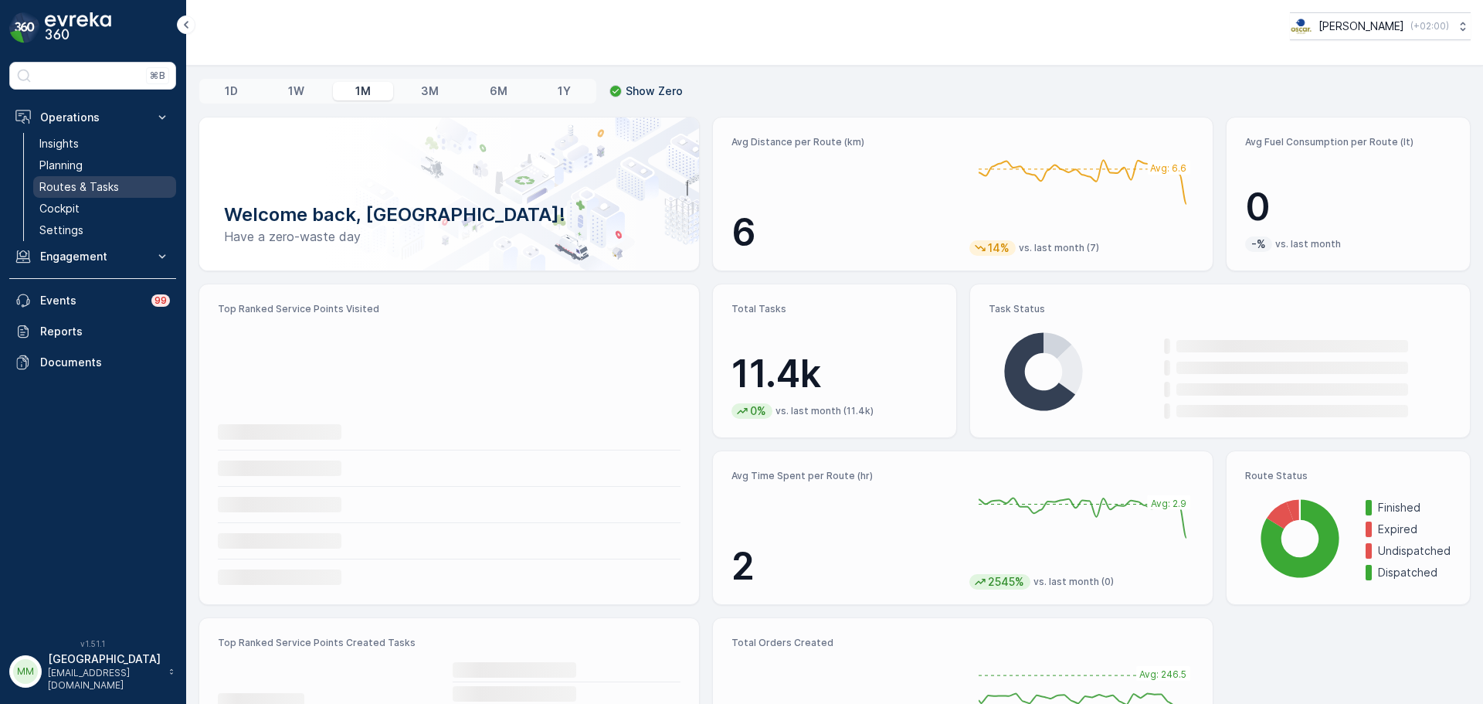
click at [123, 180] on link "Routes & Tasks" at bounding box center [104, 187] width 143 height 22
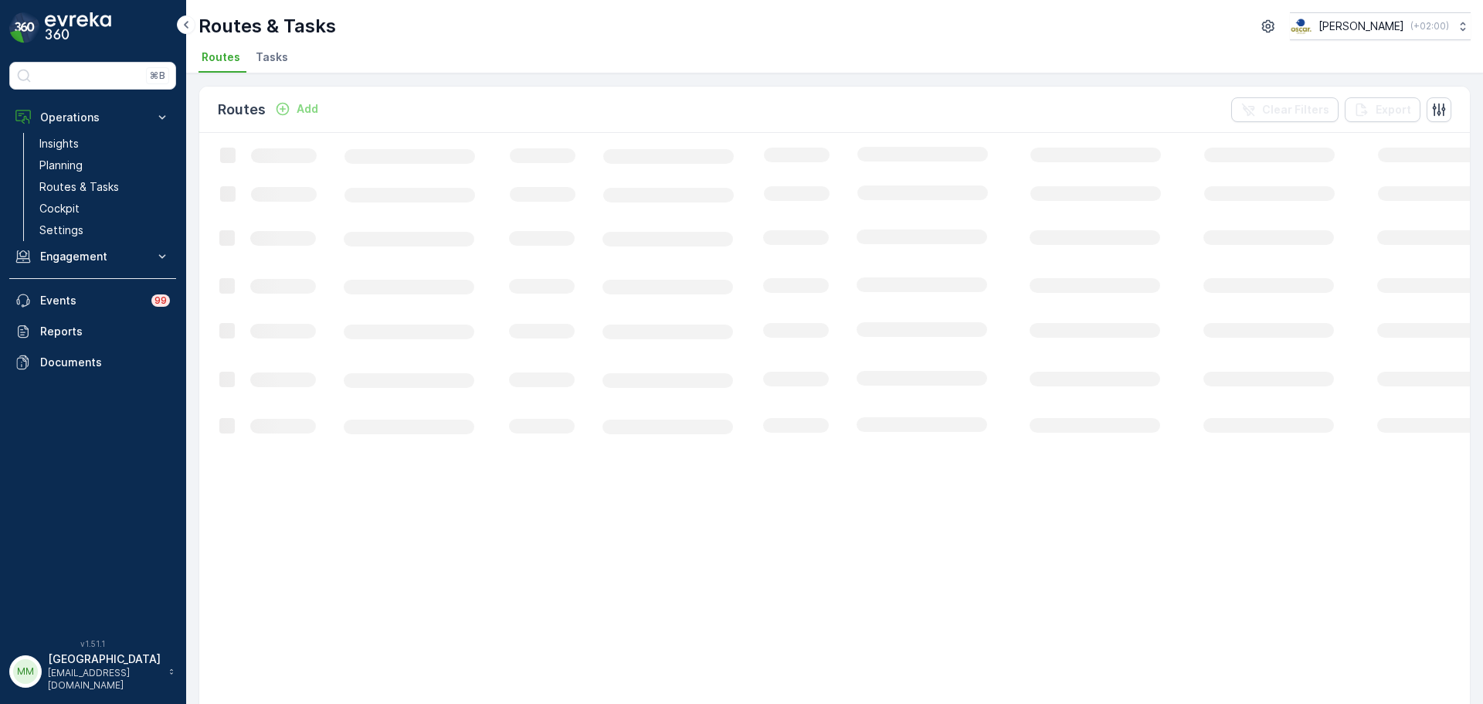
click at [284, 58] on li "Tasks" at bounding box center [274, 59] width 42 height 26
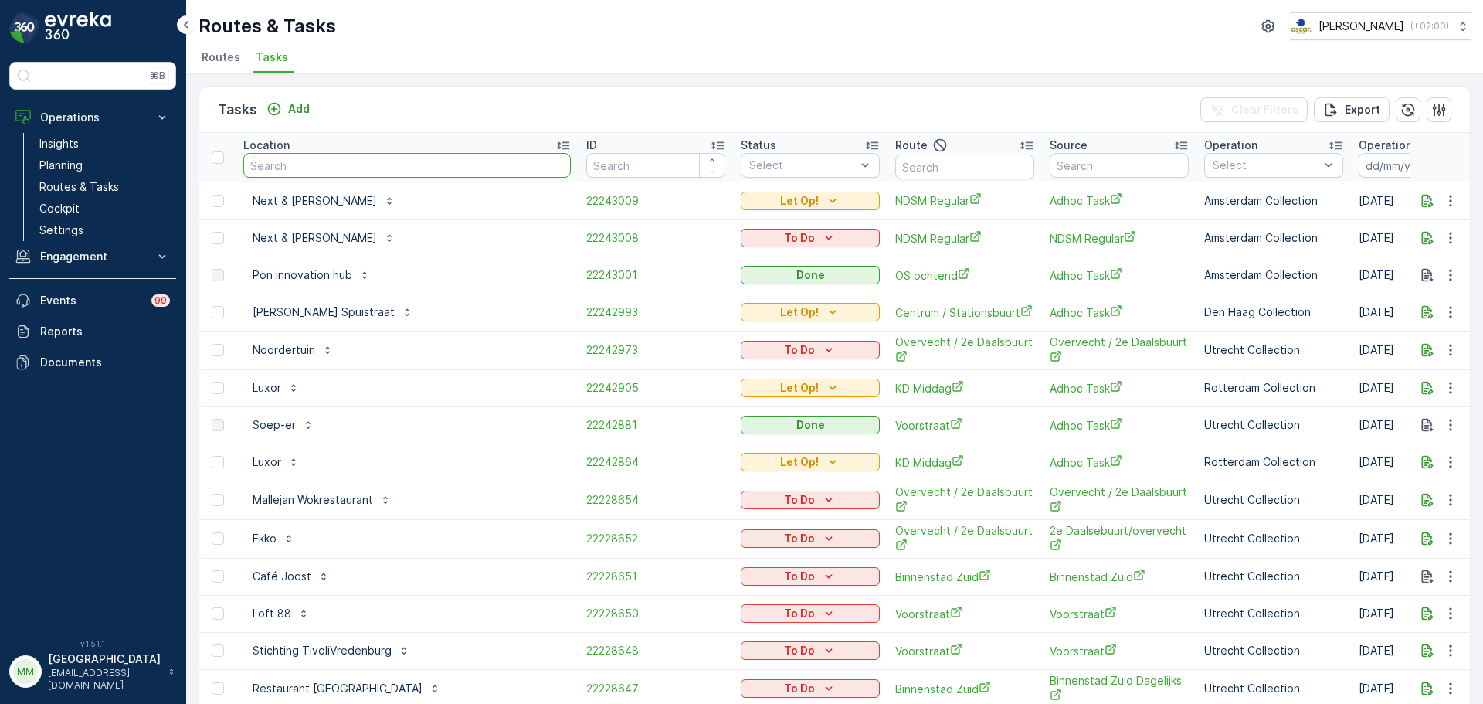
click at [325, 158] on input "text" at bounding box center [407, 165] width 328 height 25
type input "bendi"
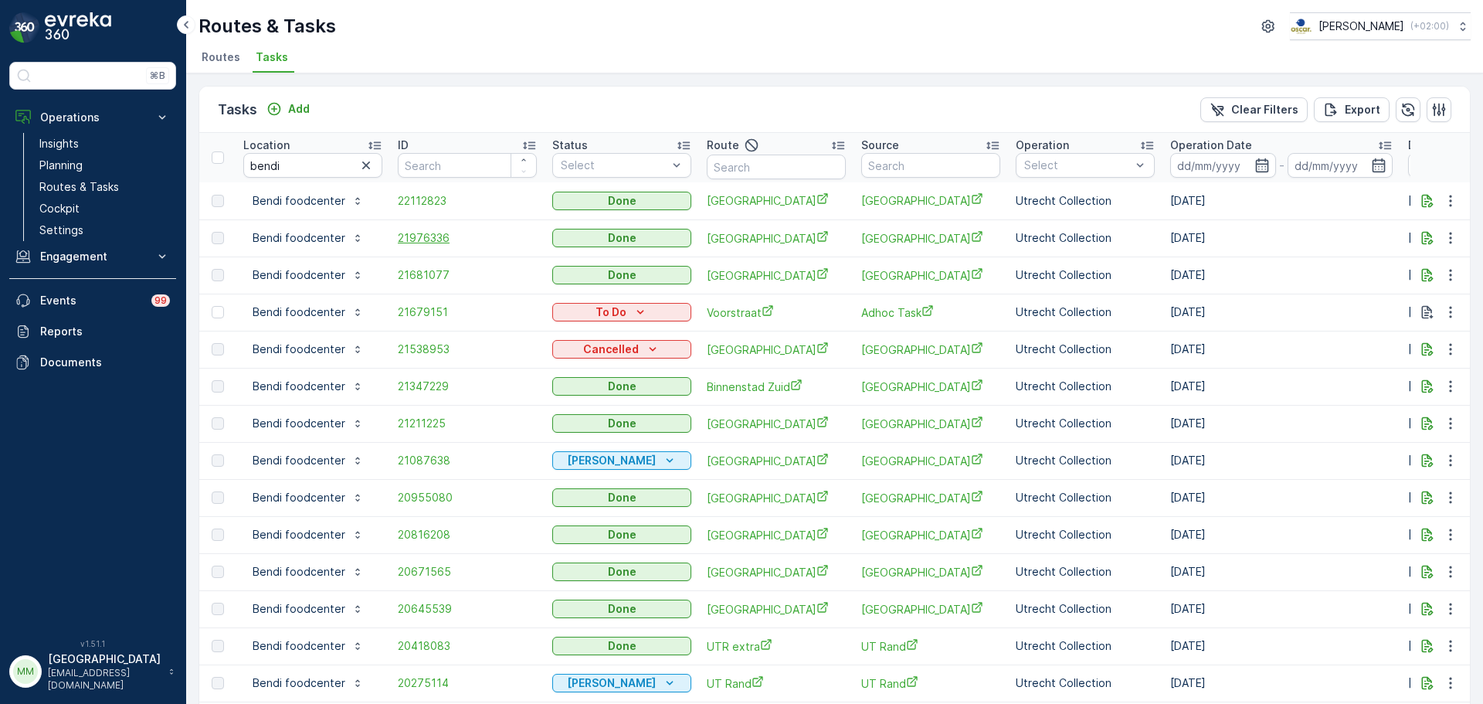
click at [405, 242] on span "21976336" at bounding box center [467, 237] width 139 height 15
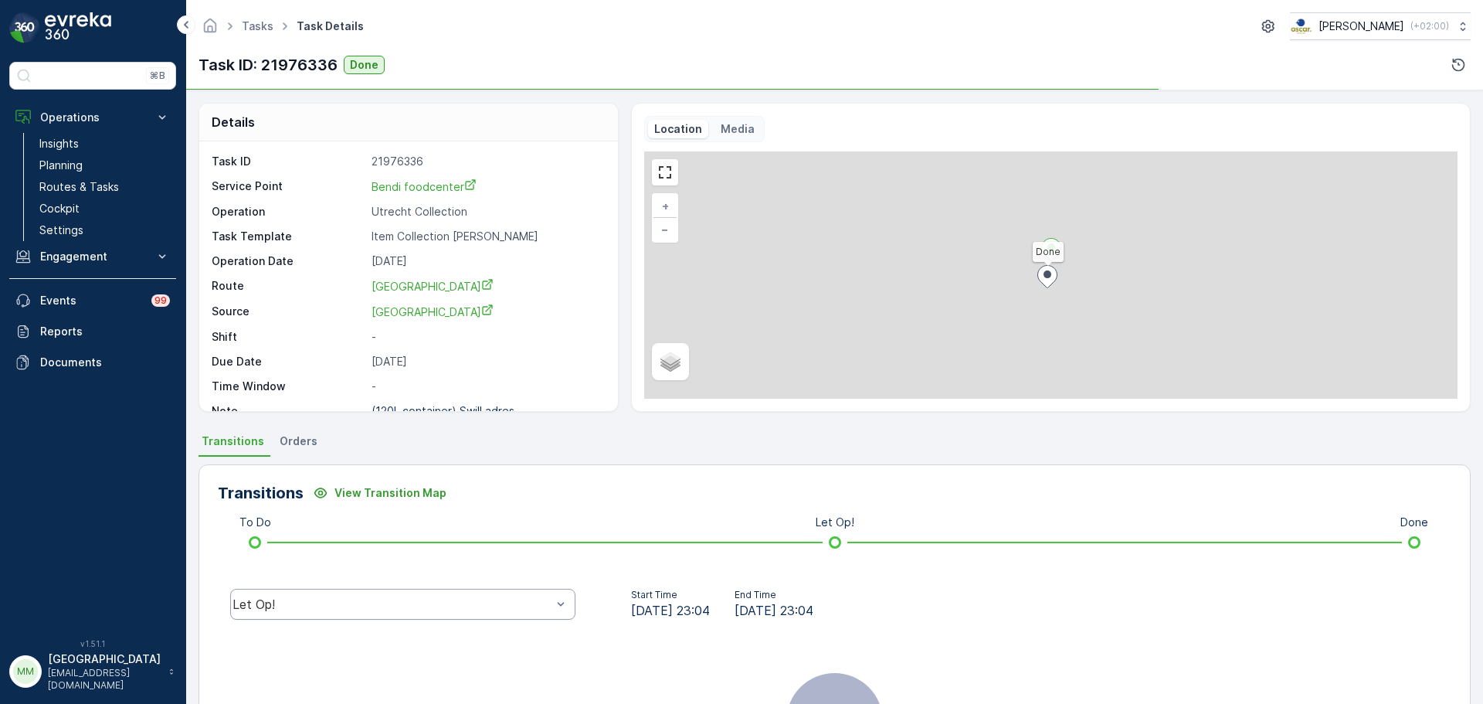
drag, startPoint x: 365, startPoint y: 630, endPoint x: 352, endPoint y: 613, distance: 22.0
click at [364, 628] on div "Transitions View Transition Map To Do Let Op! Done Let Op! Start Time 22.09.202…" at bounding box center [835, 670] width 1273 height 413
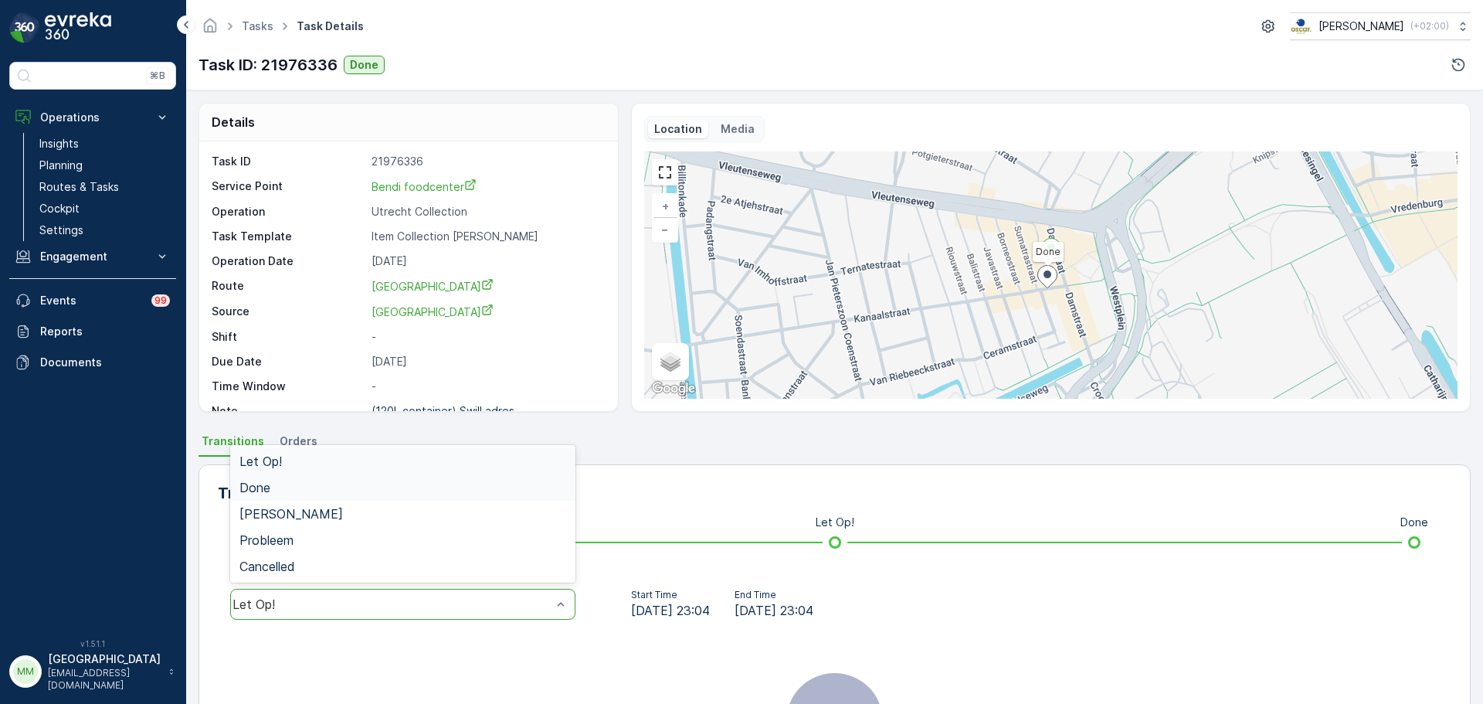
click at [319, 484] on div "Done" at bounding box center [403, 488] width 327 height 14
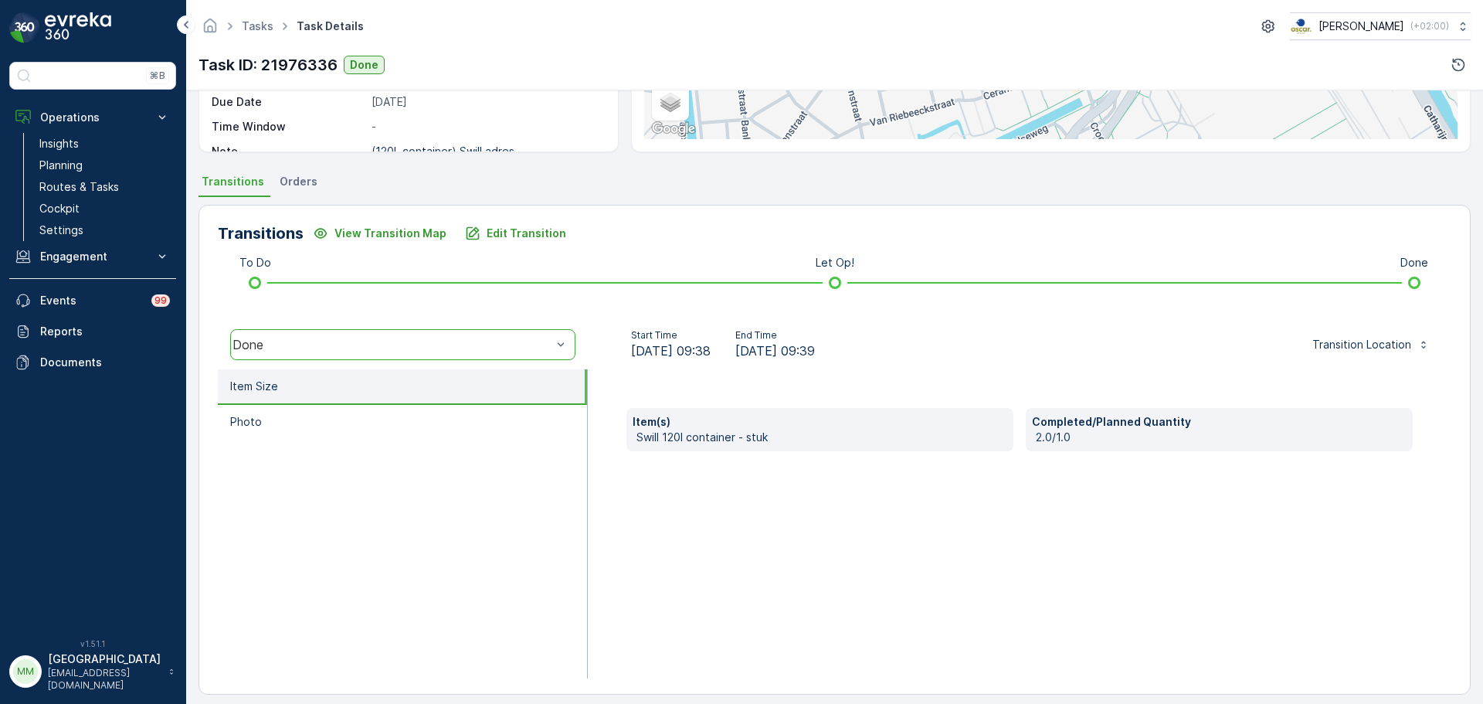
scroll to position [270, 0]
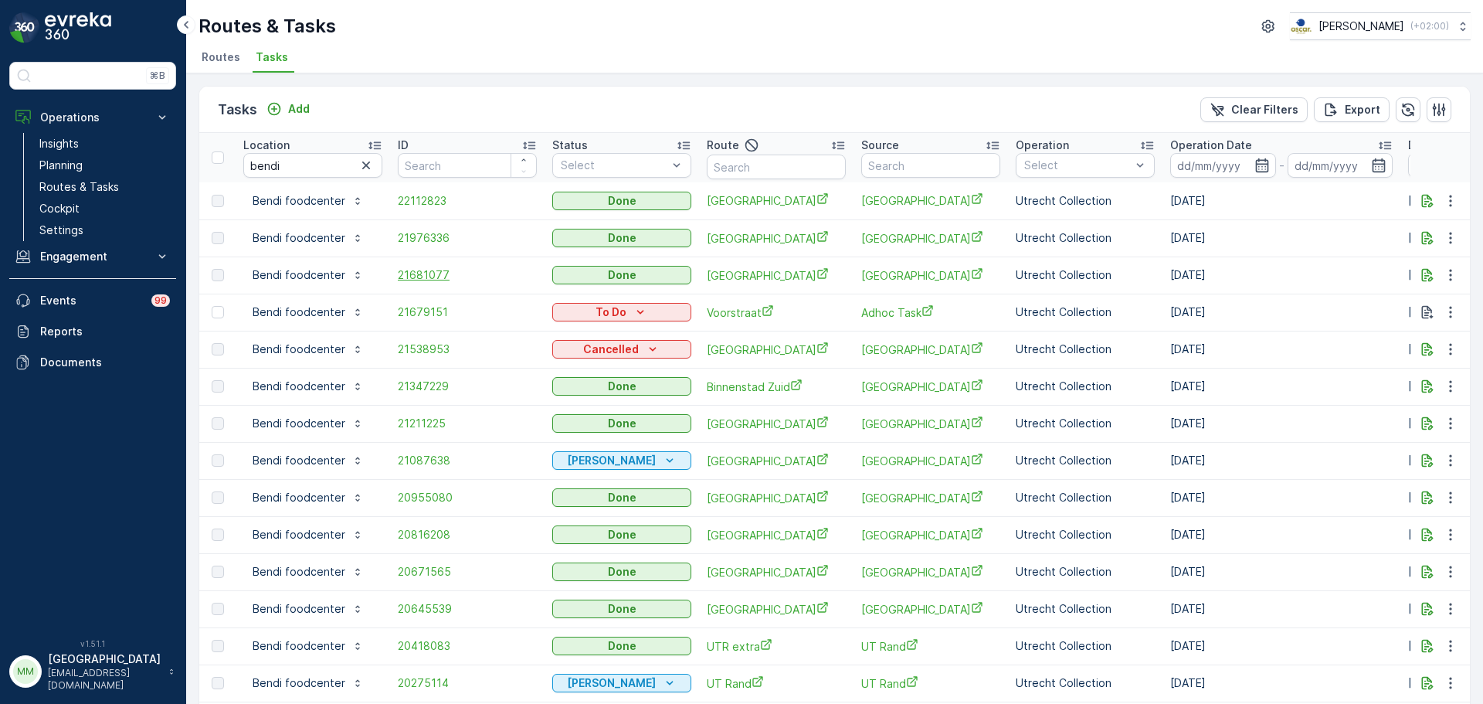
click at [422, 278] on span "21681077" at bounding box center [467, 274] width 139 height 15
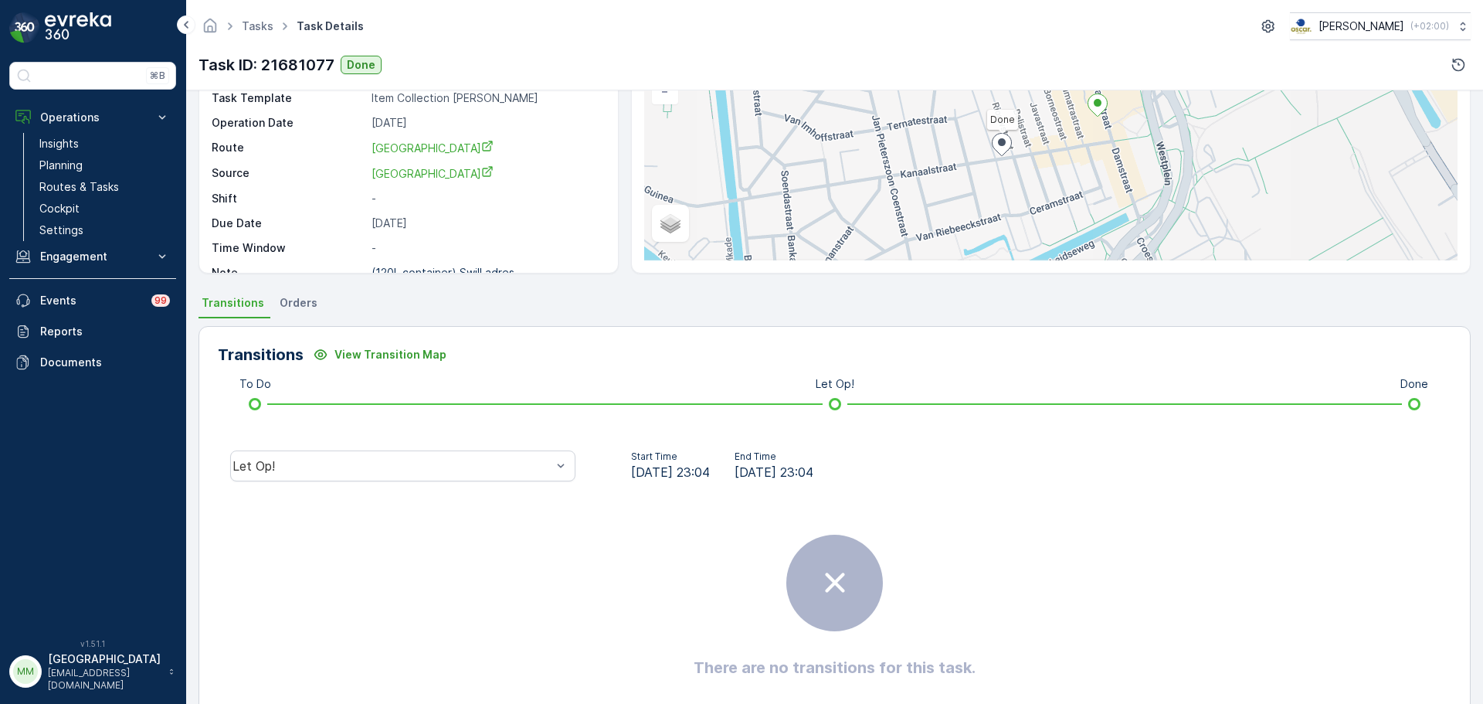
scroll to position [155, 0]
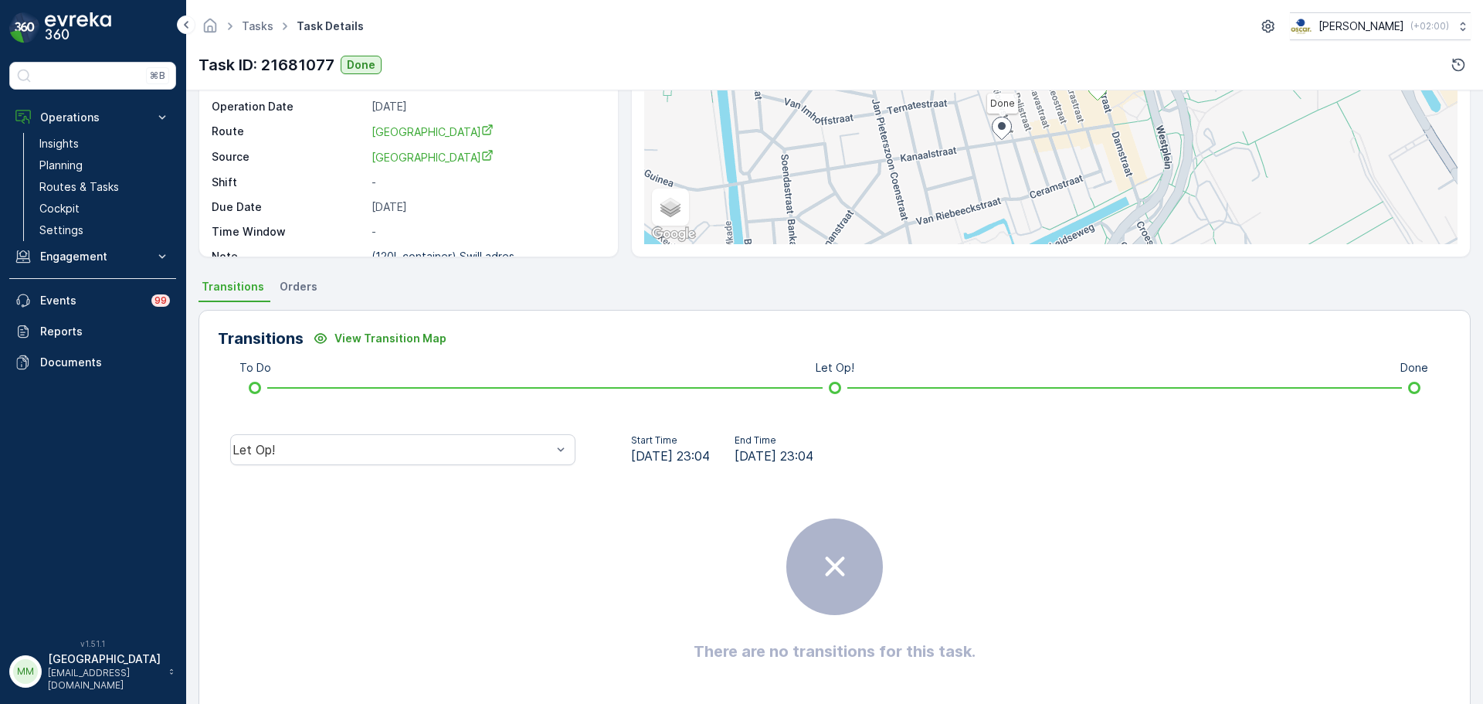
click at [387, 426] on div "Let Op!" at bounding box center [403, 449] width 370 height 49
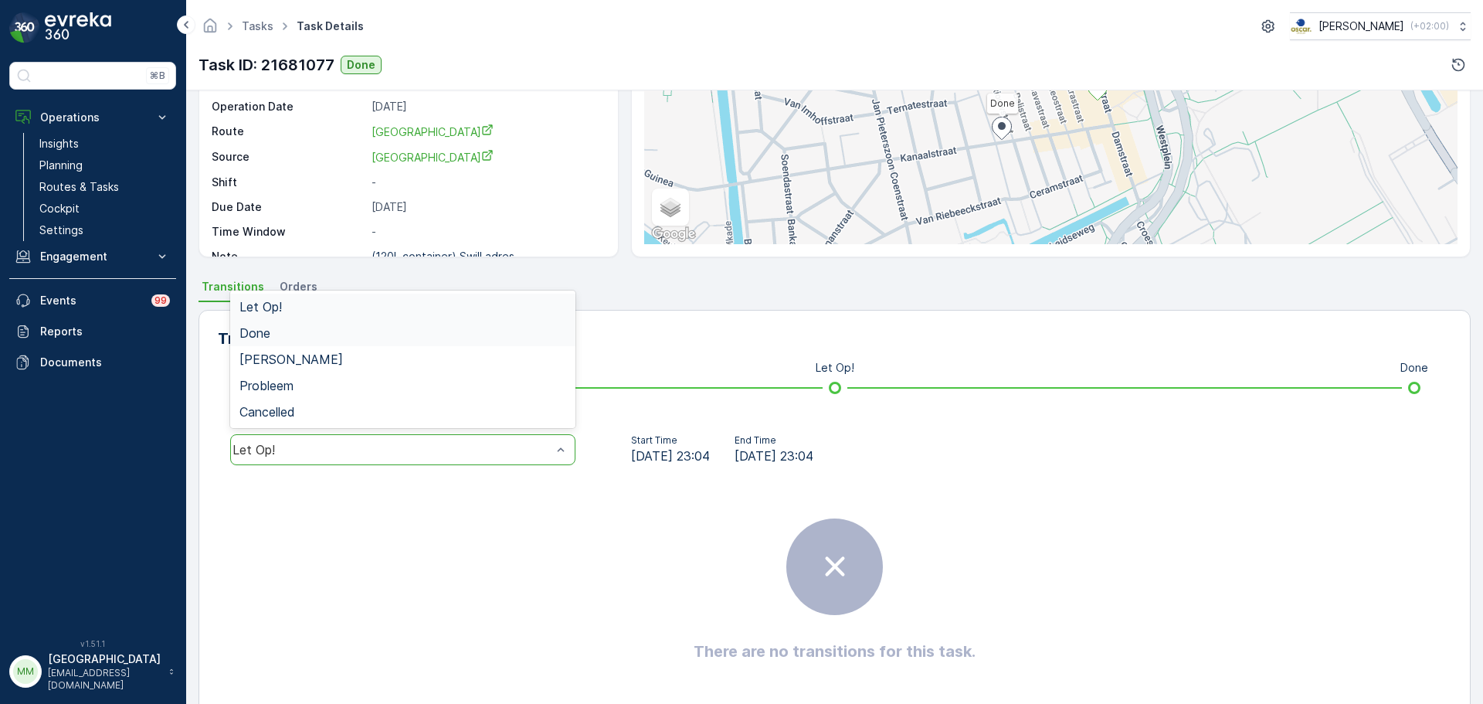
click at [296, 338] on div "Done" at bounding box center [403, 333] width 327 height 14
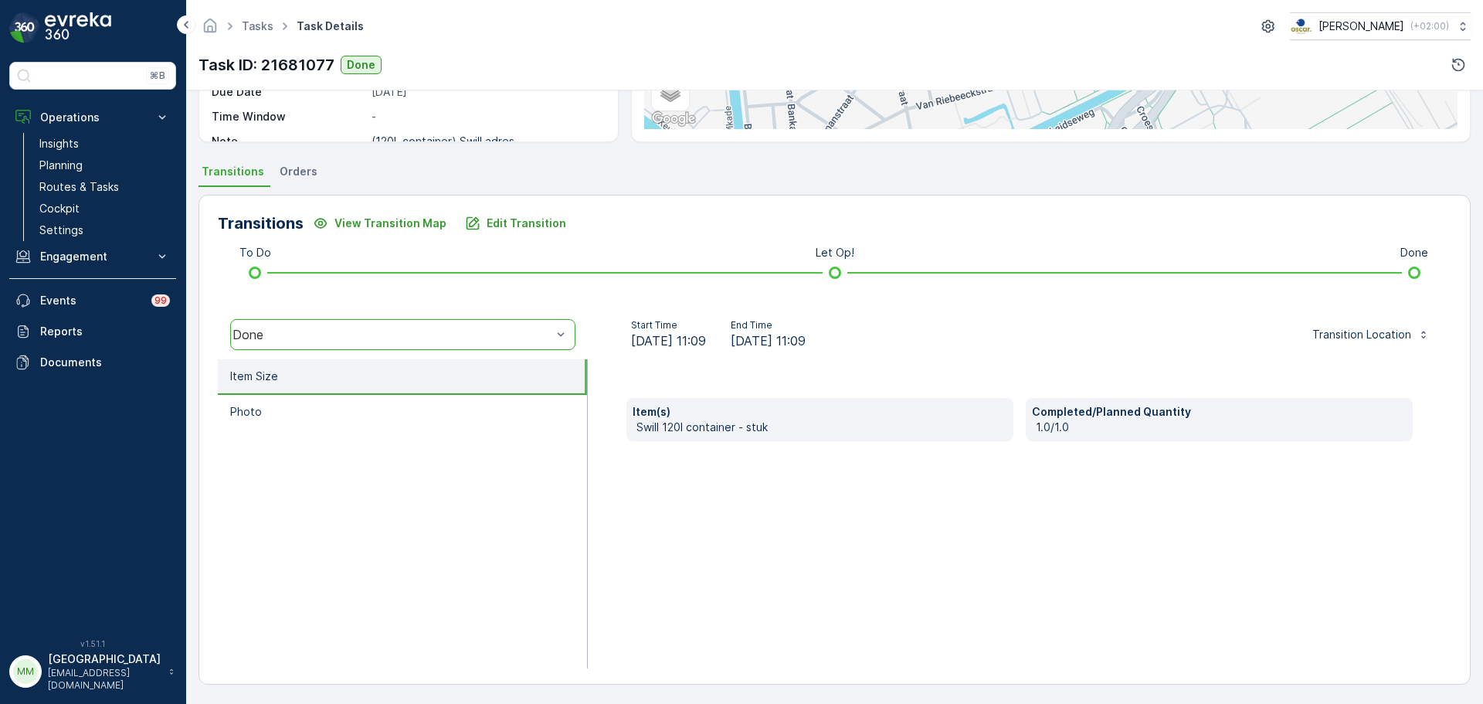
scroll to position [270, 0]
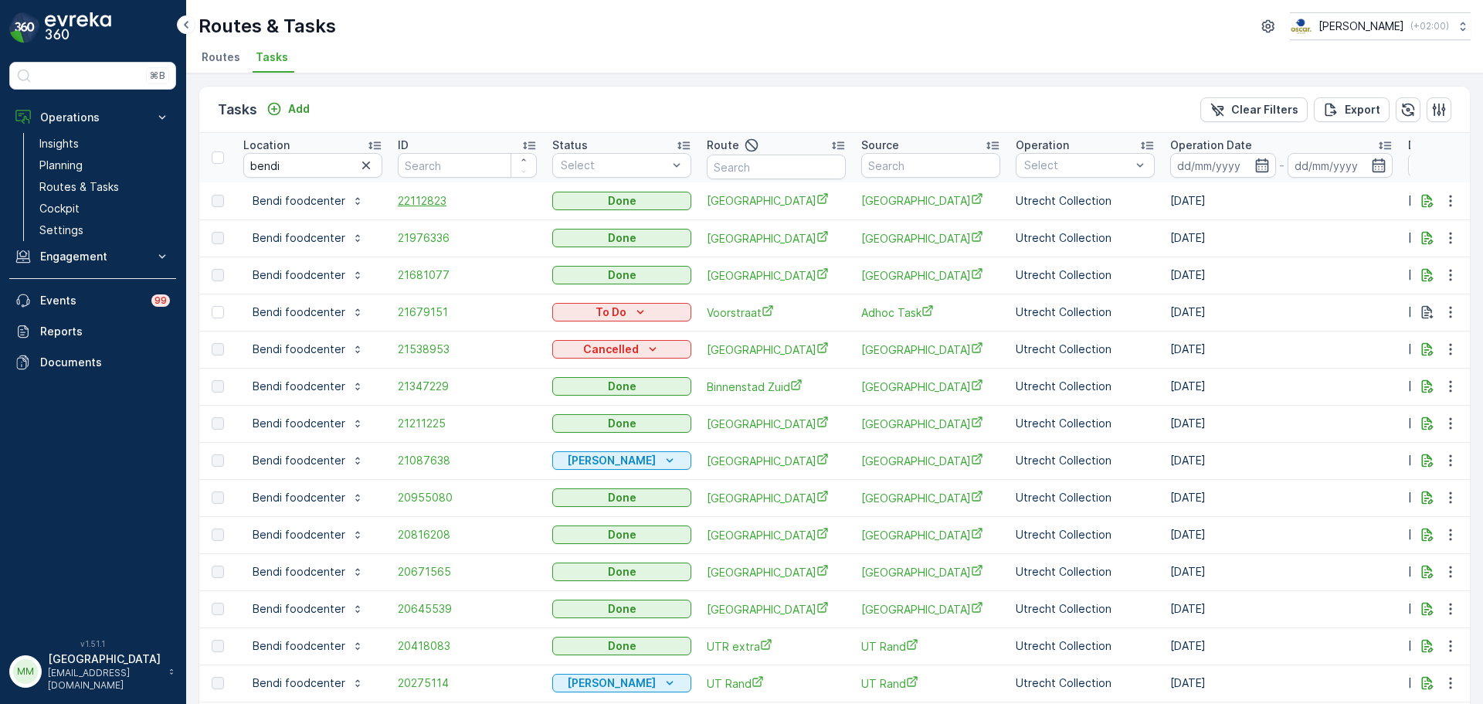
click at [428, 204] on span "22112823" at bounding box center [467, 200] width 139 height 15
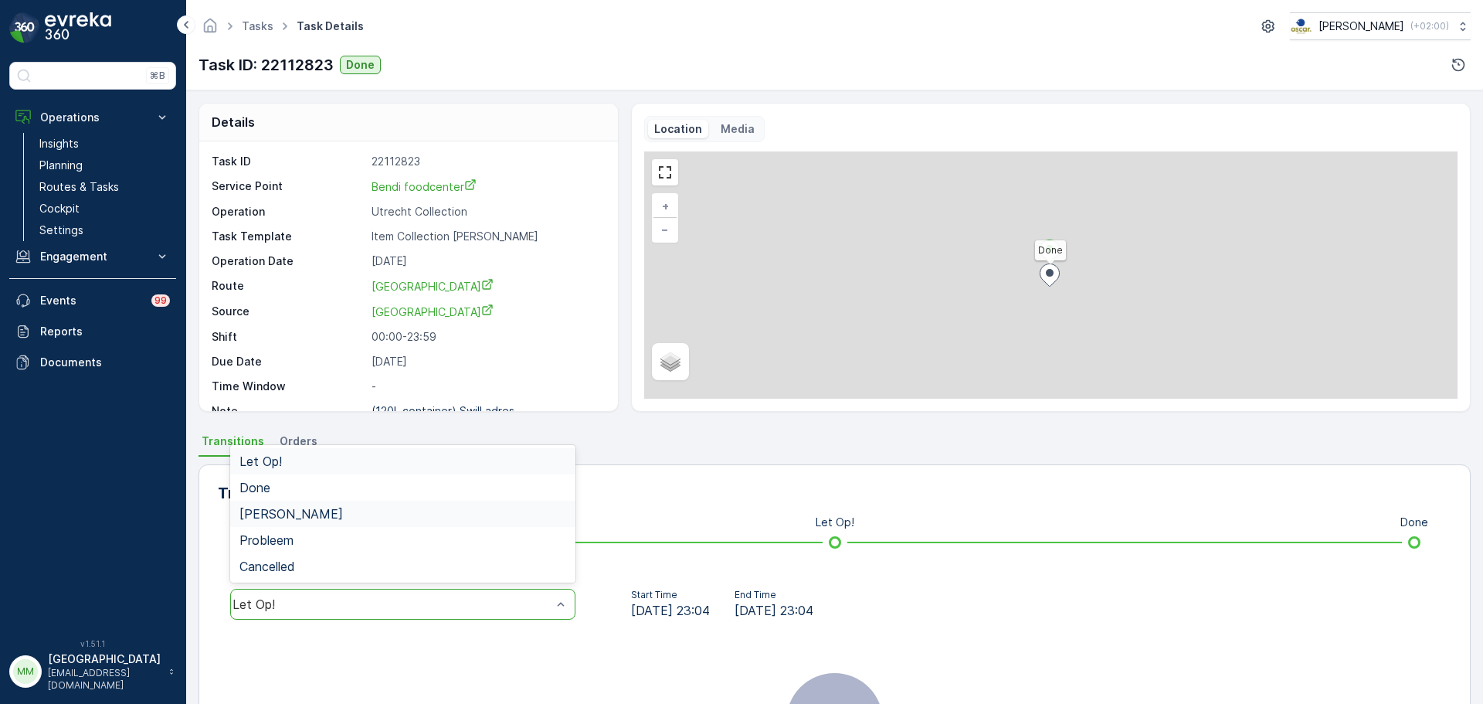
drag, startPoint x: 385, startPoint y: 613, endPoint x: 343, endPoint y: 509, distance: 111.6
click at [382, 611] on div "Let Op!" at bounding box center [402, 604] width 345 height 31
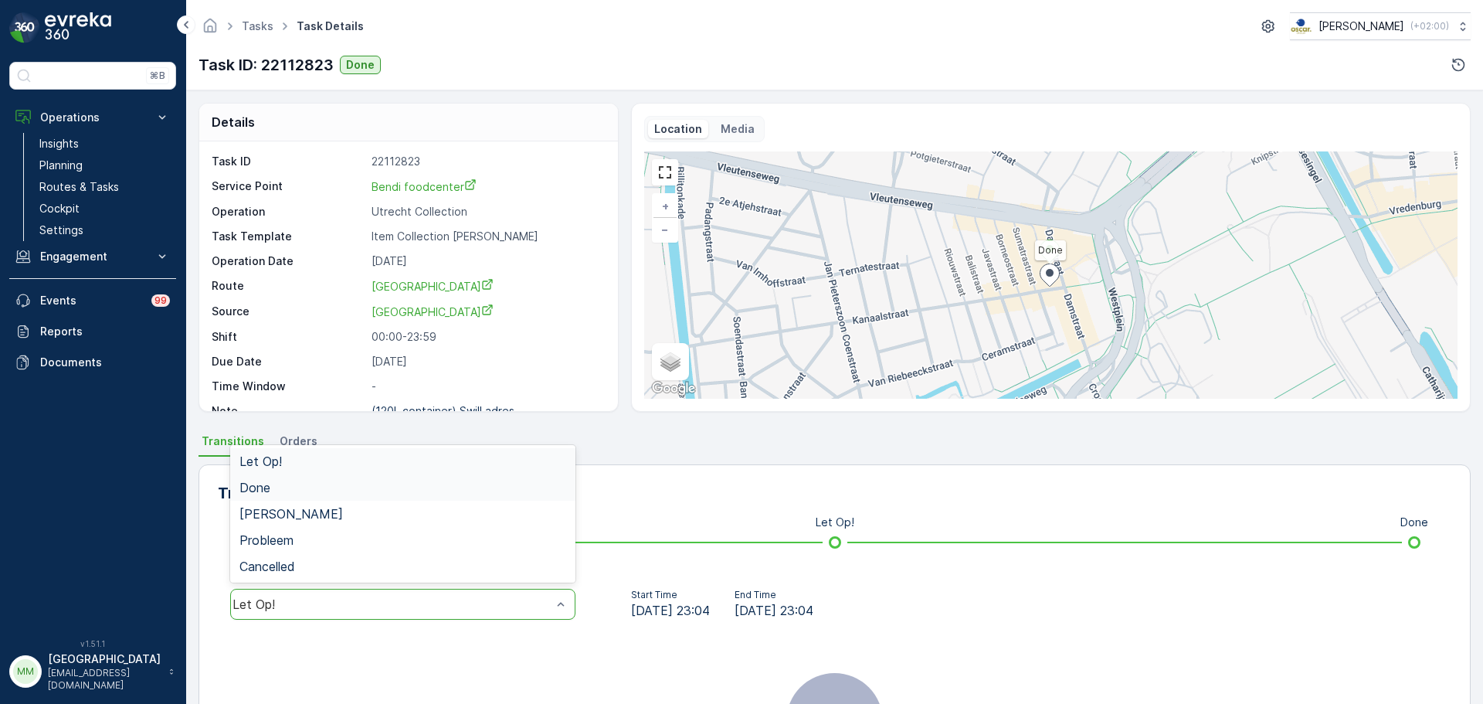
click at [335, 475] on div "Done" at bounding box center [402, 487] width 345 height 26
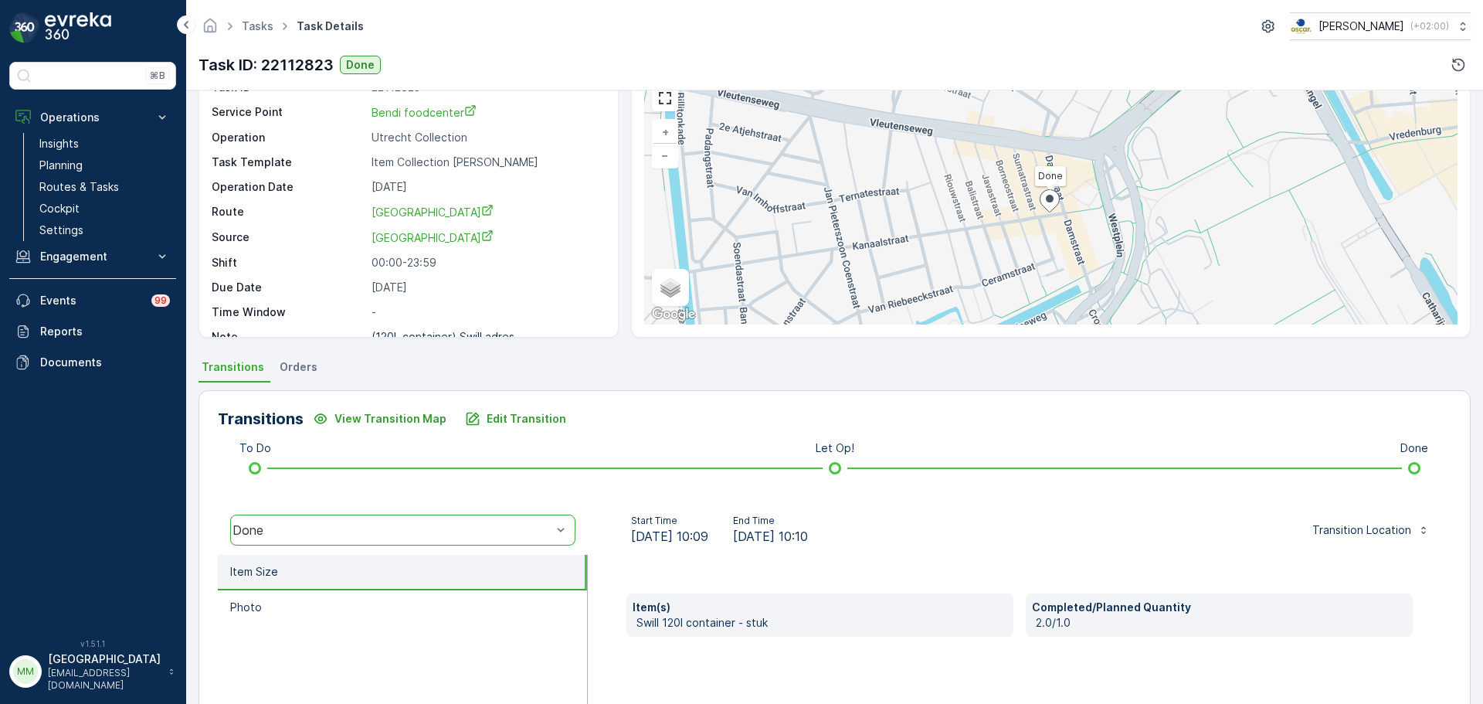
scroll to position [270, 0]
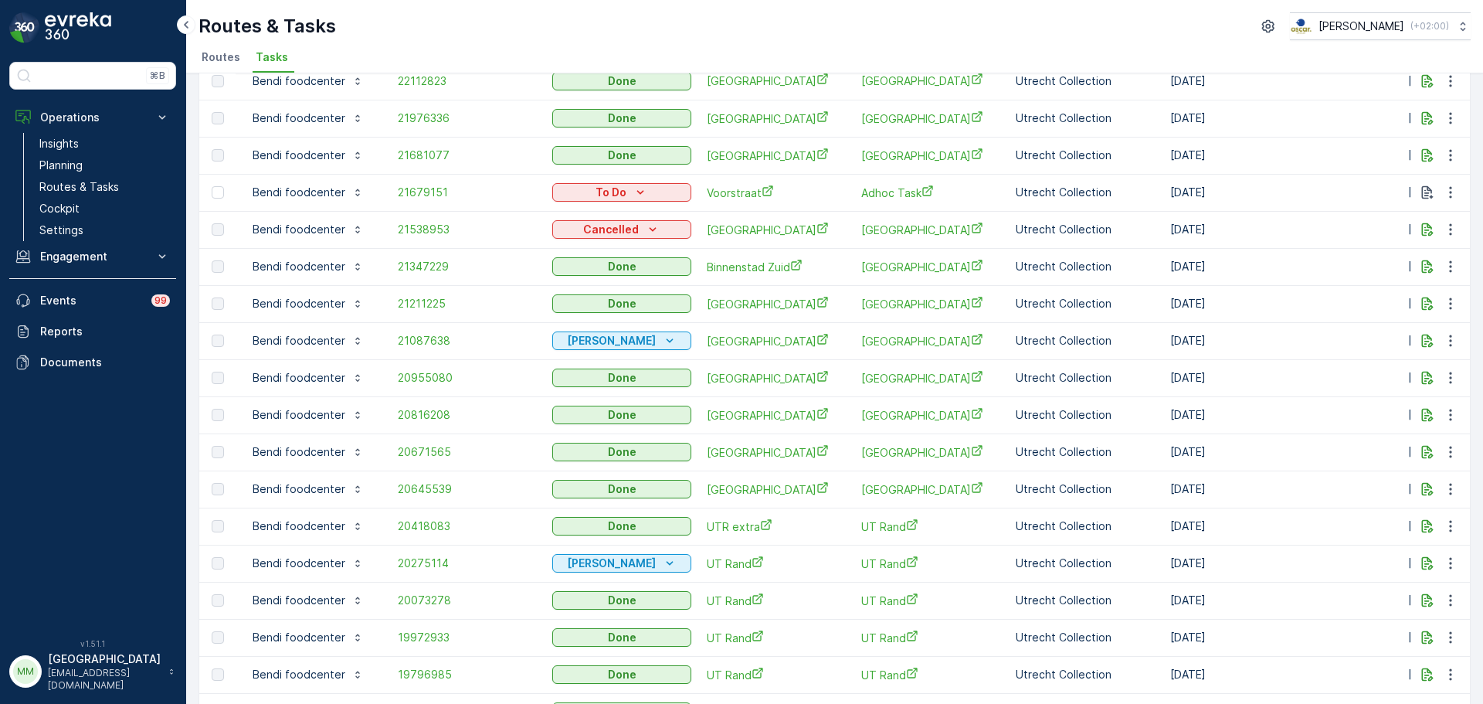
scroll to position [309, 0]
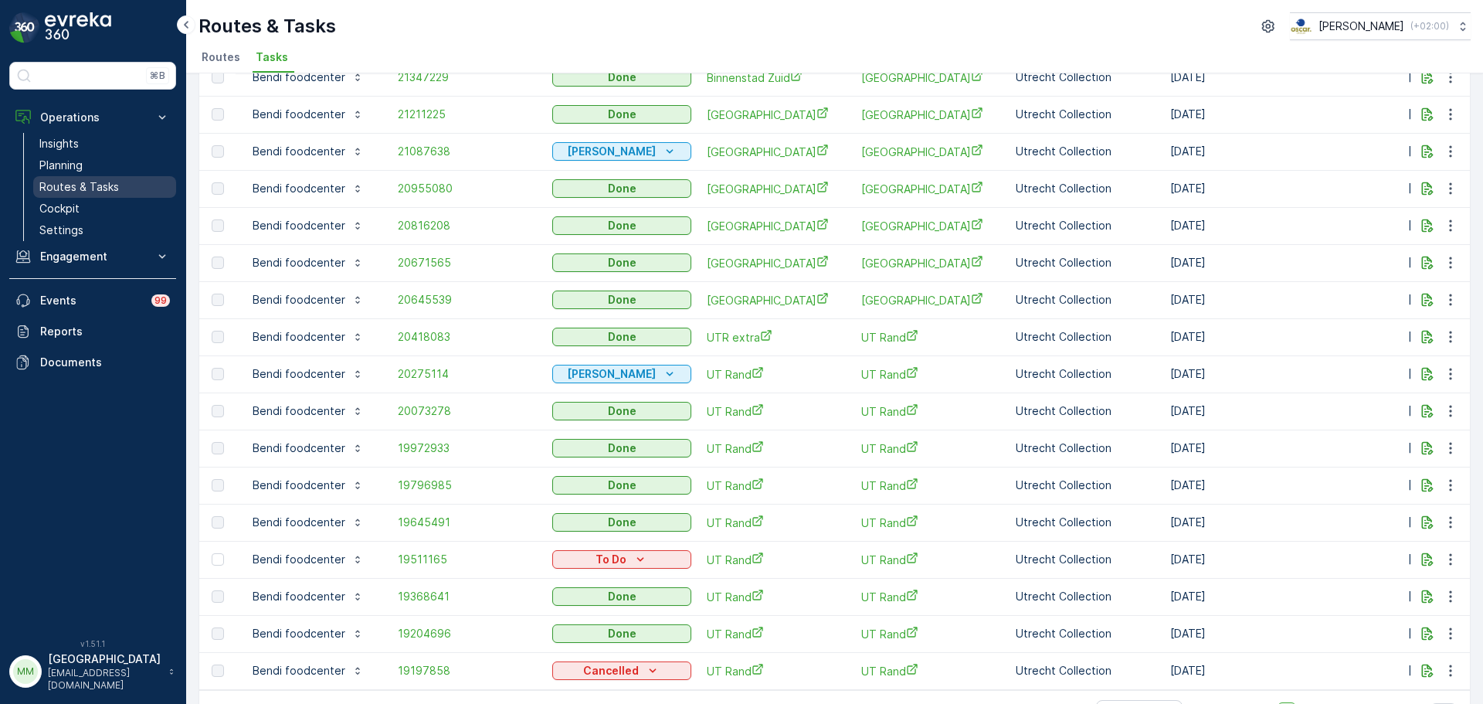
click at [115, 193] on p "Routes & Tasks" at bounding box center [79, 186] width 80 height 15
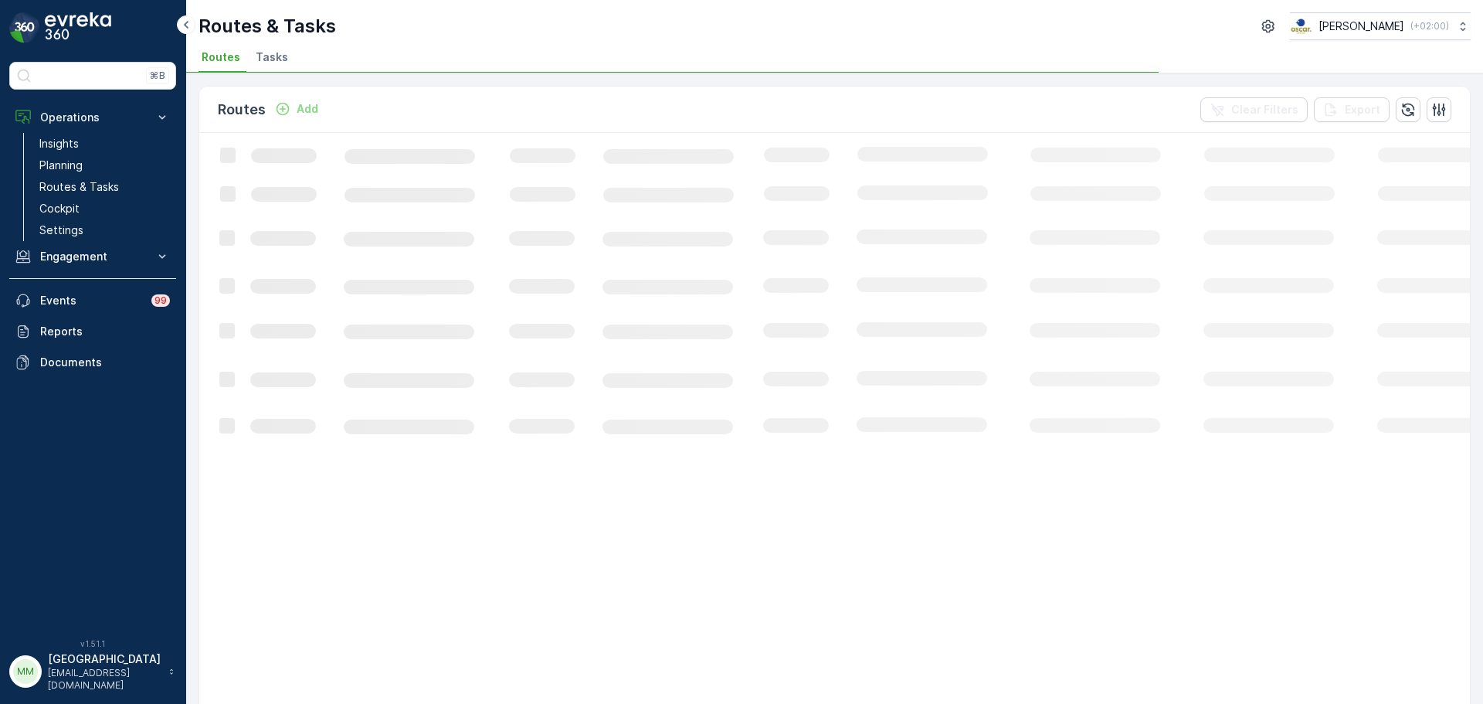
click at [271, 51] on span "Tasks" at bounding box center [272, 56] width 32 height 15
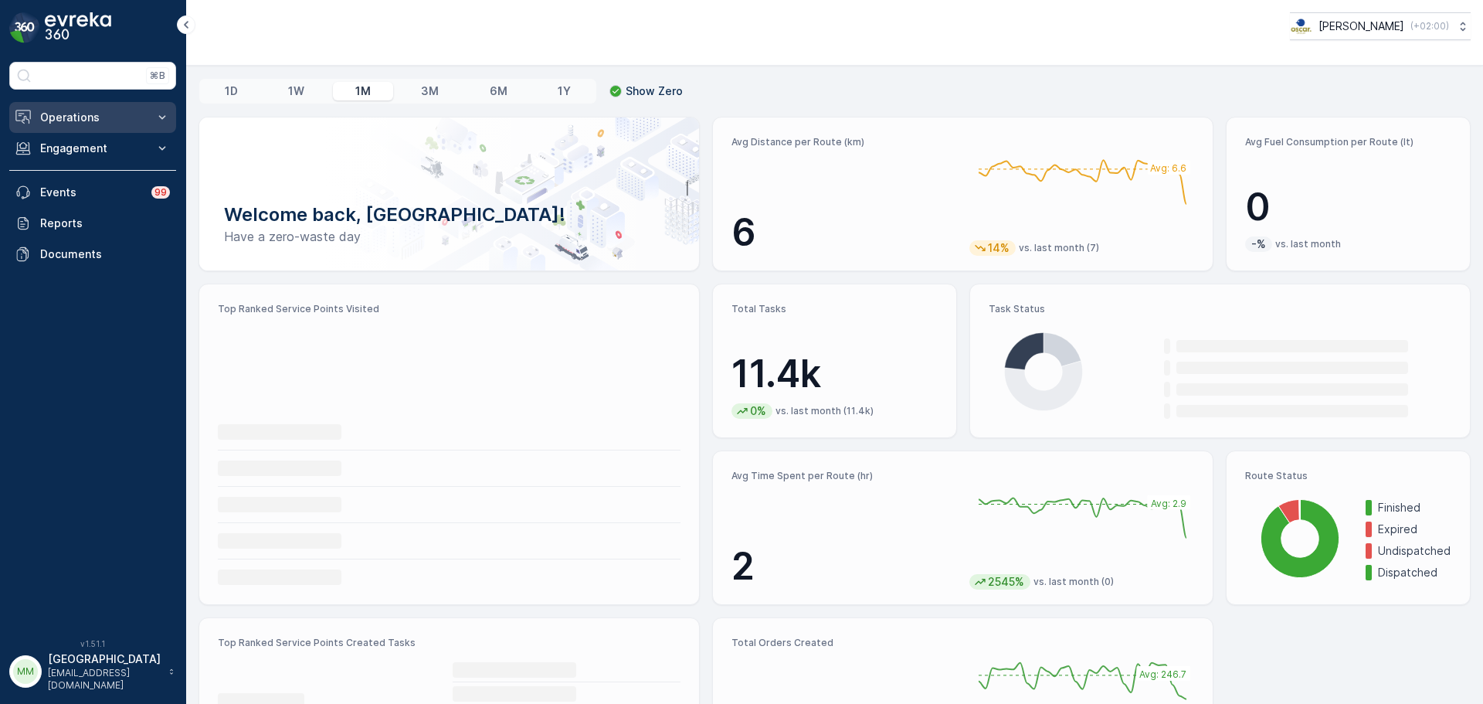
click at [80, 116] on p "Operations" at bounding box center [92, 117] width 105 height 15
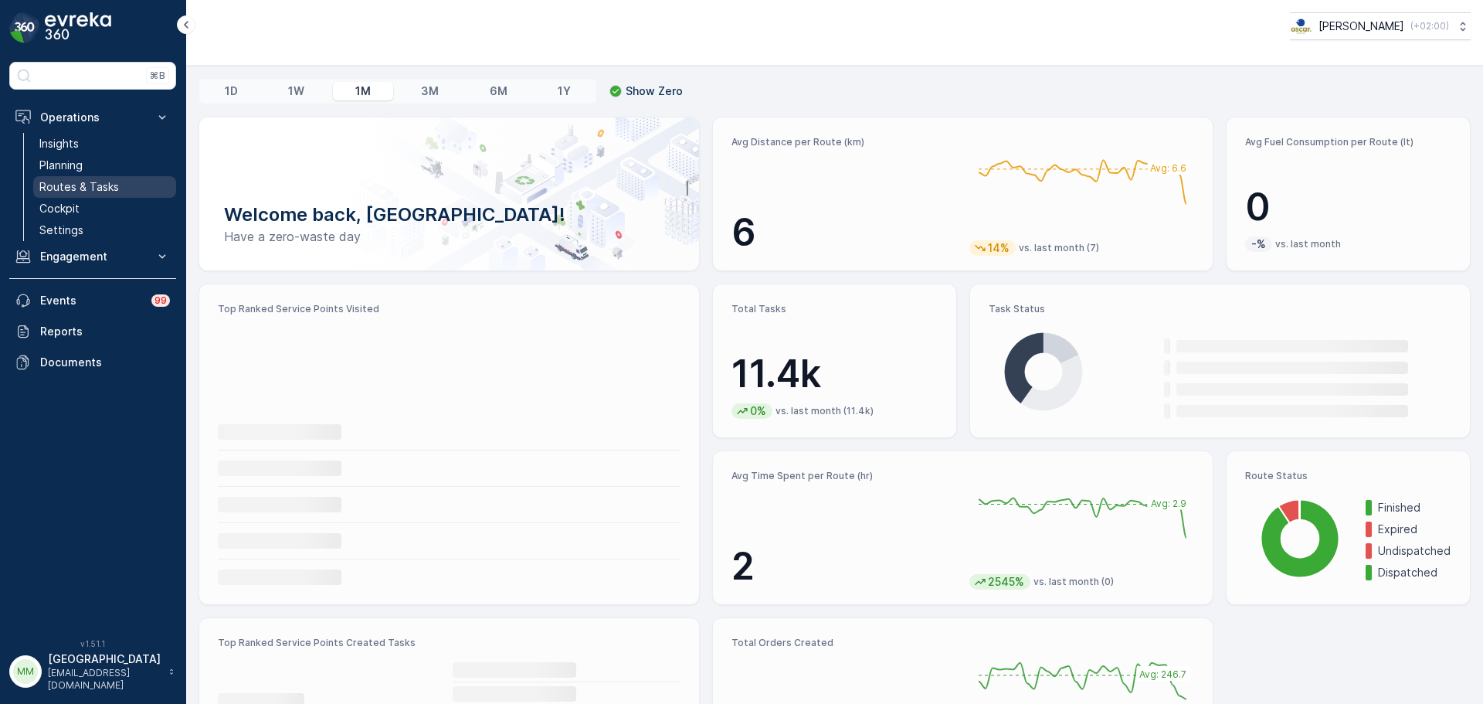
click at [100, 179] on p "Routes & Tasks" at bounding box center [79, 186] width 80 height 15
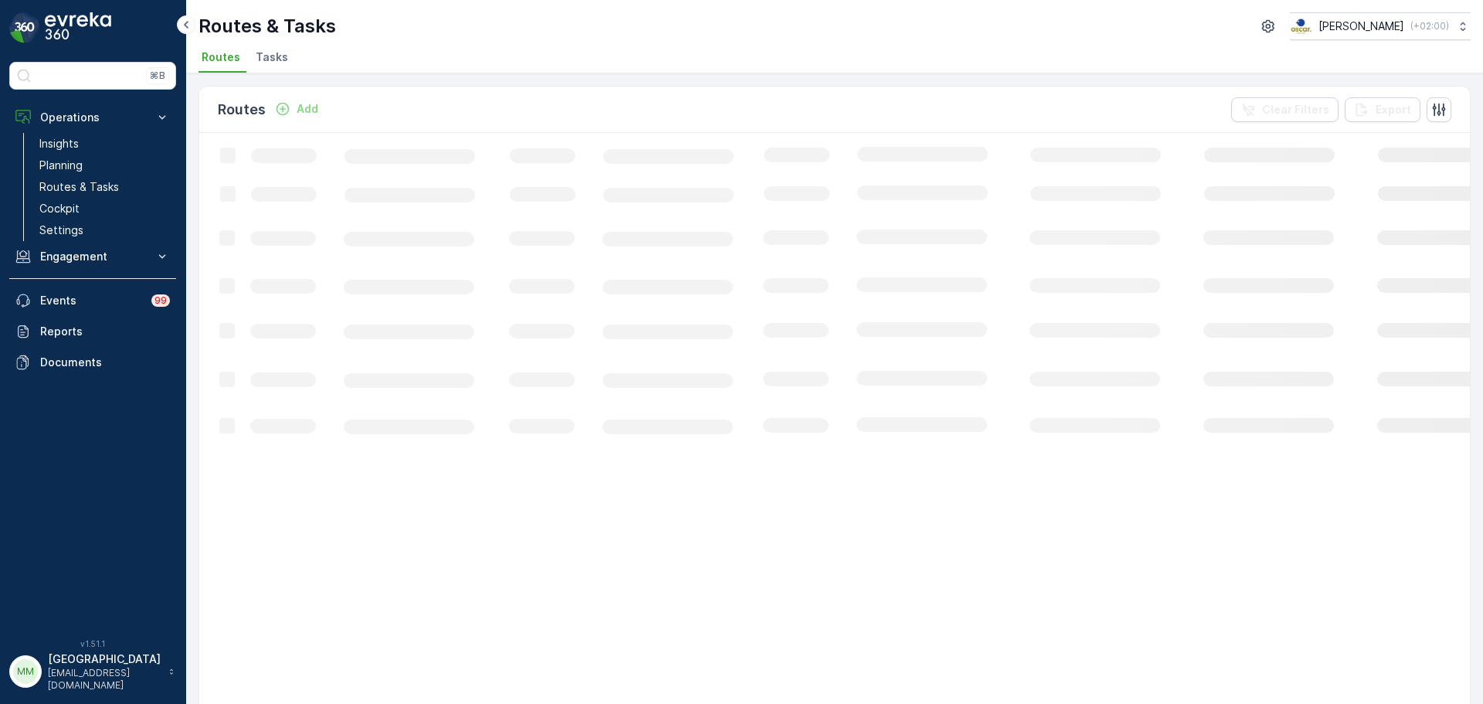
click at [271, 61] on span "Tasks" at bounding box center [272, 56] width 32 height 15
